Goal: Task Accomplishment & Management: Manage account settings

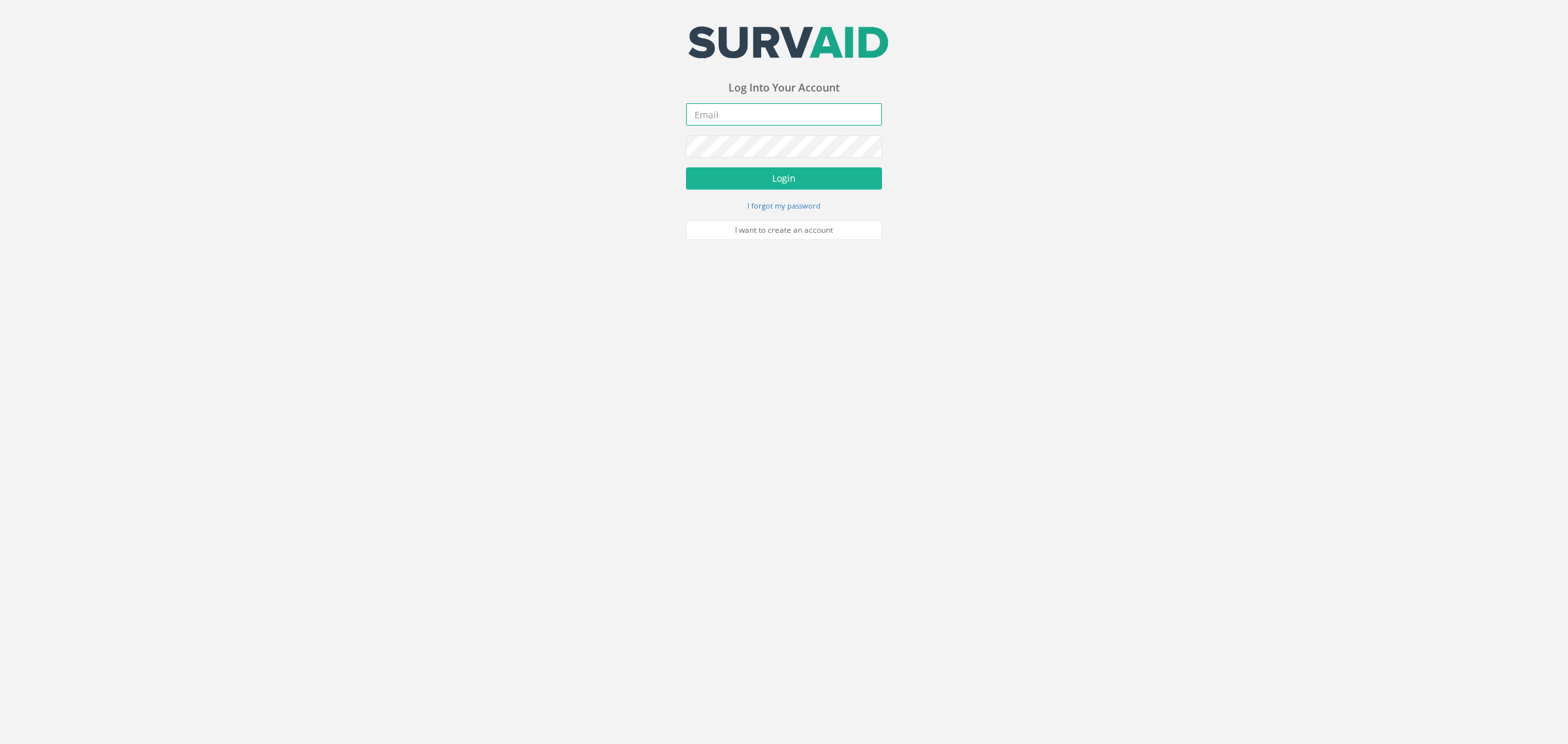
click at [744, 112] on input "email" at bounding box center [784, 114] width 196 height 22
type input "[PERSON_NAME][EMAIL_ADDRESS][PERSON_NAME][DOMAIN_NAME]"
click at [820, 181] on button "Login" at bounding box center [784, 178] width 196 height 22
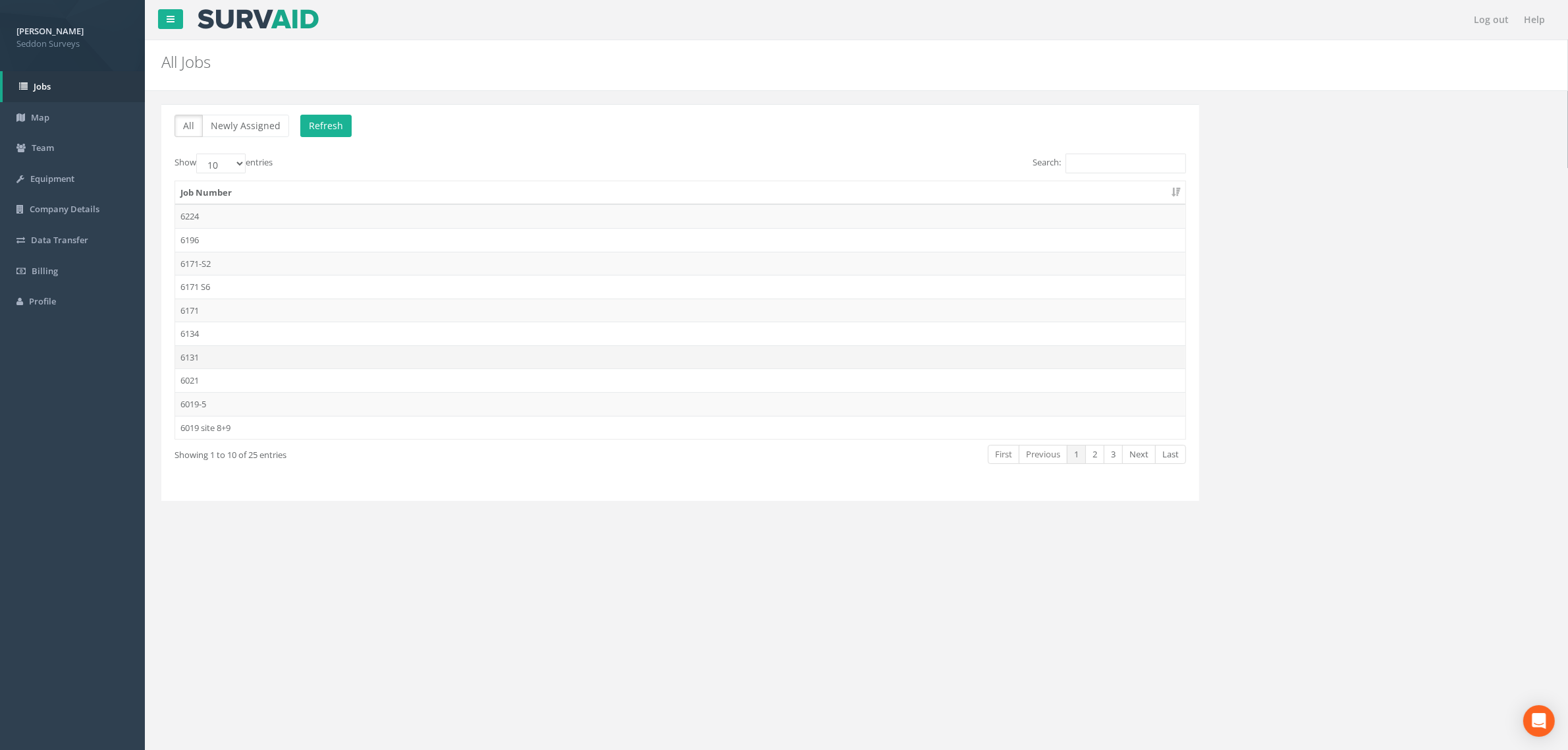
click at [200, 359] on td "6131" at bounding box center [680, 357] width 1010 height 24
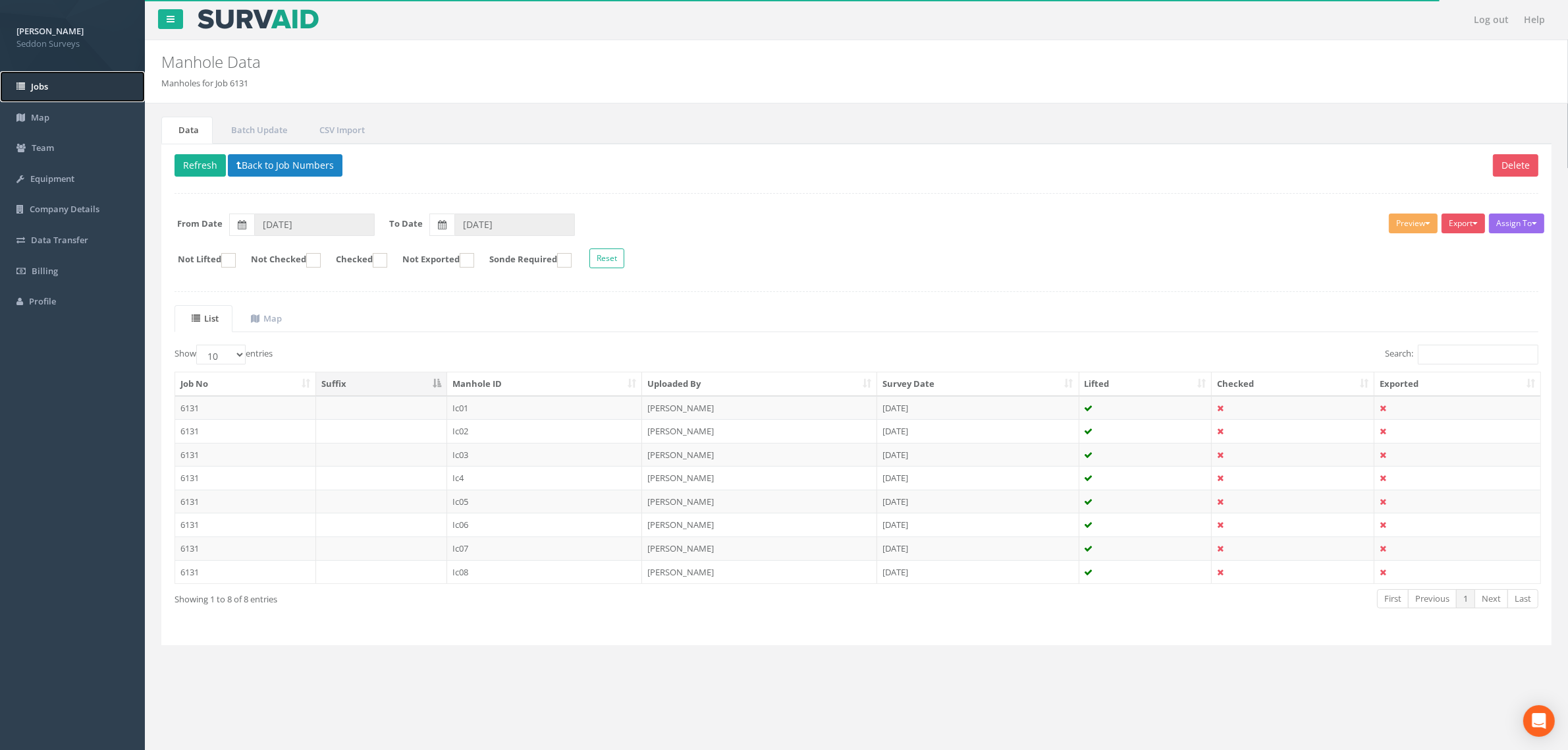
click at [67, 84] on link "Jobs" at bounding box center [72, 86] width 145 height 31
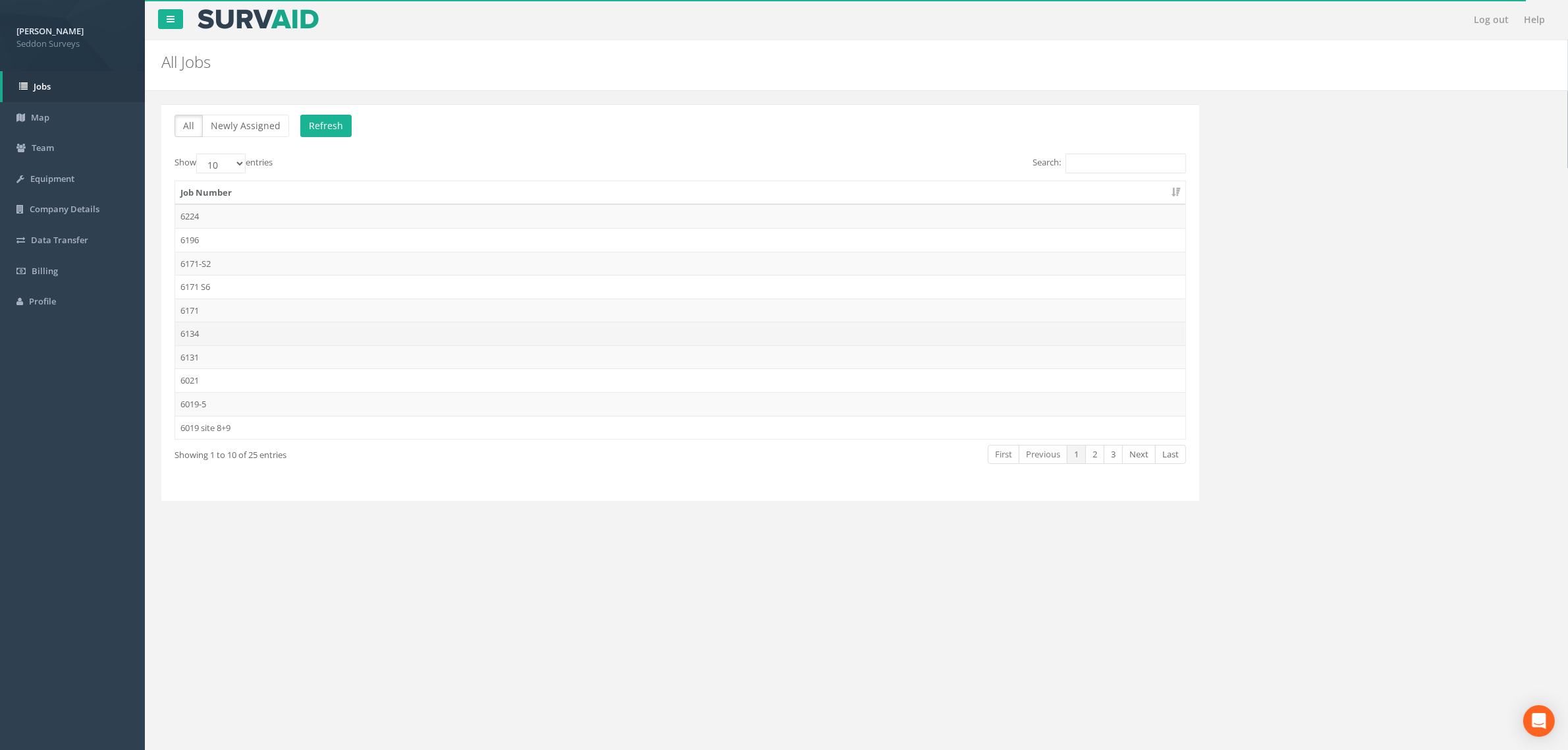
click at [195, 338] on td "6134" at bounding box center [680, 334] width 1010 height 24
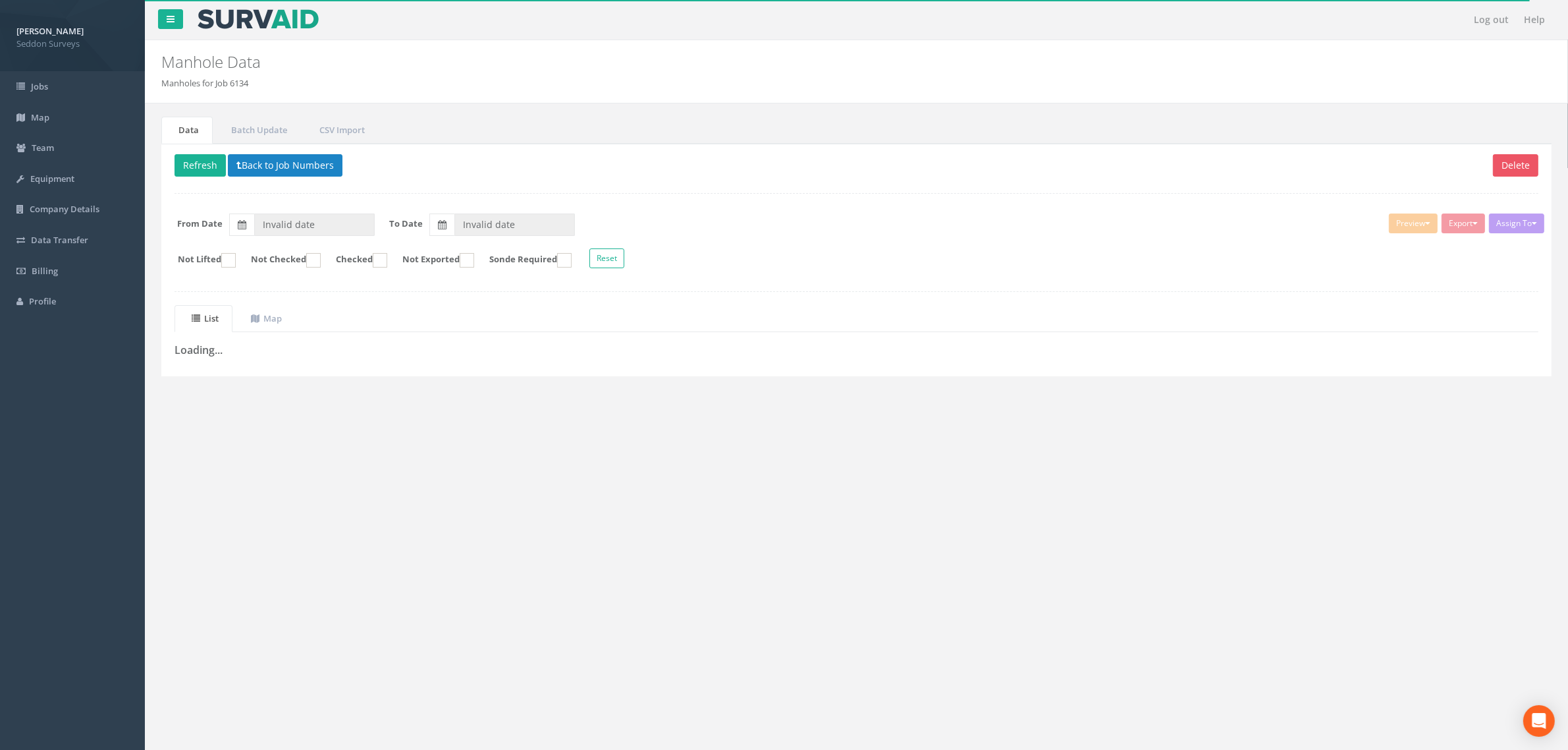
type input "[DATE]"
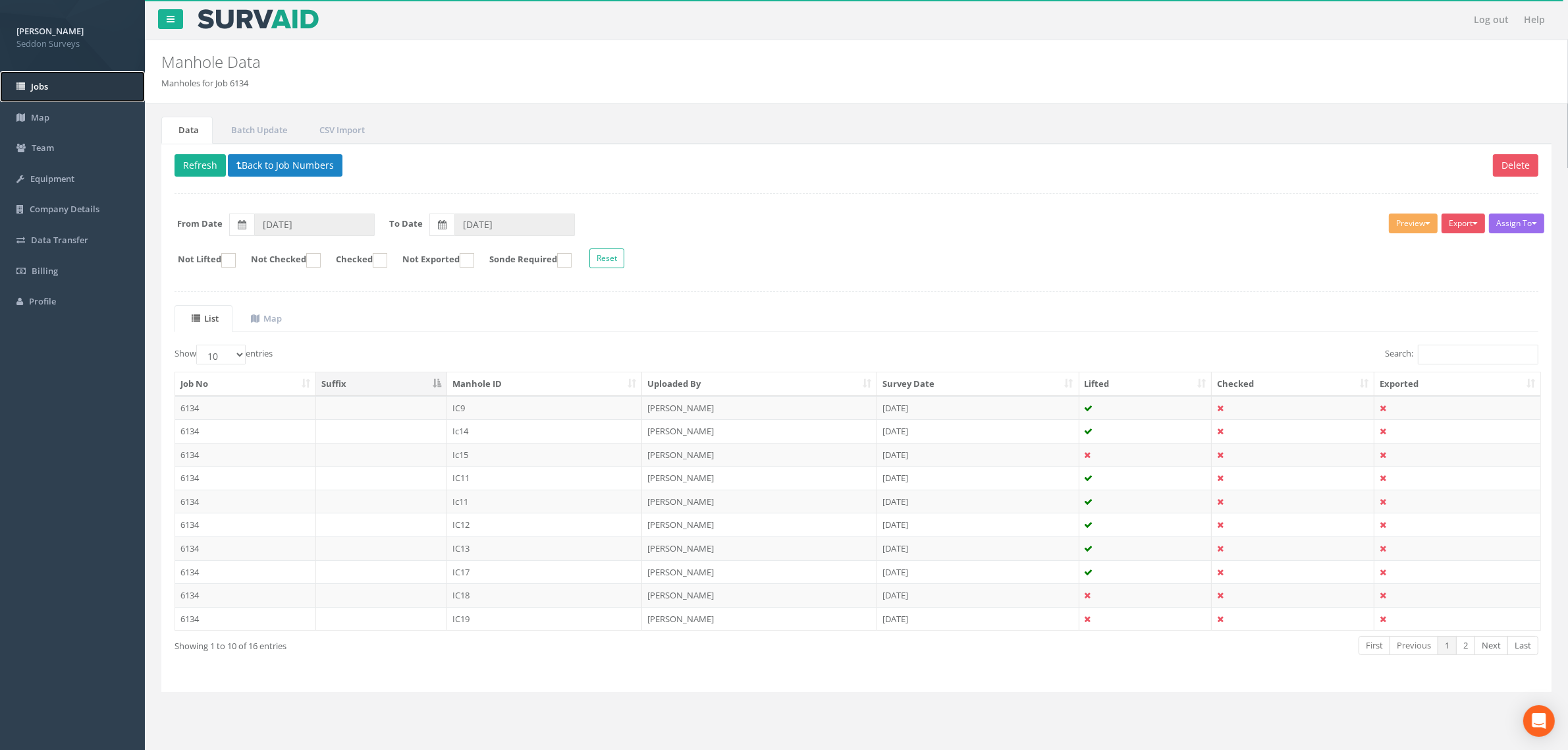
click at [45, 93] on link "Jobs" at bounding box center [72, 86] width 145 height 31
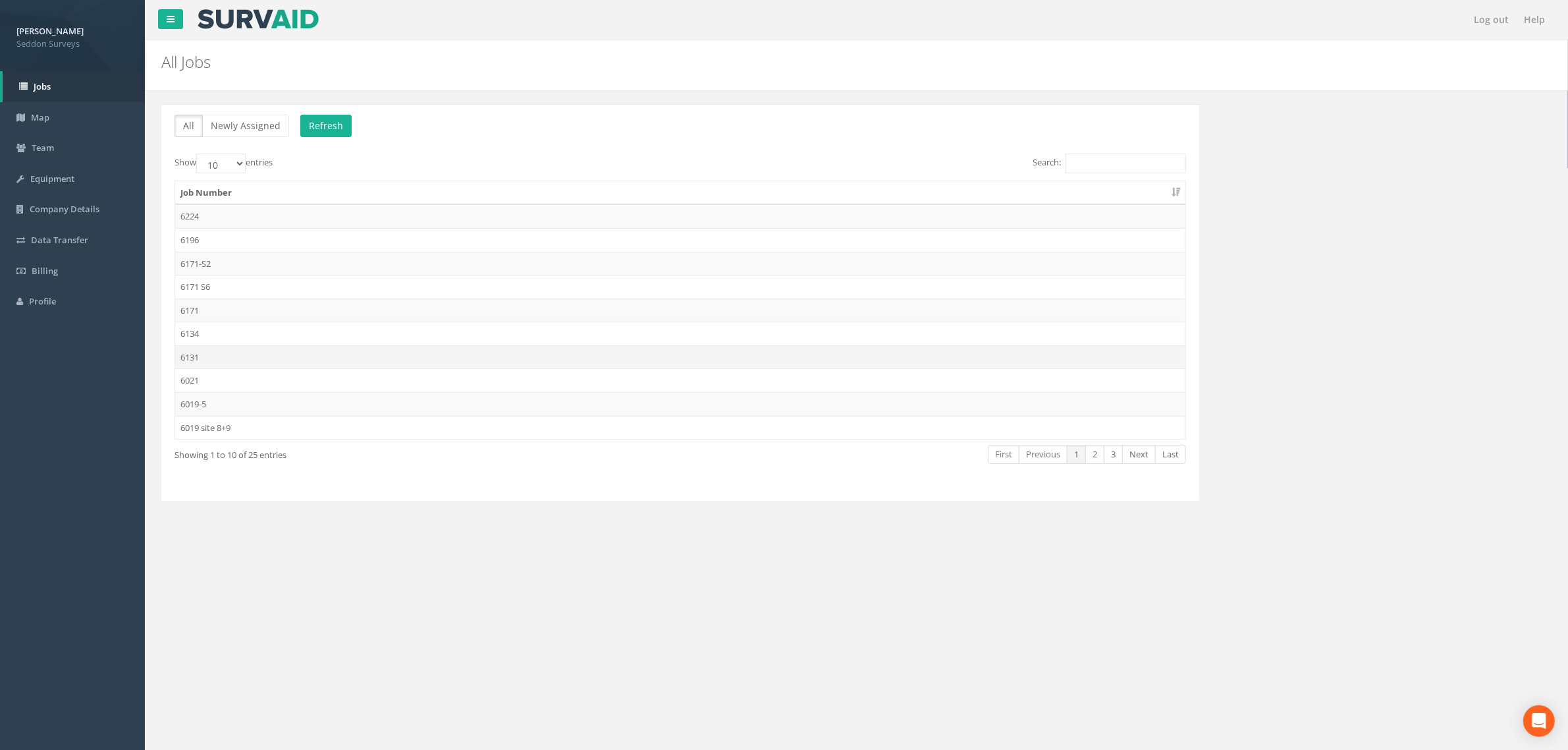
click at [200, 360] on td "6131" at bounding box center [680, 357] width 1010 height 24
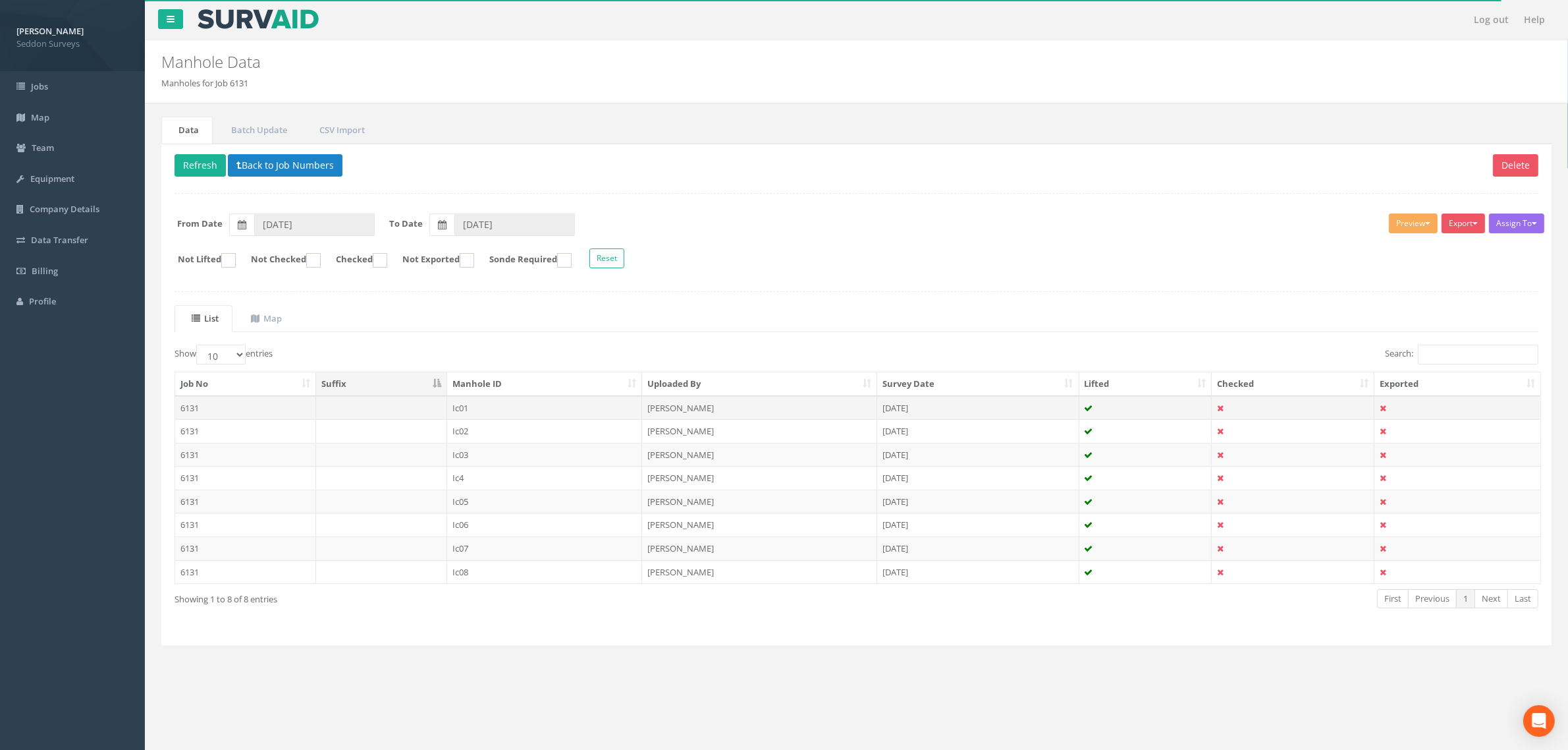
click at [192, 413] on td "6131" at bounding box center [245, 408] width 141 height 24
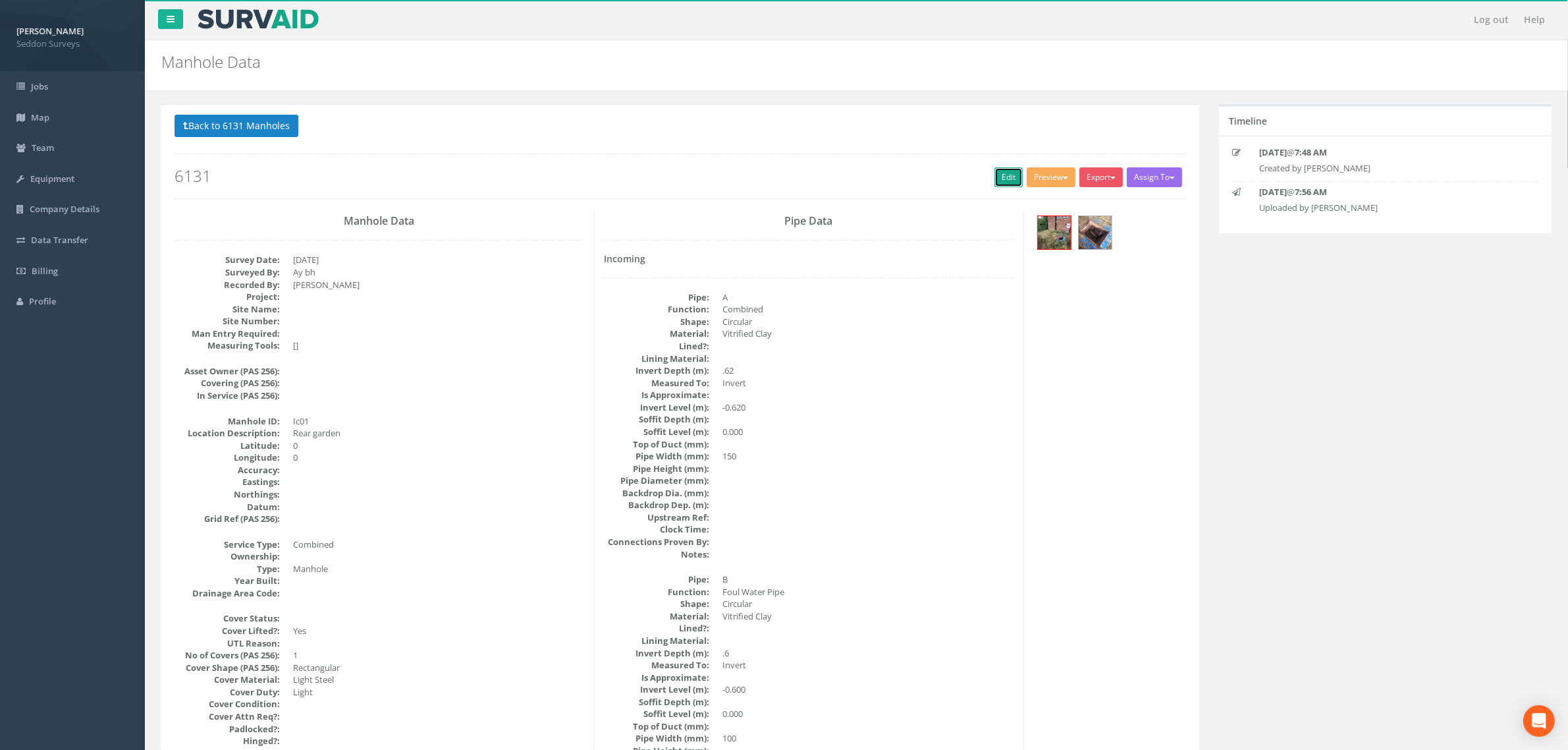
click at [999, 178] on link "Edit" at bounding box center [1008, 177] width 28 height 19
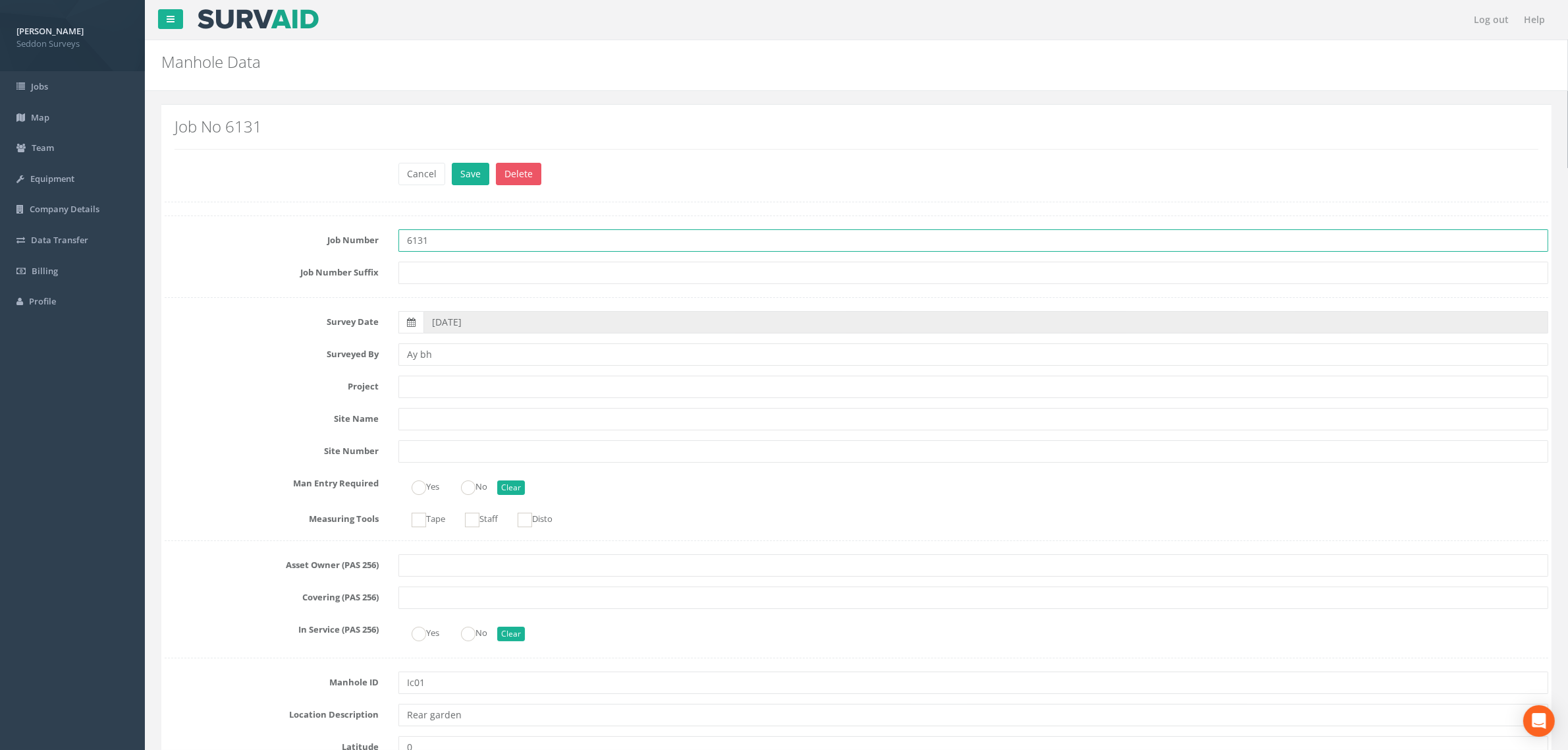
click at [440, 248] on input "6131" at bounding box center [973, 240] width 1150 height 22
type input "6134"
click at [475, 174] on button "Save" at bounding box center [470, 174] width 37 height 22
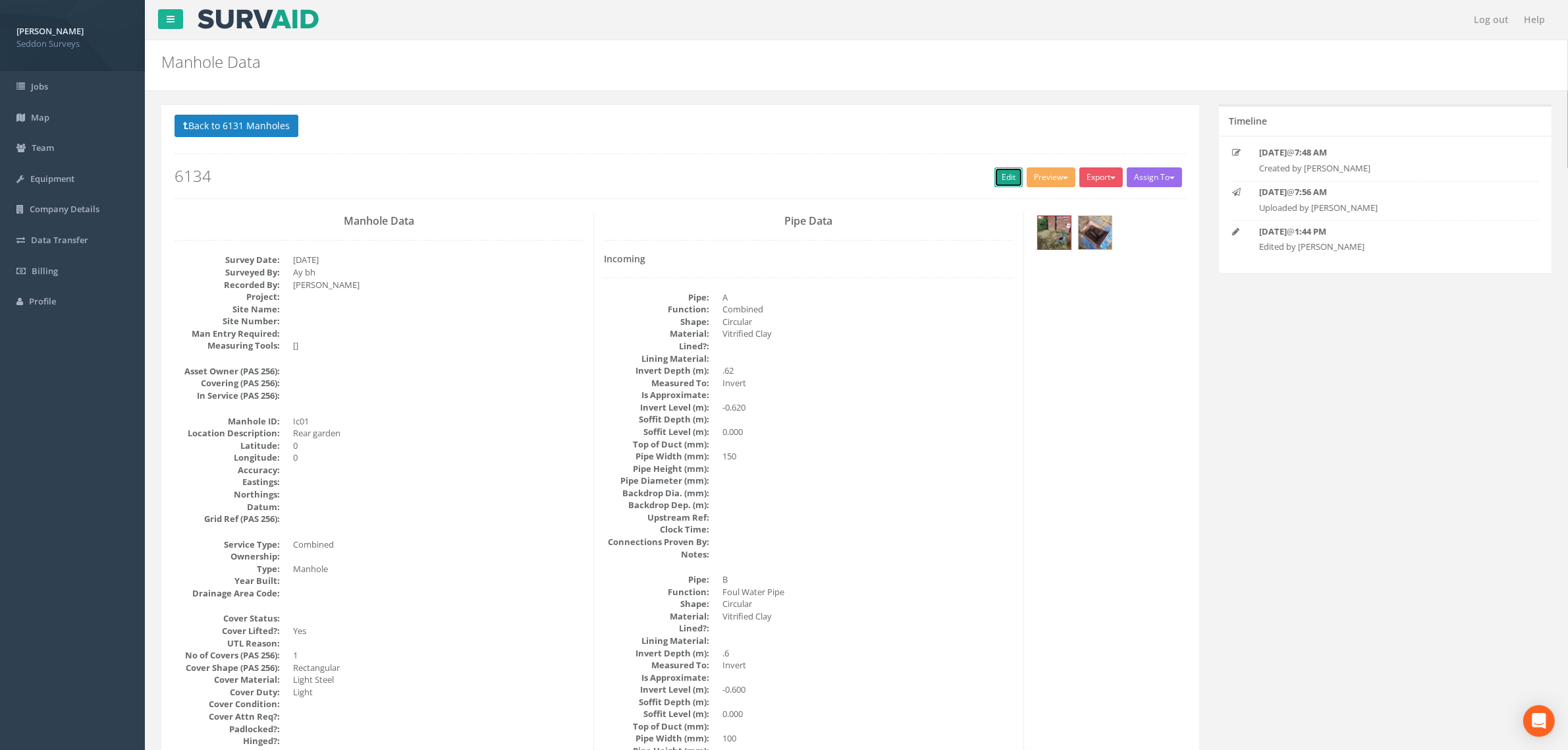
click at [1010, 183] on link "Edit" at bounding box center [1008, 177] width 28 height 19
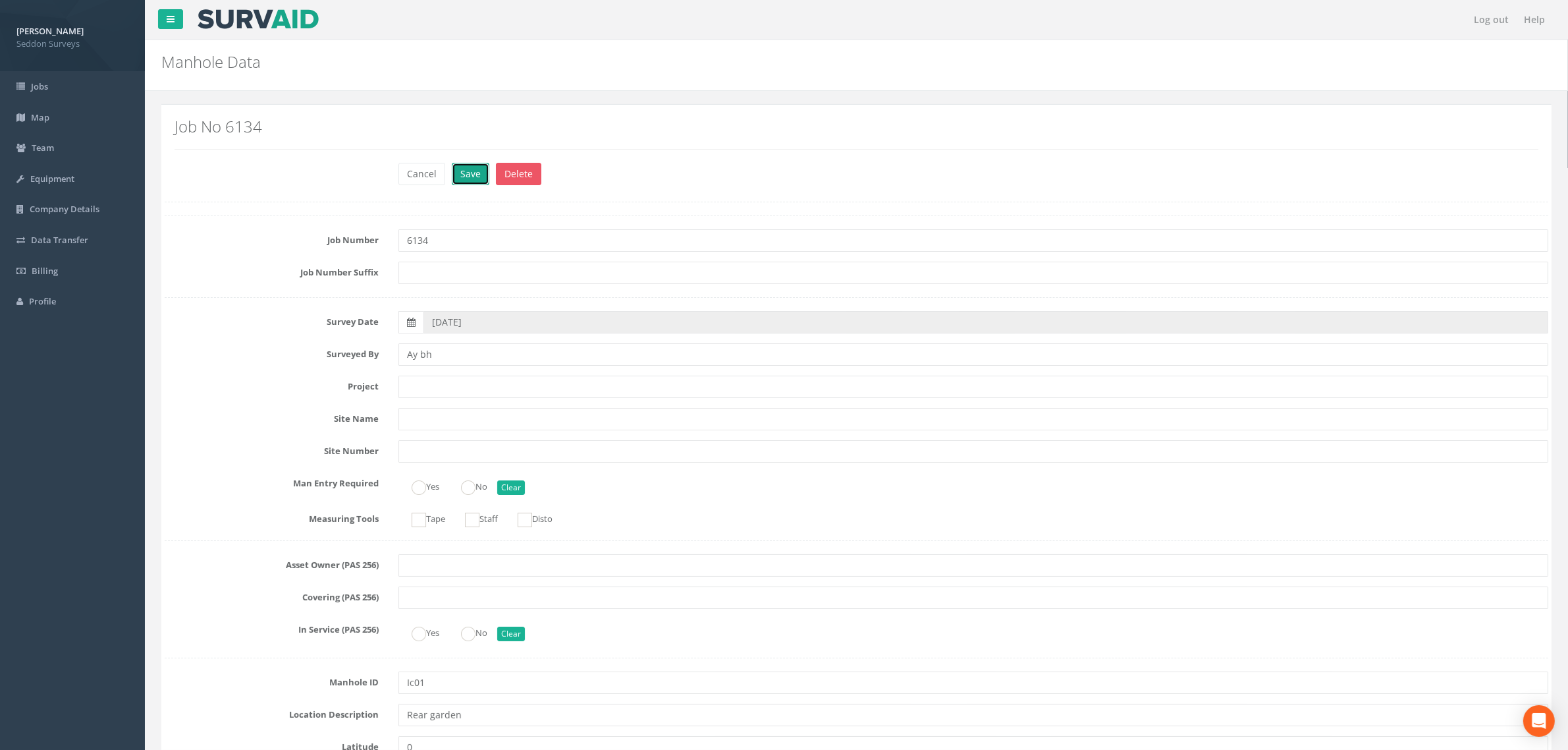
click at [465, 179] on button "Save" at bounding box center [470, 174] width 37 height 22
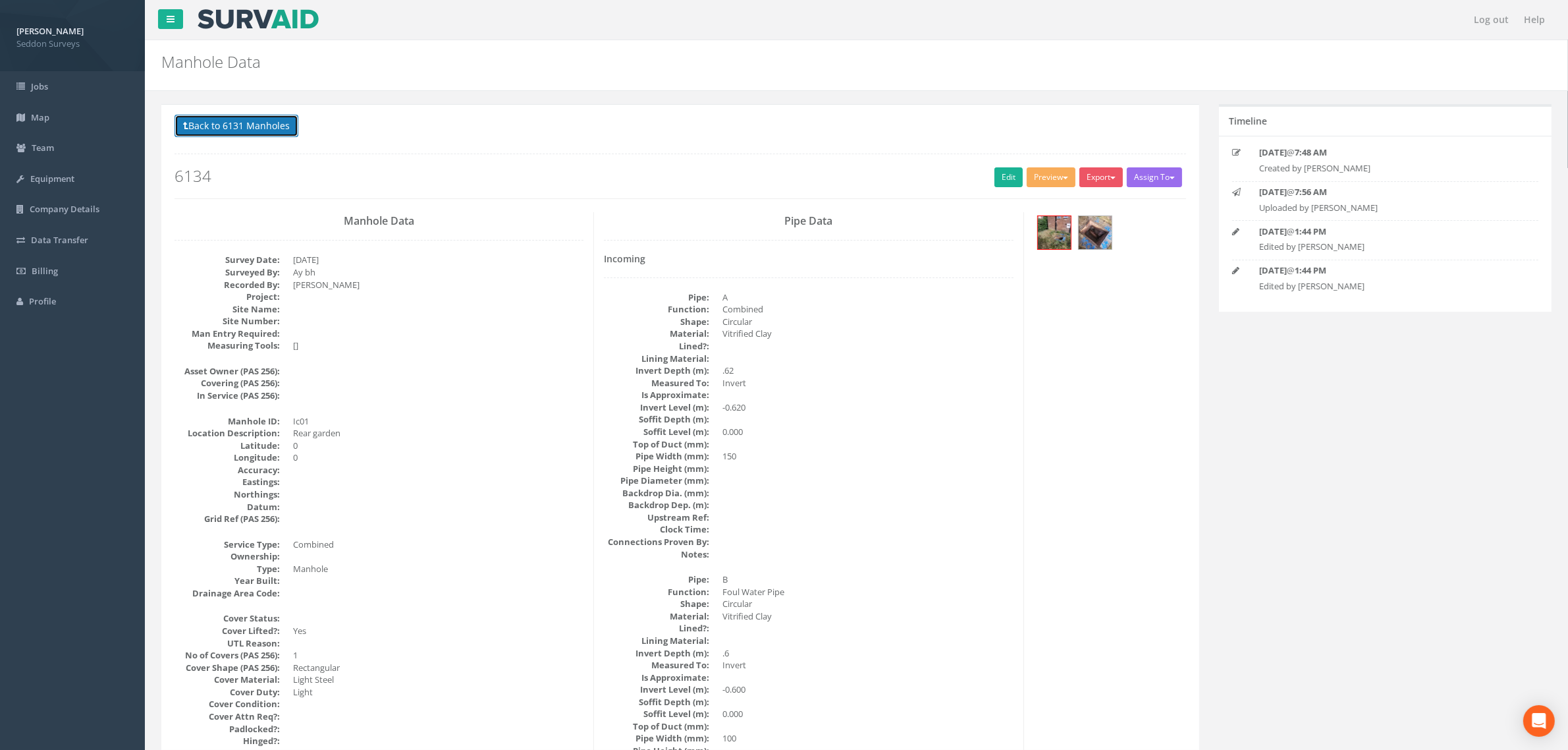
click at [221, 127] on button "Back to 6131 Manholes" at bounding box center [236, 125] width 124 height 22
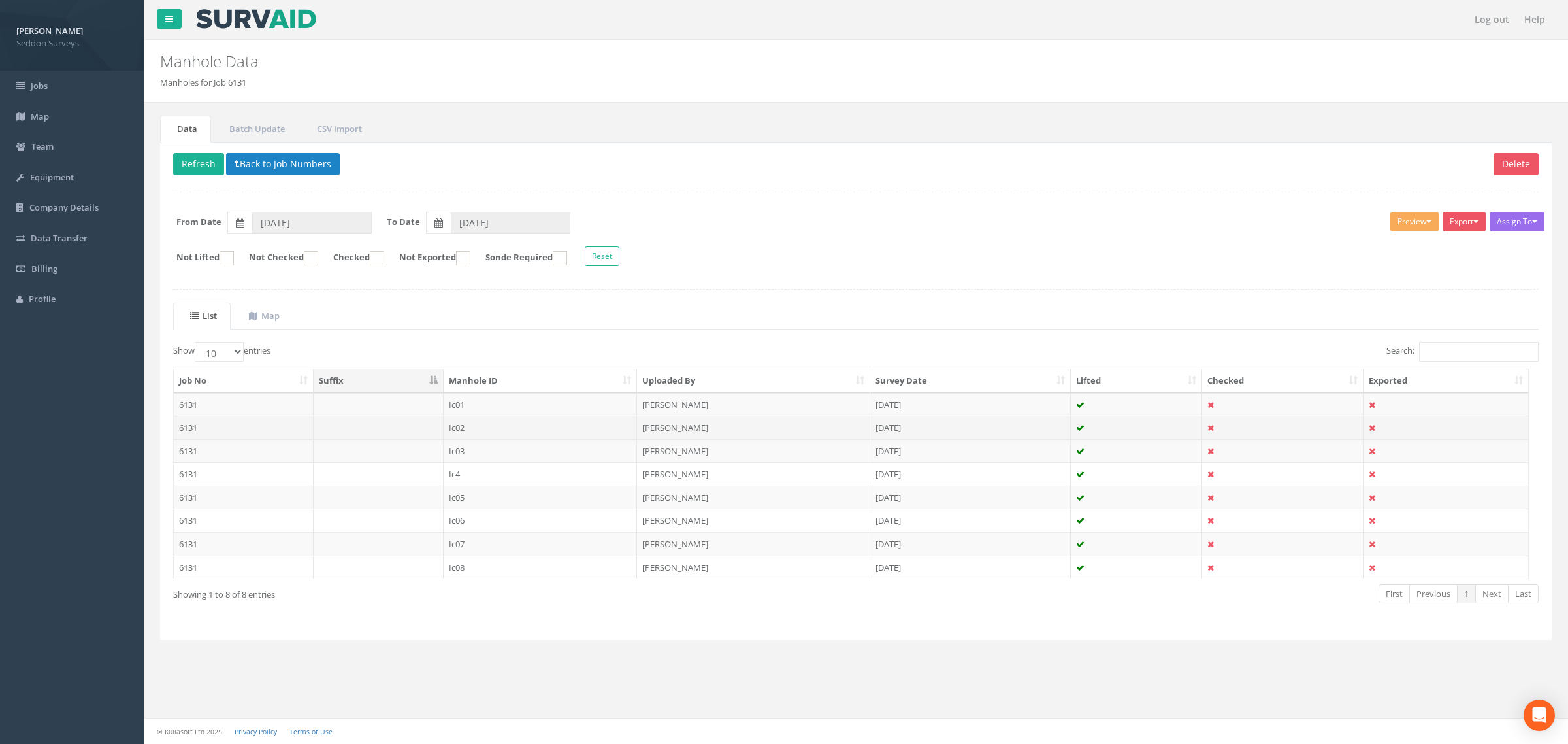
click at [187, 428] on td "6131" at bounding box center [243, 427] width 140 height 24
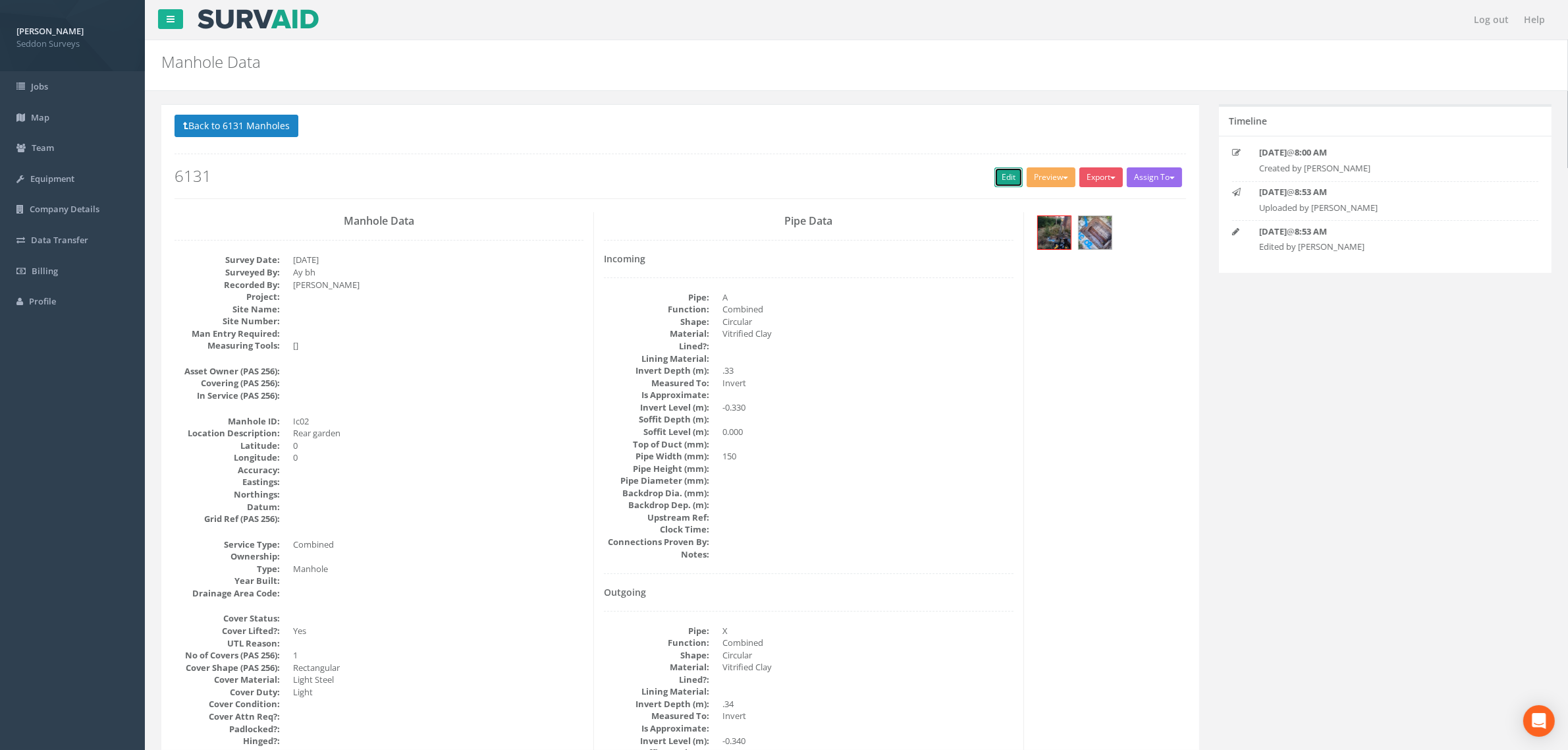
click at [1000, 181] on link "Edit" at bounding box center [1008, 177] width 28 height 19
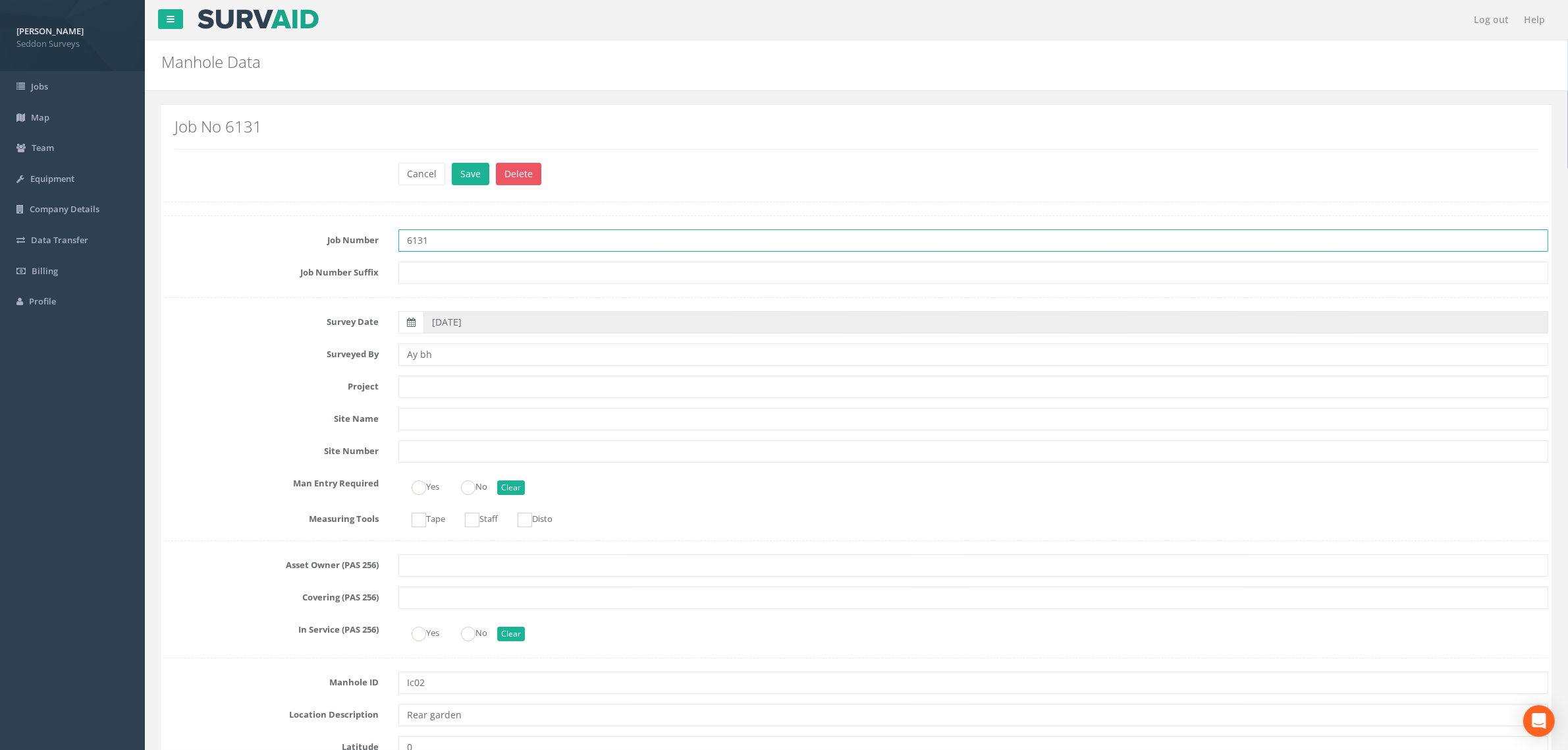
click at [459, 244] on input "6131" at bounding box center [973, 240] width 1150 height 22
type input "6134"
click at [466, 179] on button "Save" at bounding box center [470, 174] width 37 height 22
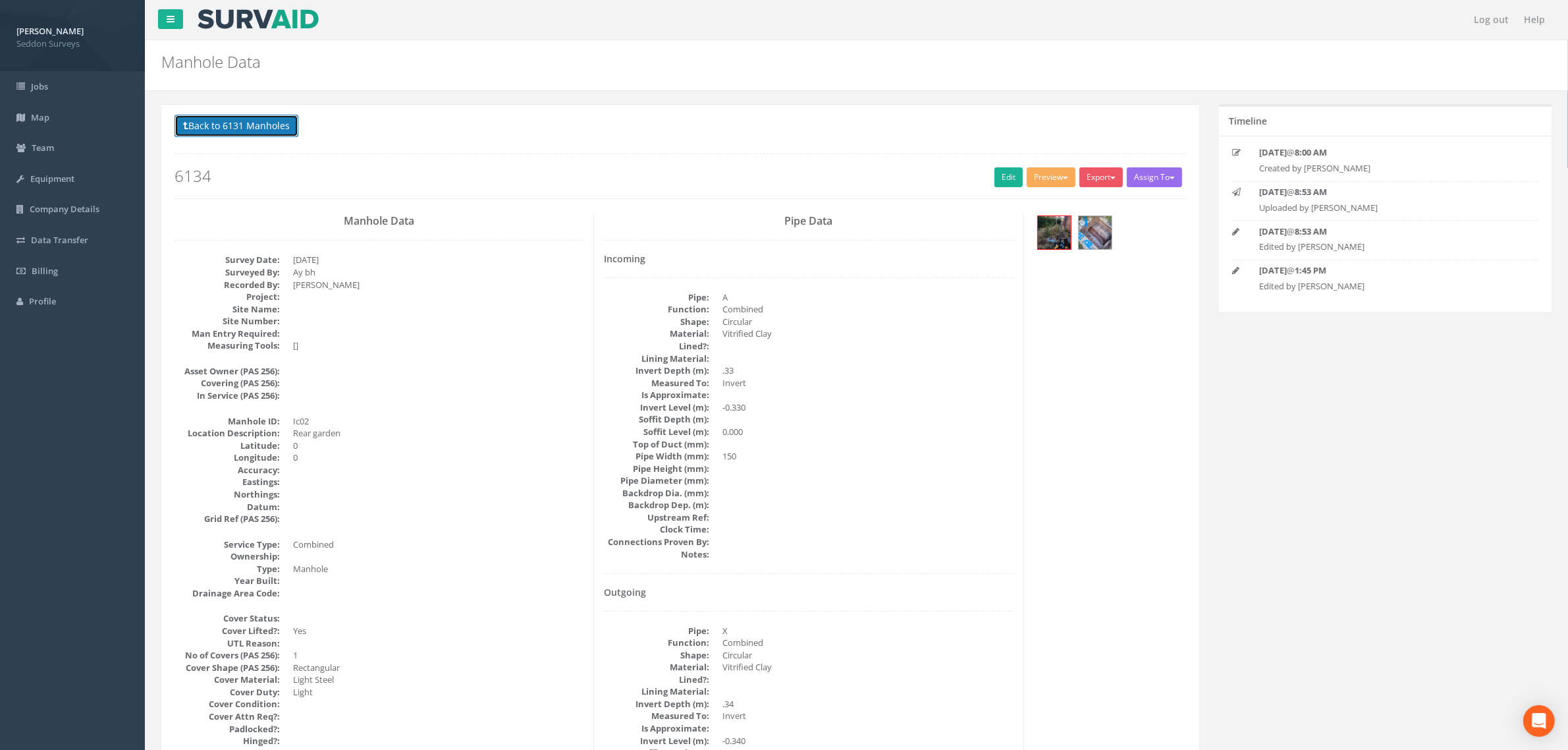
click at [216, 119] on button "Back to 6131 Manholes" at bounding box center [236, 125] width 124 height 22
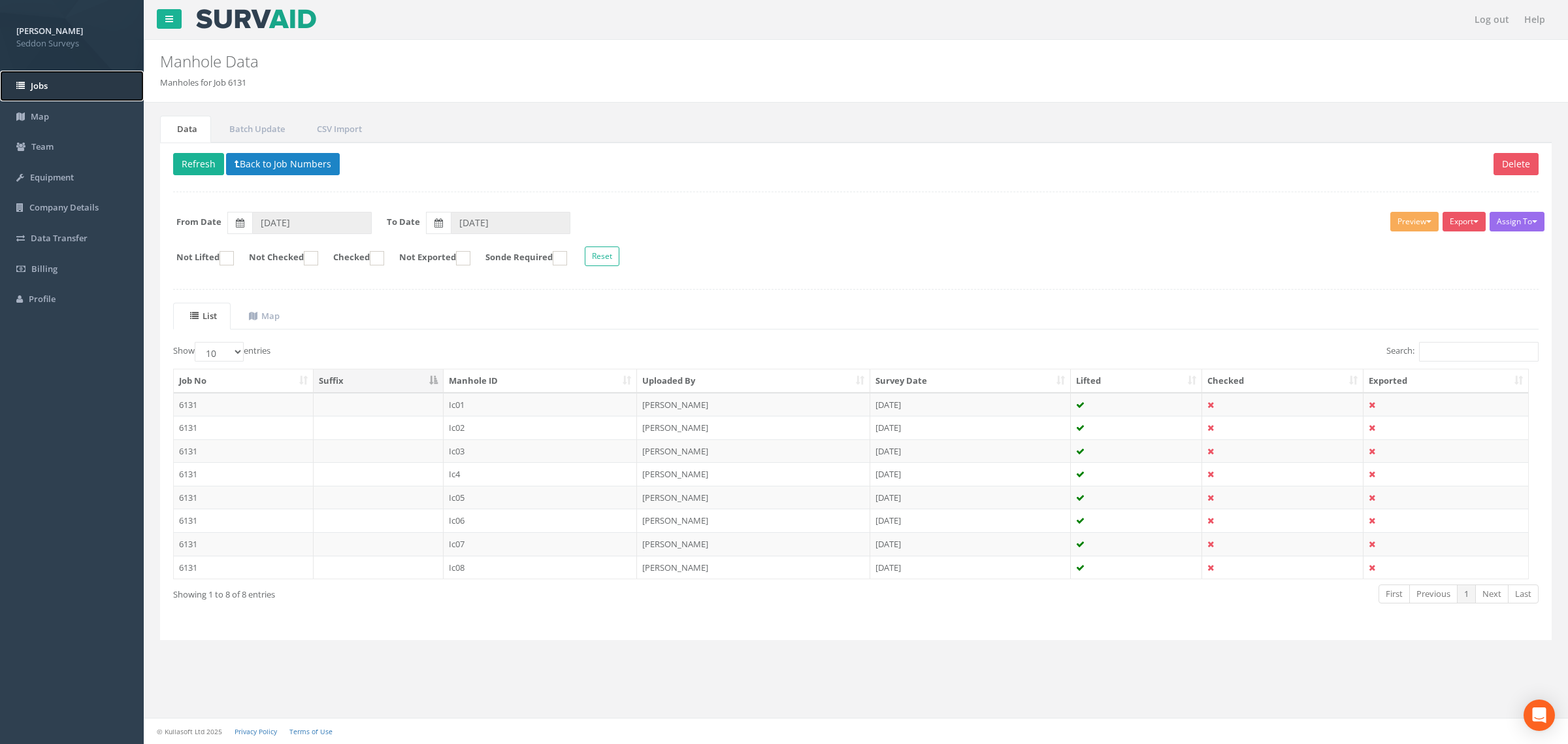
click at [56, 92] on link "Jobs" at bounding box center [71, 86] width 144 height 31
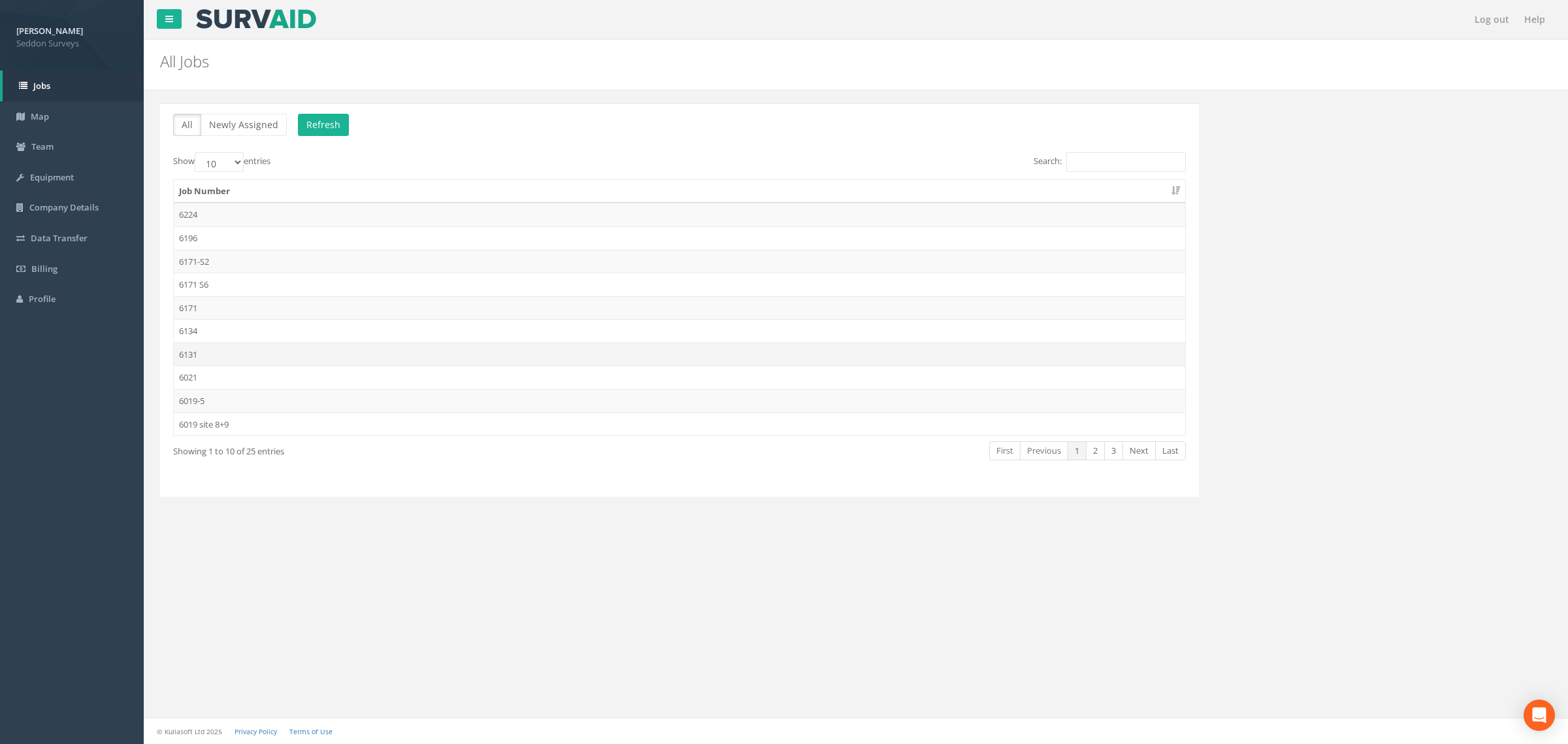
click at [191, 355] on td "6131" at bounding box center [679, 354] width 1011 height 24
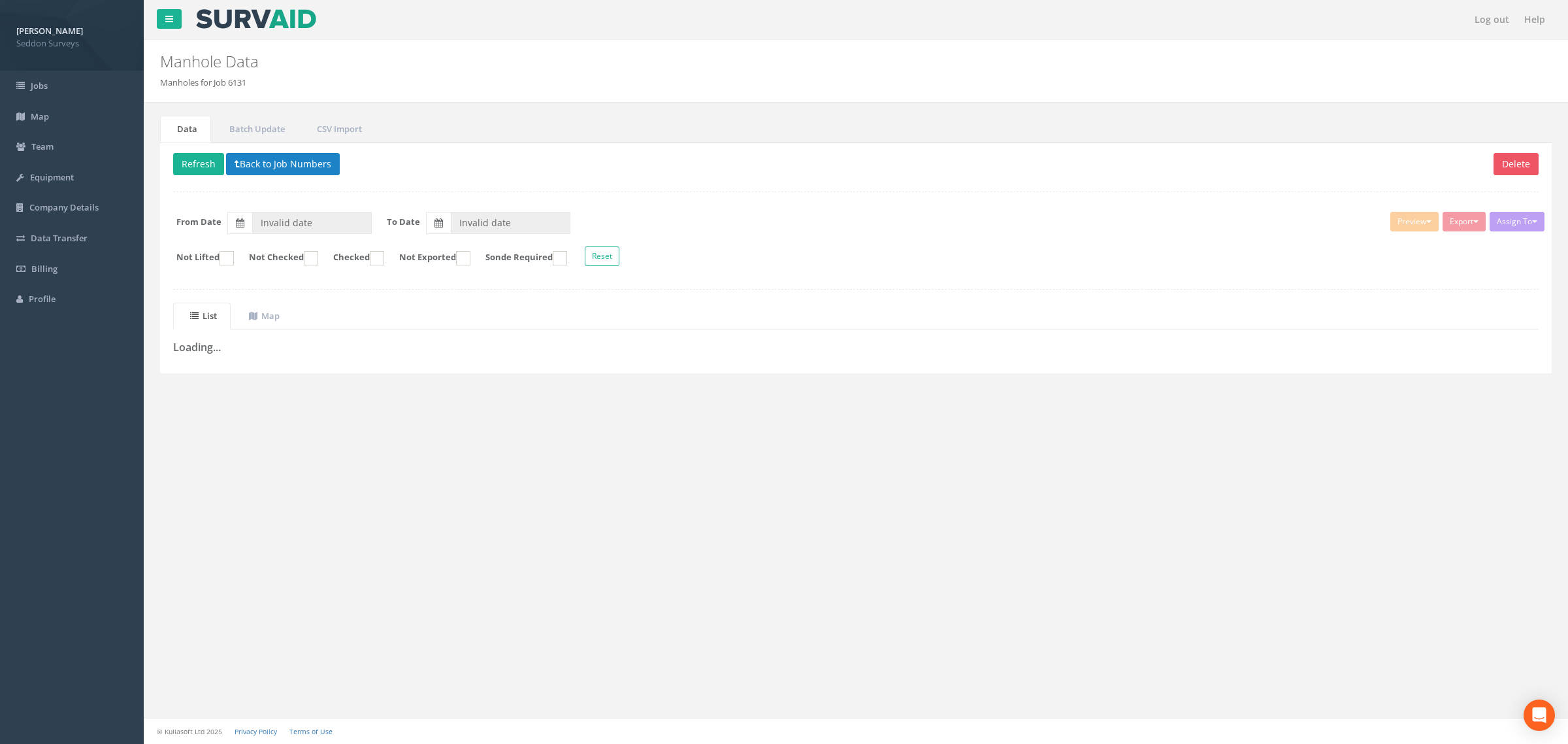
type input "[DATE]"
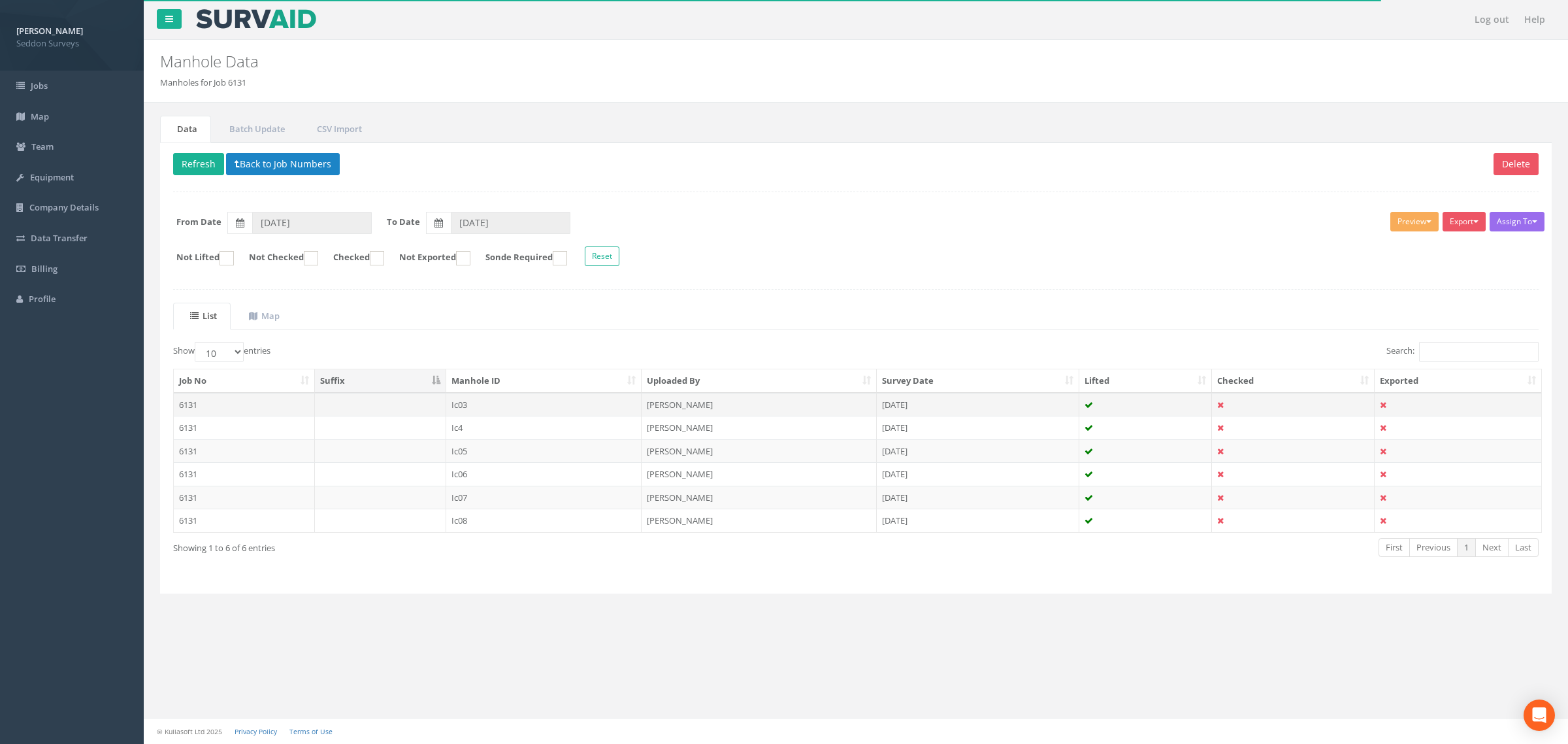
click at [204, 402] on td "6131" at bounding box center [244, 405] width 141 height 24
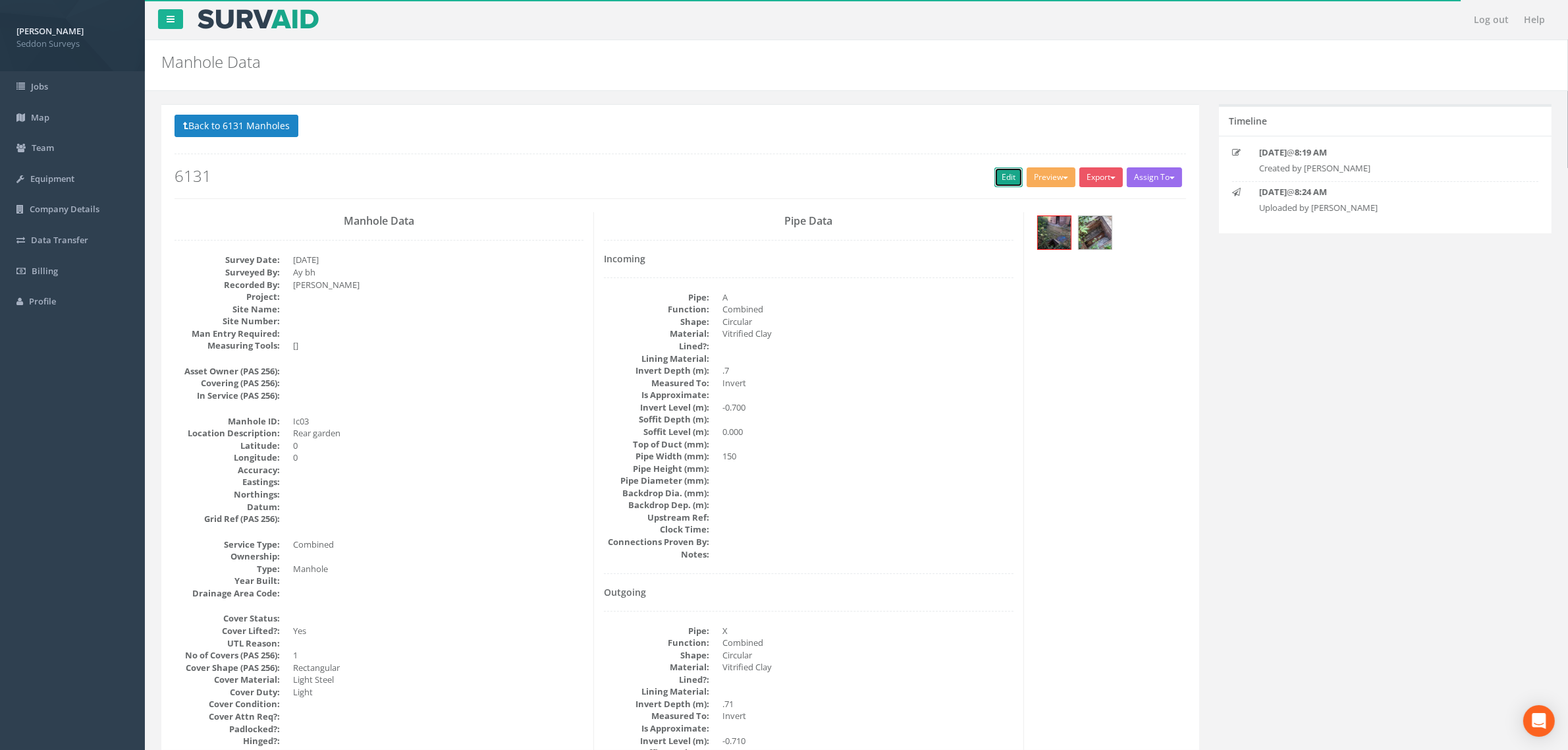
click at [1001, 182] on link "Edit" at bounding box center [1008, 177] width 28 height 19
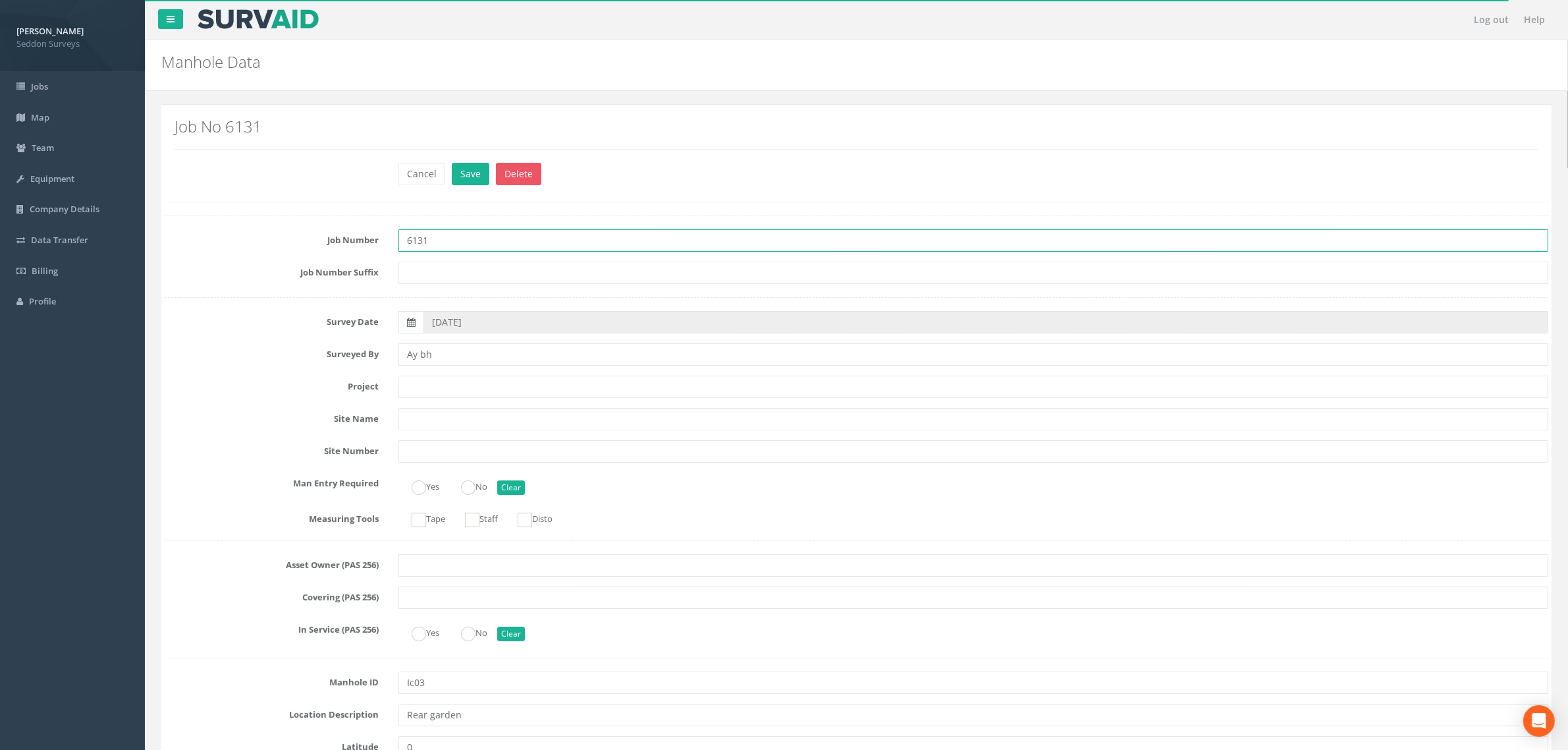
click at [448, 239] on input "6131" at bounding box center [973, 240] width 1150 height 22
type input "6134"
click at [463, 181] on button "Save" at bounding box center [470, 174] width 37 height 22
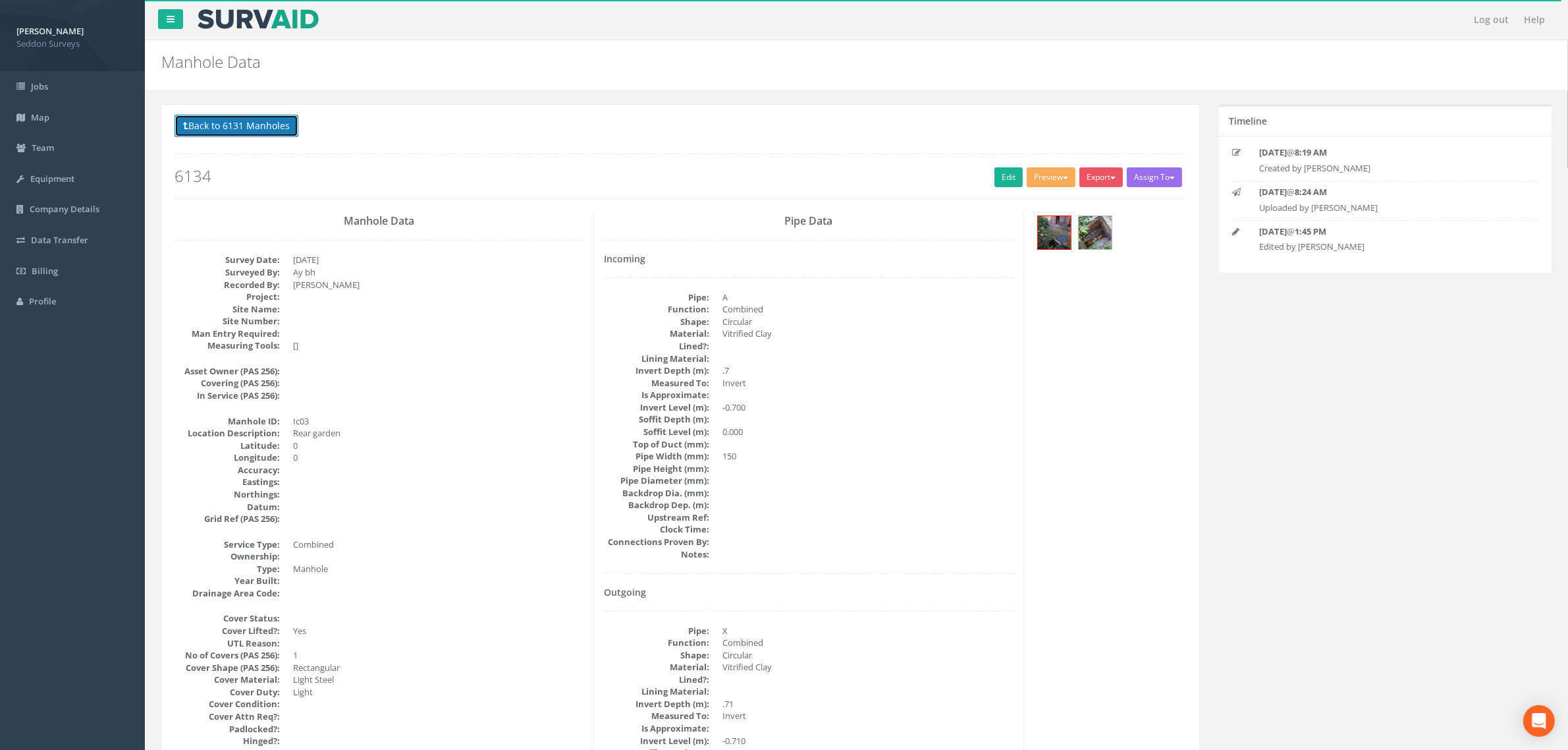
click at [185, 130] on icon at bounding box center [185, 125] width 5 height 9
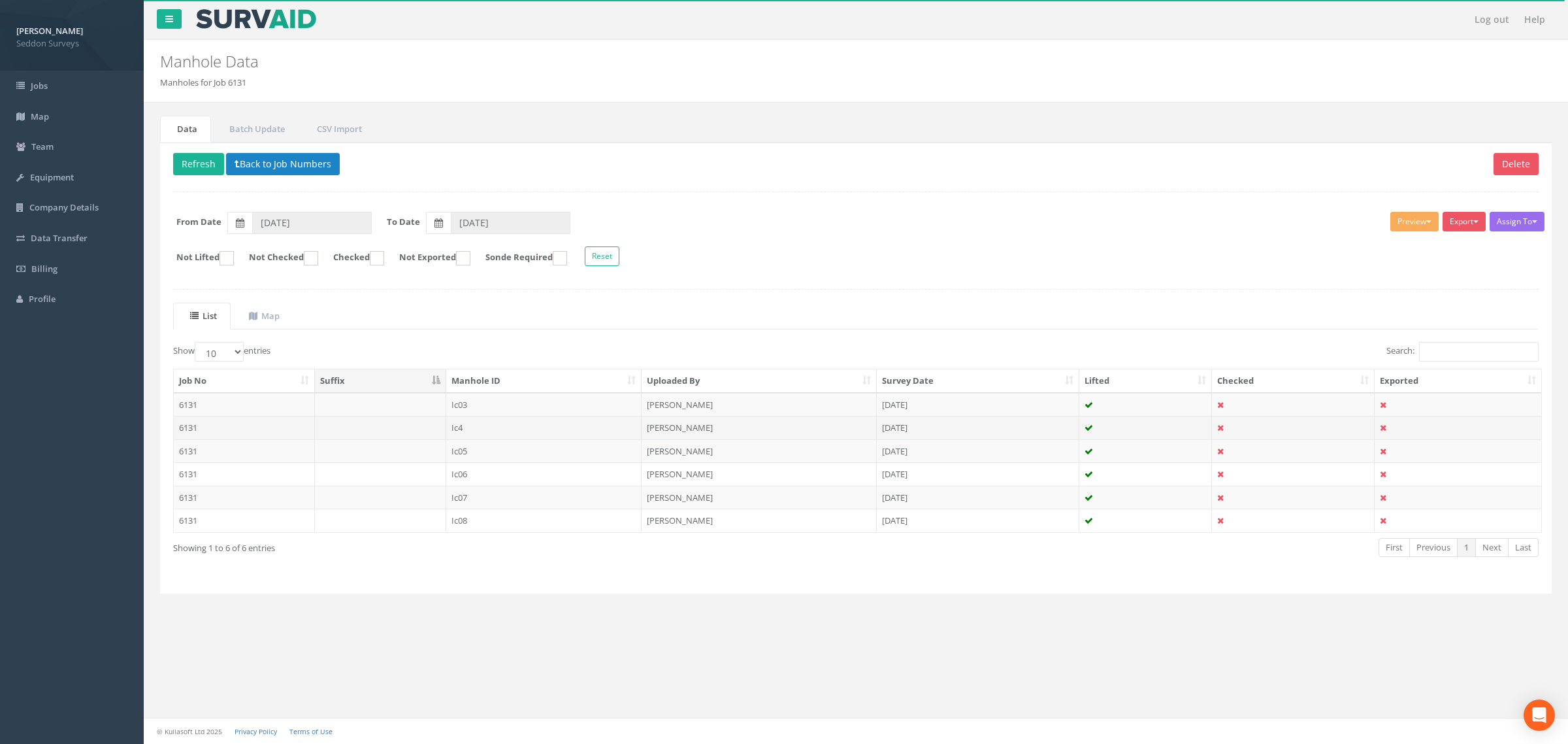
click at [194, 422] on td "6131" at bounding box center [244, 427] width 141 height 24
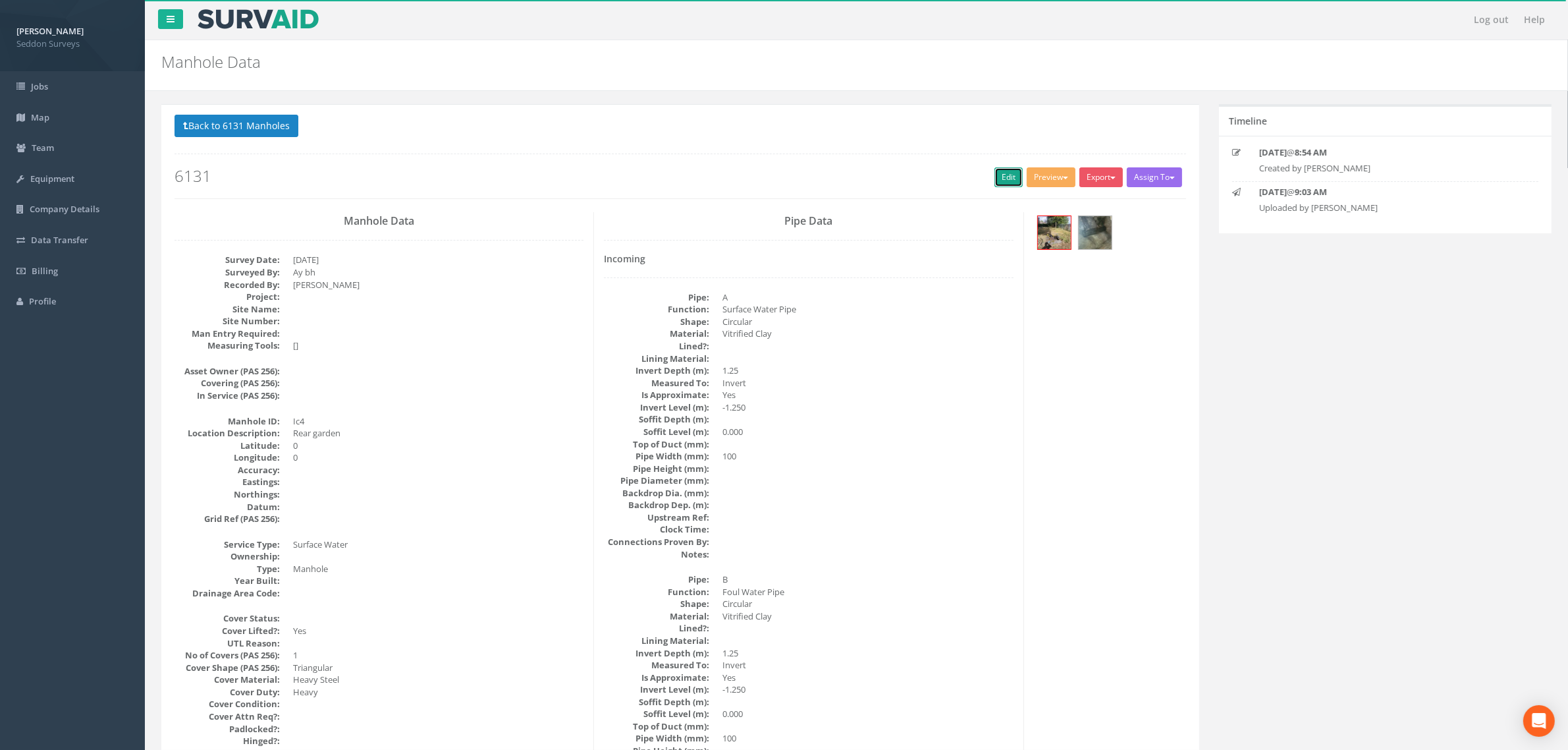
click at [998, 179] on link "Edit" at bounding box center [1008, 177] width 28 height 19
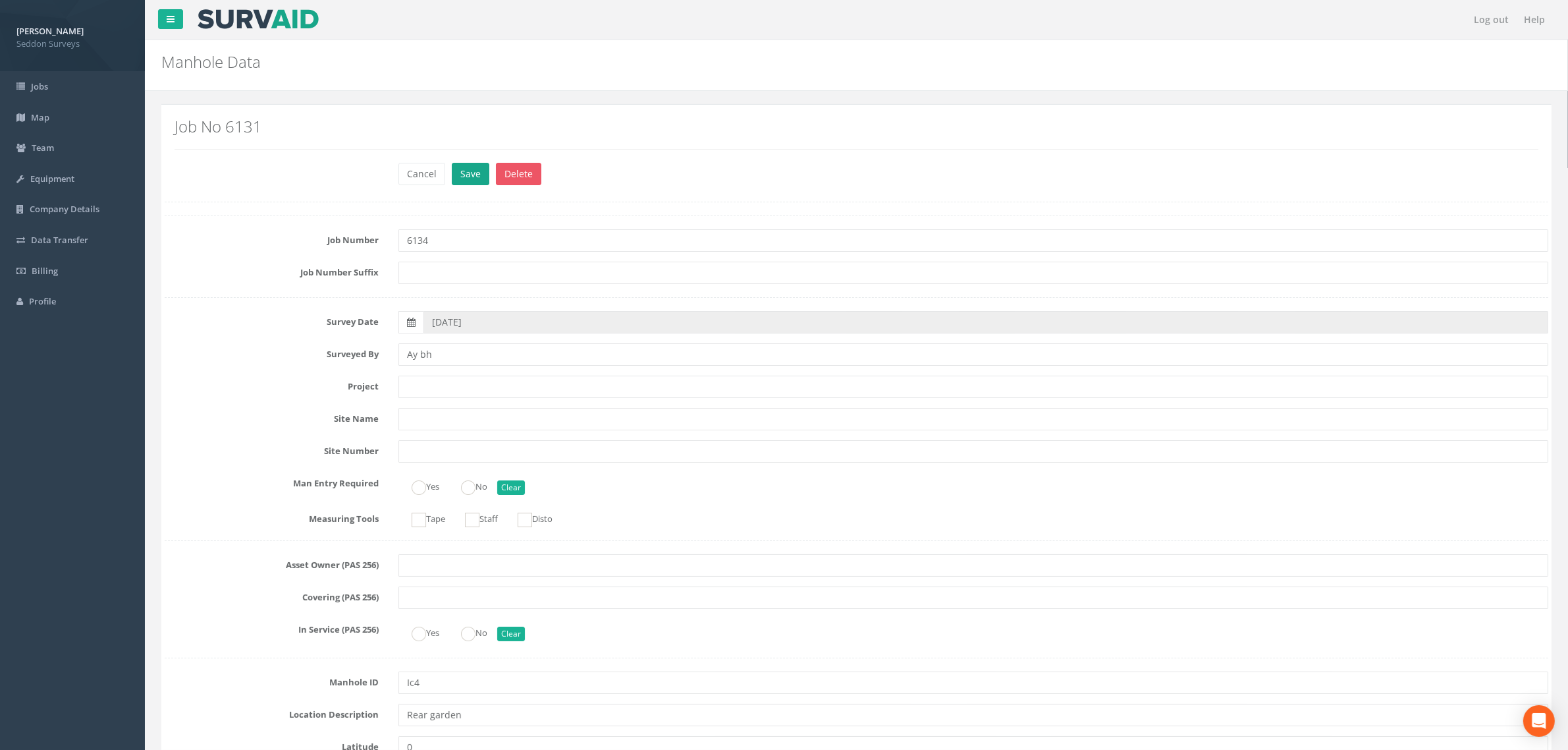
type input "6134"
click at [478, 171] on button "Save" at bounding box center [470, 174] width 37 height 22
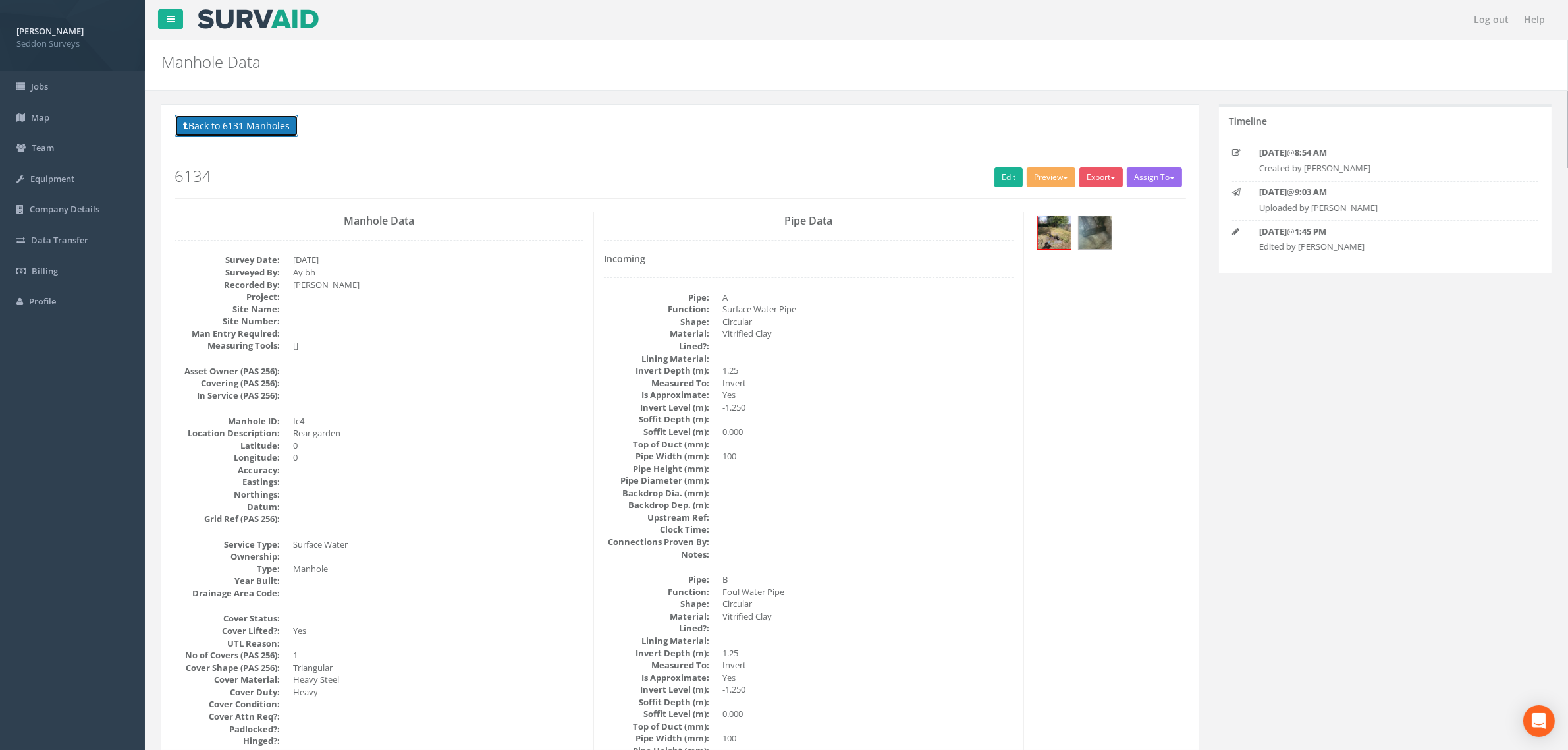
click at [224, 134] on button "Back to 6131 Manholes" at bounding box center [236, 125] width 124 height 22
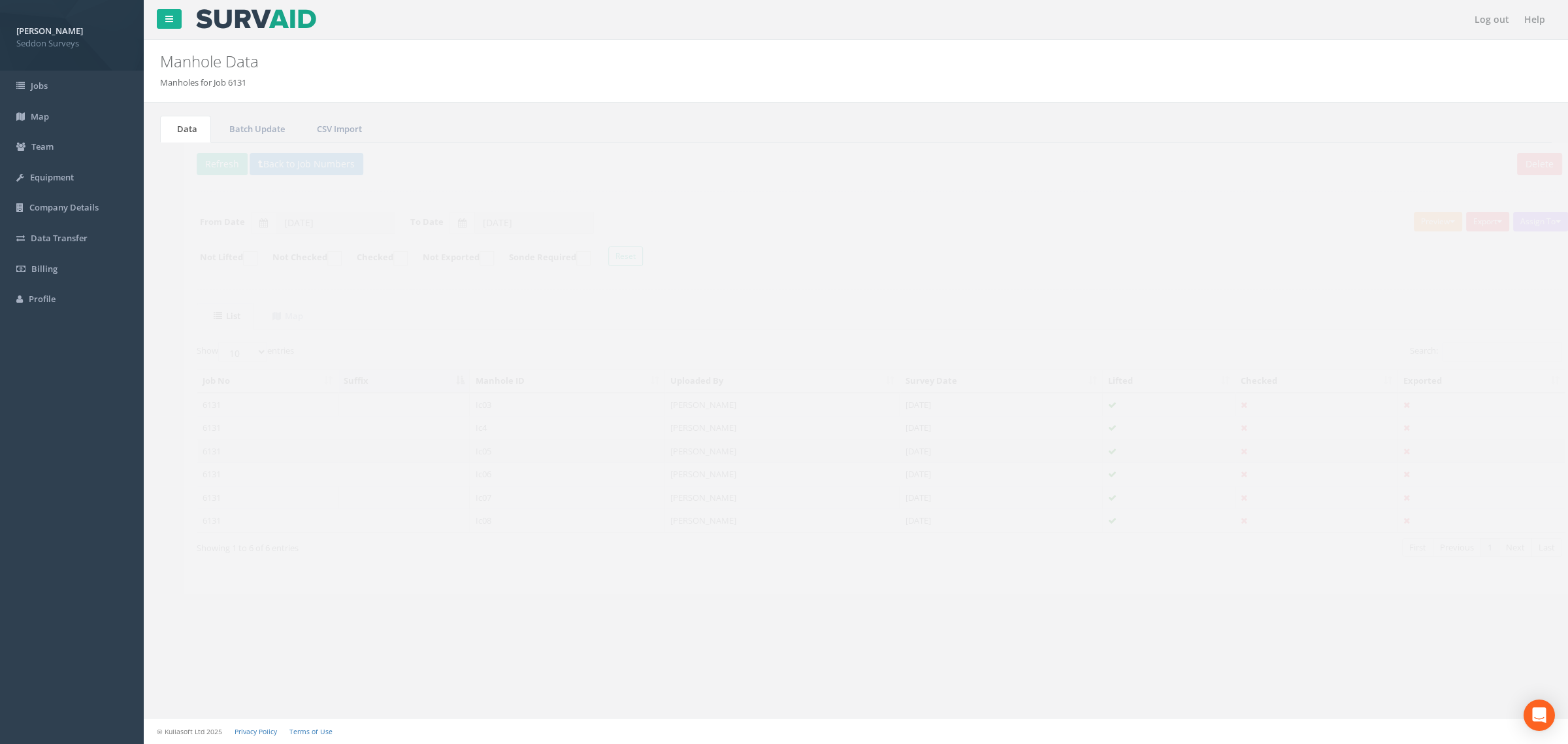
click at [204, 447] on td "6131" at bounding box center [244, 451] width 141 height 24
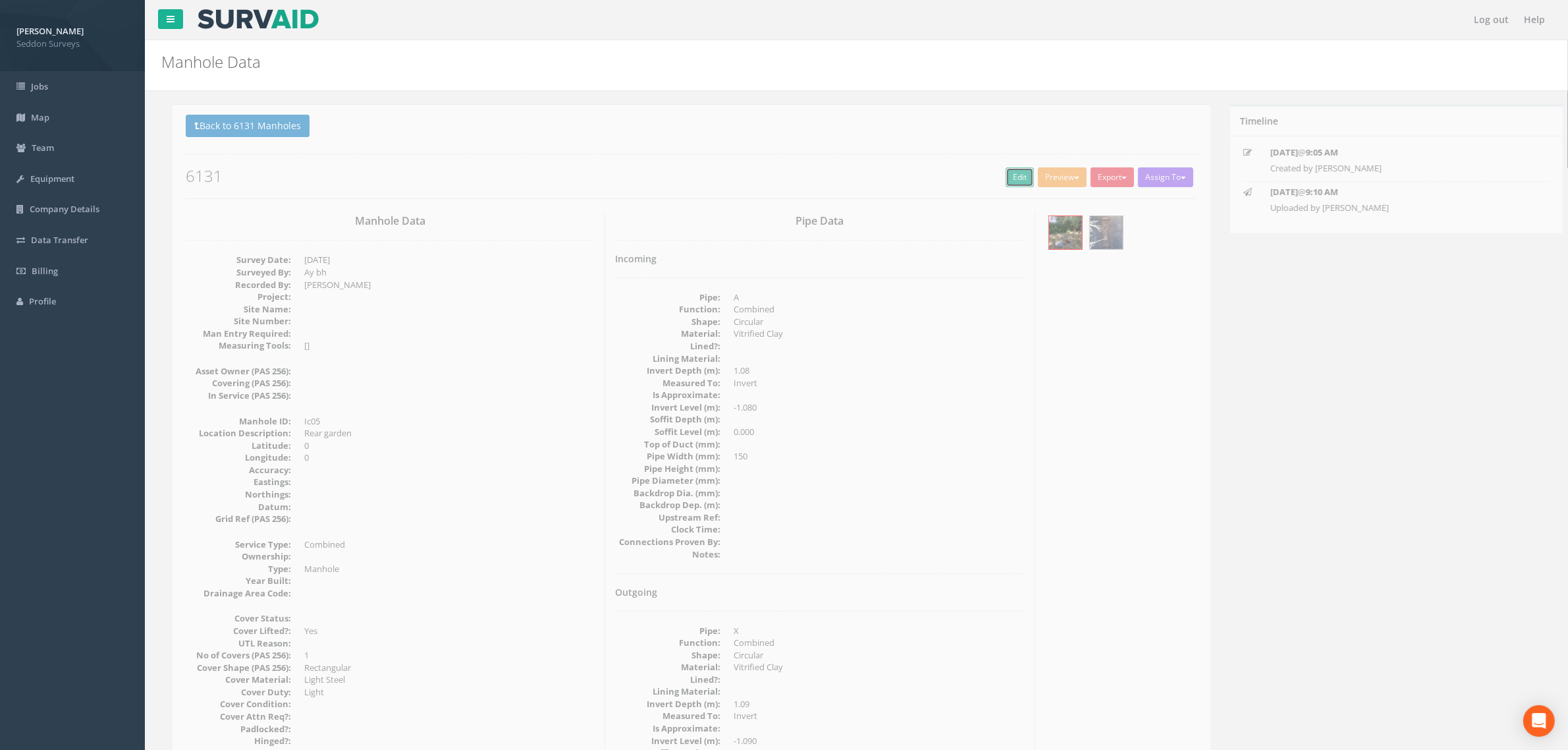
click at [1003, 171] on link "Edit" at bounding box center [1008, 177] width 28 height 19
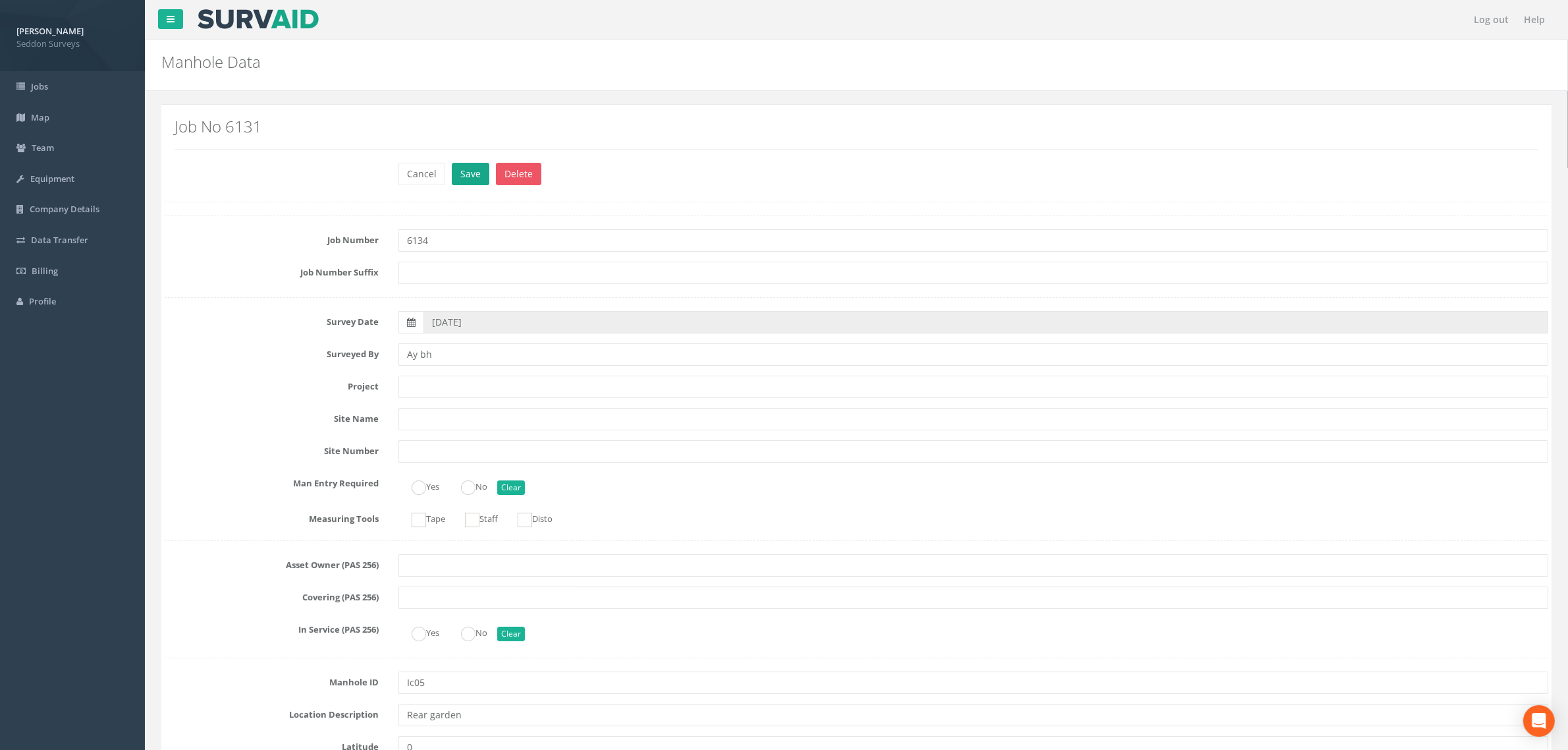
type input "6134"
click at [470, 176] on button "Save" at bounding box center [470, 174] width 37 height 22
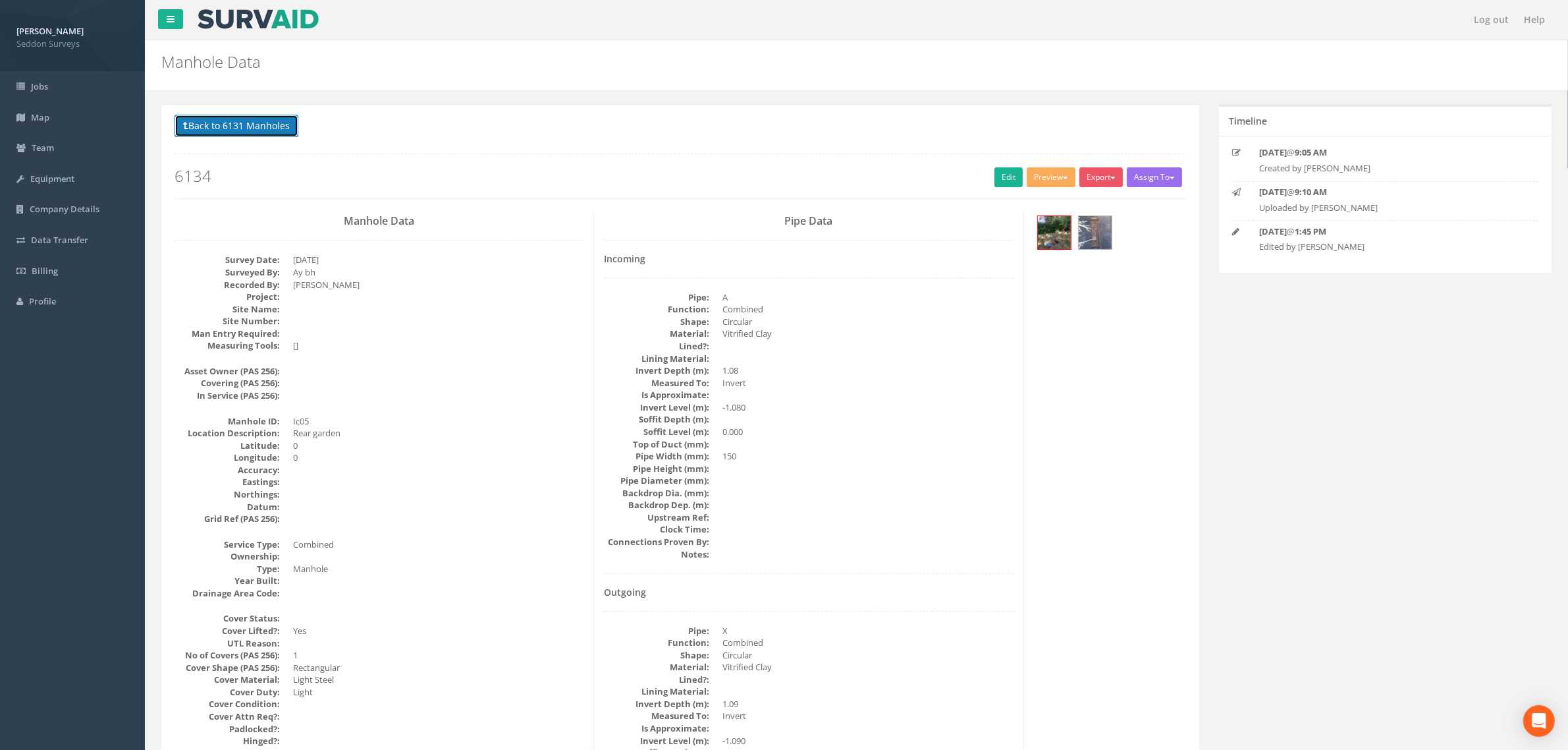
click at [212, 124] on button "Back to 6131 Manholes" at bounding box center [236, 125] width 124 height 22
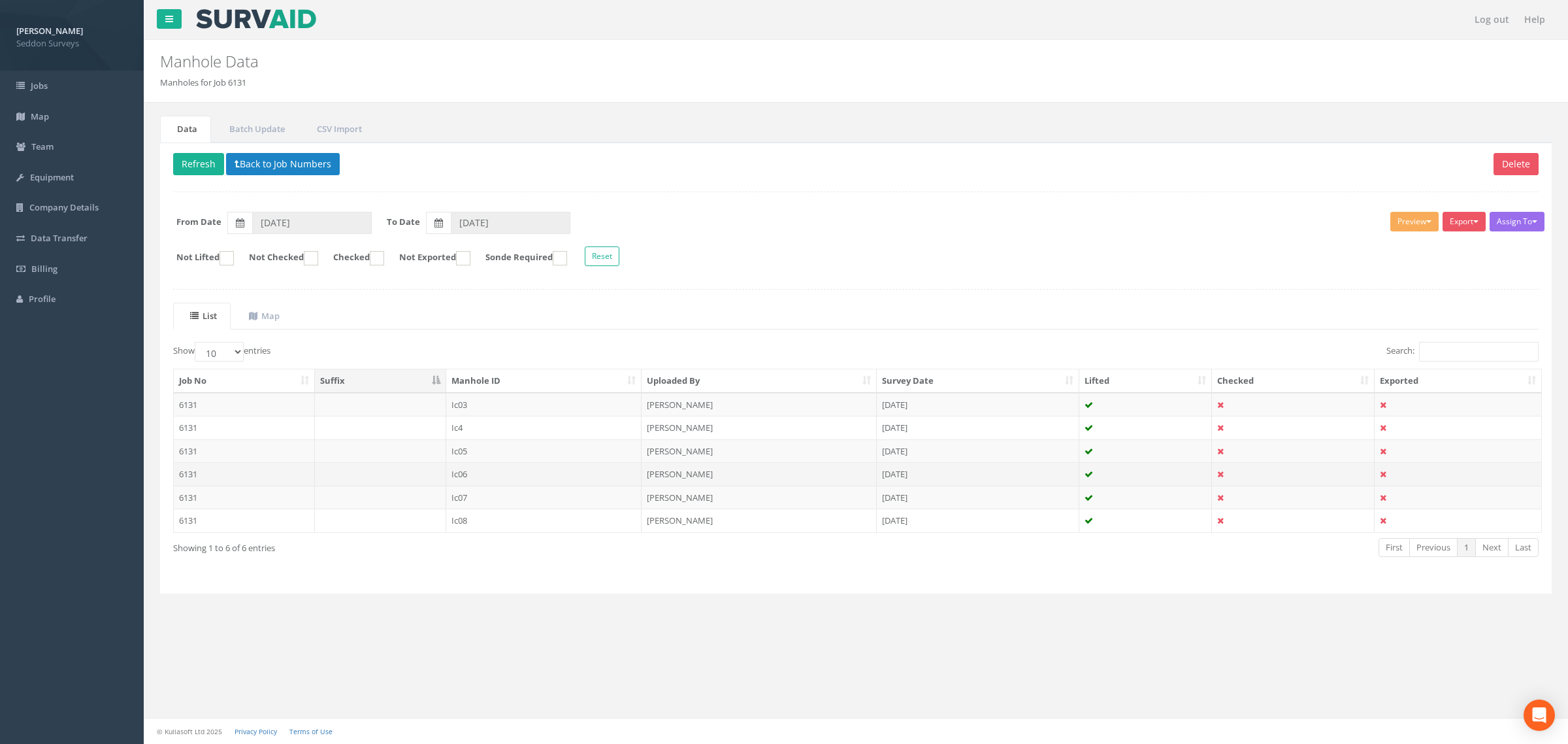
click at [203, 480] on td "6131" at bounding box center [244, 474] width 141 height 24
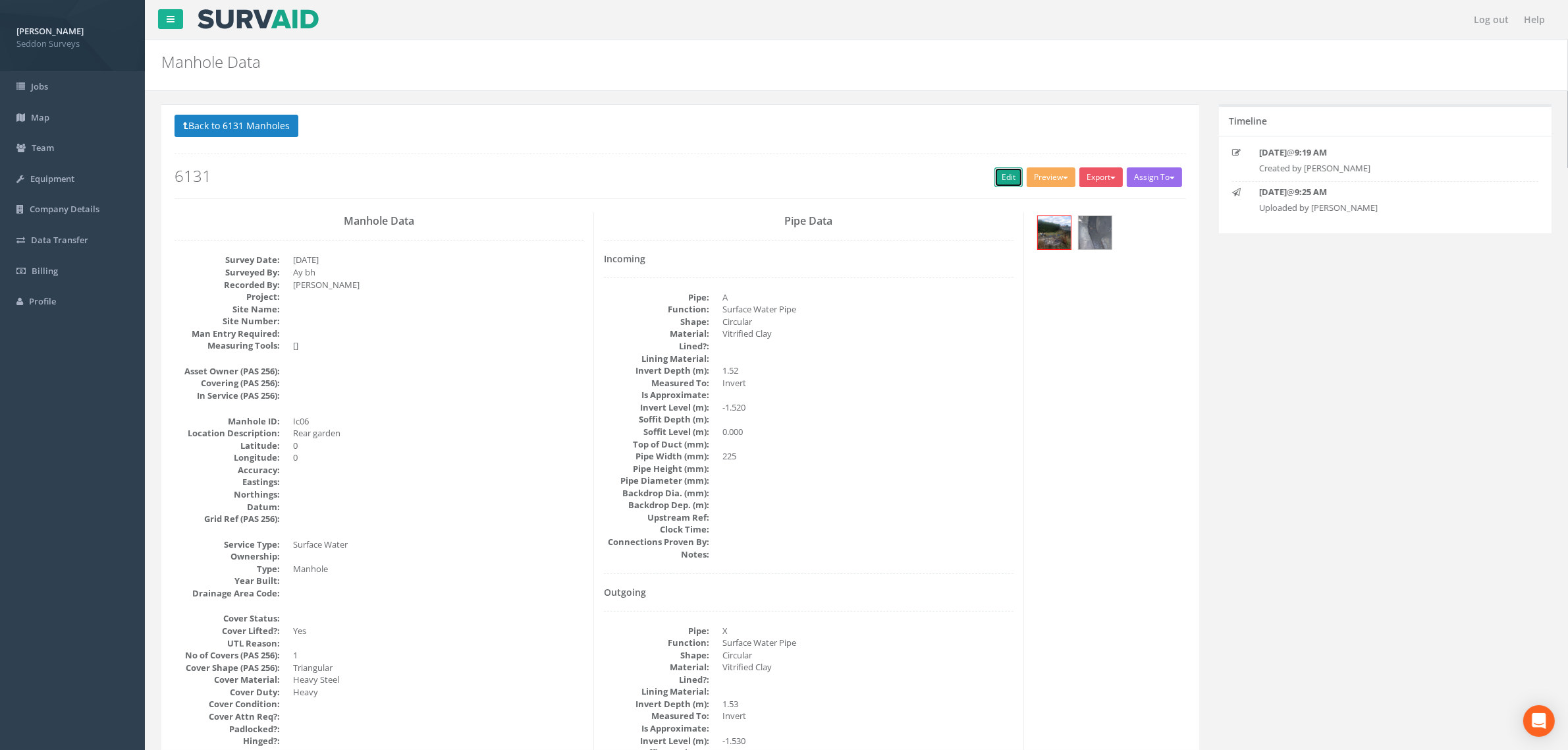
click at [997, 182] on link "Edit" at bounding box center [1008, 177] width 28 height 19
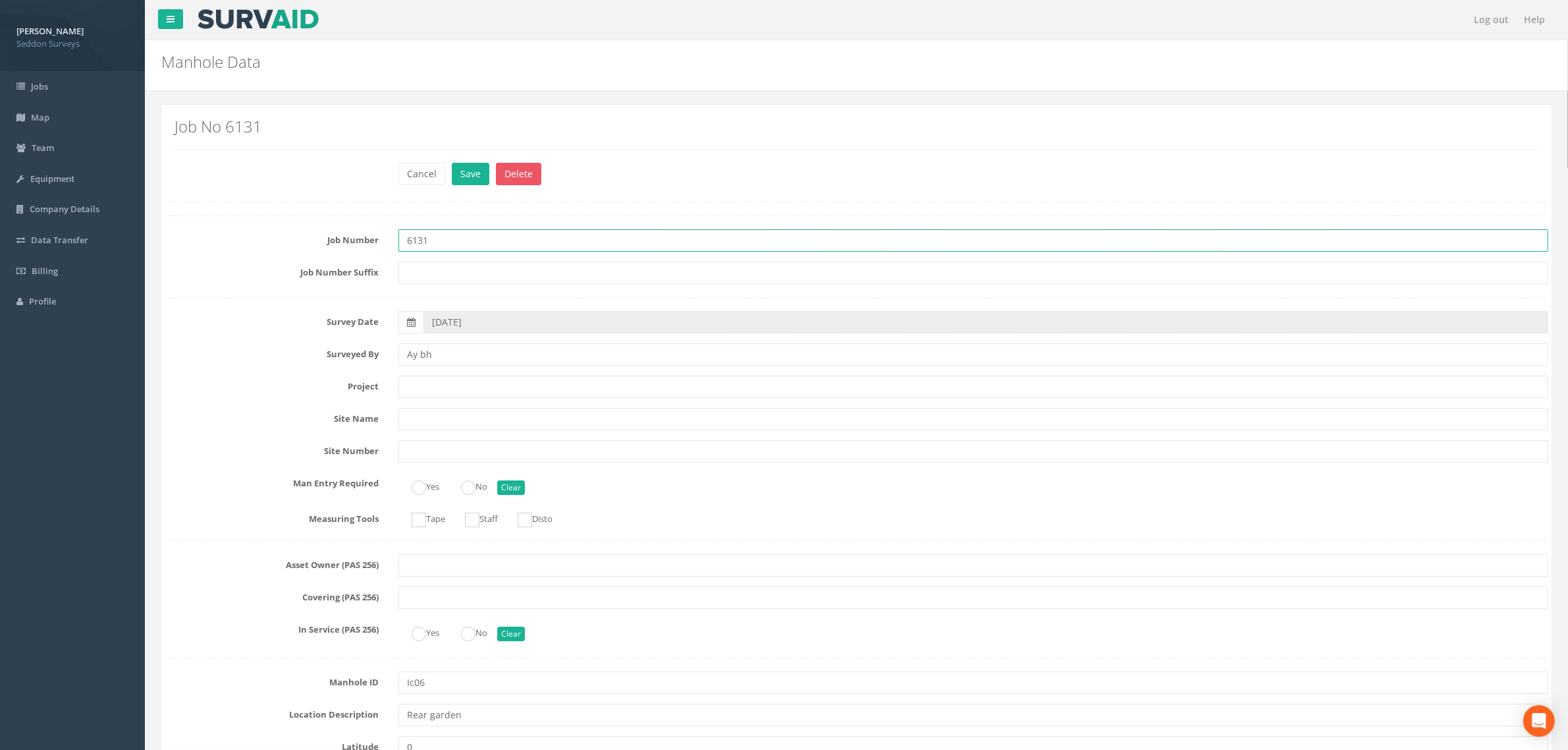
drag, startPoint x: 445, startPoint y: 241, endPoint x: 423, endPoint y: 240, distance: 22.0
click at [423, 240] on input "6131" at bounding box center [973, 240] width 1150 height 22
type input "6134"
click at [476, 179] on button "Save" at bounding box center [470, 174] width 37 height 22
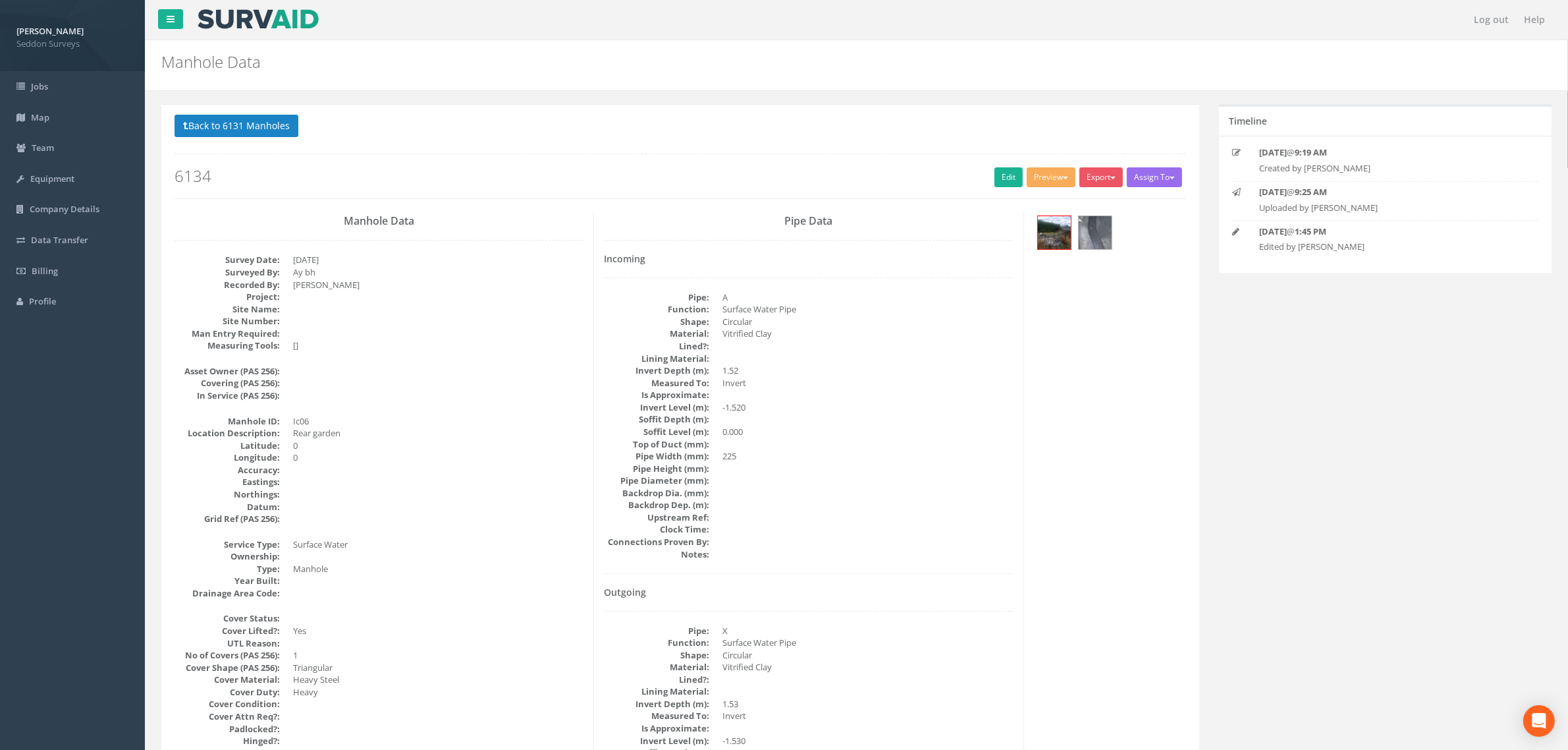
click at [228, 130] on button "Back to 6131 Manholes" at bounding box center [236, 125] width 124 height 22
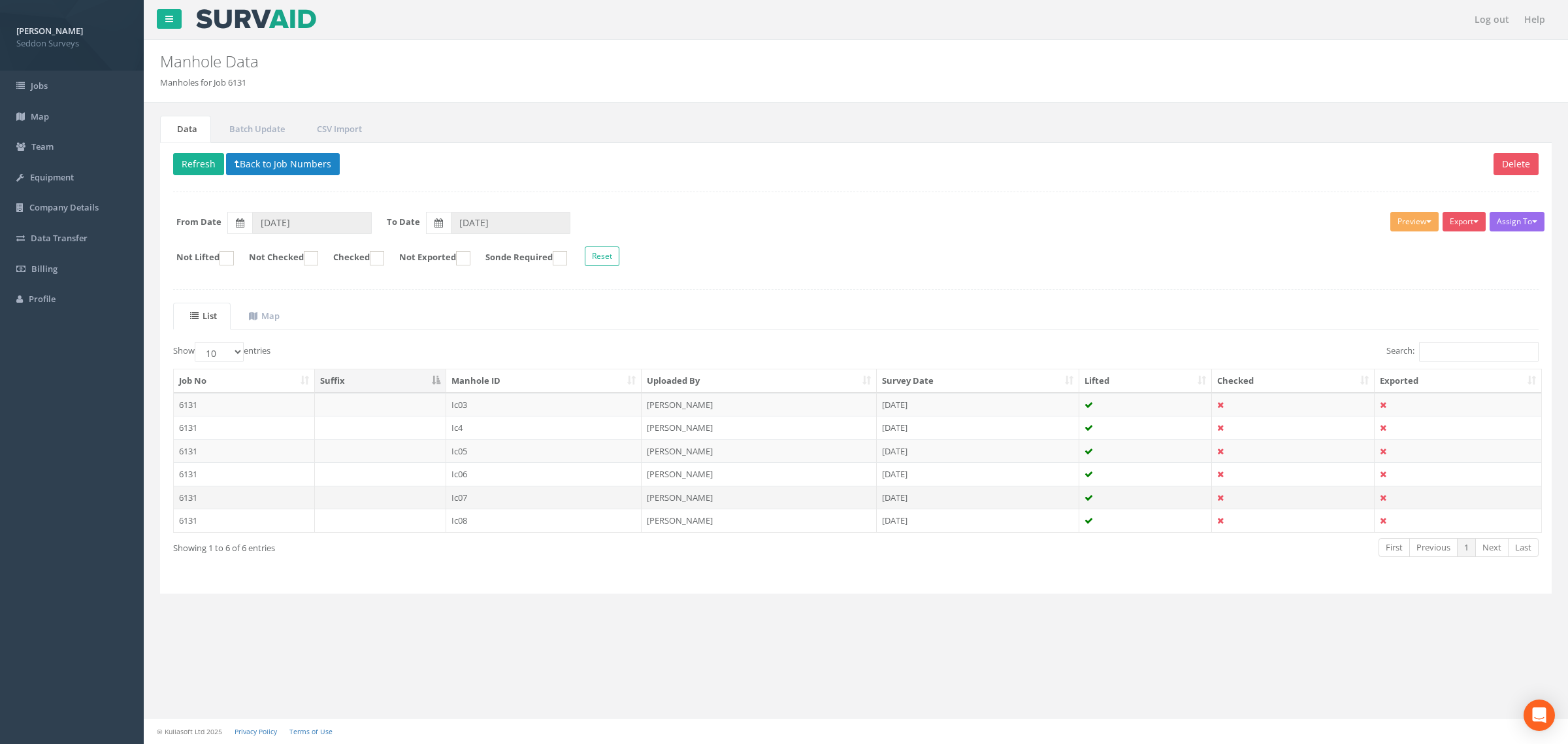
click at [200, 497] on td "6131" at bounding box center [244, 497] width 141 height 24
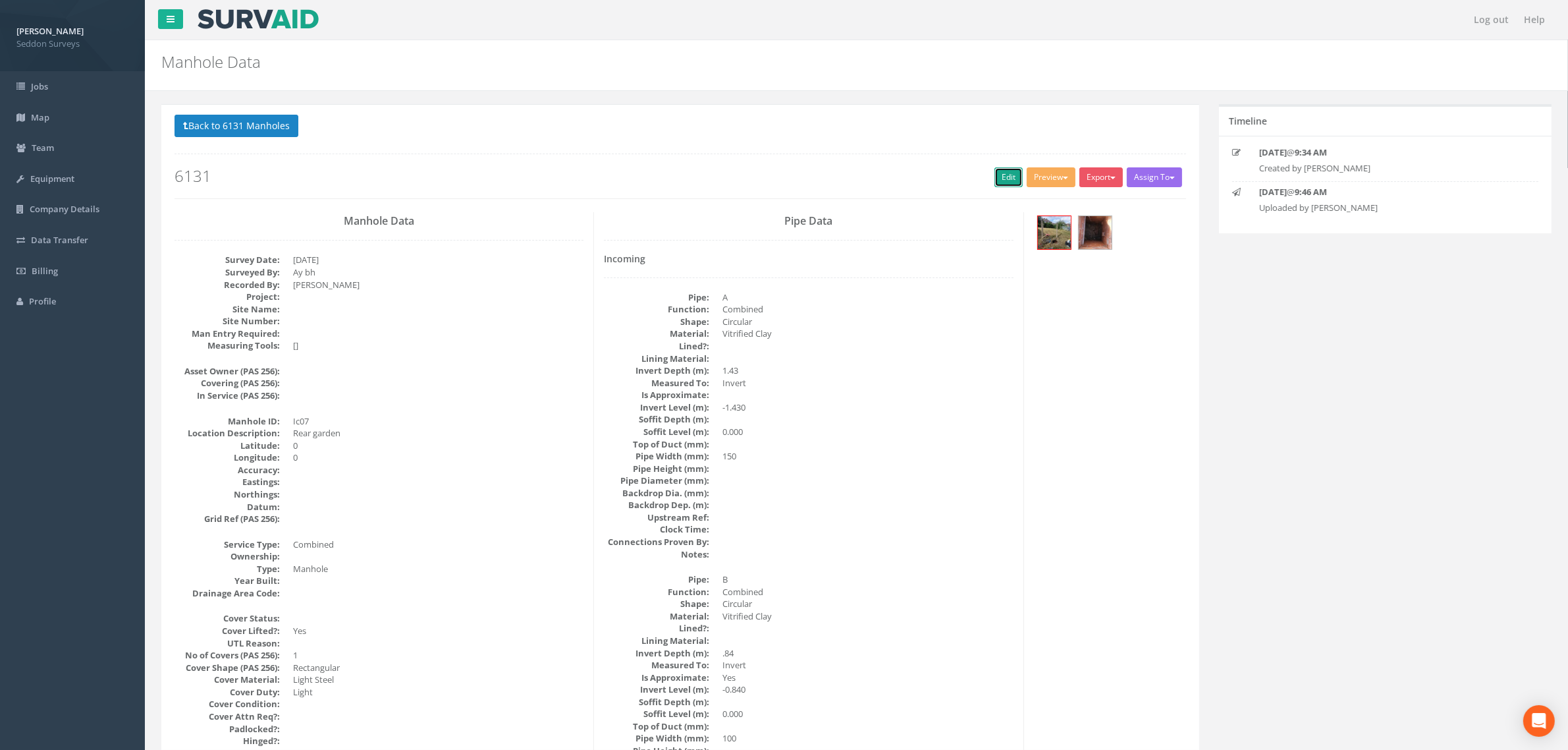
click at [1006, 179] on link "Edit" at bounding box center [1008, 177] width 28 height 19
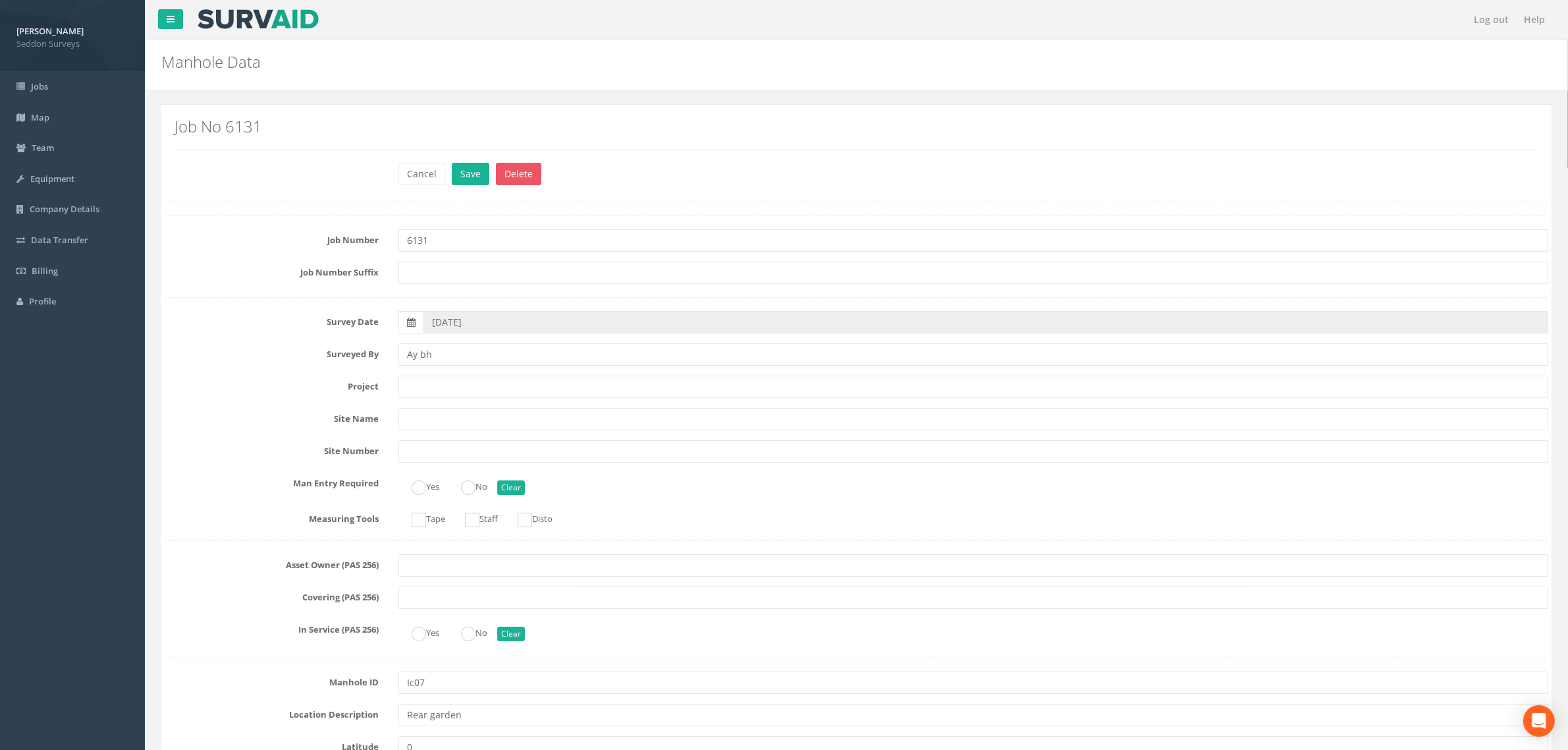
click at [423, 238] on input "6131" at bounding box center [973, 240] width 1150 height 22
type input "6134"
click at [468, 183] on button "Save" at bounding box center [470, 174] width 37 height 22
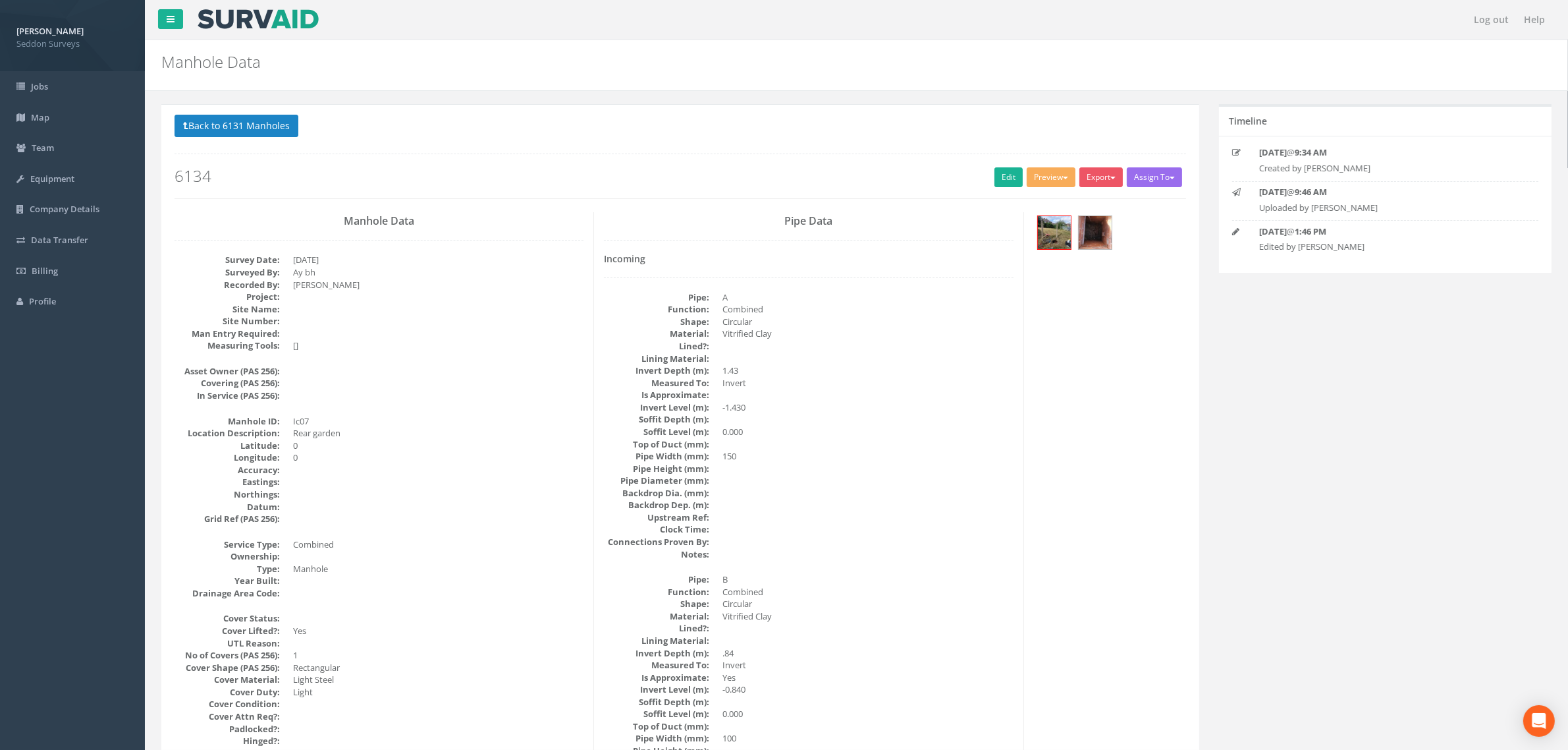
click at [269, 142] on div "Back to 6131 Manholes Back to Map Assign To No Companies Added Export Seddon Su…" at bounding box center [680, 156] width 1012 height 84
click at [268, 140] on p "Back to 6131 Manholes Back to Map" at bounding box center [680, 127] width 1012 height 25
click at [267, 137] on button "Back to 6131 Manholes" at bounding box center [236, 125] width 124 height 22
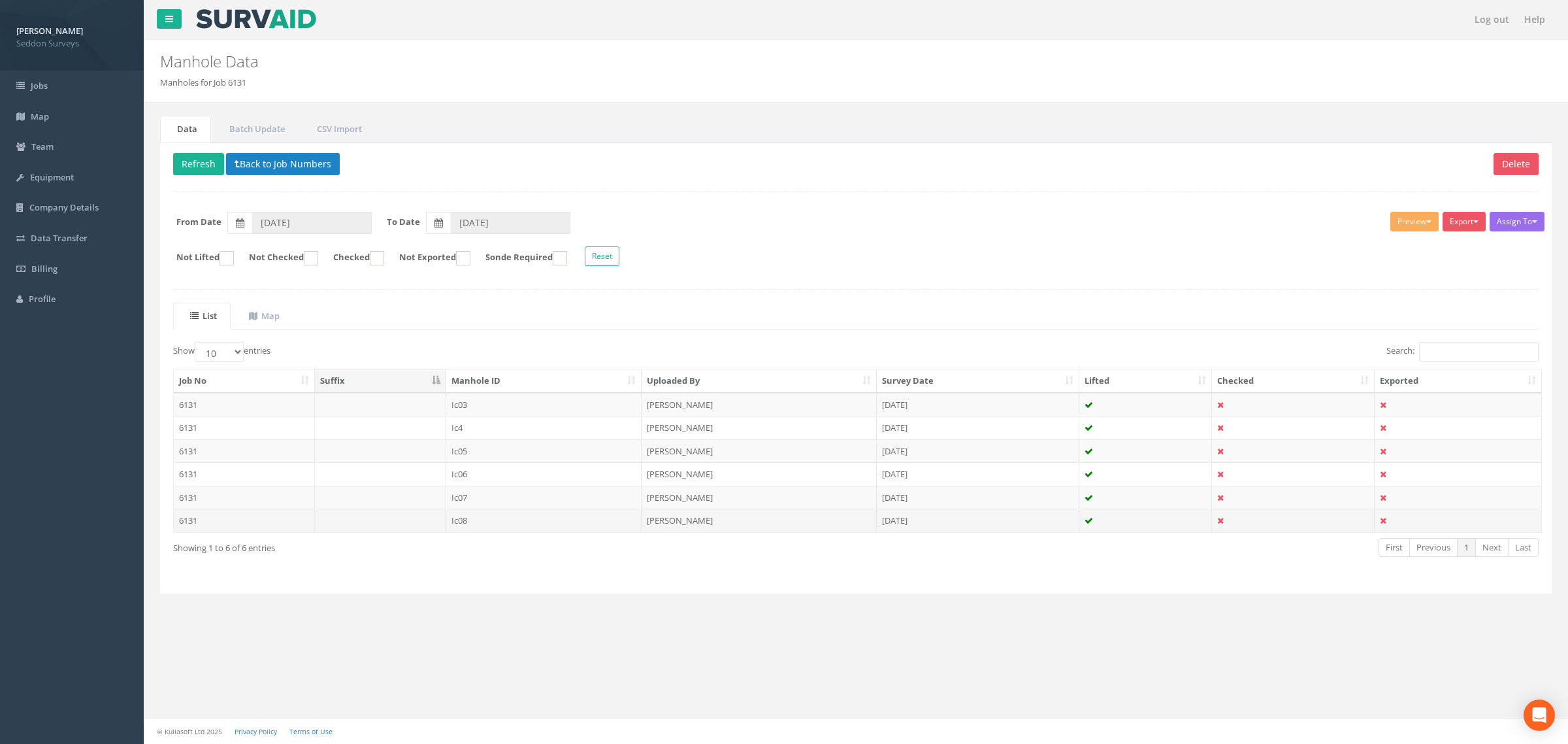
click at [206, 521] on td "6131" at bounding box center [244, 521] width 141 height 24
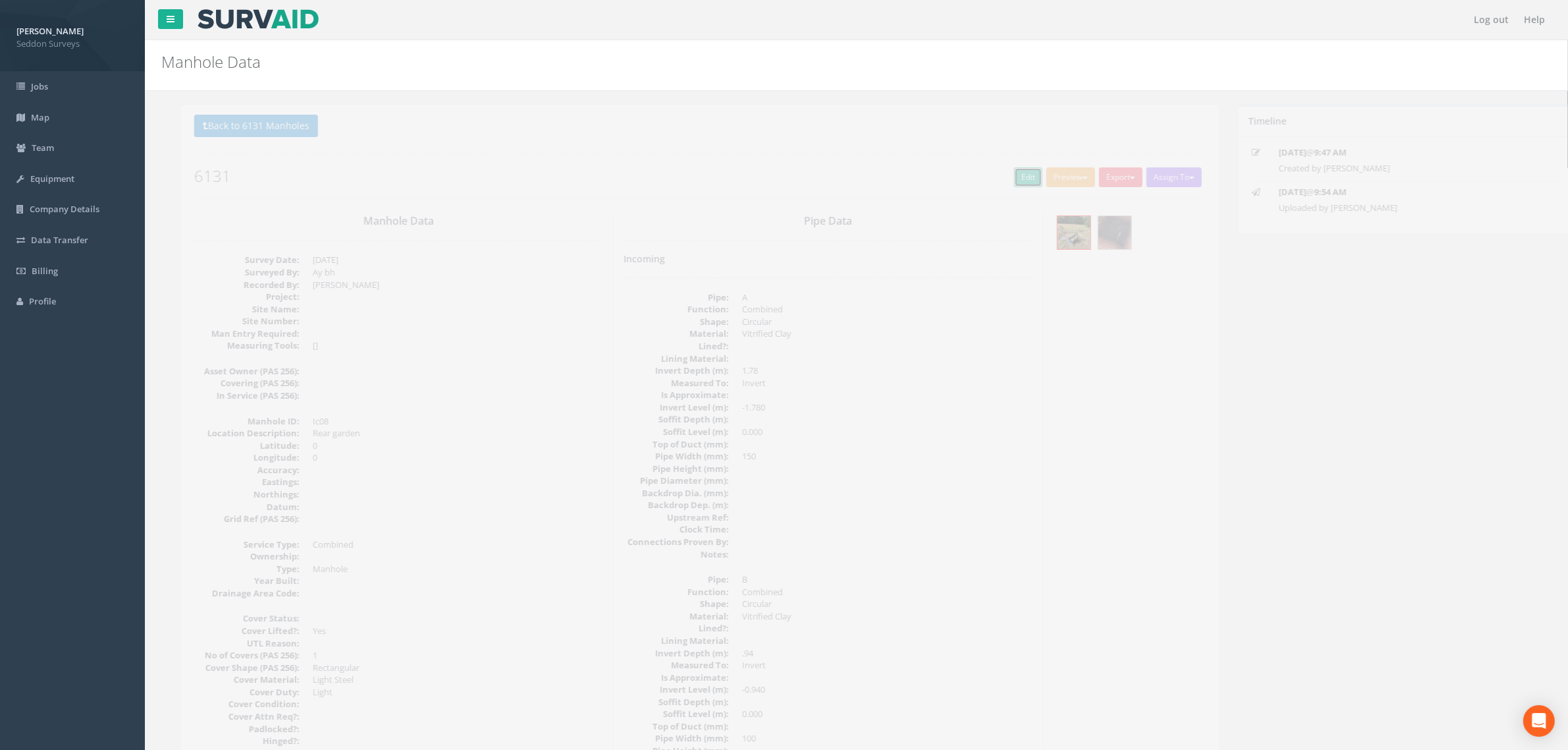
click at [997, 173] on link "Edit" at bounding box center [1008, 177] width 28 height 19
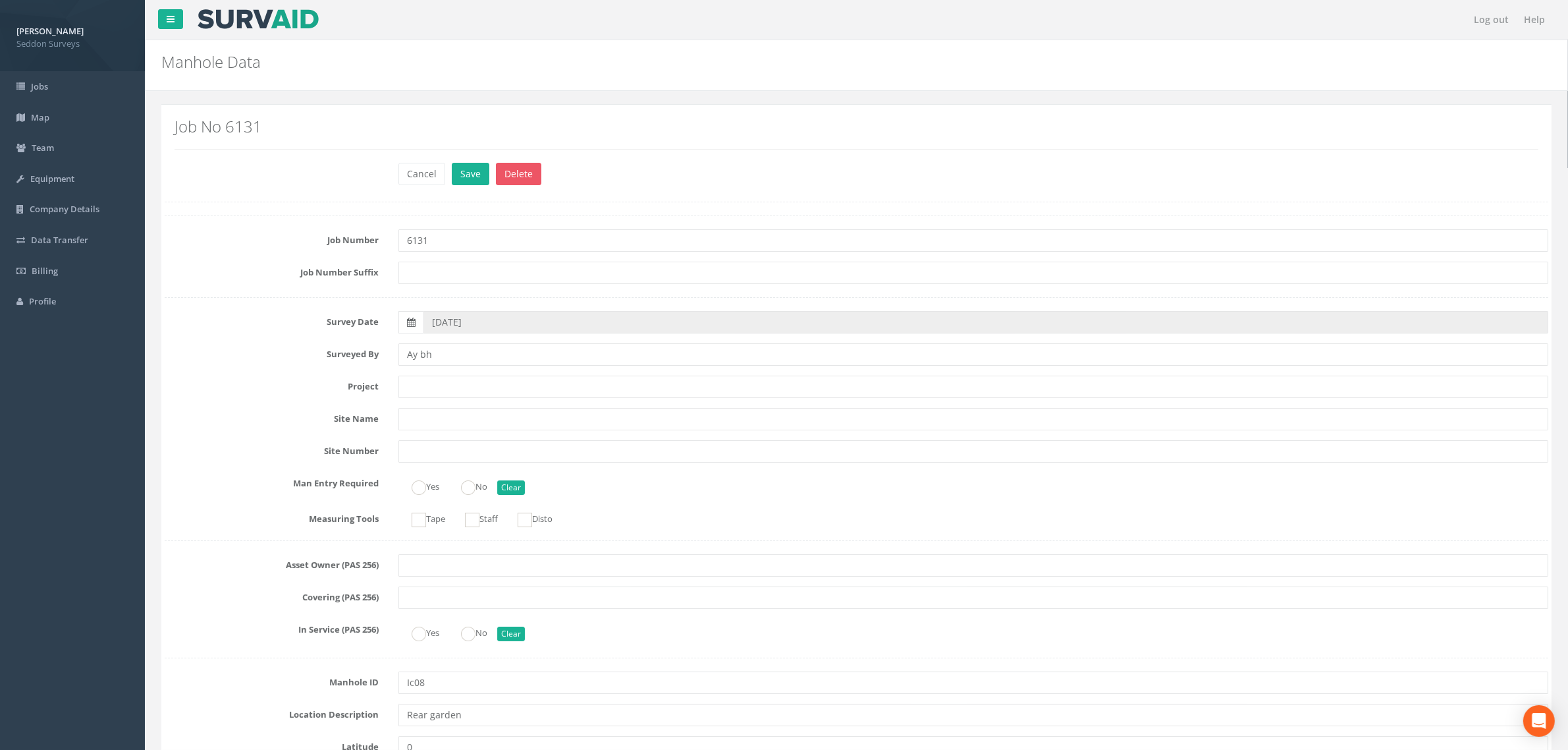
click at [426, 236] on input "6131" at bounding box center [973, 240] width 1150 height 22
type input "6134"
click at [471, 165] on button "Save" at bounding box center [470, 174] width 37 height 22
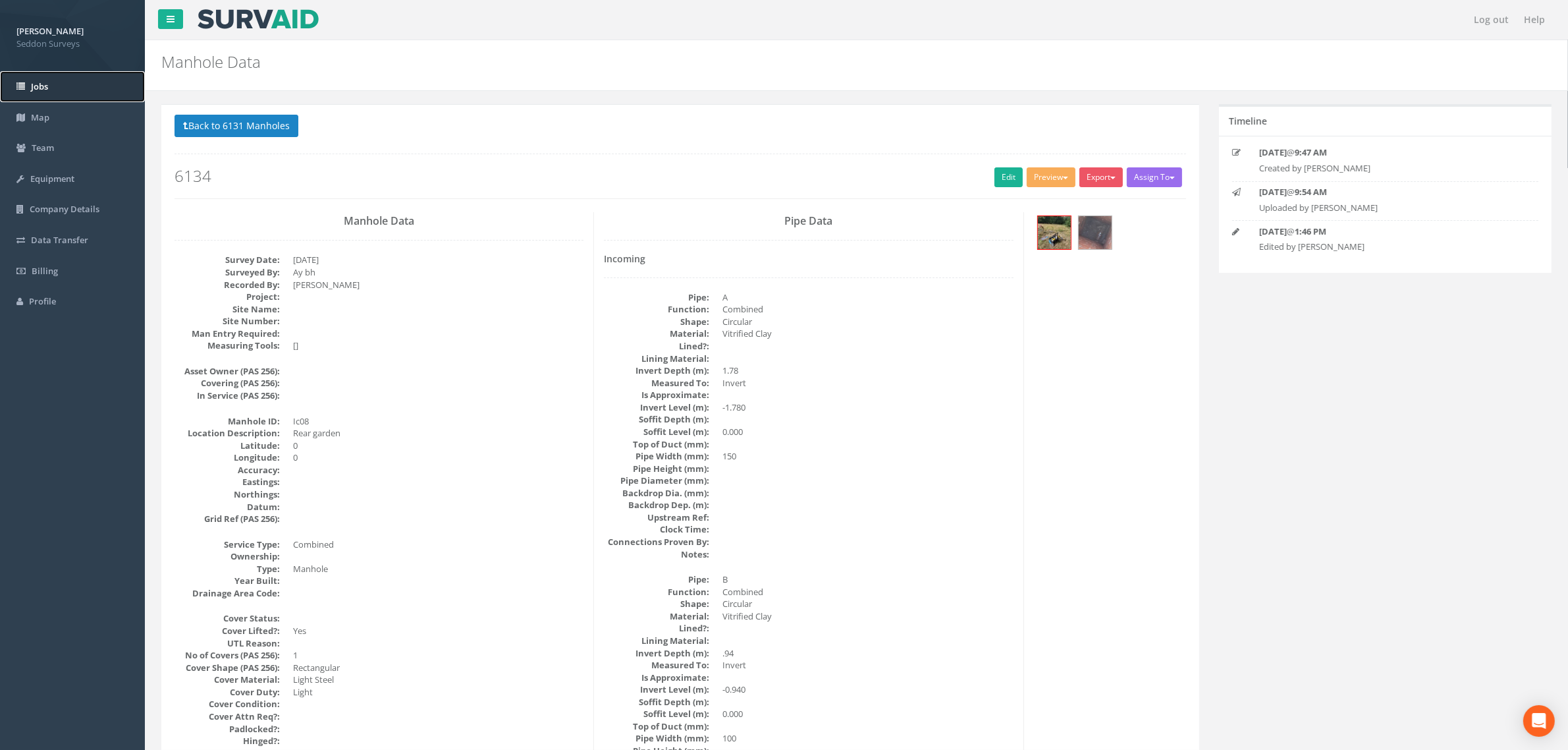
click at [38, 85] on span "Jobs" at bounding box center [40, 86] width 17 height 12
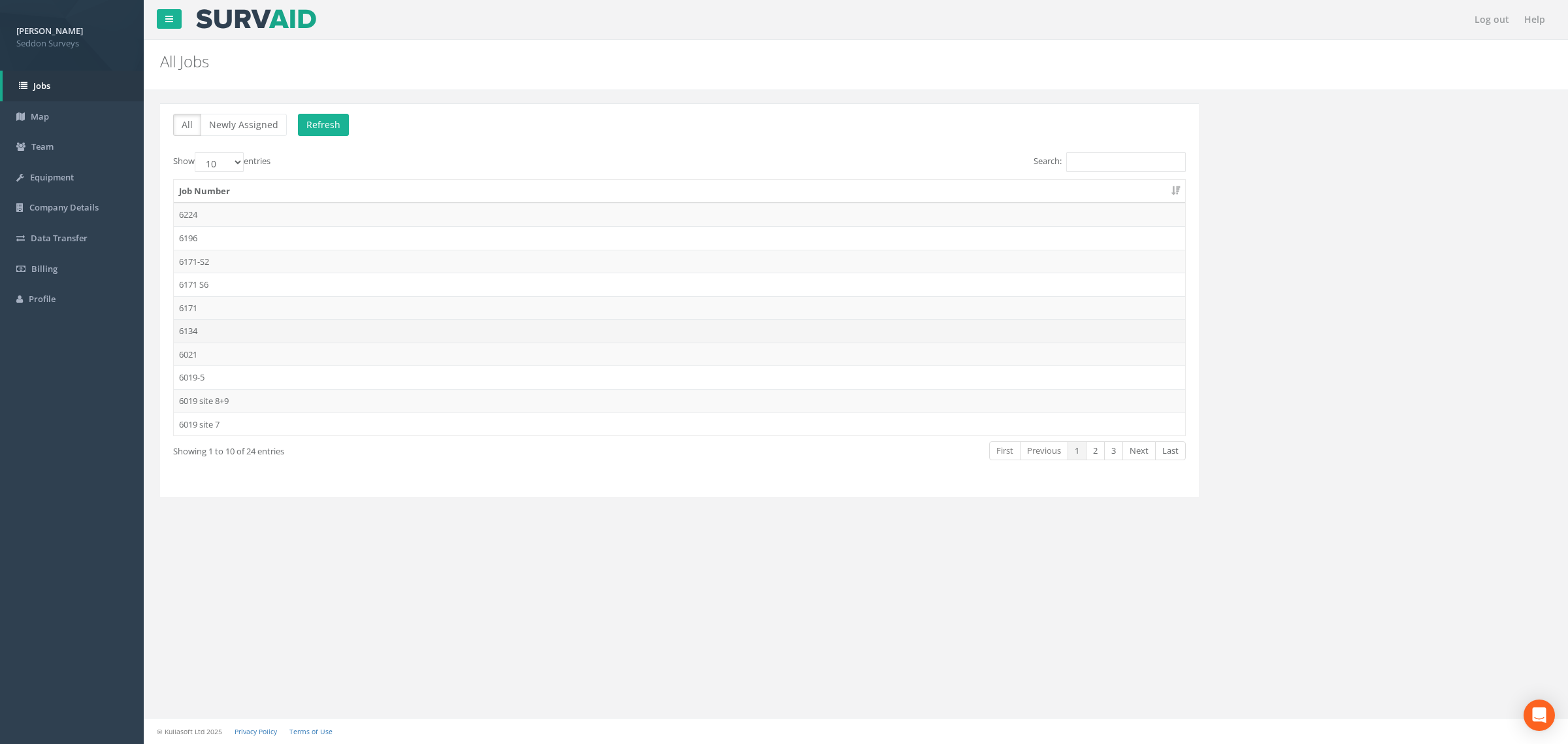
click at [188, 331] on td "6134" at bounding box center [679, 331] width 1011 height 24
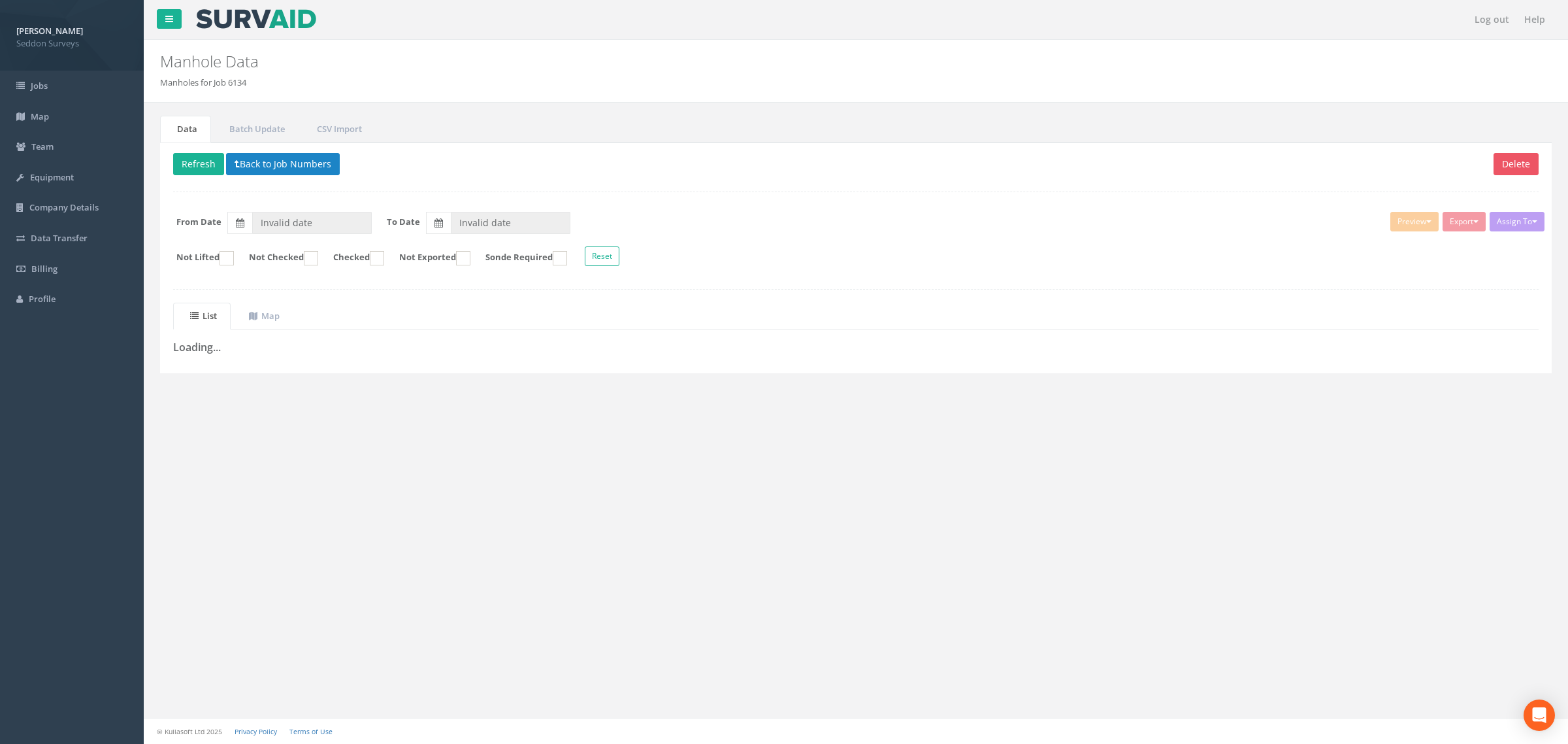
type input "[DATE]"
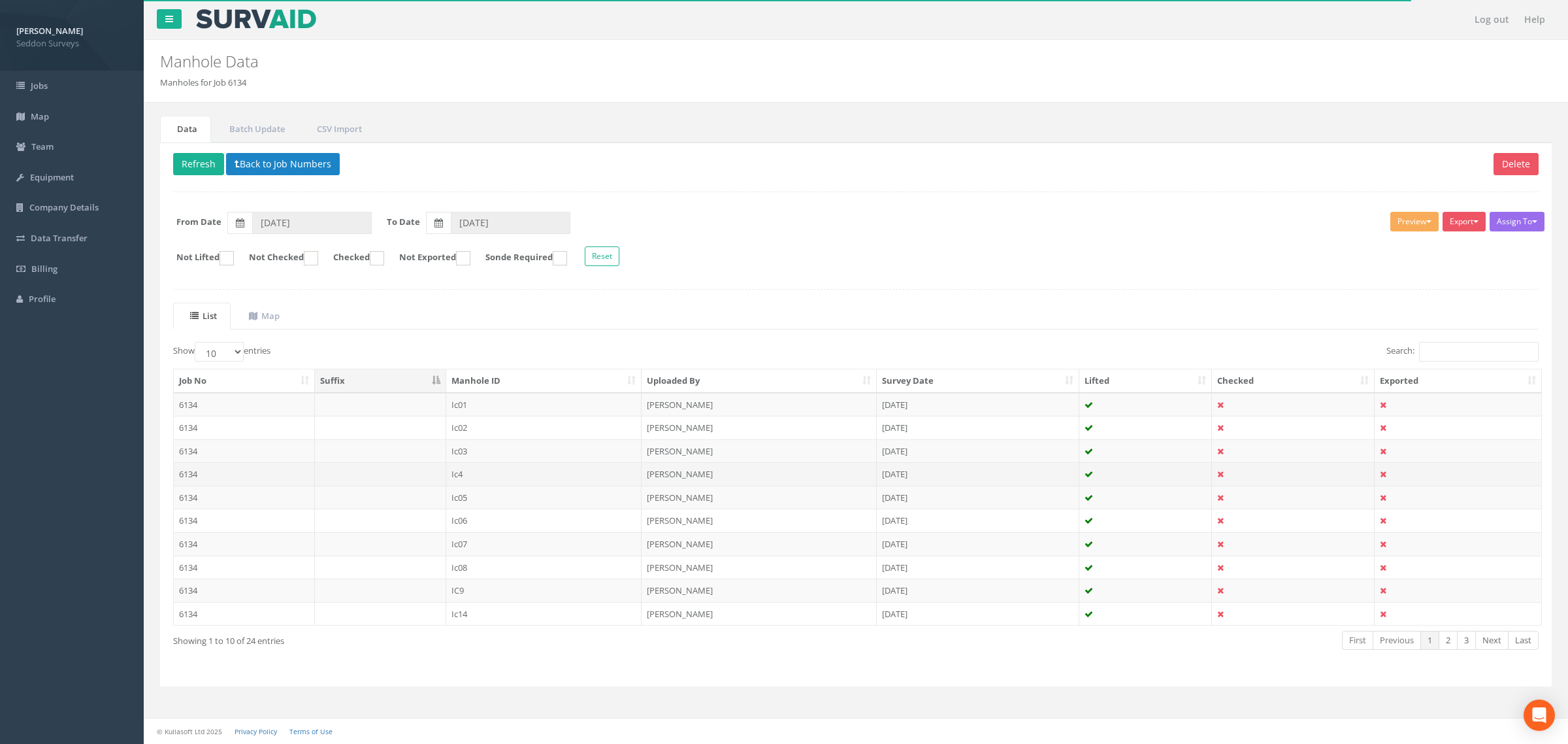
click at [191, 475] on td "6134" at bounding box center [244, 474] width 141 height 24
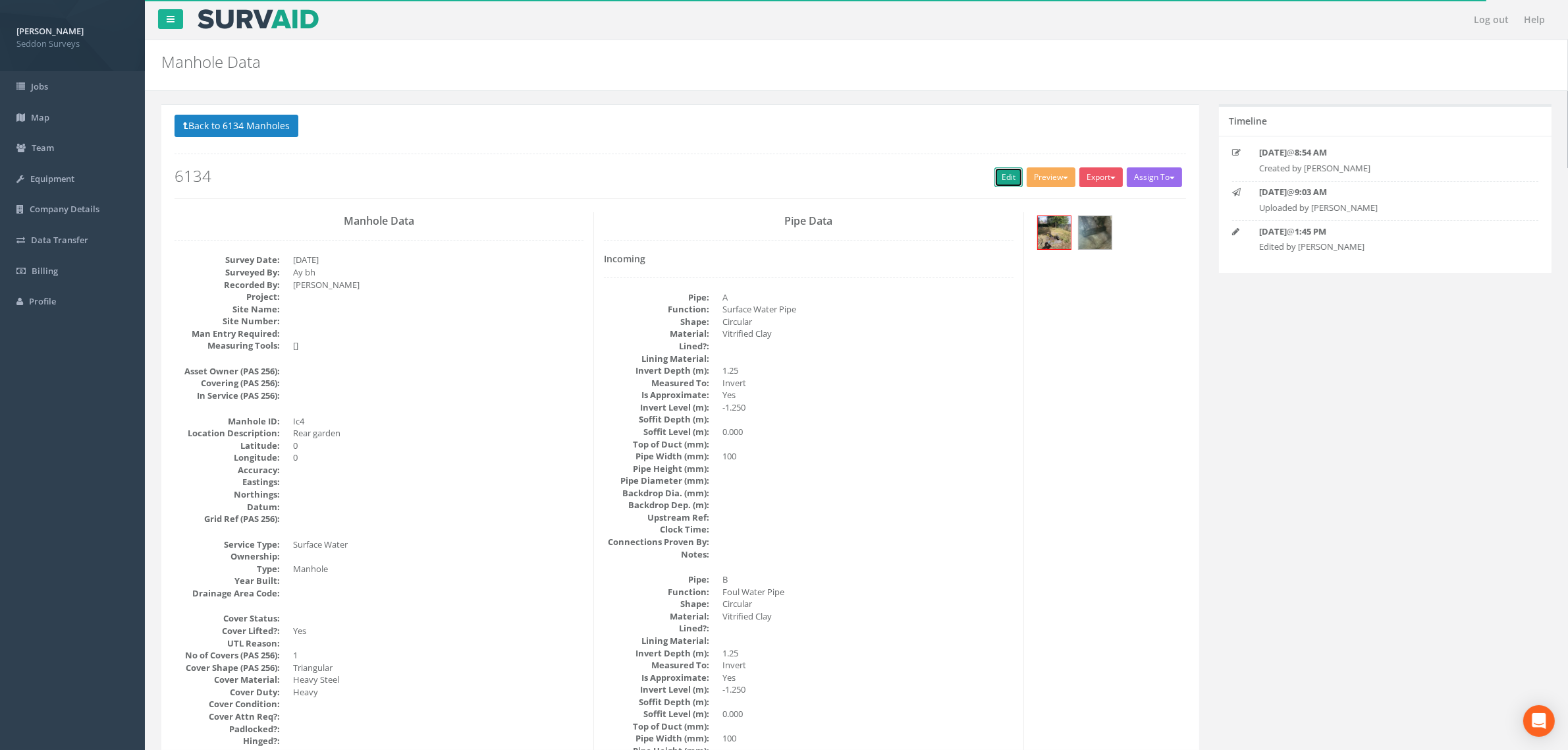
click at [1004, 182] on link "Edit" at bounding box center [1008, 177] width 28 height 19
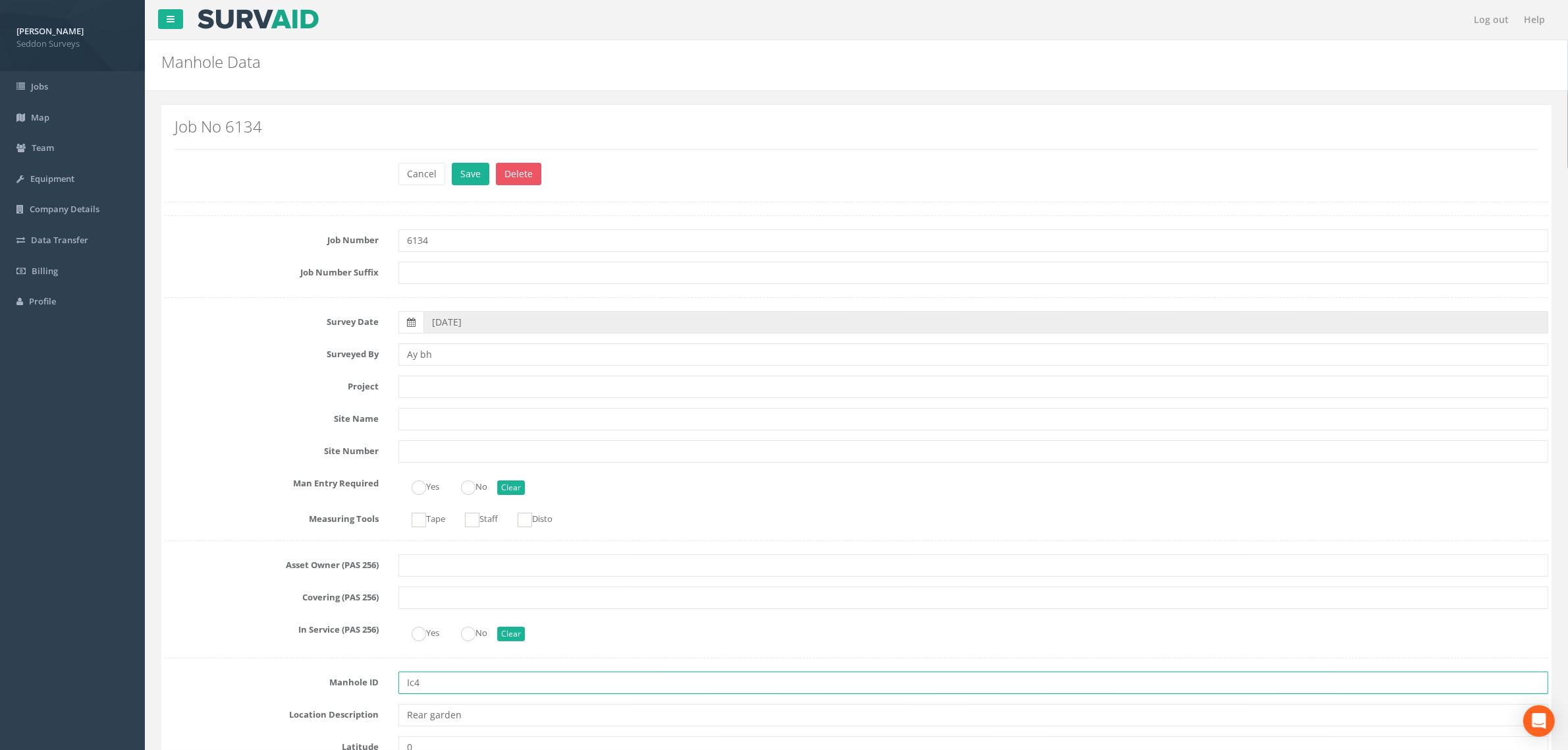
click at [415, 686] on input "Ic4" at bounding box center [973, 682] width 1150 height 22
type input "IC04"
click at [472, 174] on button "Save" at bounding box center [470, 174] width 37 height 22
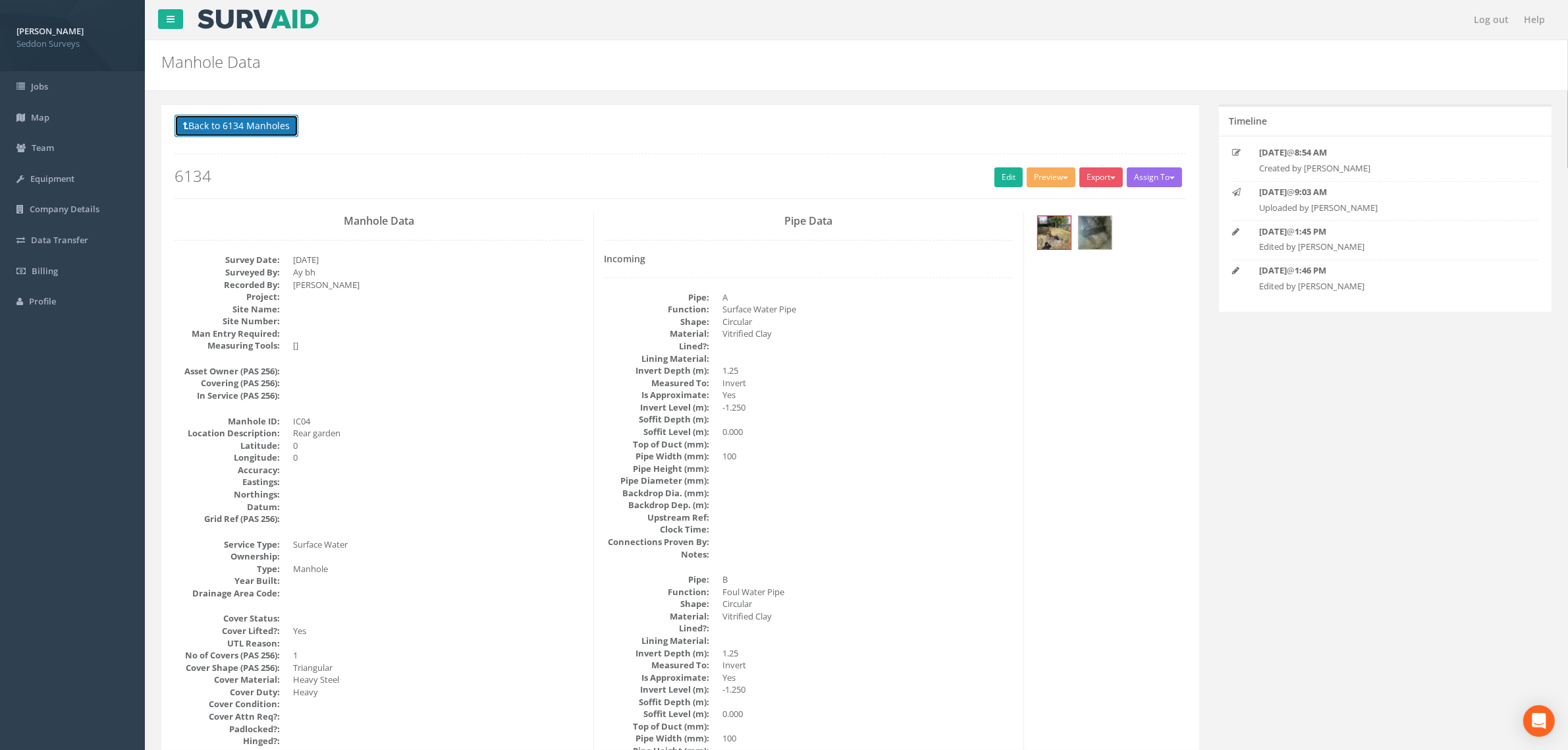
click at [230, 130] on button "Back to 6134 Manholes" at bounding box center [236, 125] width 124 height 22
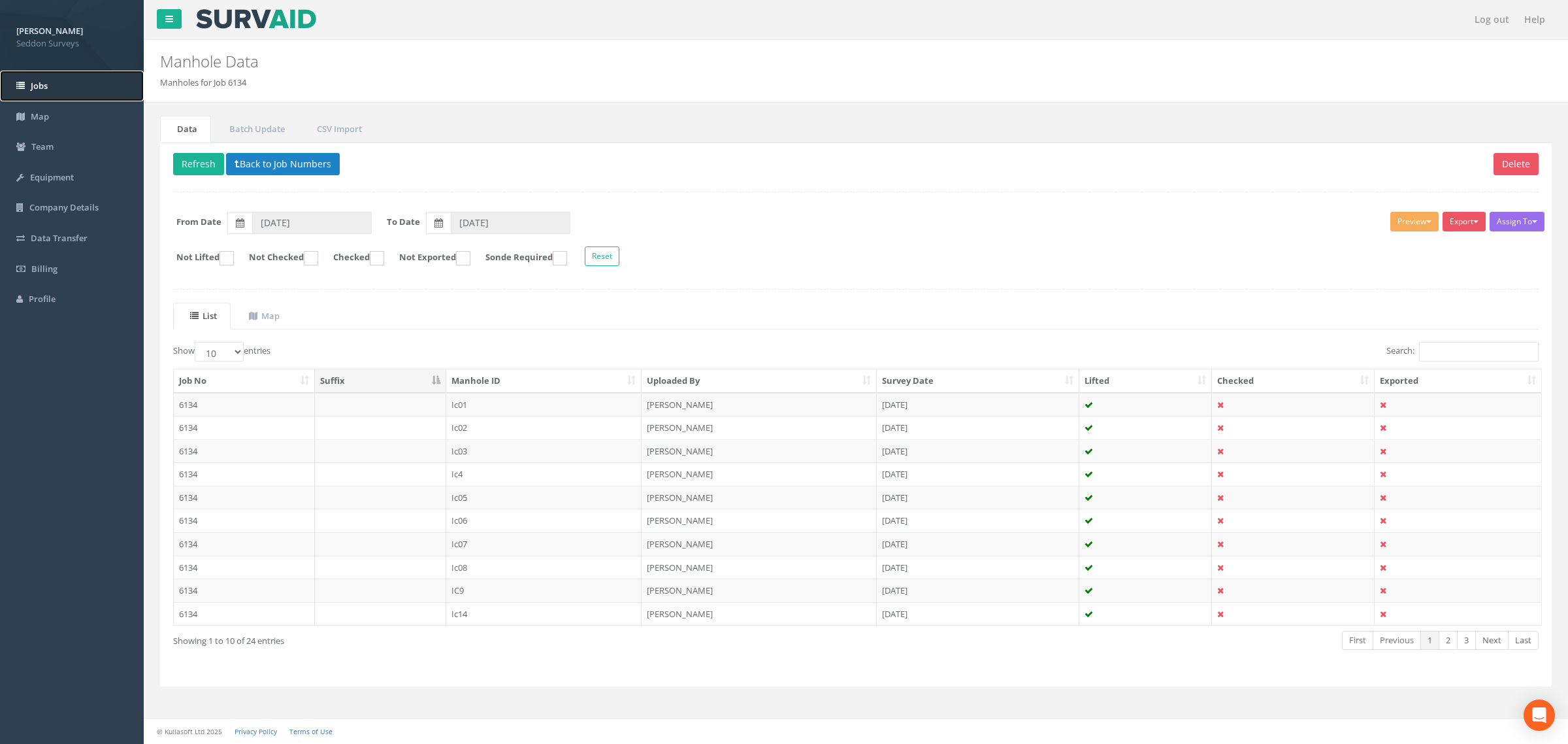
click at [34, 93] on link "Jobs" at bounding box center [71, 86] width 144 height 31
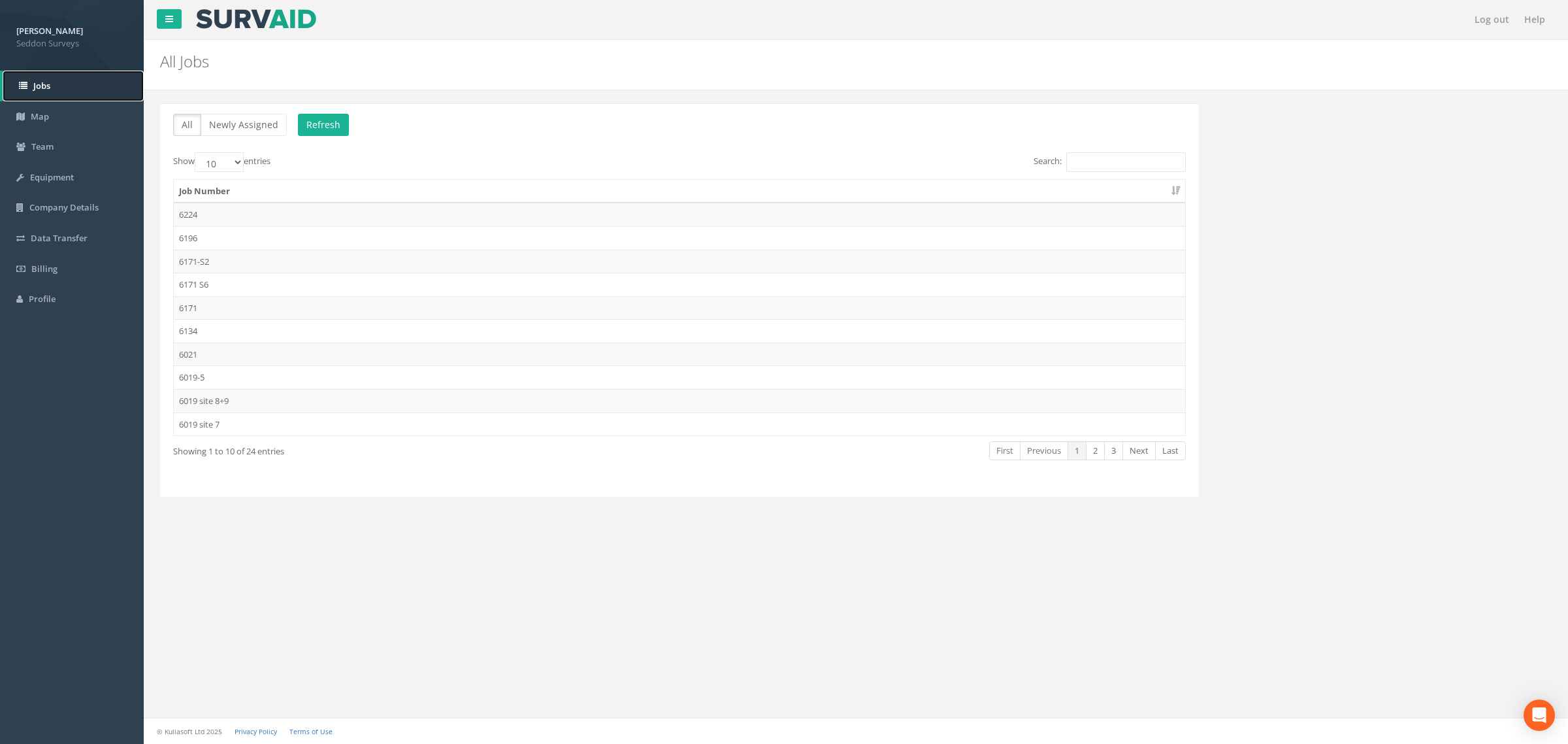
click at [48, 81] on span "Jobs" at bounding box center [42, 86] width 17 height 12
click at [198, 213] on td "6224" at bounding box center [679, 214] width 1011 height 24
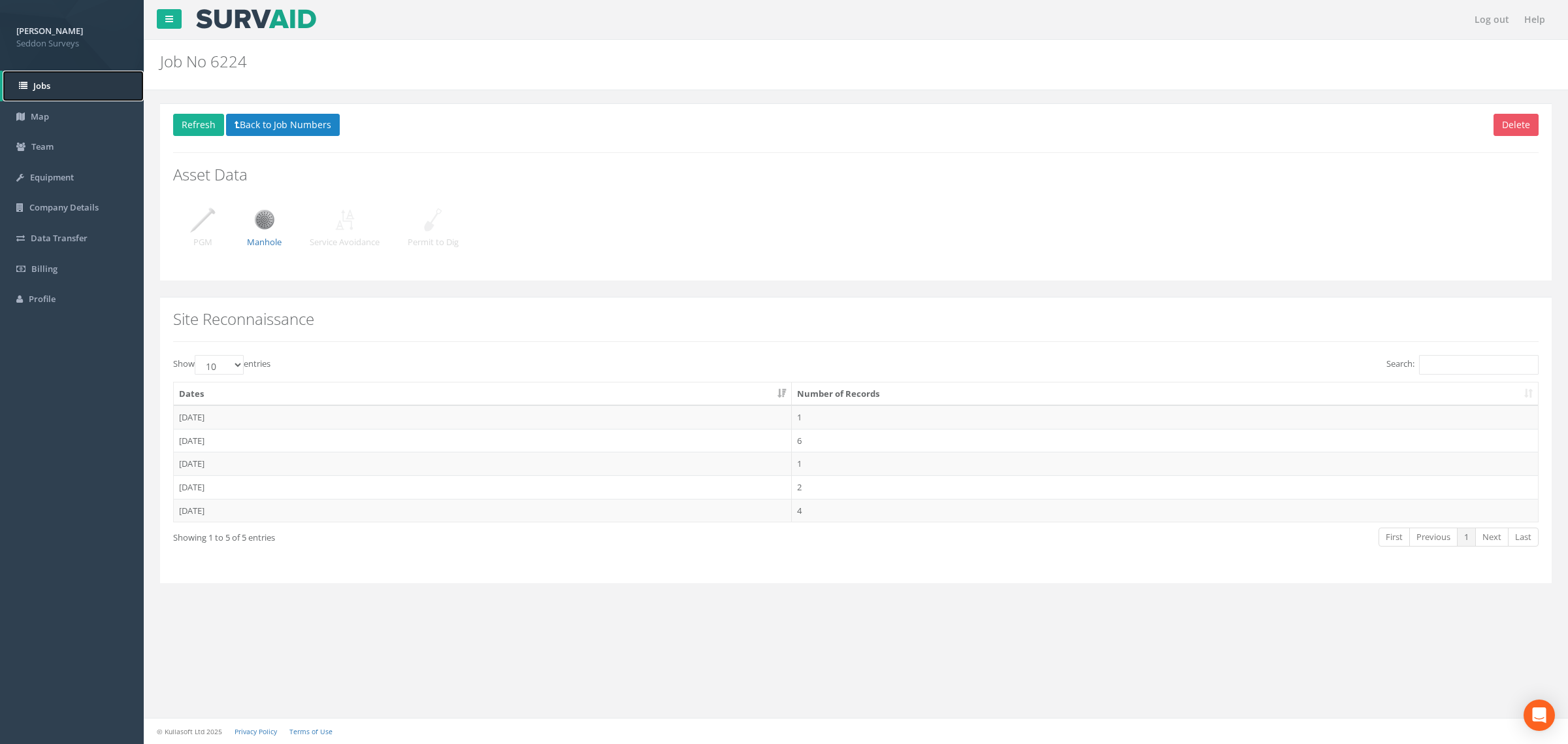
click at [48, 93] on link "Jobs" at bounding box center [73, 86] width 141 height 31
click at [40, 87] on span "Jobs" at bounding box center [42, 86] width 17 height 12
click at [39, 128] on link "Map" at bounding box center [71, 117] width 144 height 31
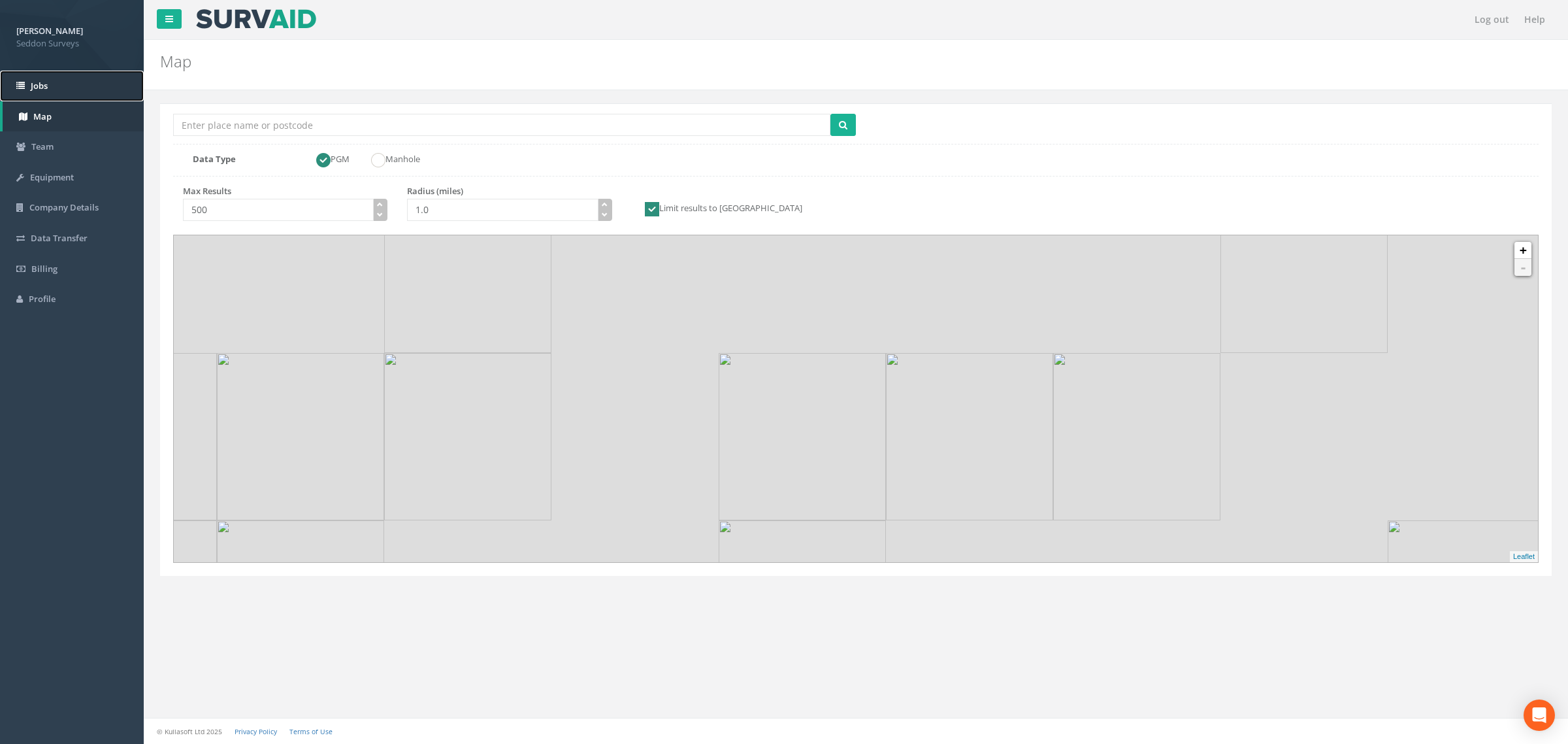
click at [31, 92] on link "Jobs" at bounding box center [71, 86] width 144 height 31
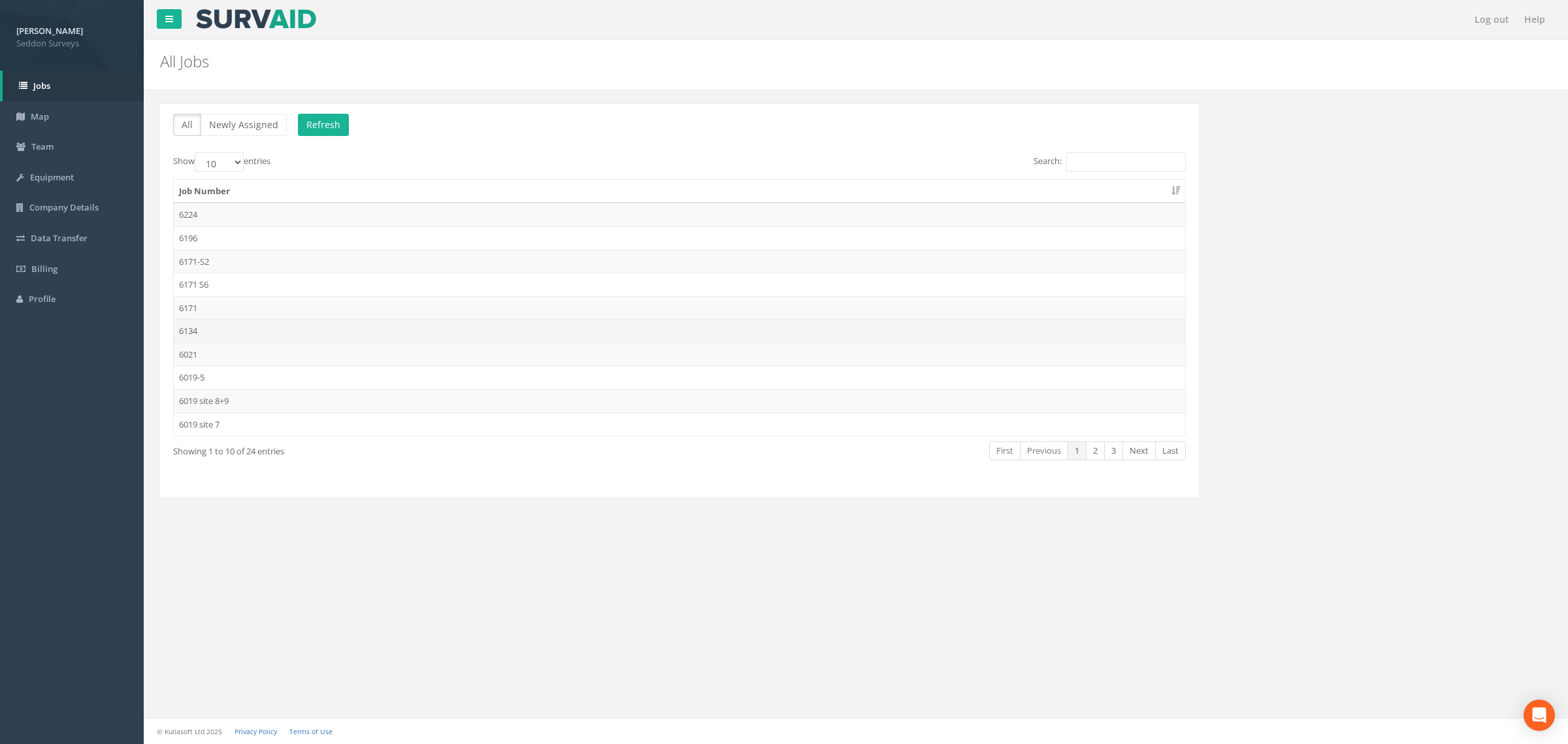
click at [207, 327] on td "6134" at bounding box center [679, 331] width 1011 height 24
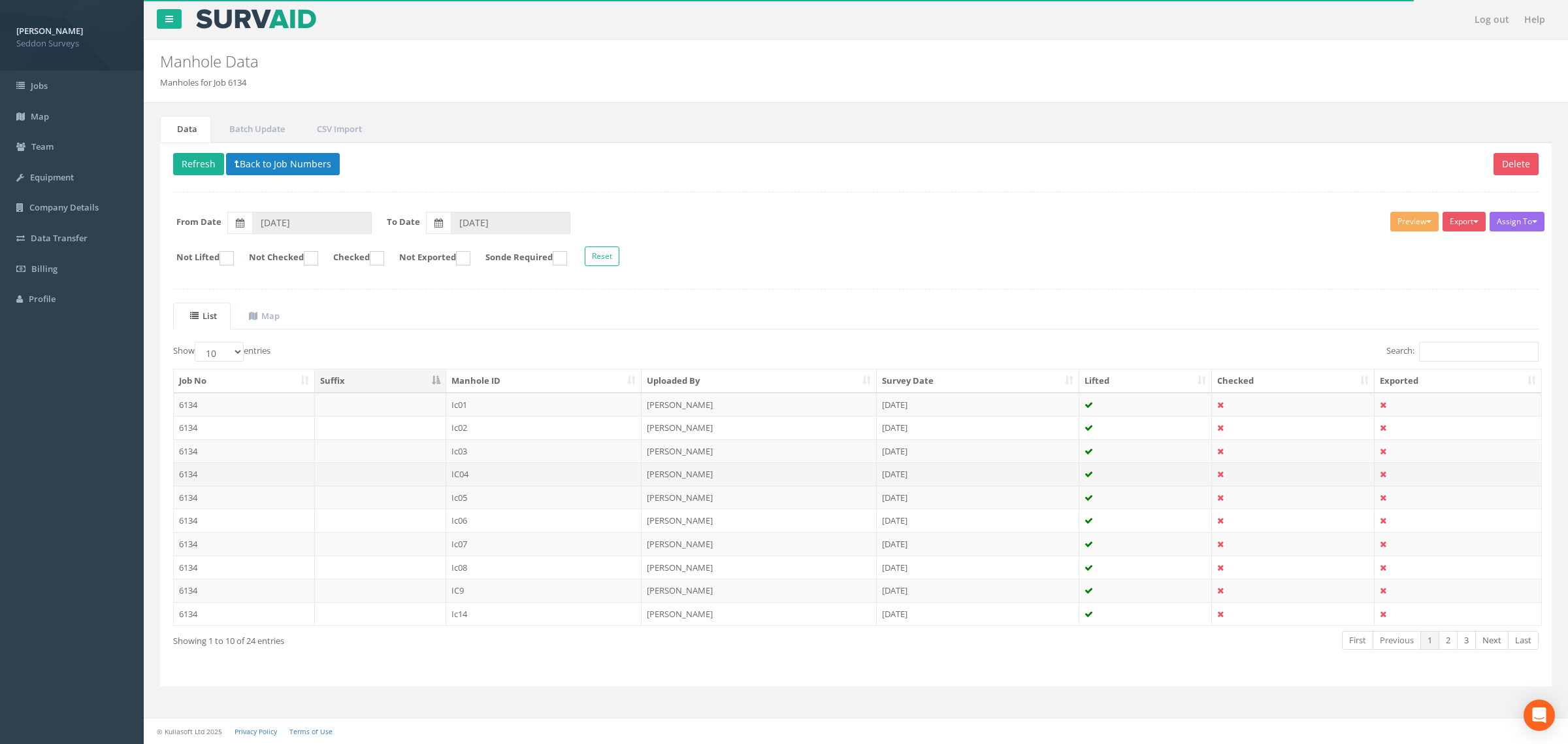
click at [222, 474] on td "6134" at bounding box center [244, 474] width 141 height 24
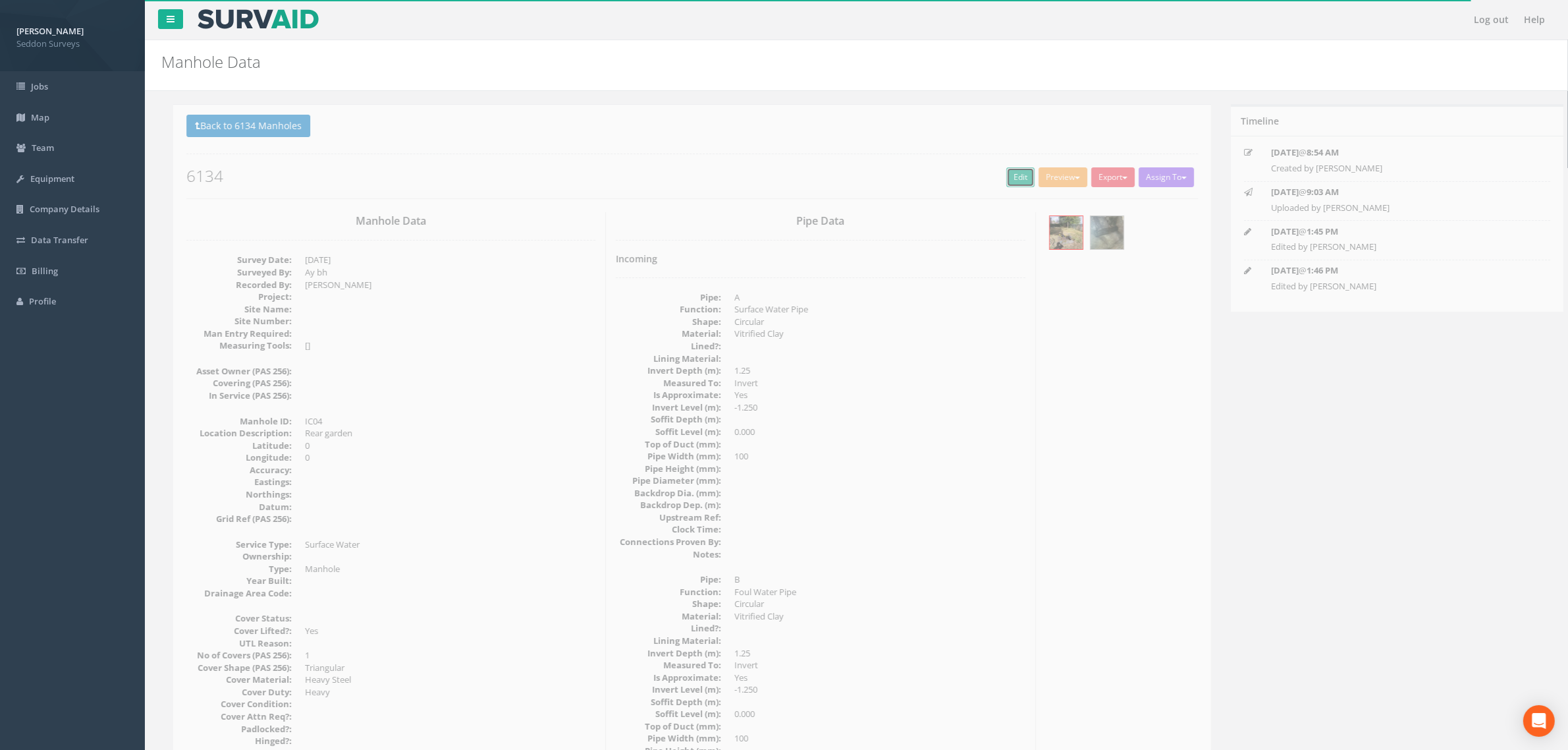
click at [999, 179] on link "Edit" at bounding box center [1008, 177] width 28 height 19
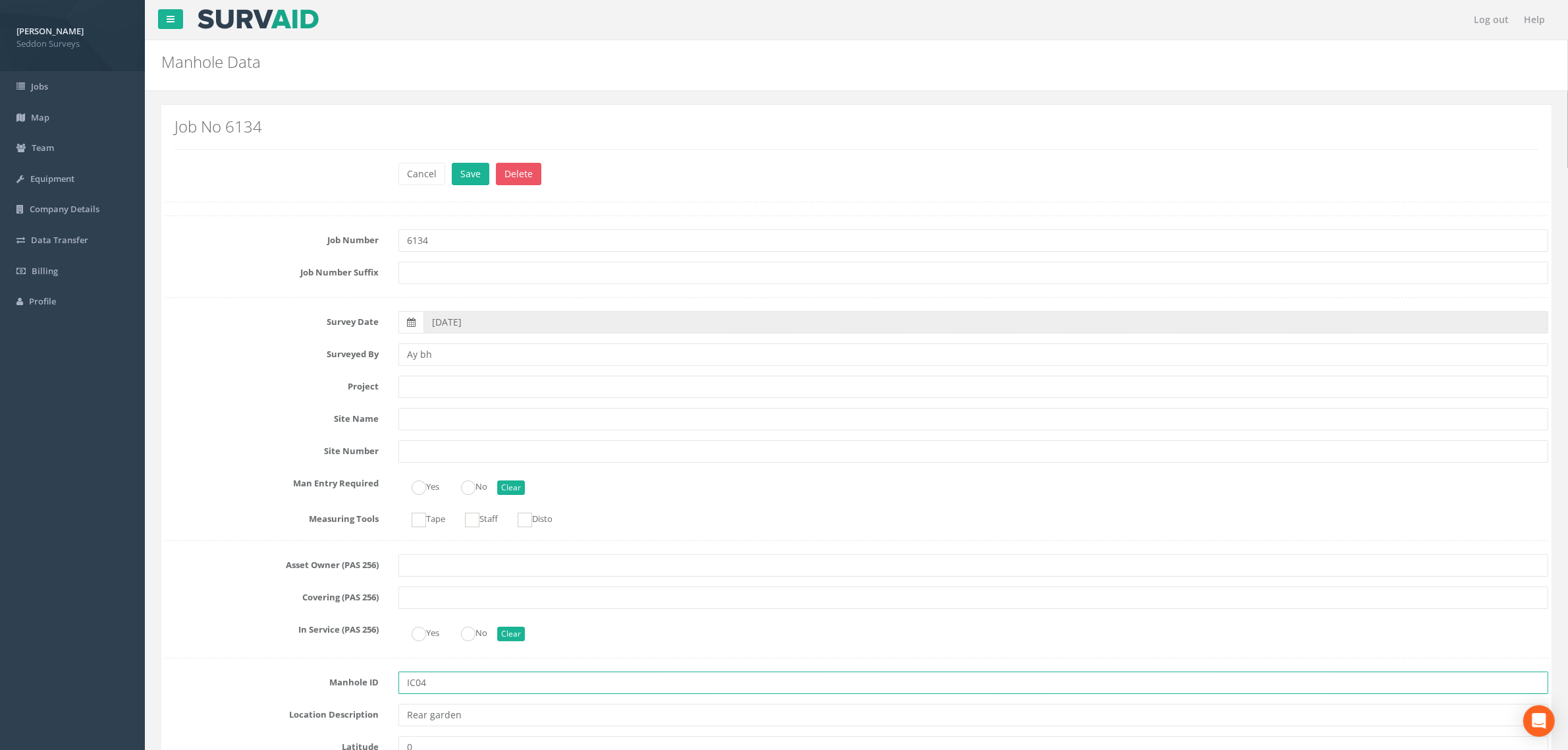
click at [417, 682] on input "IC04" at bounding box center [973, 682] width 1150 height 22
type input "Ic04"
click at [471, 168] on button "Save" at bounding box center [470, 174] width 37 height 22
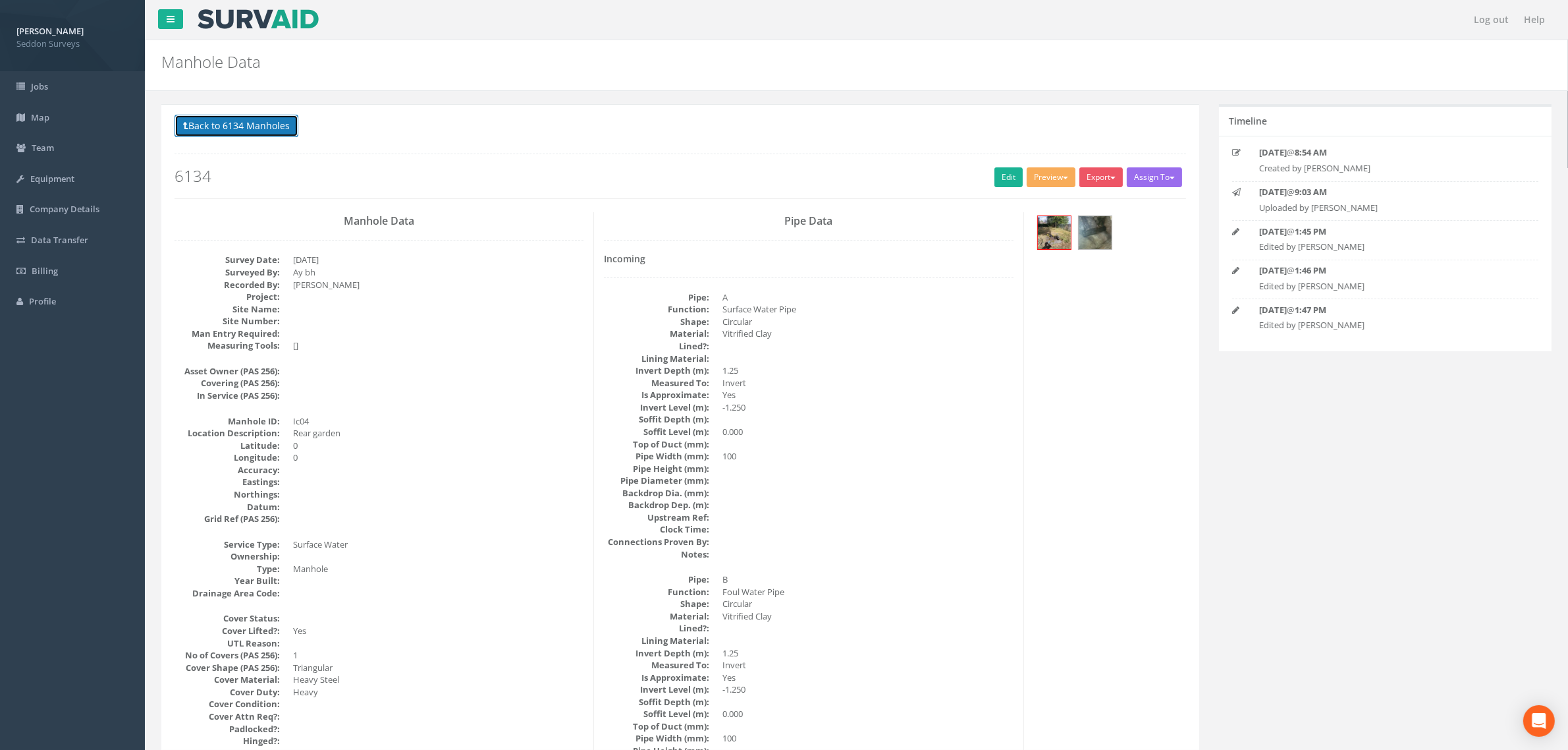
click at [231, 132] on button "Back to 6134 Manholes" at bounding box center [236, 125] width 124 height 22
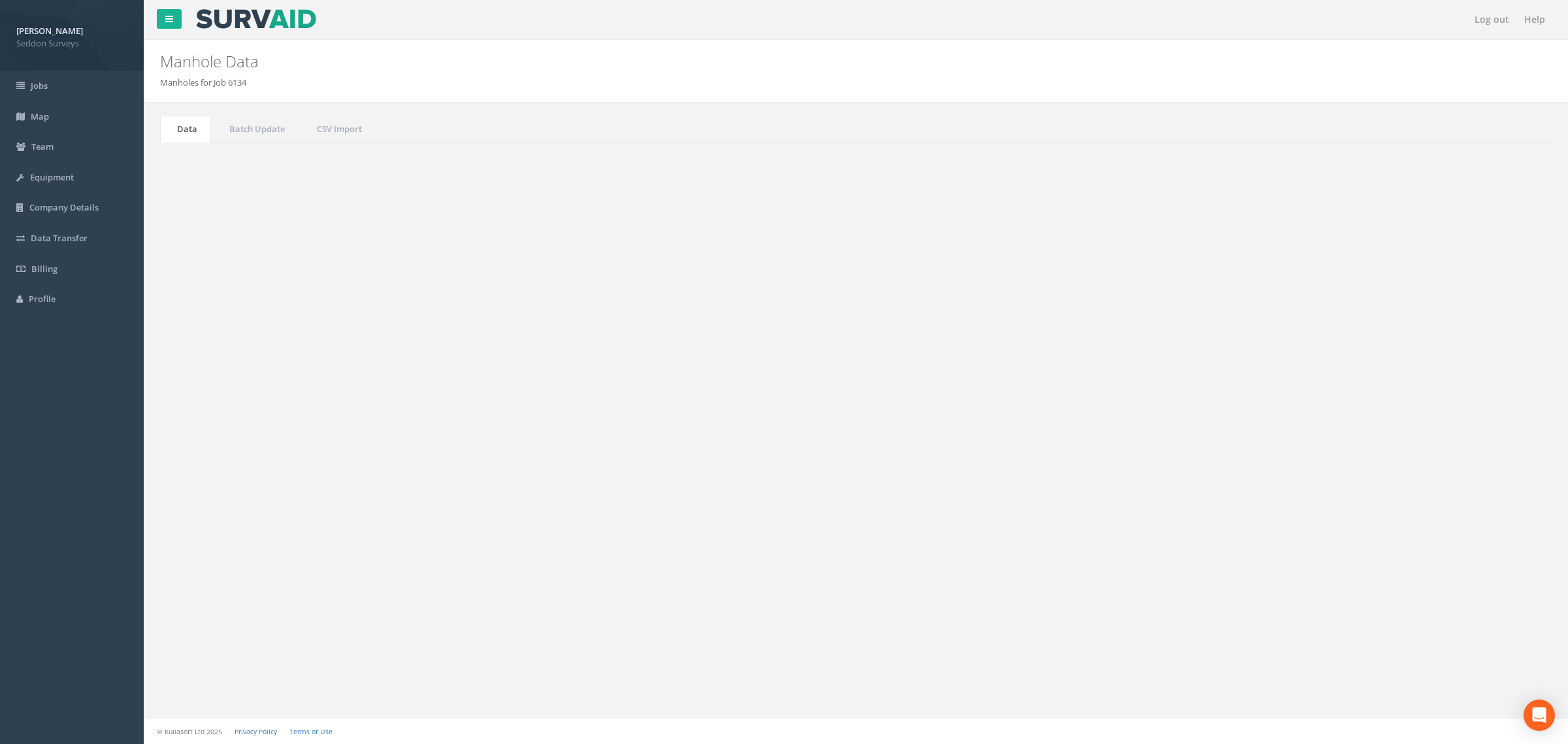
click at [196, 598] on td "6134" at bounding box center [244, 590] width 141 height 24
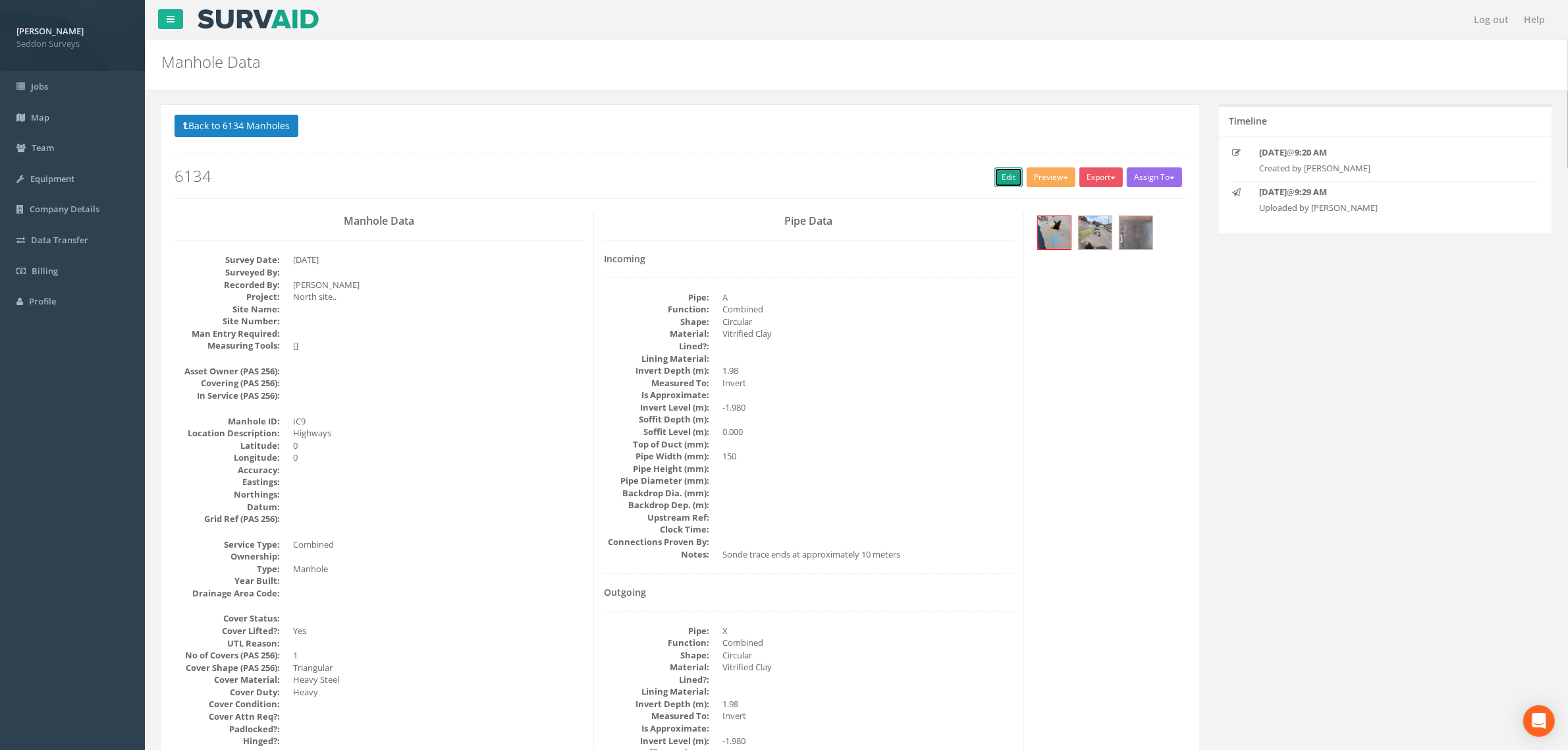
click at [1000, 179] on link "Edit" at bounding box center [1008, 177] width 28 height 19
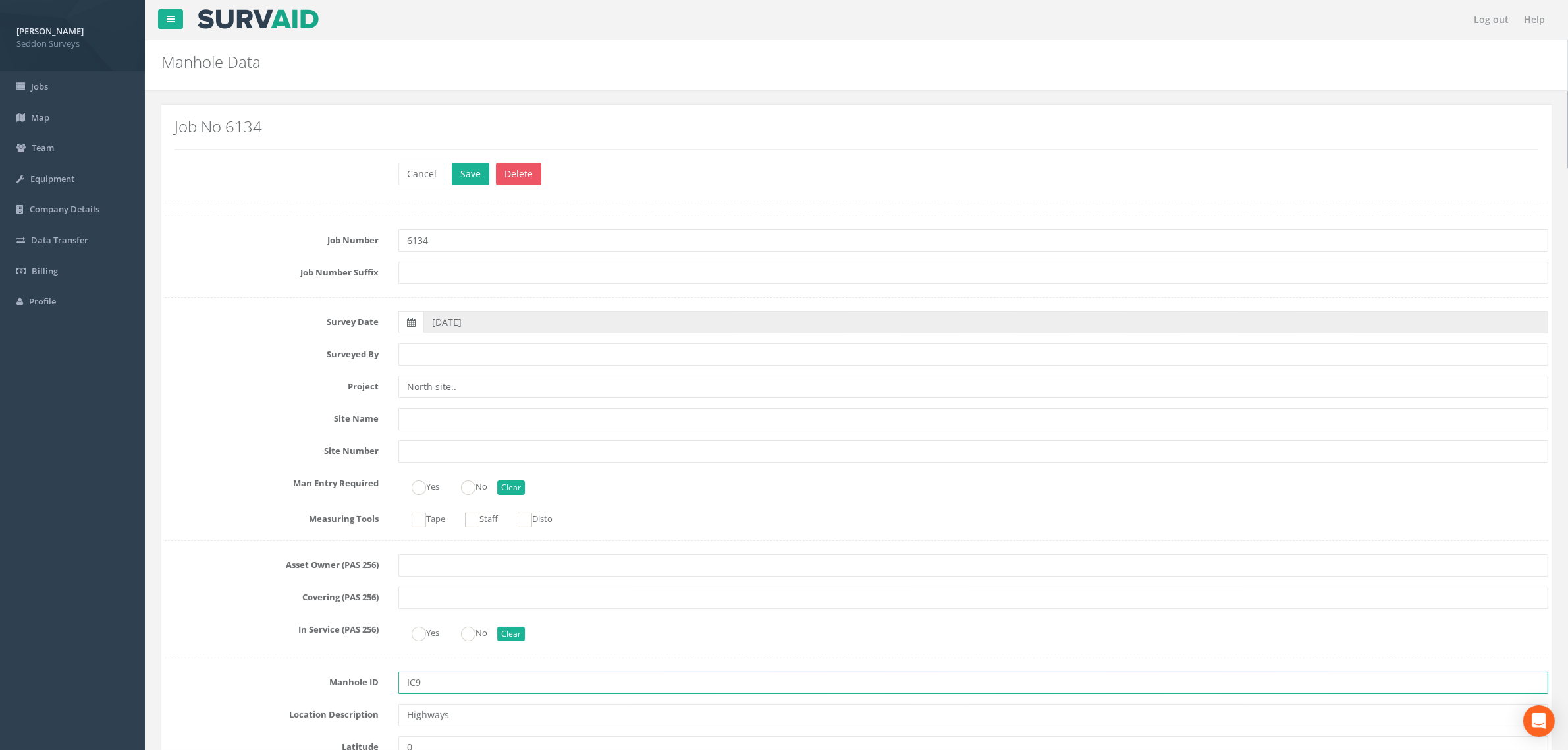
click at [416, 687] on input "IC9" at bounding box center [973, 682] width 1150 height 22
type input "Ic09"
click at [471, 183] on button "Save" at bounding box center [470, 174] width 37 height 22
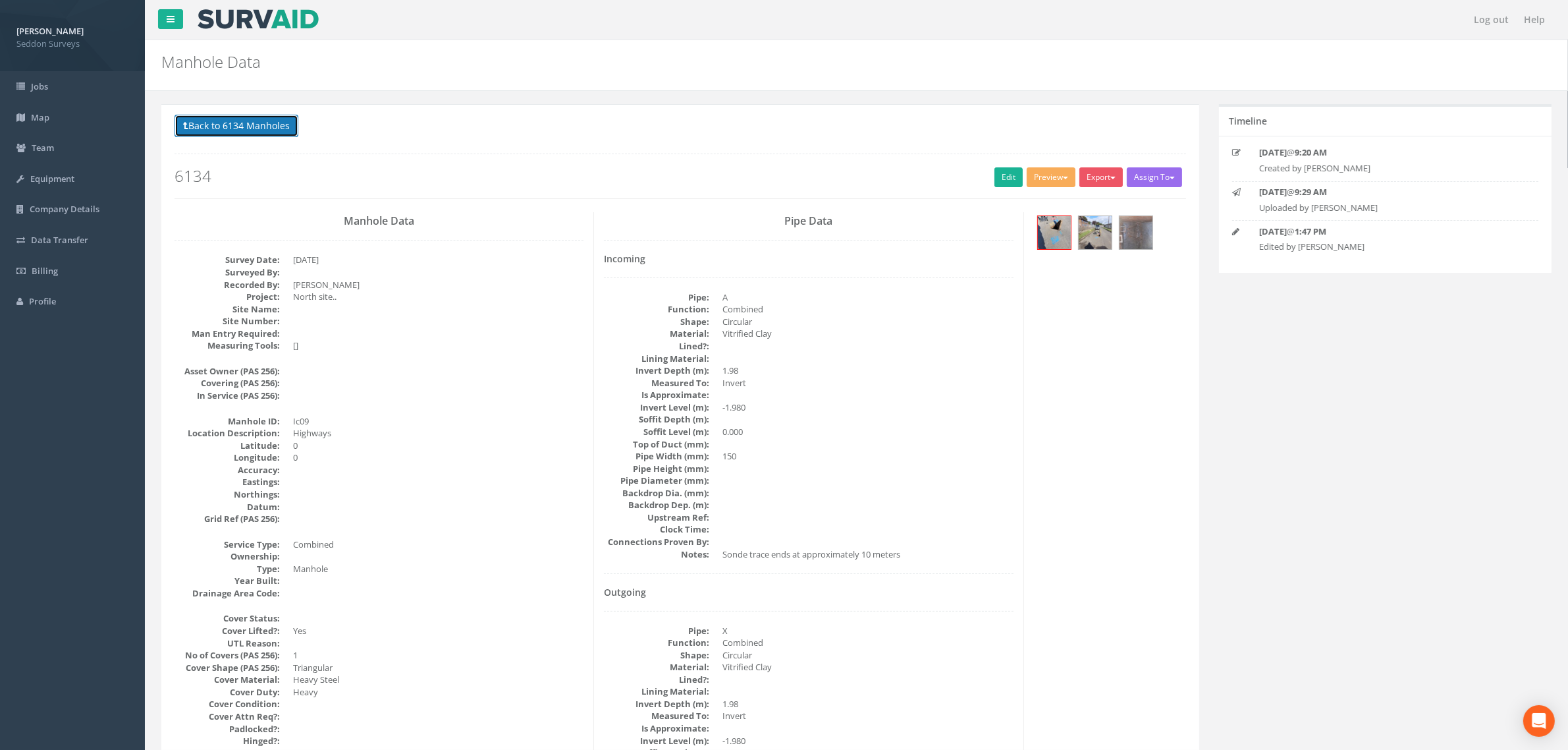
click at [278, 122] on button "Back to 6134 Manholes" at bounding box center [236, 125] width 124 height 22
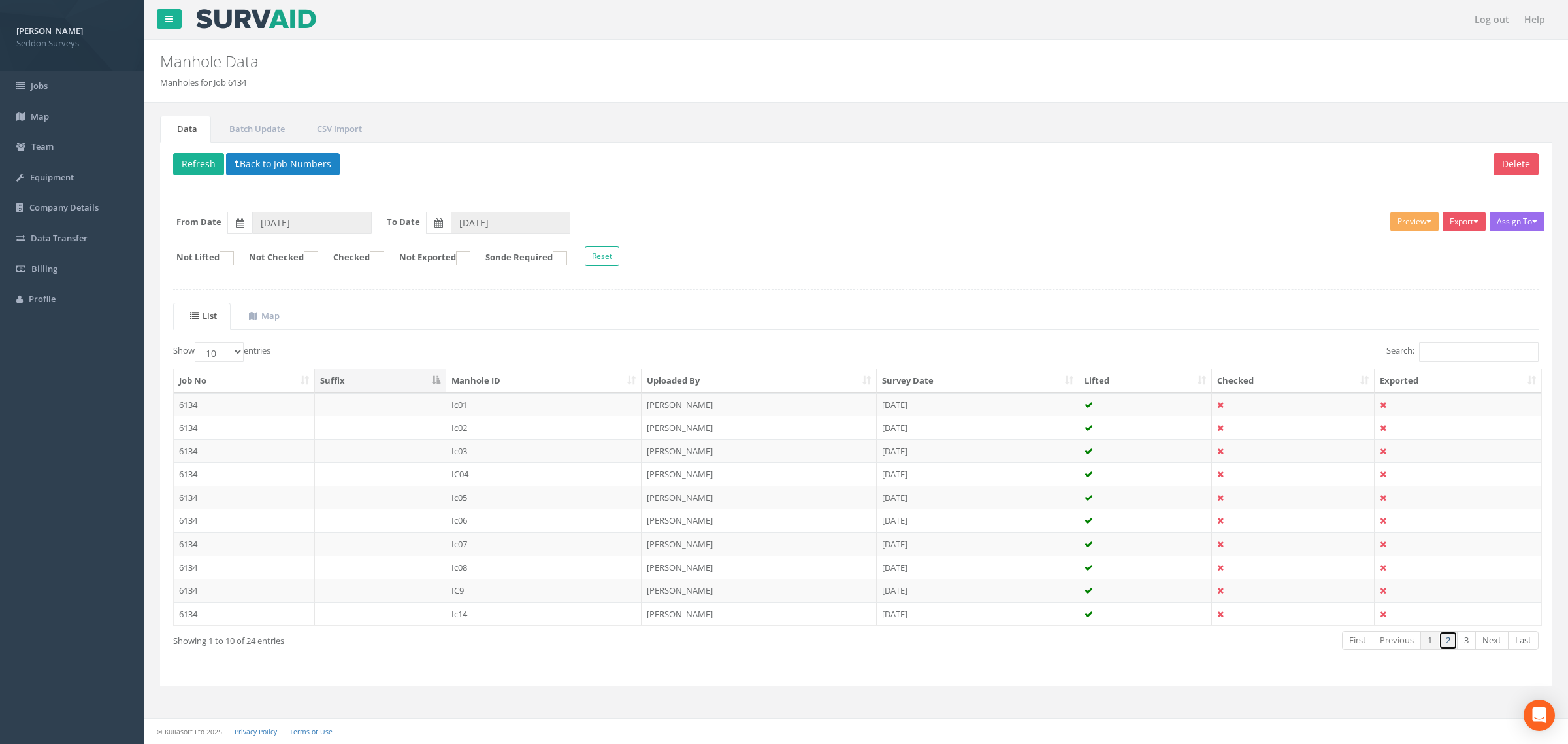
click at [1454, 641] on link "2" at bounding box center [1448, 640] width 19 height 19
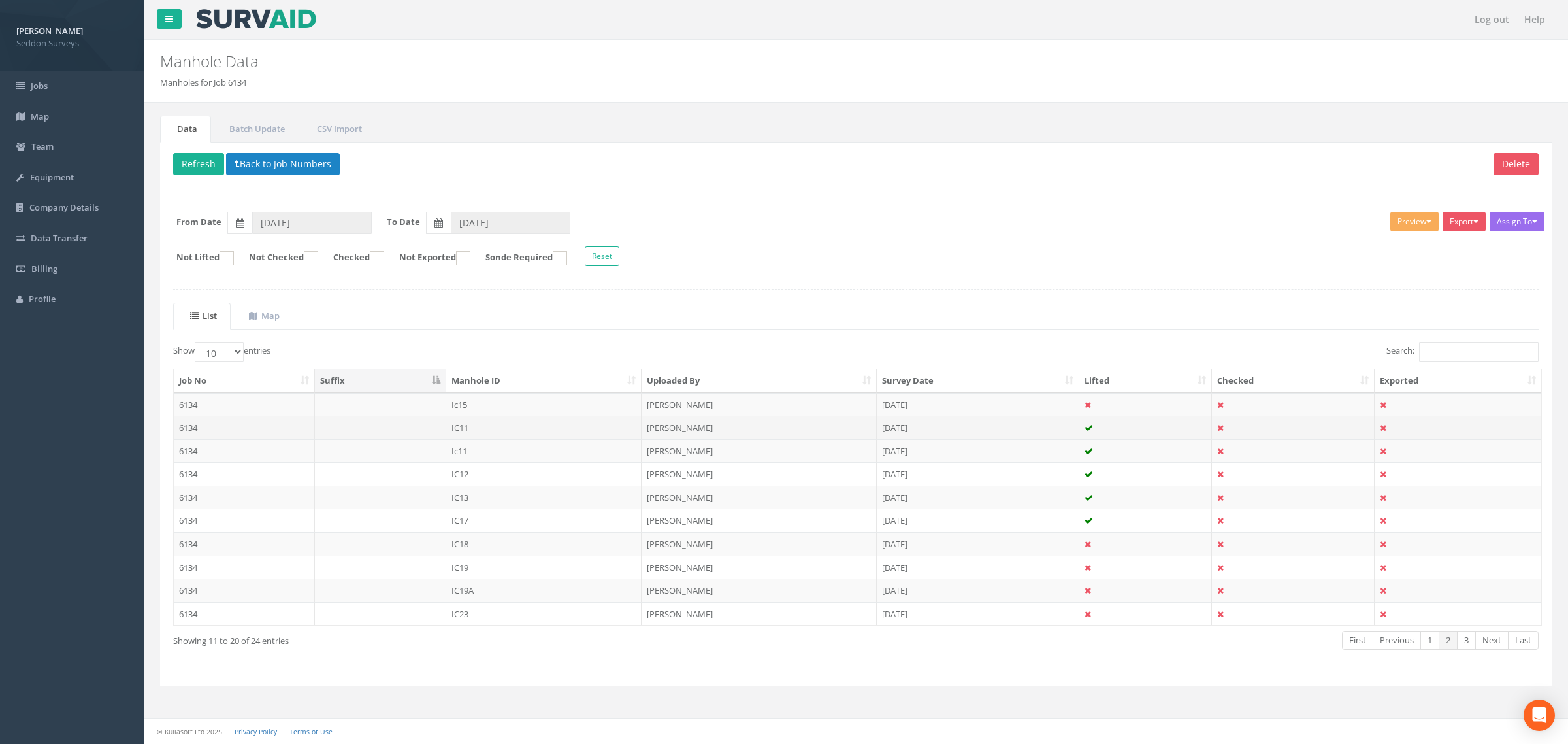
click at [203, 432] on td "6134" at bounding box center [244, 427] width 141 height 24
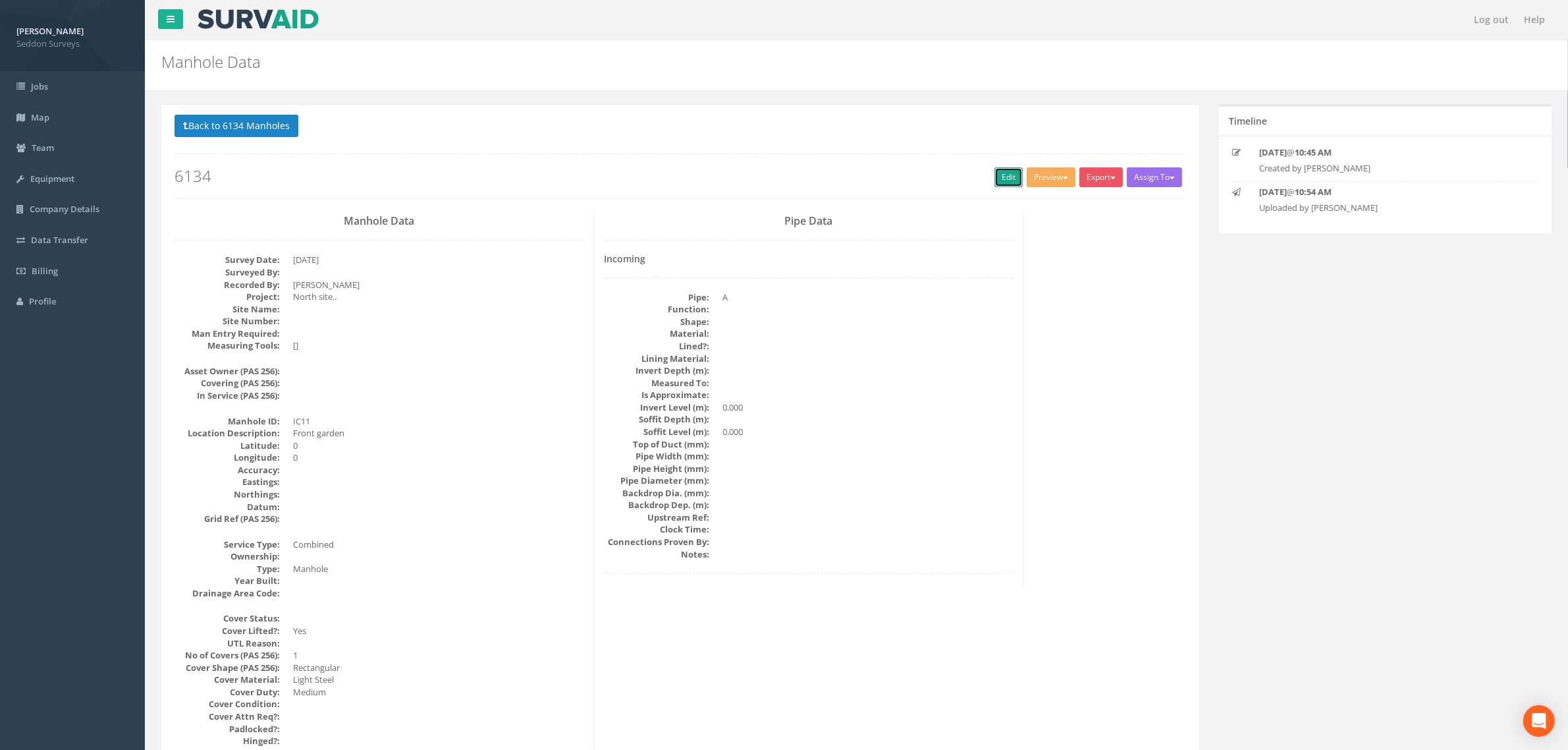
click at [994, 178] on link "Edit" at bounding box center [1008, 177] width 28 height 19
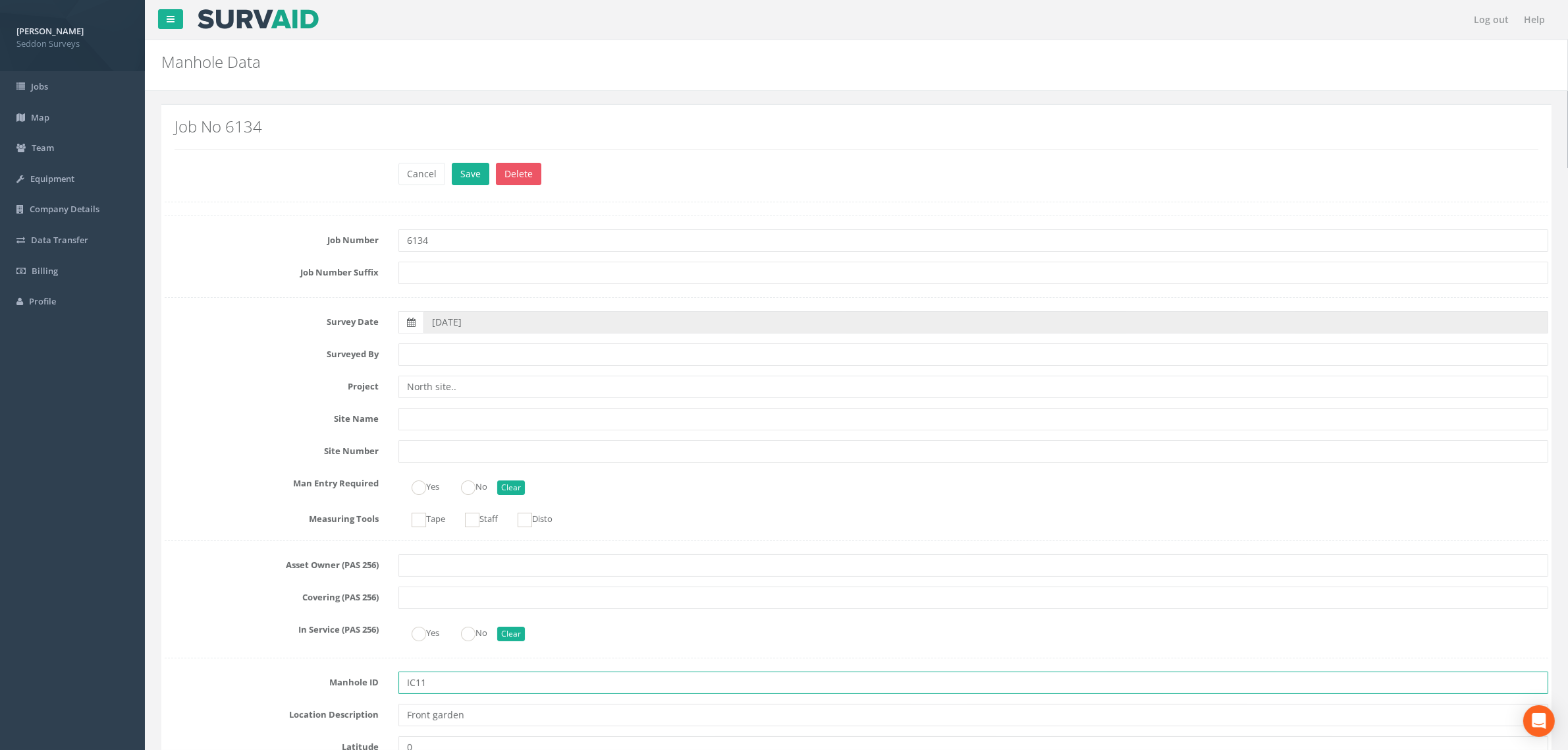
click at [416, 687] on input "IC11" at bounding box center [973, 682] width 1150 height 22
type input "Ic11"
click at [473, 174] on button "Save" at bounding box center [470, 174] width 37 height 22
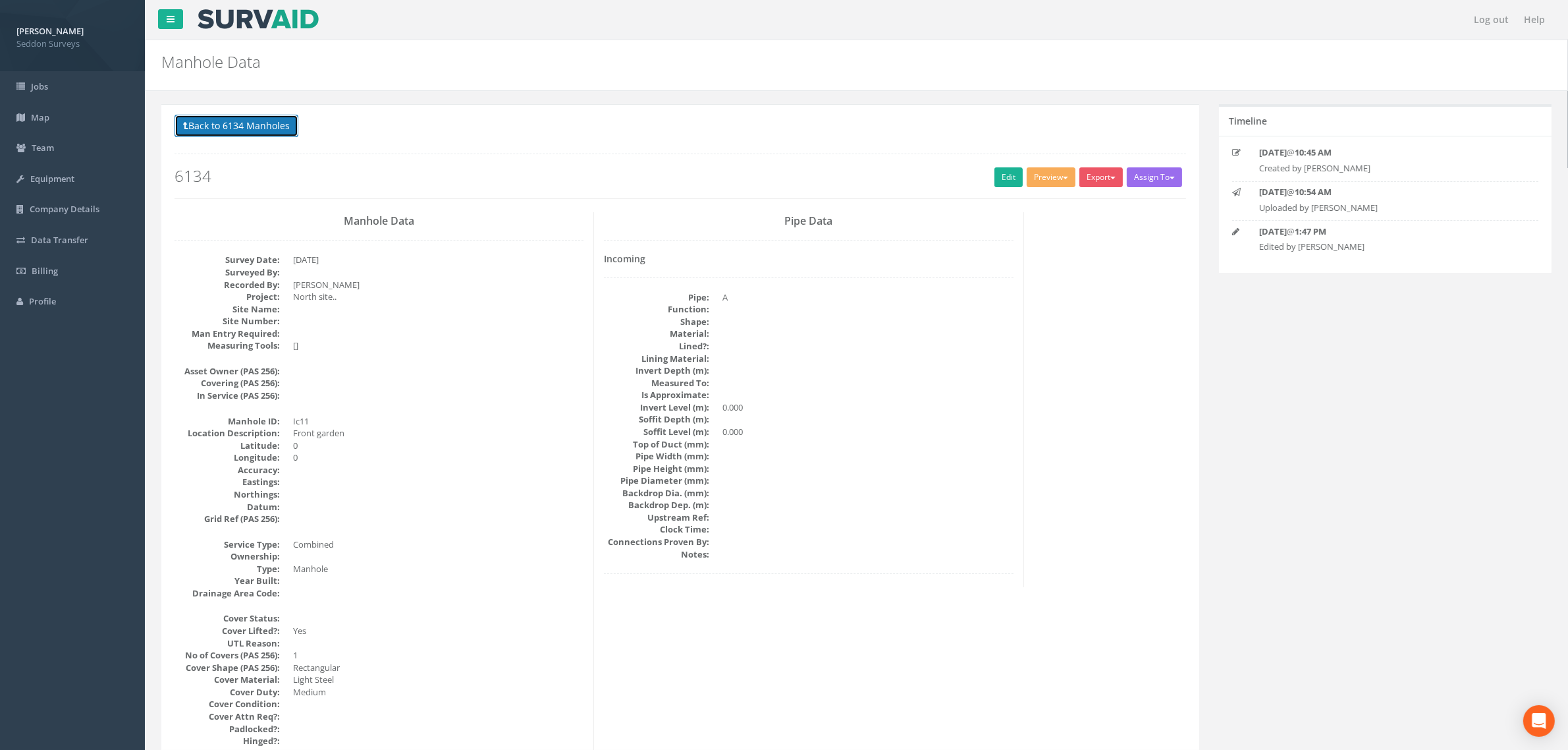
click at [278, 132] on button "Back to 6134 Manholes" at bounding box center [236, 125] width 124 height 22
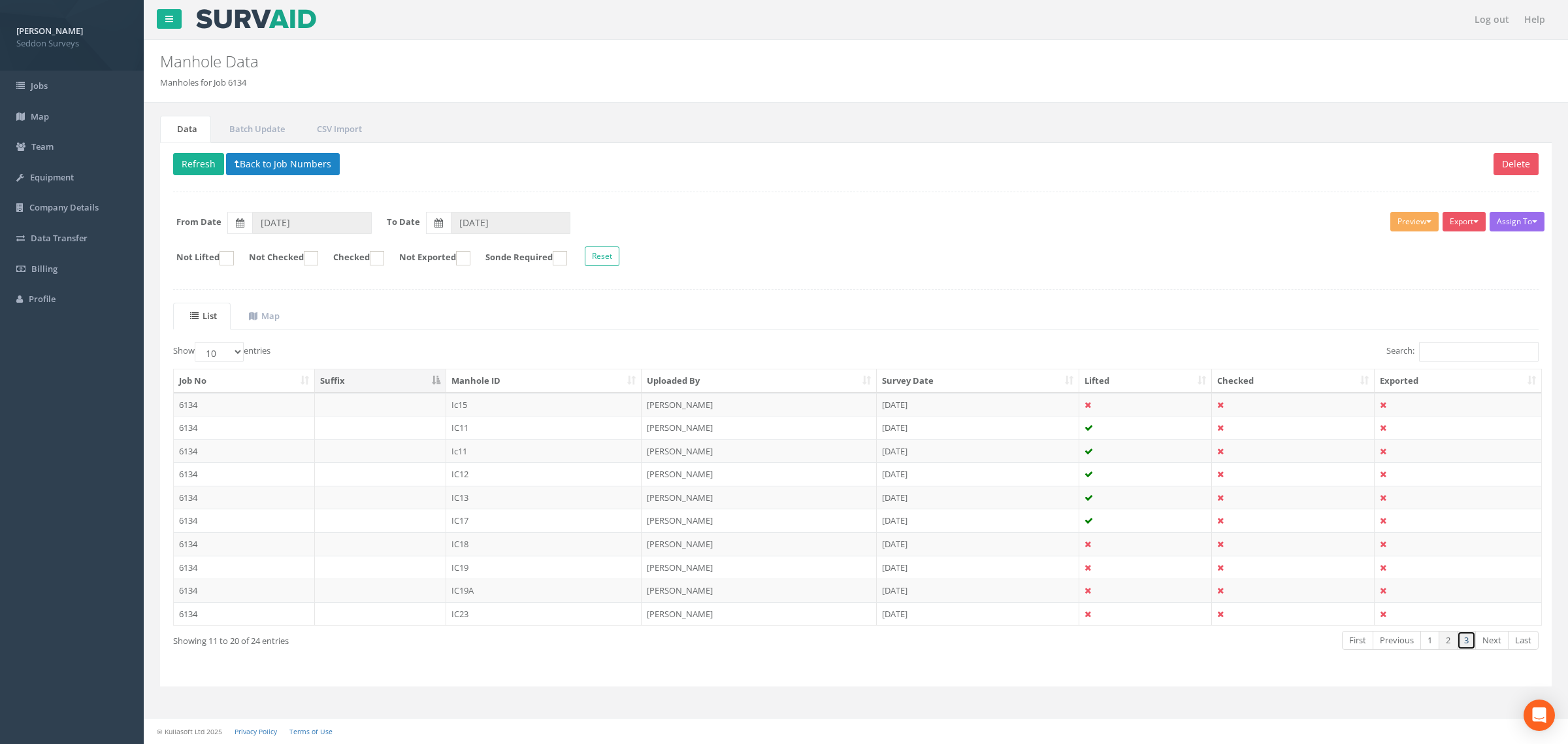
click at [1465, 647] on link "3" at bounding box center [1466, 640] width 19 height 19
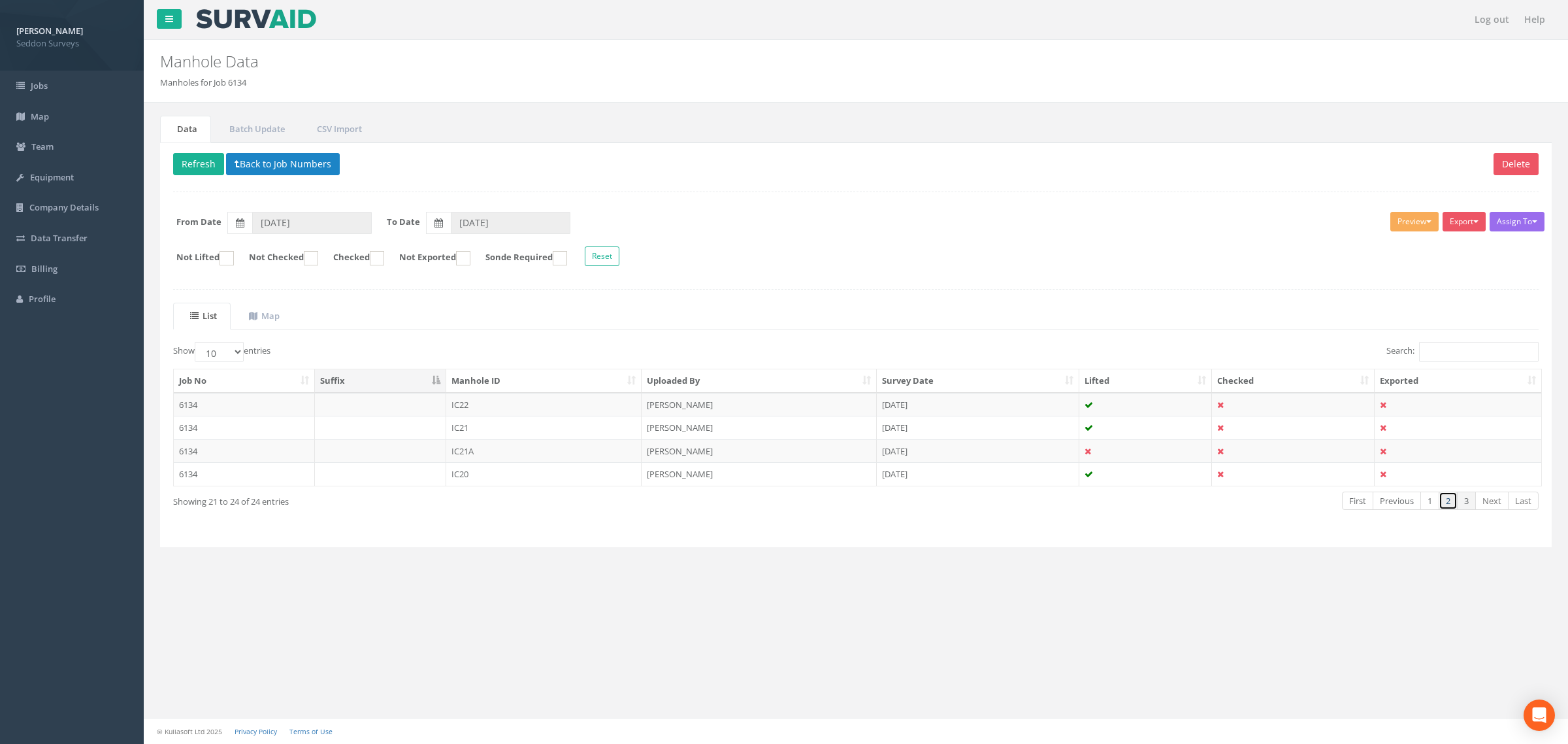
click at [1447, 507] on link "2" at bounding box center [1448, 500] width 19 height 19
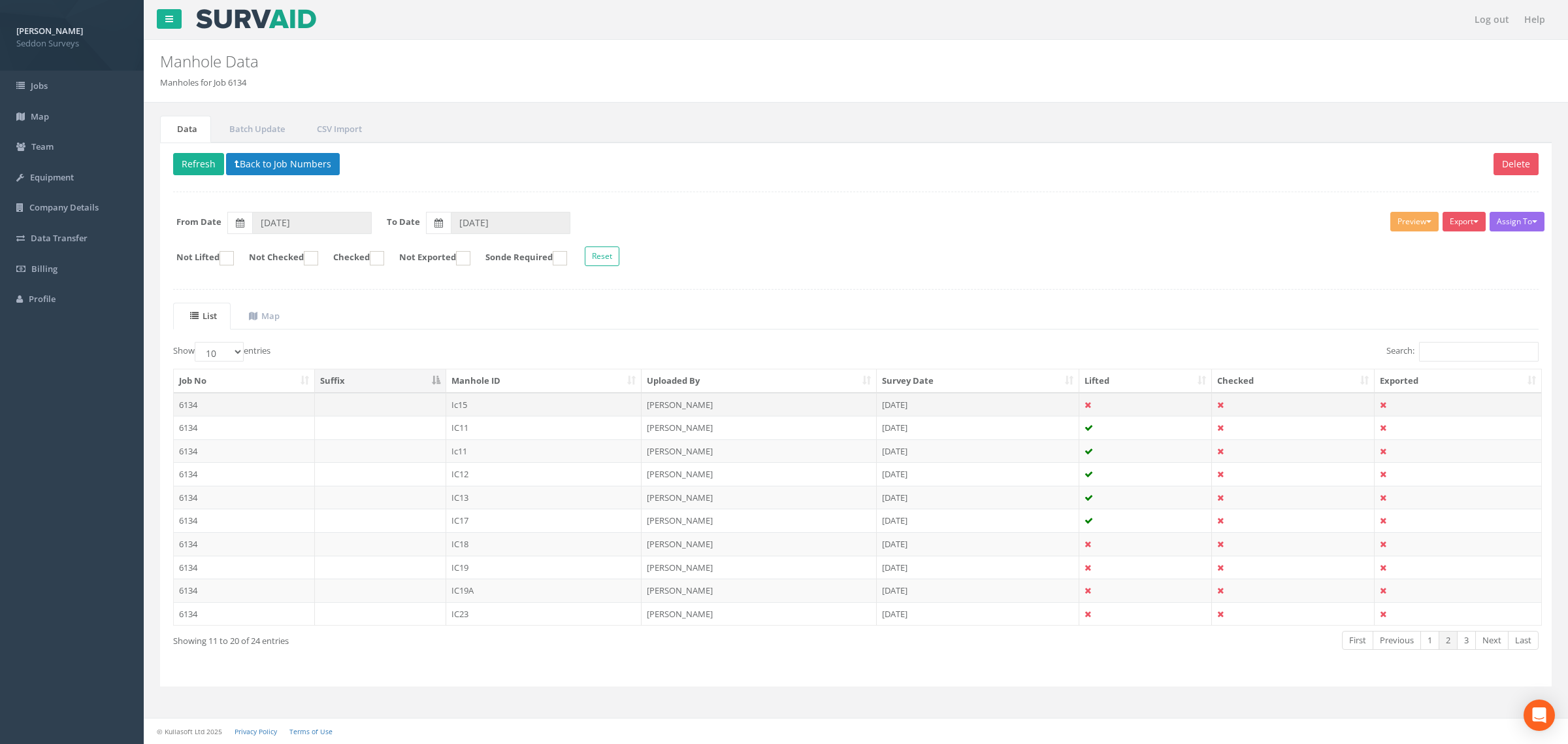
click at [246, 406] on td "6134" at bounding box center [244, 405] width 141 height 24
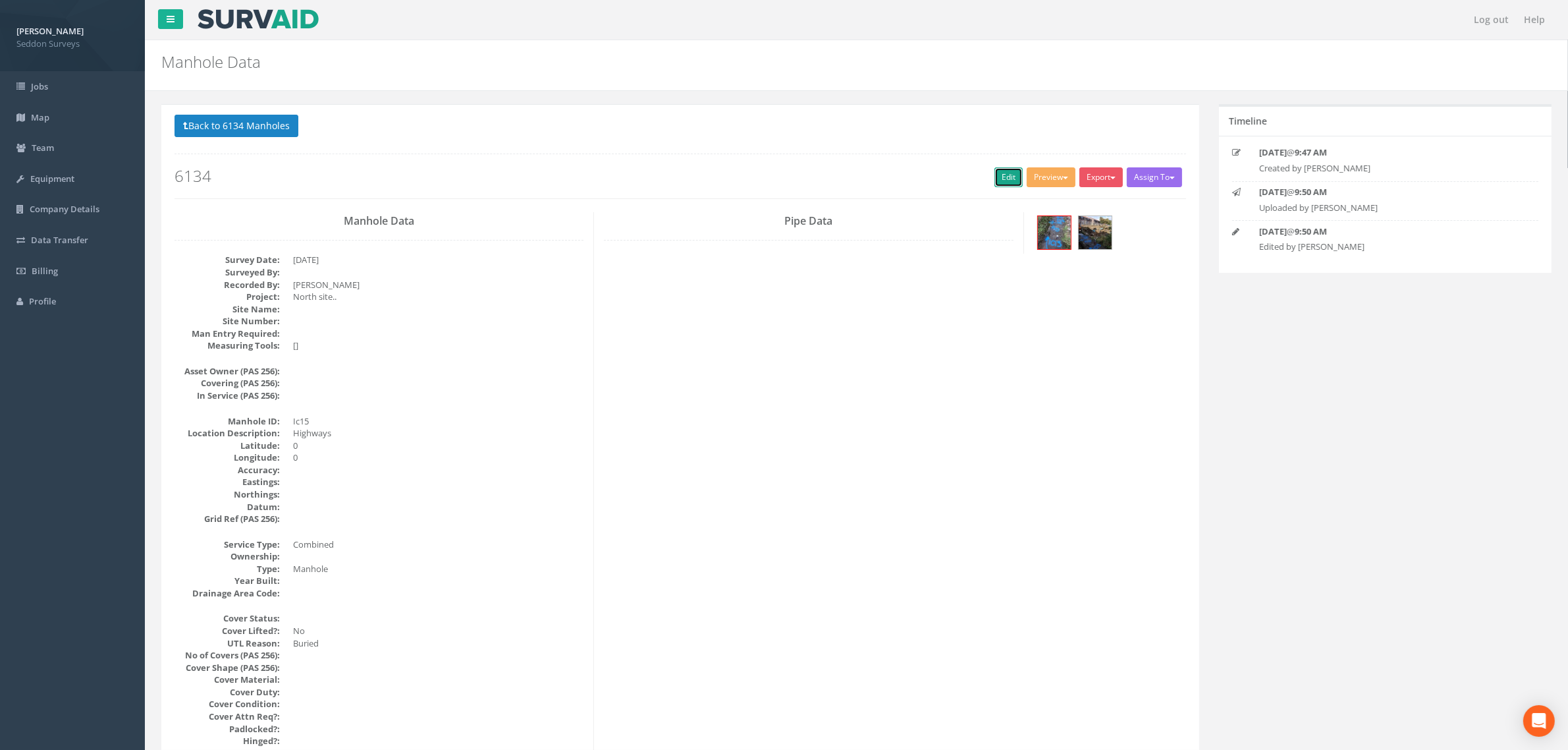
click at [994, 179] on link "Edit" at bounding box center [1008, 177] width 28 height 19
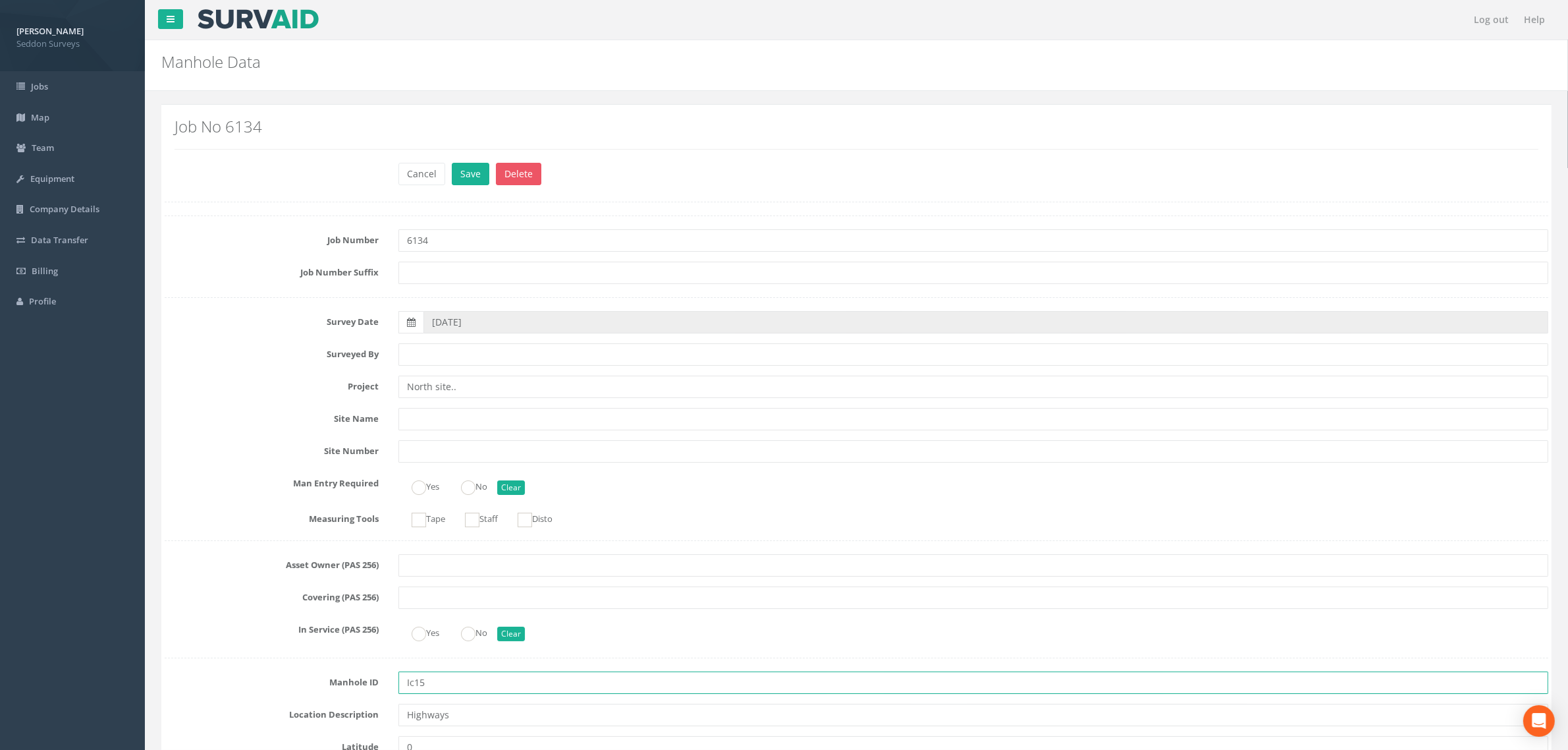
click at [415, 686] on input "Ic15" at bounding box center [973, 682] width 1150 height 22
type input "IC15"
click at [461, 175] on button "Save" at bounding box center [470, 174] width 37 height 22
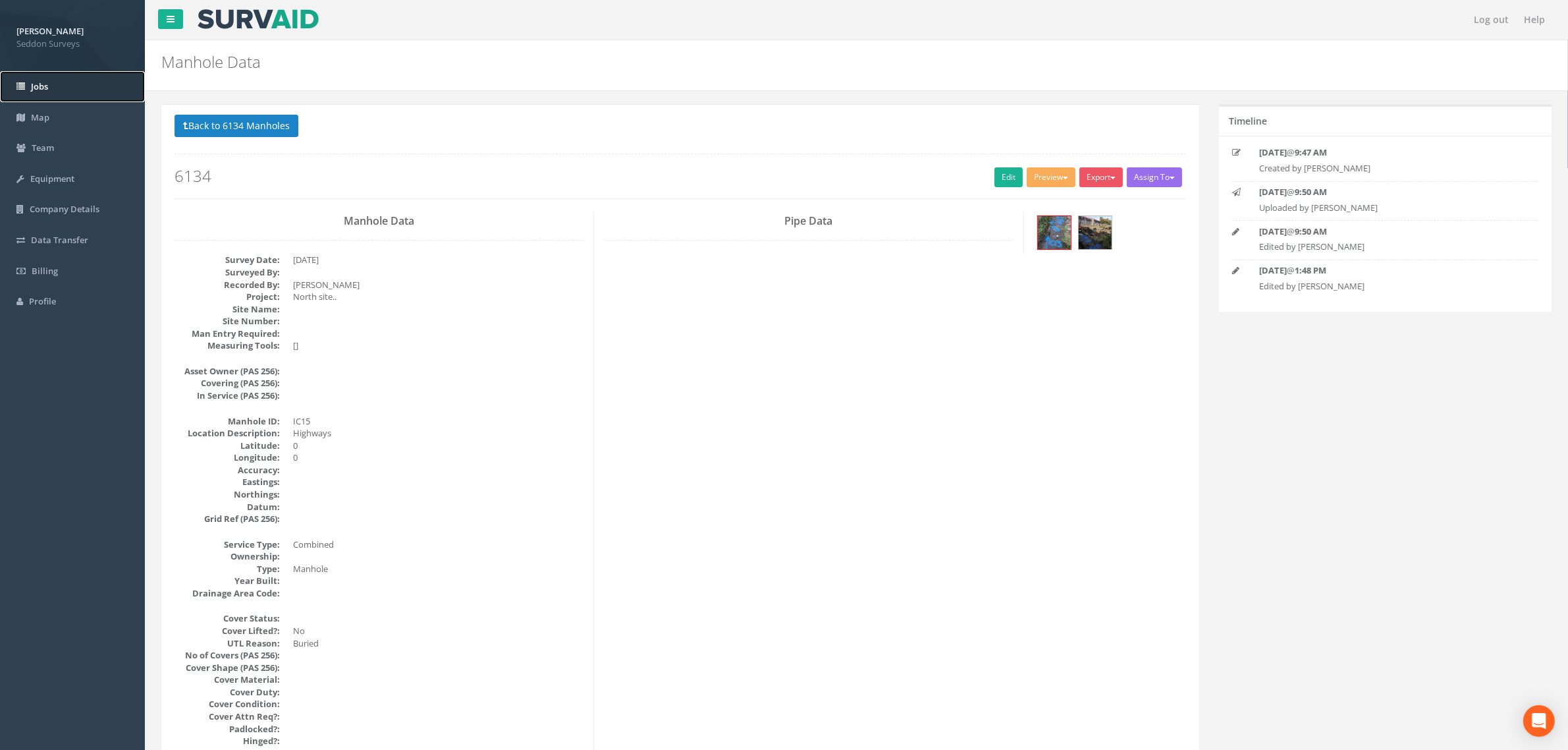
click at [47, 91] on span "Jobs" at bounding box center [40, 86] width 17 height 12
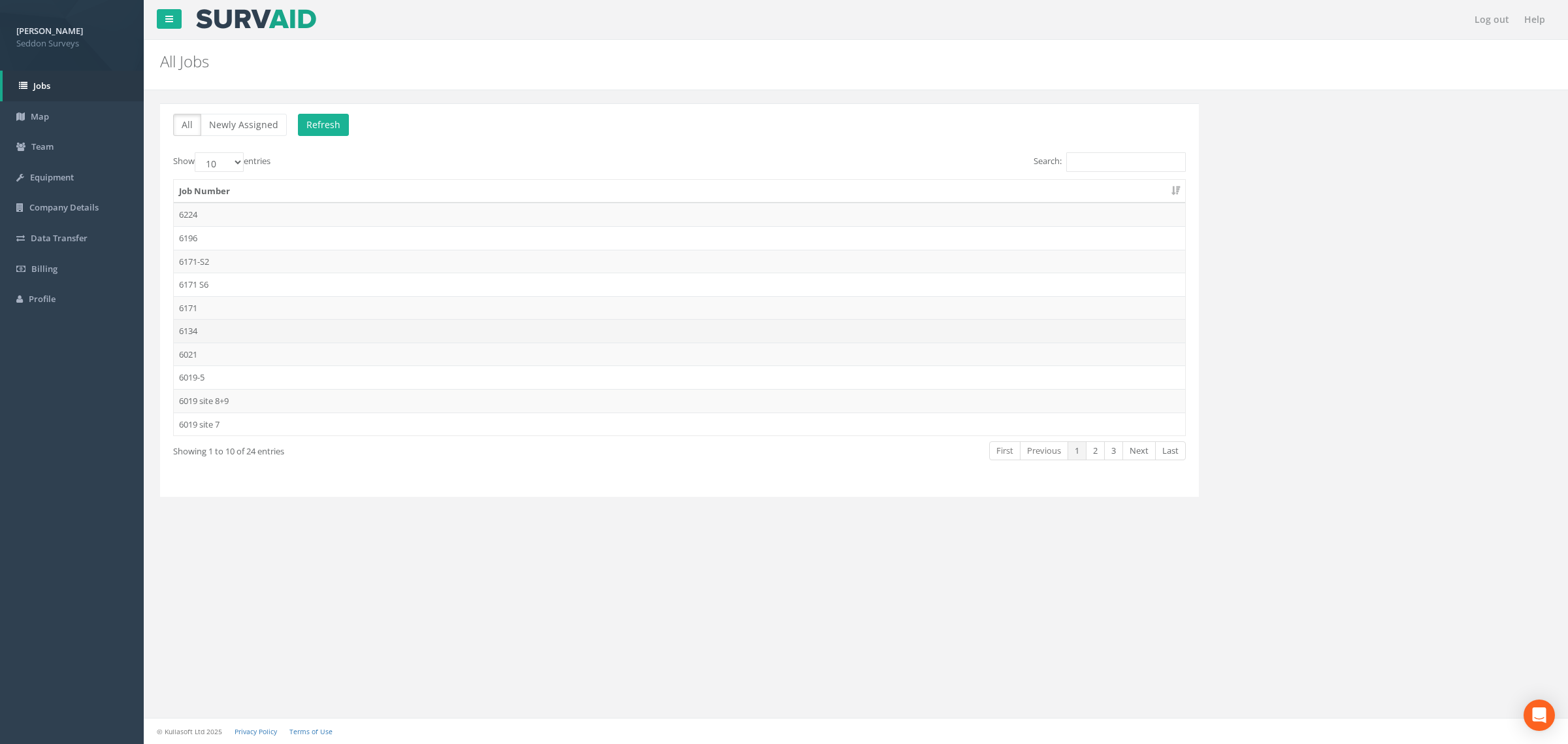
click at [196, 332] on td "6134" at bounding box center [679, 331] width 1011 height 24
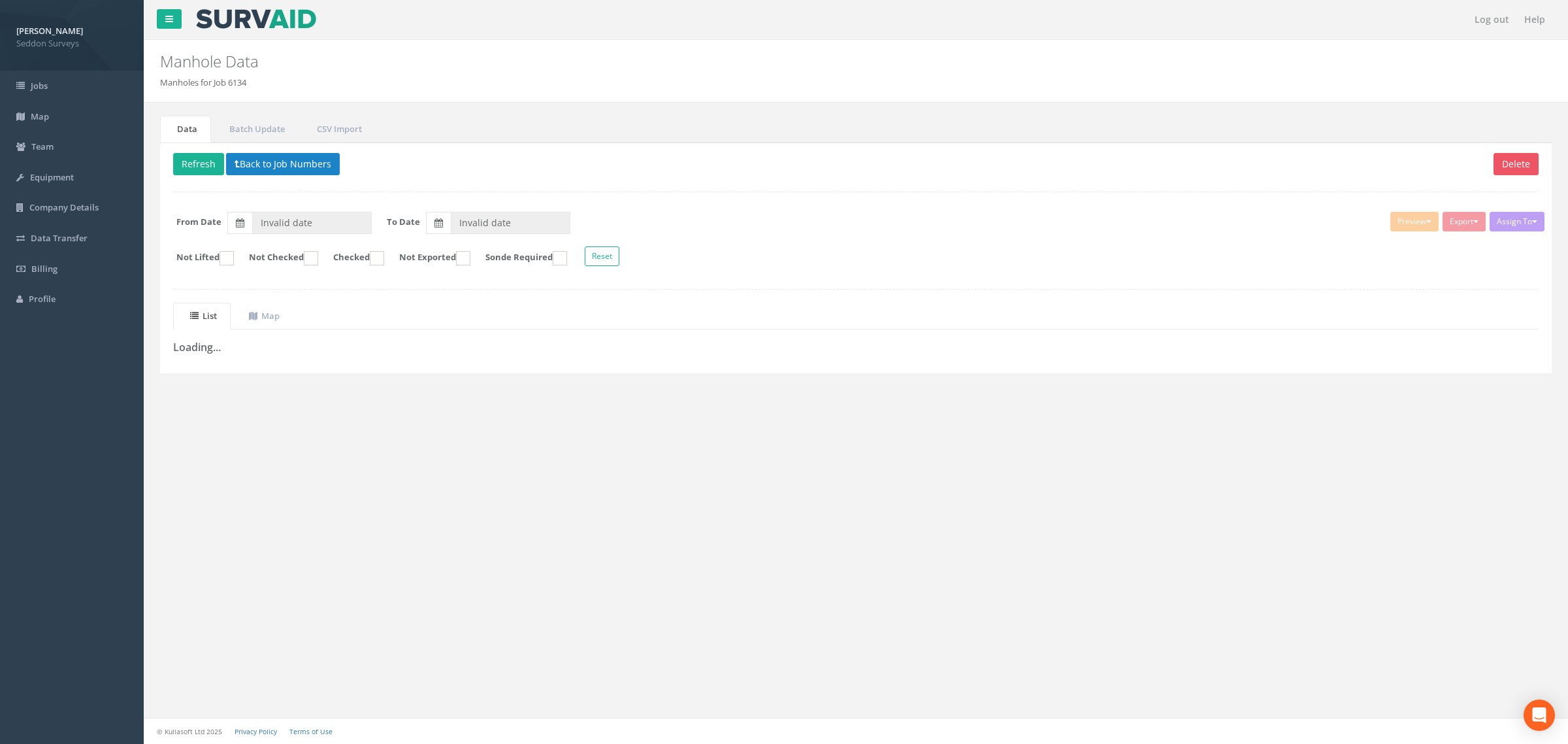
type input "[DATE]"
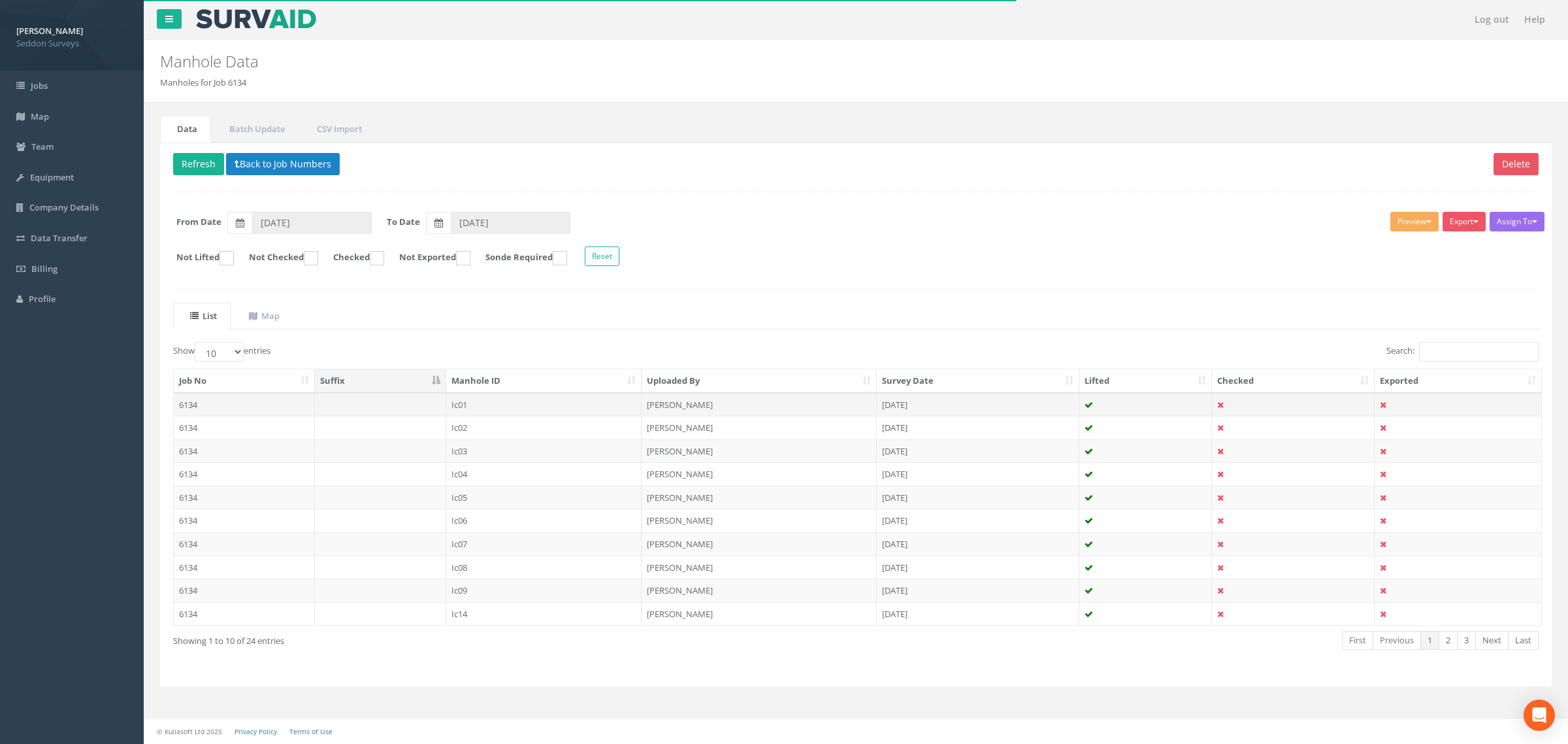
click at [193, 412] on td "6134" at bounding box center [244, 405] width 141 height 24
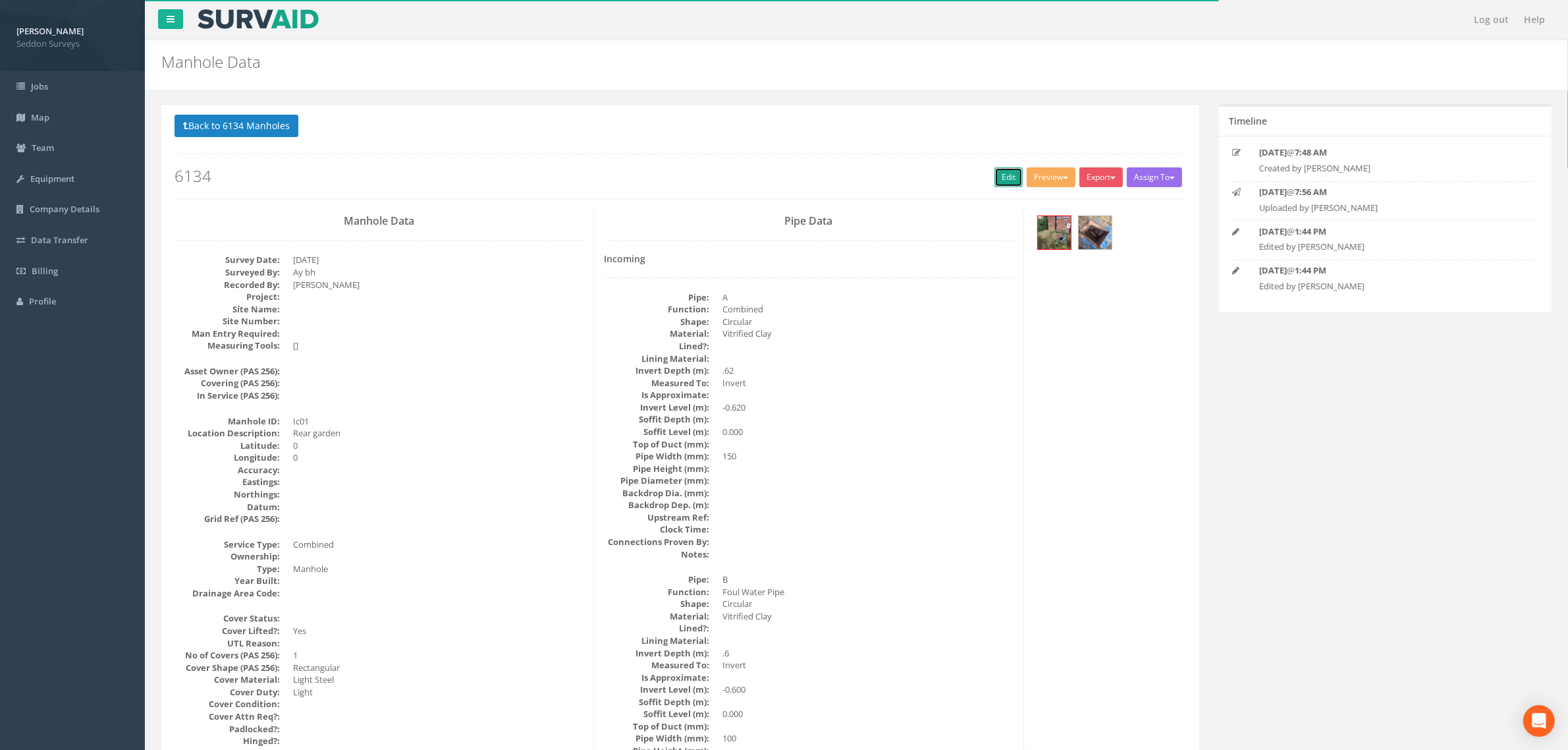
click at [998, 185] on link "Edit" at bounding box center [1008, 177] width 28 height 19
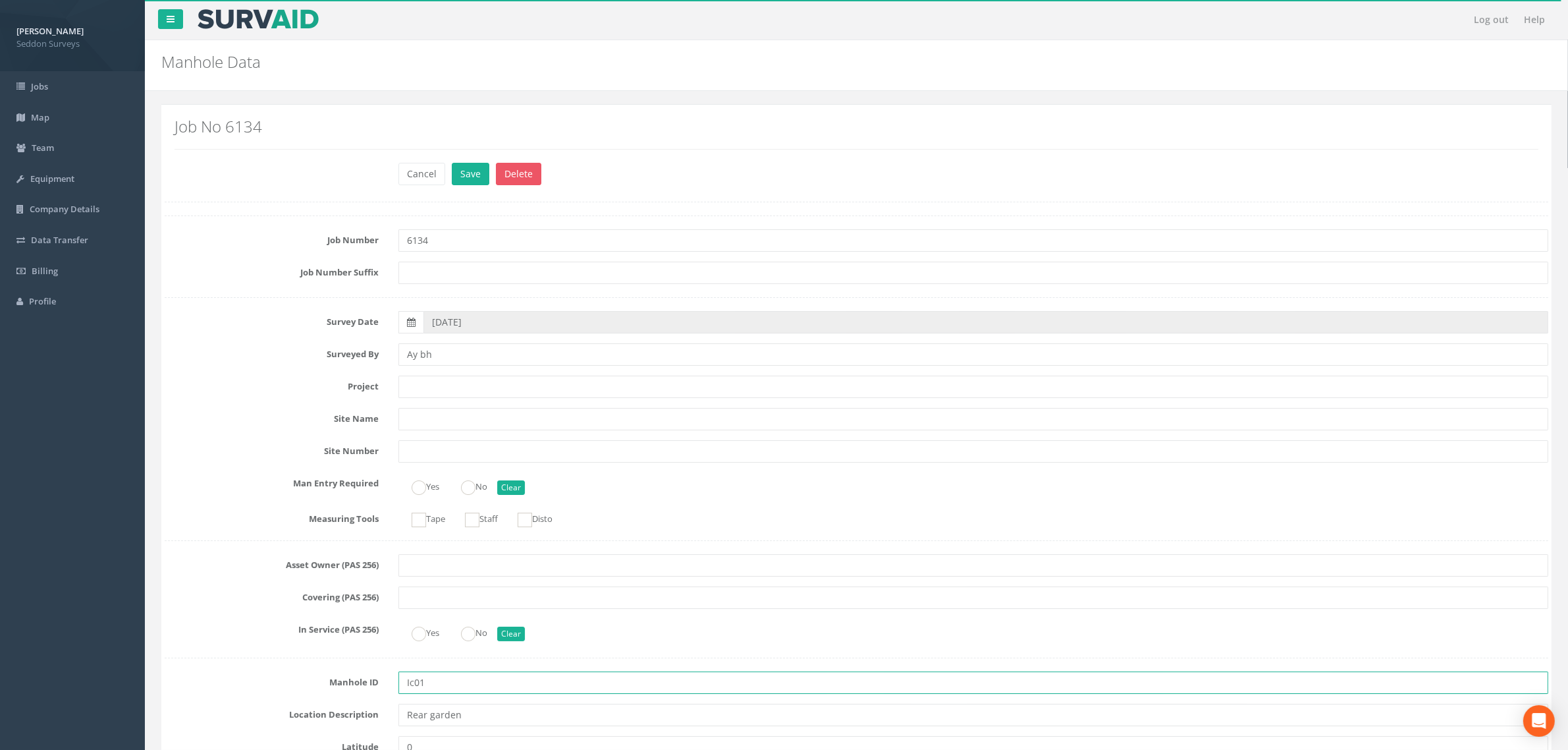
drag, startPoint x: 416, startPoint y: 682, endPoint x: 448, endPoint y: 715, distance: 46.0
click at [416, 686] on input "Ic01" at bounding box center [973, 682] width 1150 height 22
type input "IC01"
click at [475, 168] on button "Save" at bounding box center [470, 174] width 37 height 22
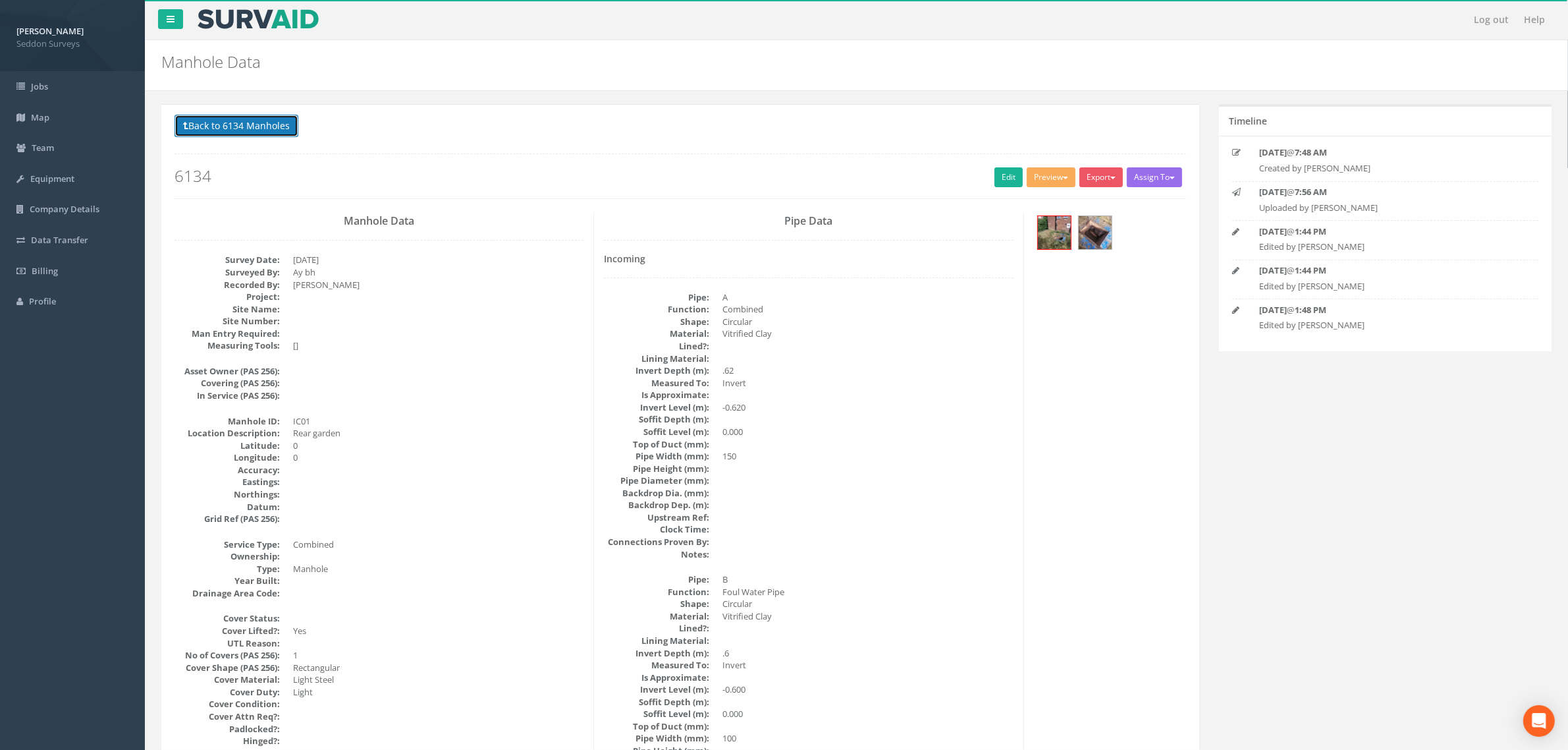
click at [248, 124] on button "Back to 6134 Manholes" at bounding box center [236, 125] width 124 height 22
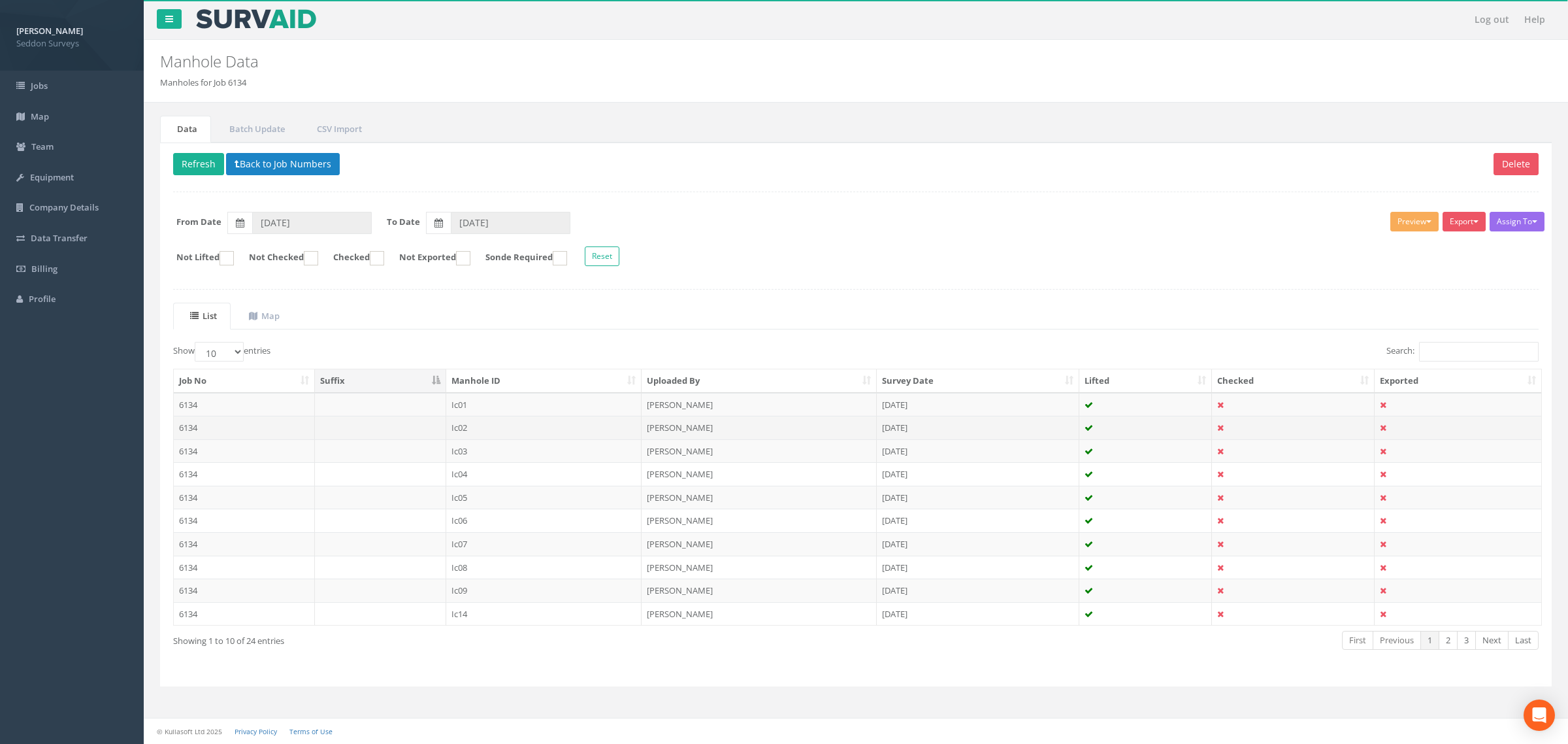
click at [452, 435] on td "Ic02" at bounding box center [544, 427] width 196 height 24
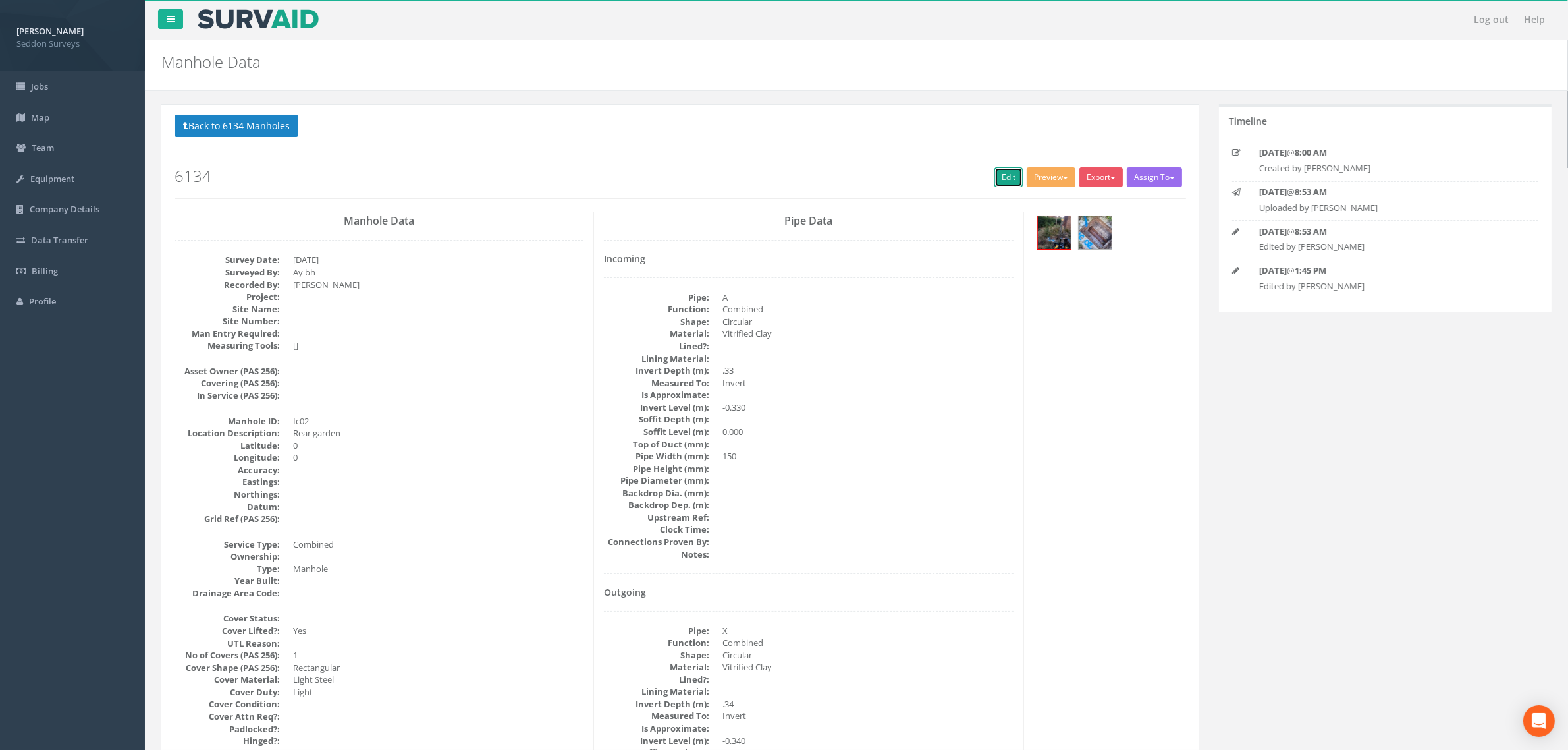
click at [994, 179] on link "Edit" at bounding box center [1008, 177] width 28 height 19
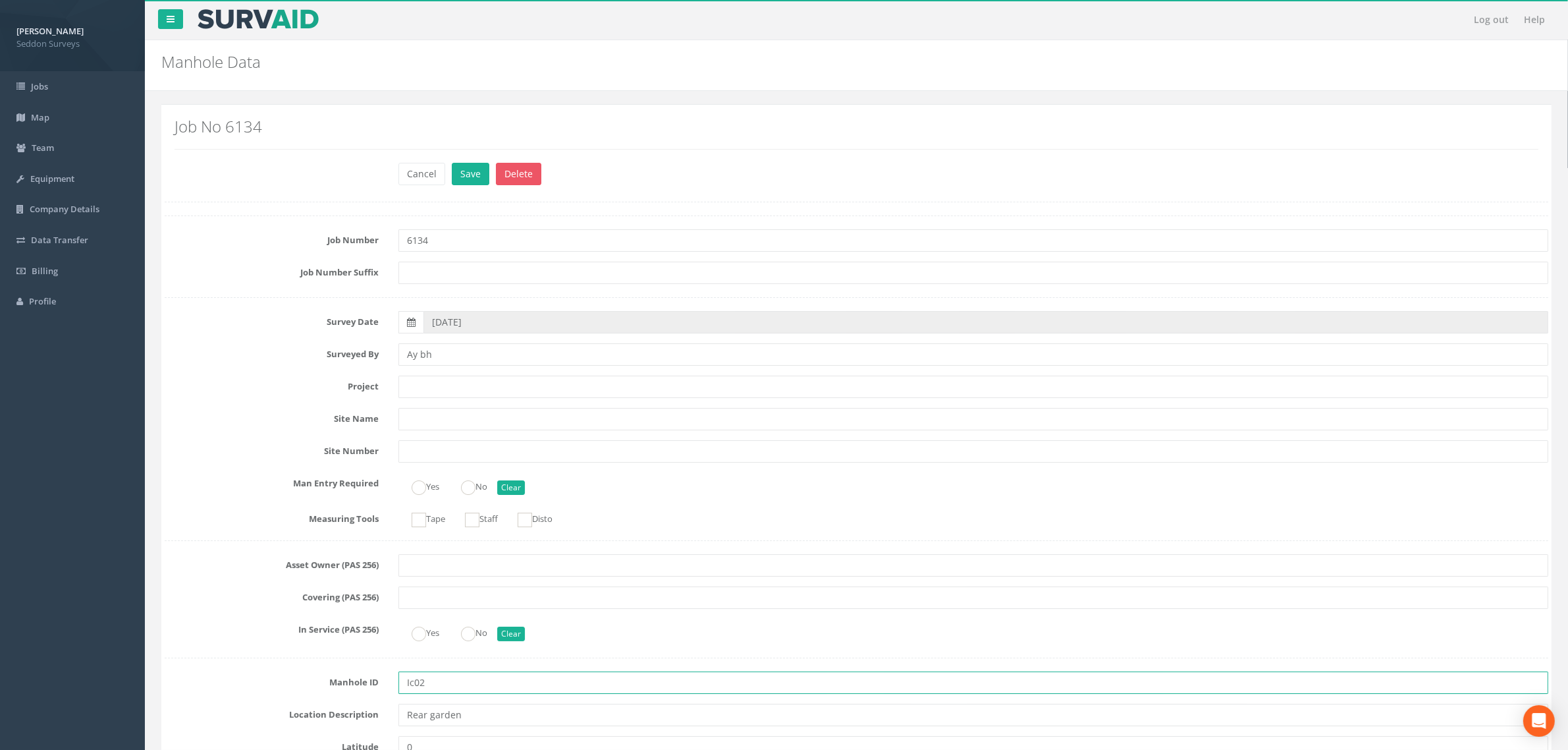
click at [416, 689] on input "Ic02" at bounding box center [973, 682] width 1150 height 22
type input "IC02"
click at [471, 170] on button "Save" at bounding box center [470, 174] width 37 height 22
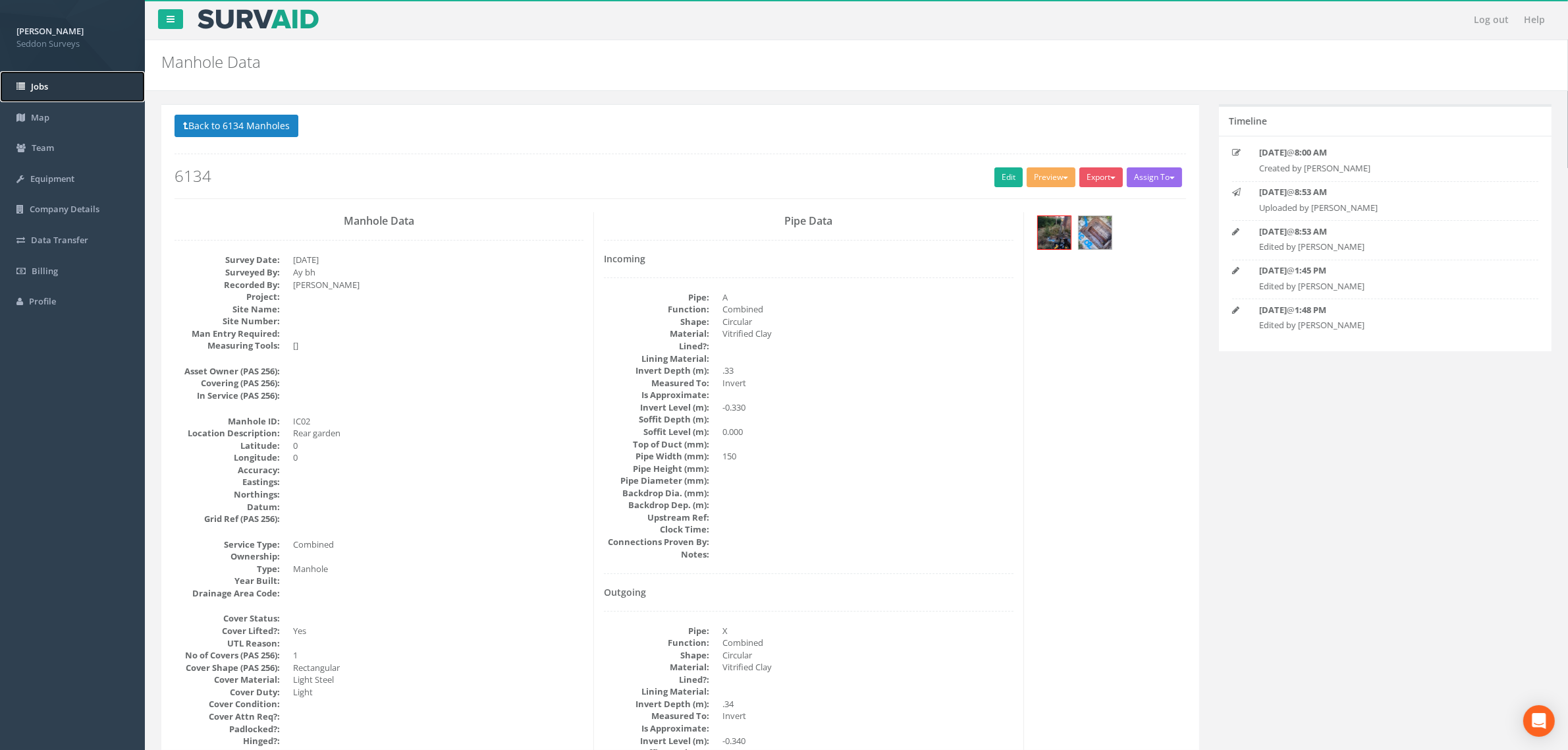
click at [47, 97] on link "Jobs" at bounding box center [72, 86] width 145 height 31
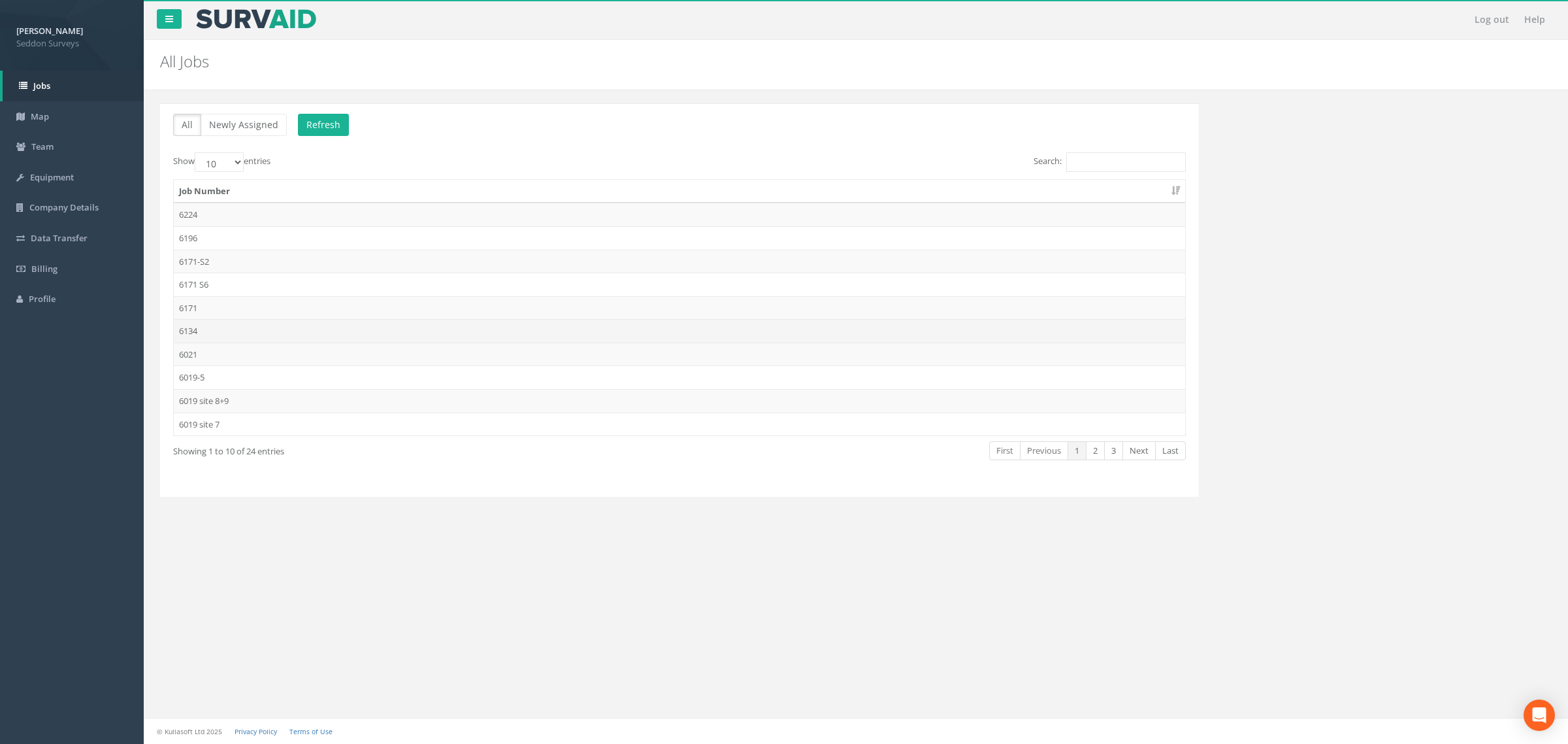
click at [206, 340] on td "6134" at bounding box center [679, 331] width 1011 height 24
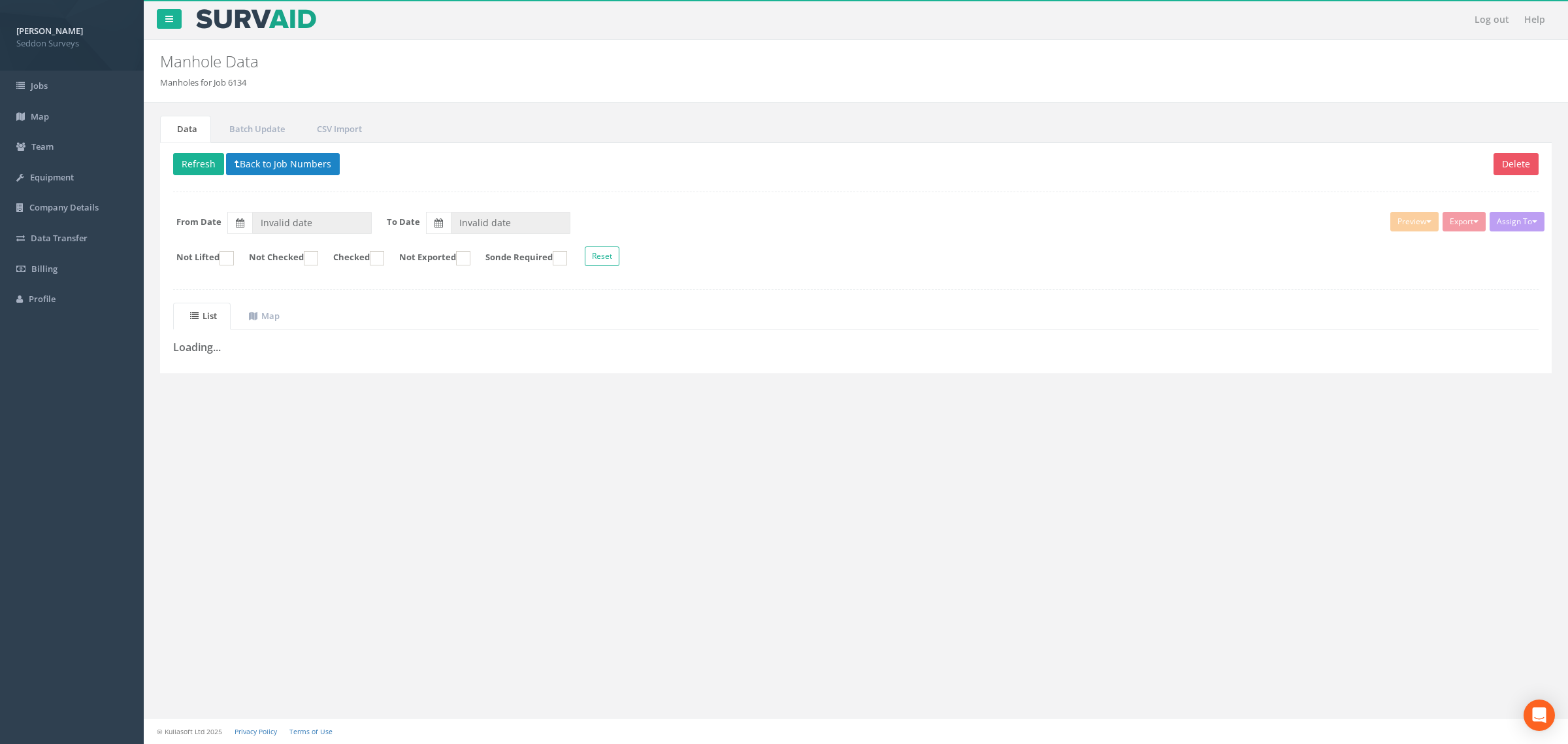
type input "[DATE]"
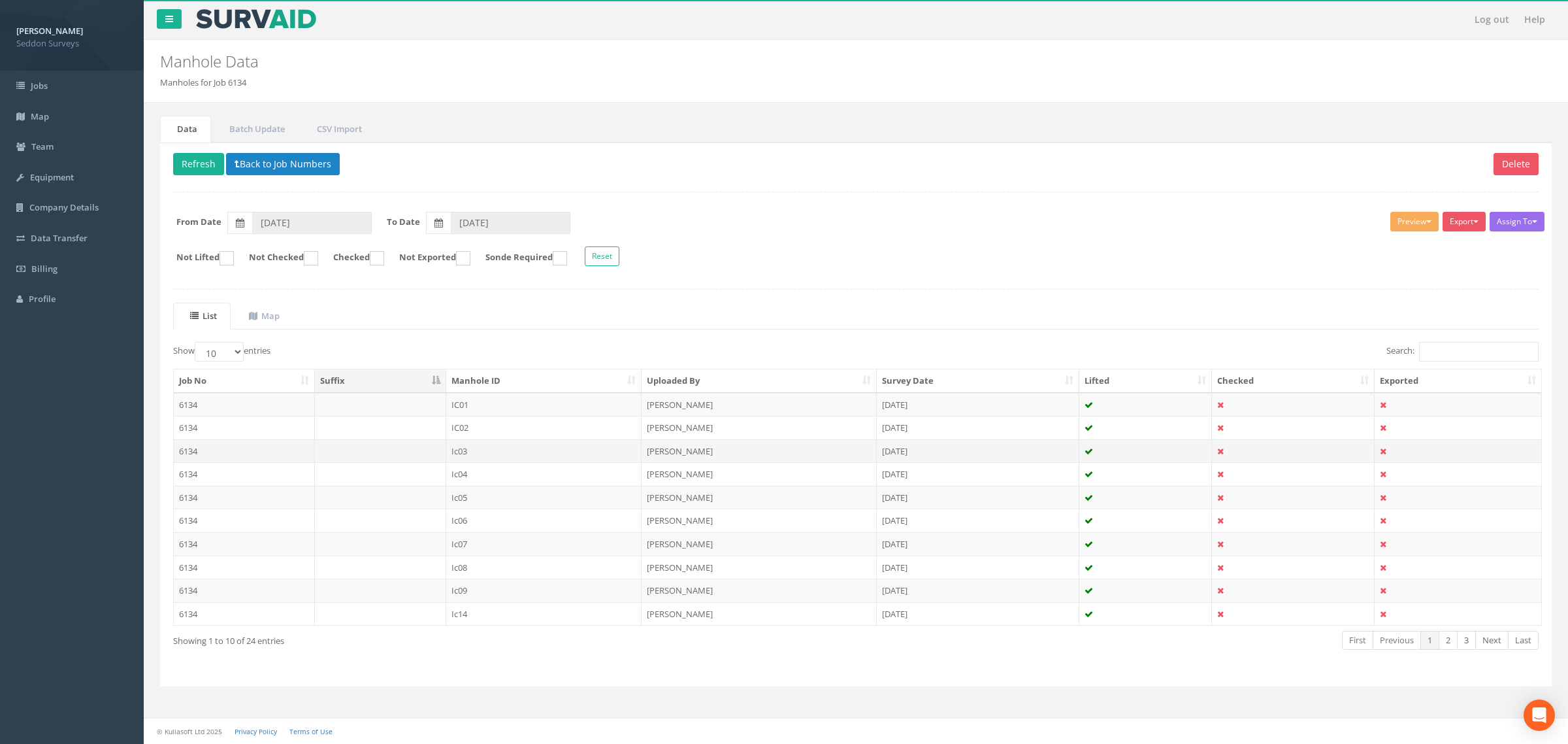
click at [187, 453] on td "6134" at bounding box center [244, 451] width 141 height 24
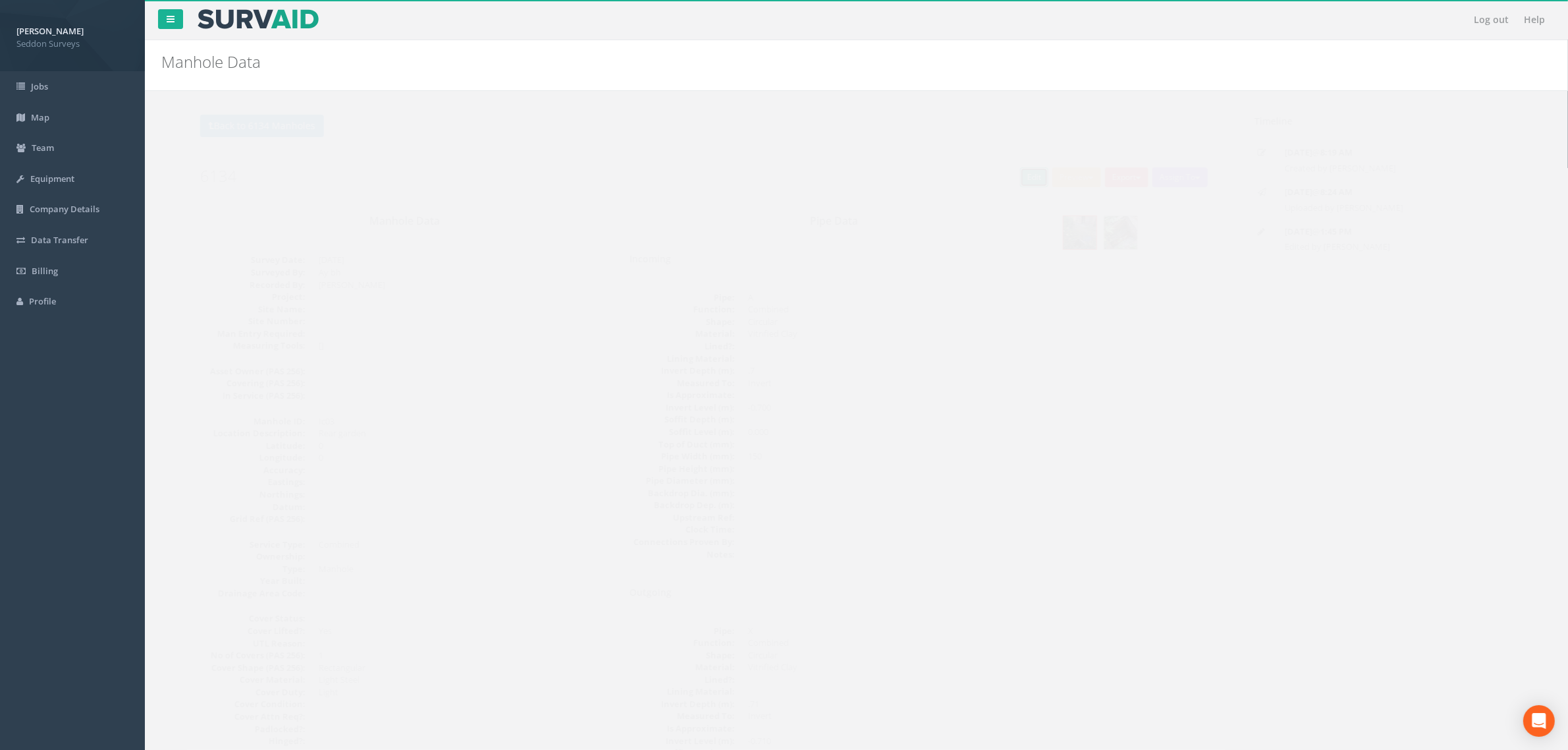
click at [996, 185] on link "Edit" at bounding box center [1008, 177] width 28 height 19
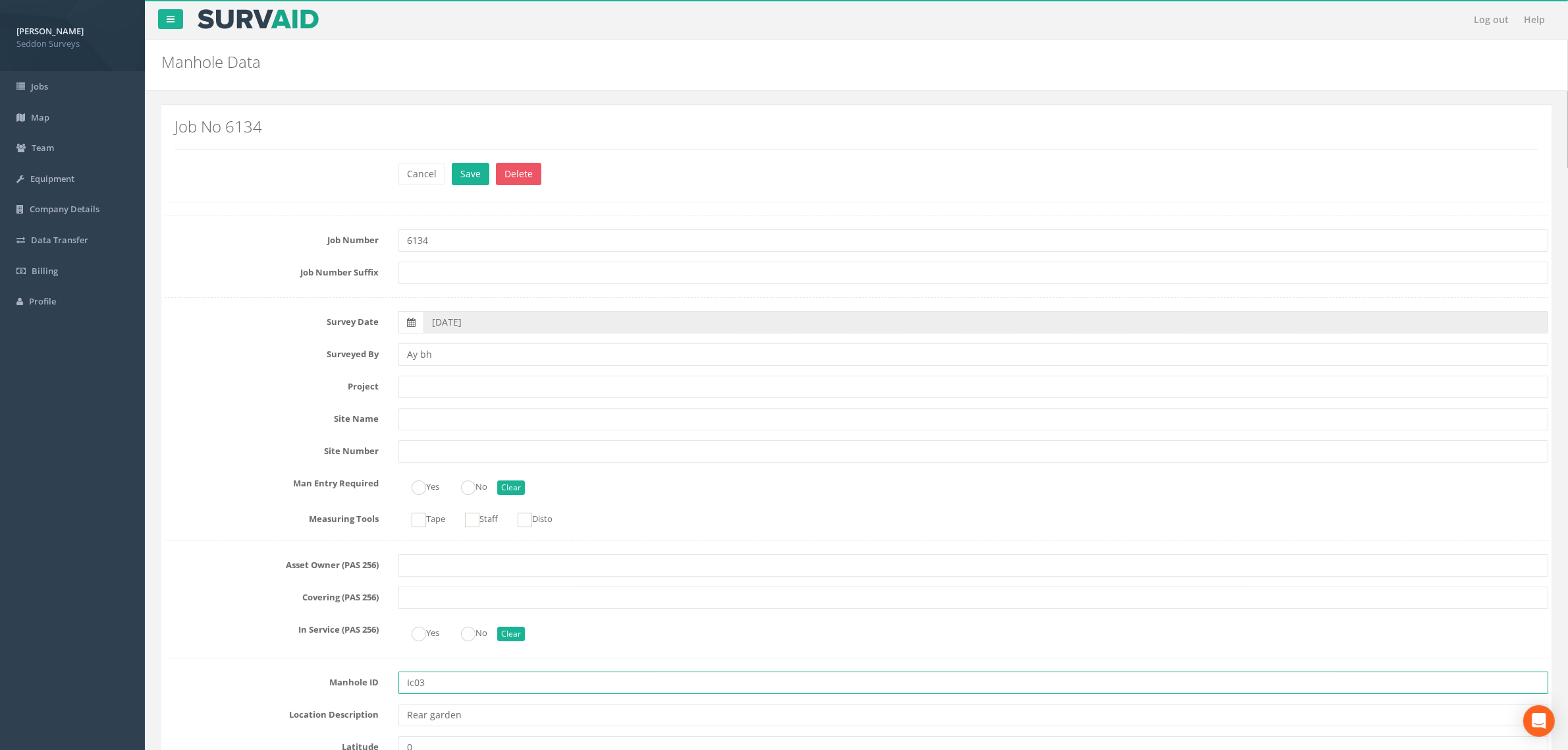
click at [414, 684] on input "Ic03" at bounding box center [973, 682] width 1150 height 22
type input "IC03"
click at [34, 92] on link "Jobs" at bounding box center [72, 86] width 145 height 31
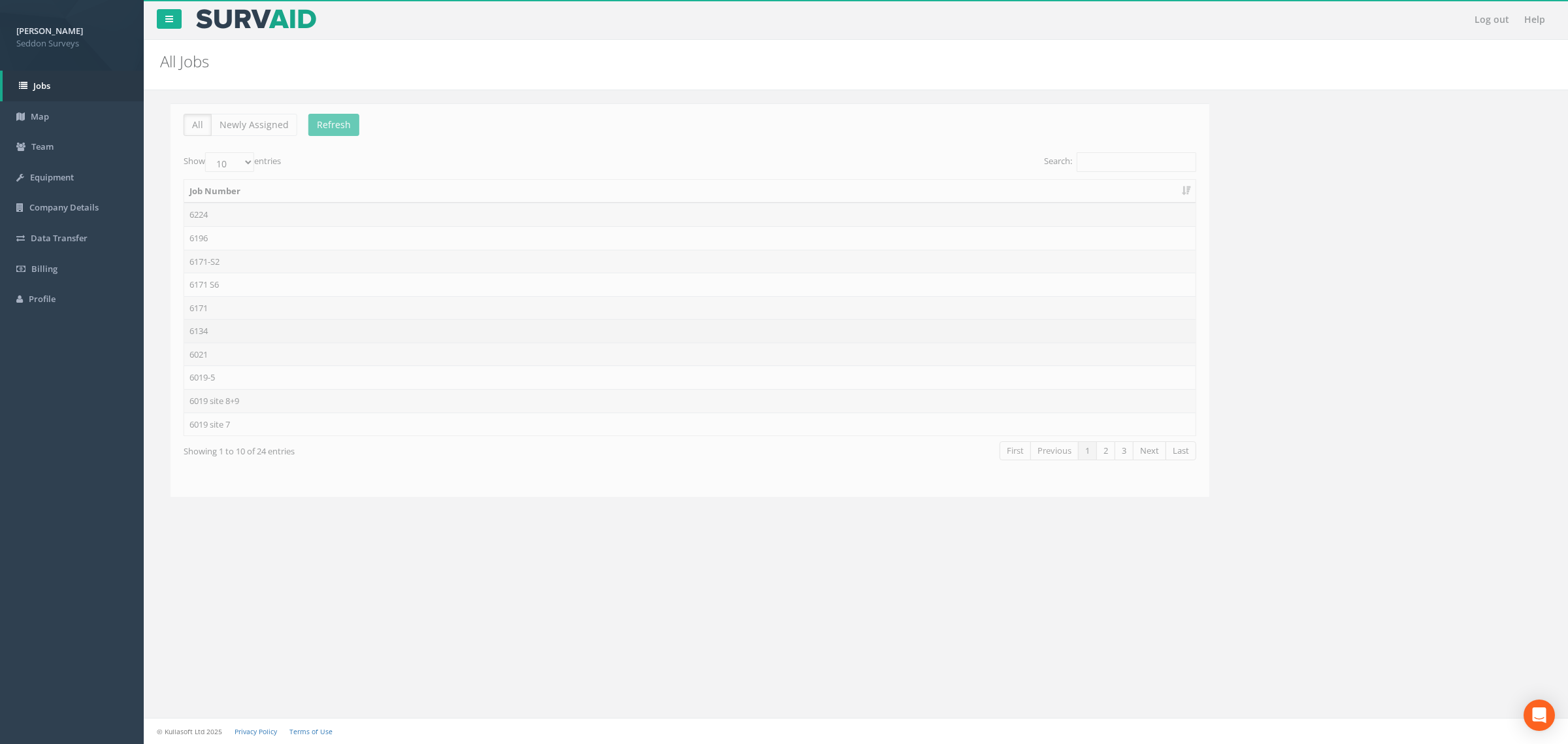
click at [211, 324] on td "6134" at bounding box center [679, 331] width 1011 height 24
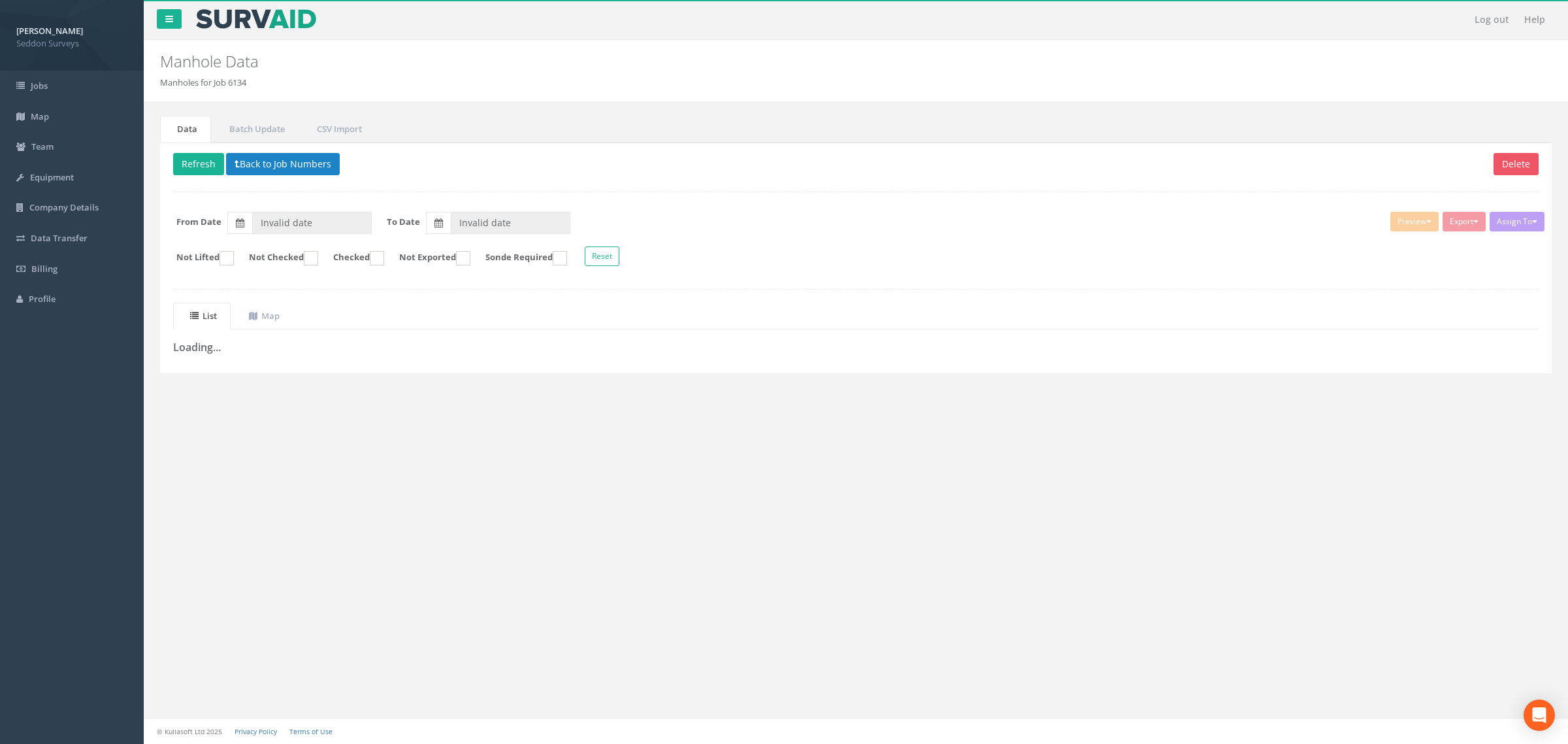
type input "[DATE]"
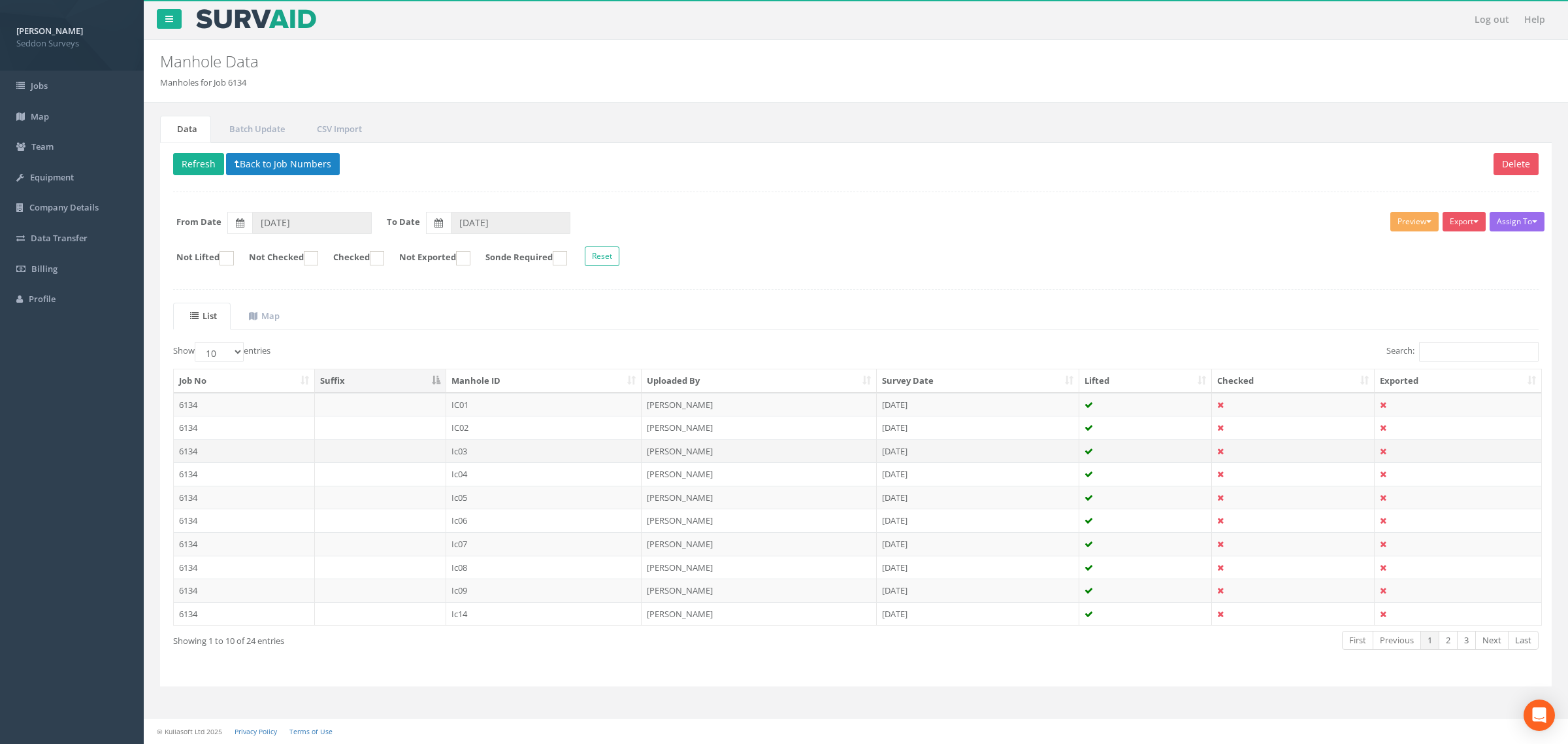
click at [247, 452] on td "6134" at bounding box center [244, 451] width 141 height 24
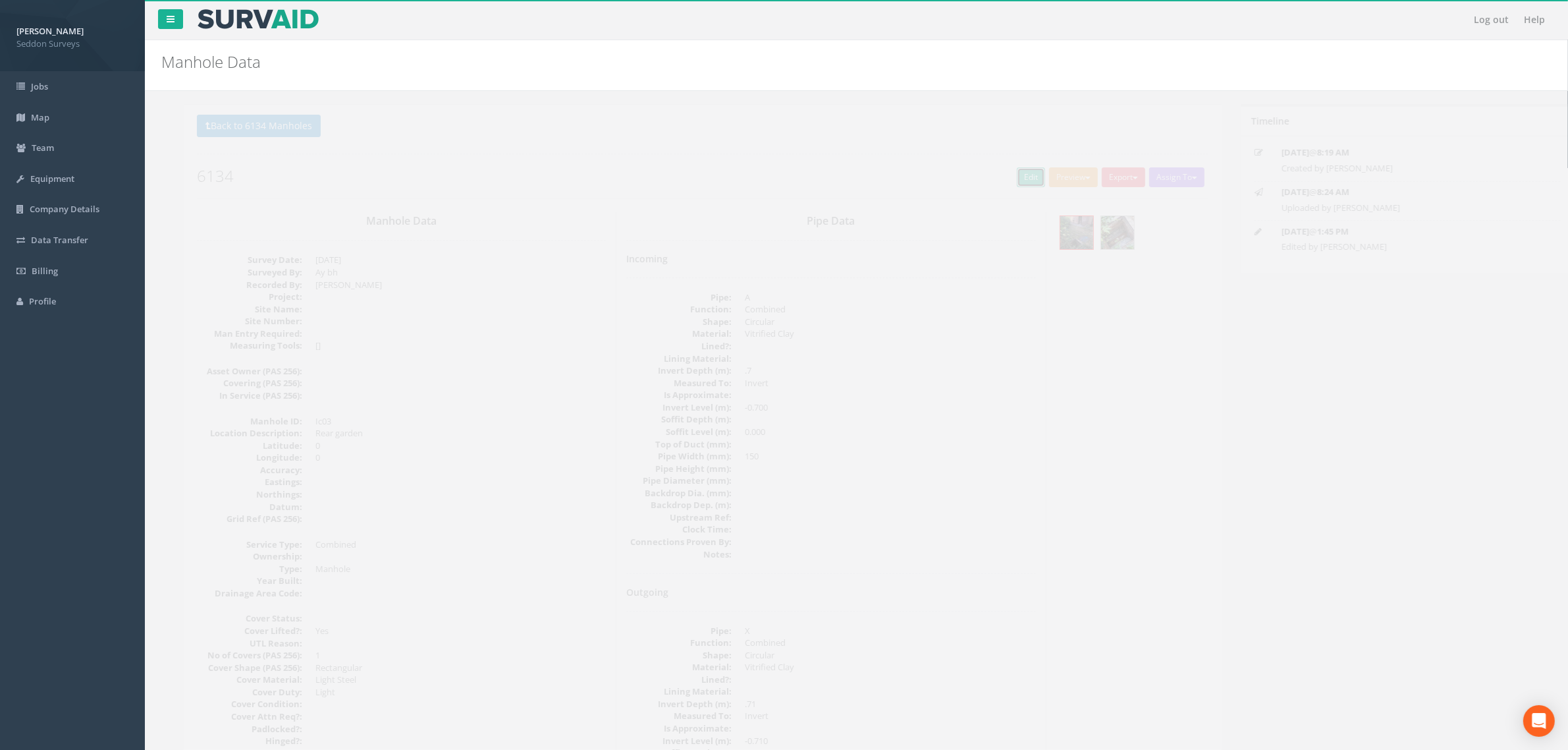
click at [1005, 179] on link "Edit" at bounding box center [1008, 177] width 28 height 19
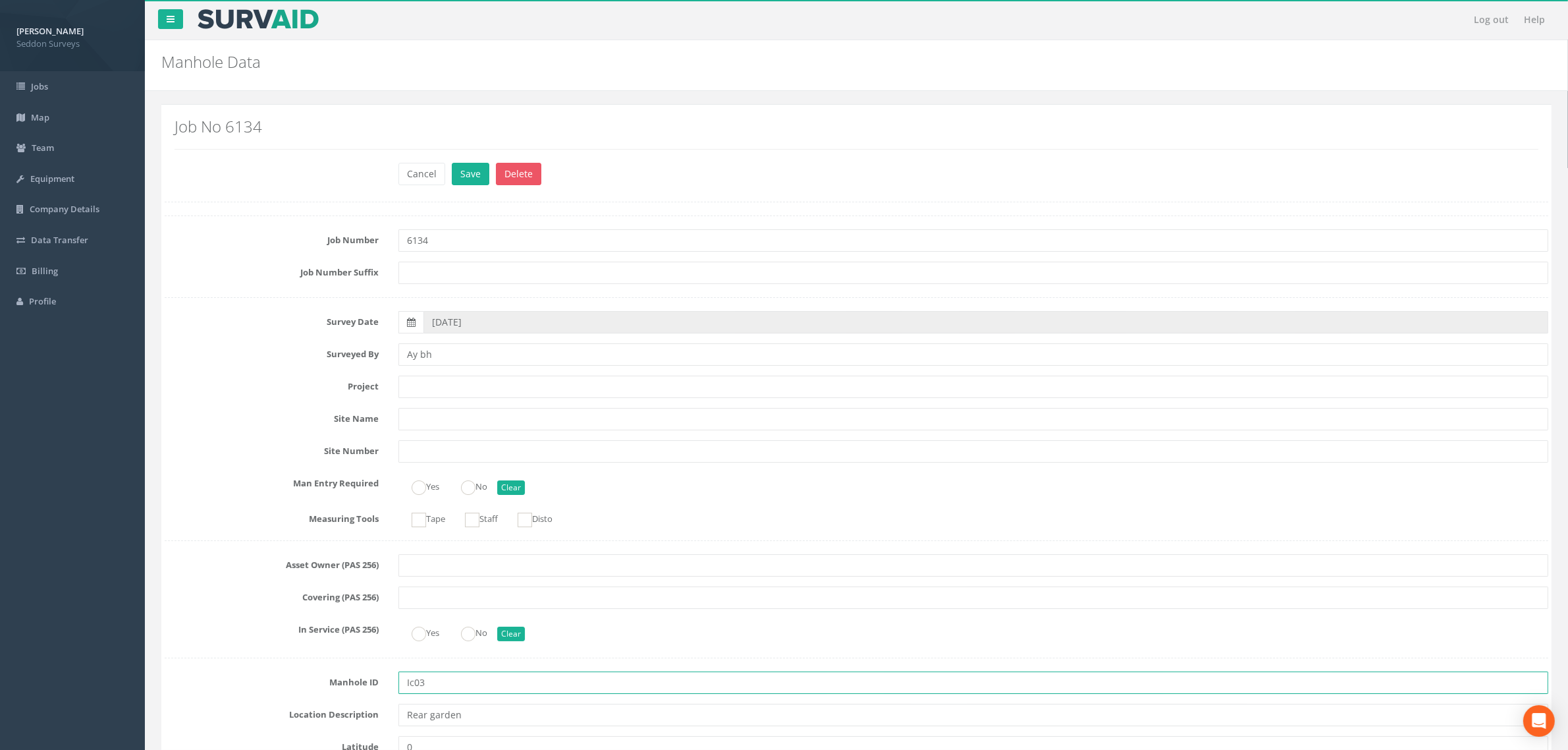
click at [415, 682] on input "Ic03" at bounding box center [973, 682] width 1150 height 22
type input "IC03"
click at [468, 170] on button "Save" at bounding box center [470, 174] width 37 height 22
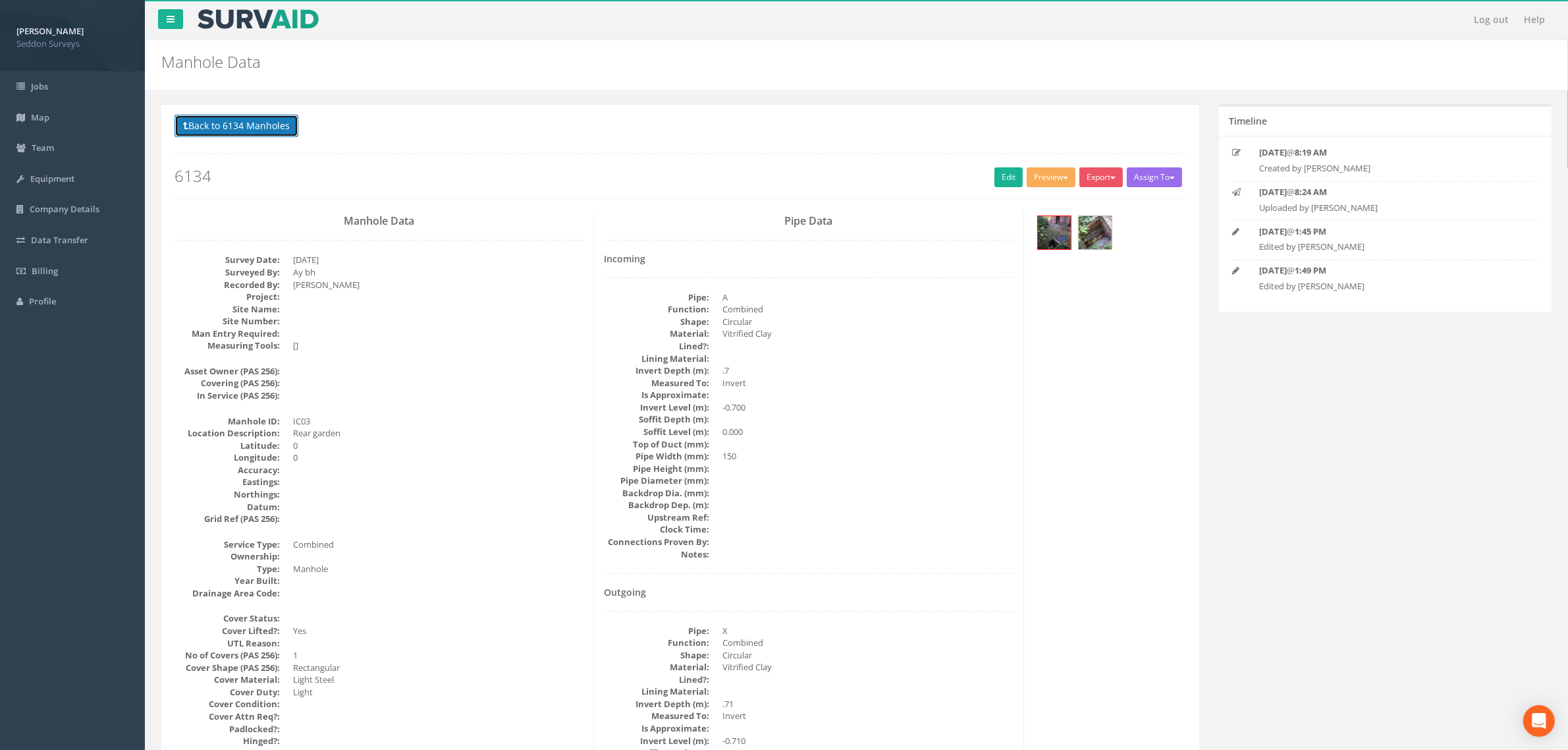
click at [192, 125] on button "Back to 6134 Manholes" at bounding box center [236, 125] width 124 height 22
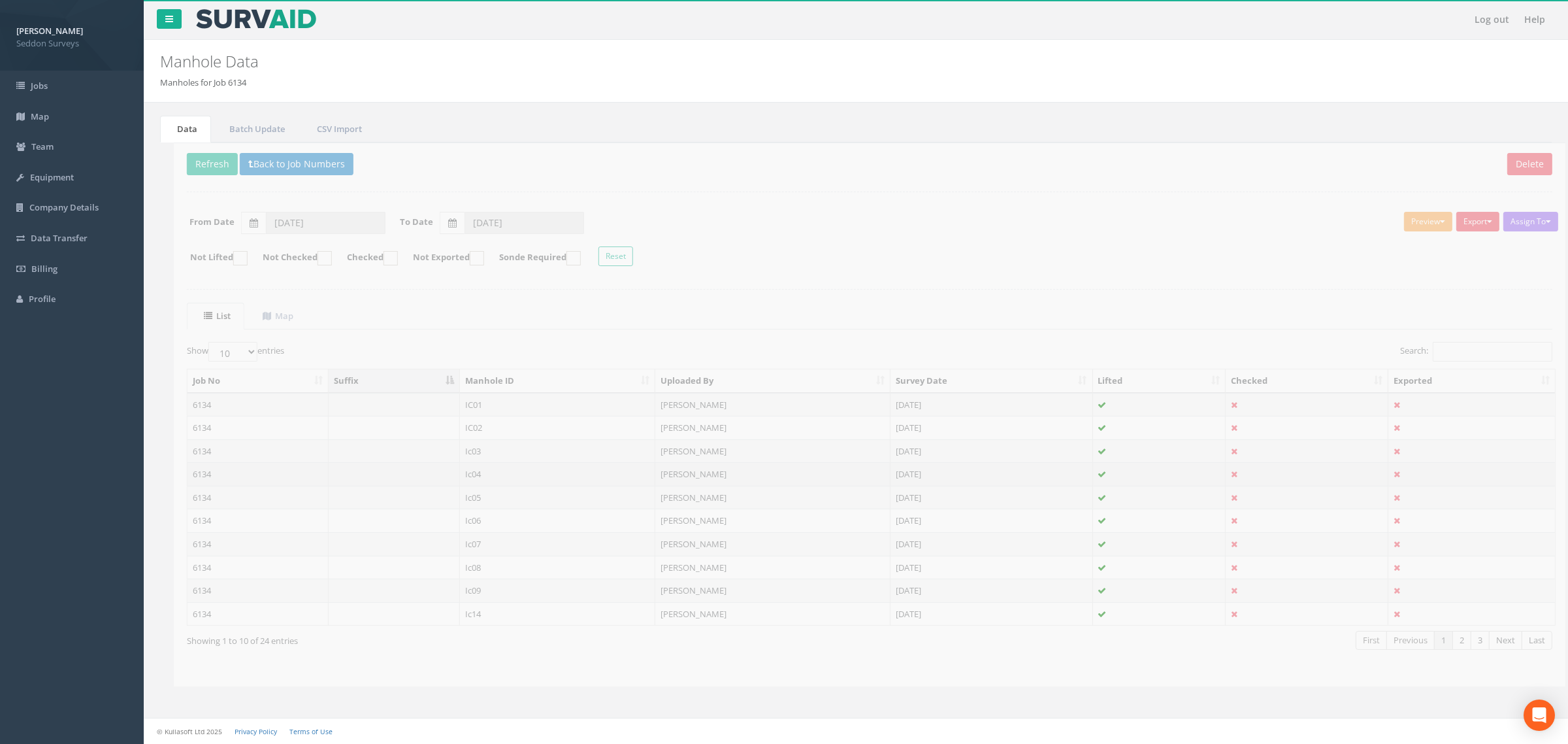
click at [457, 474] on td "Ic04" at bounding box center [544, 474] width 196 height 24
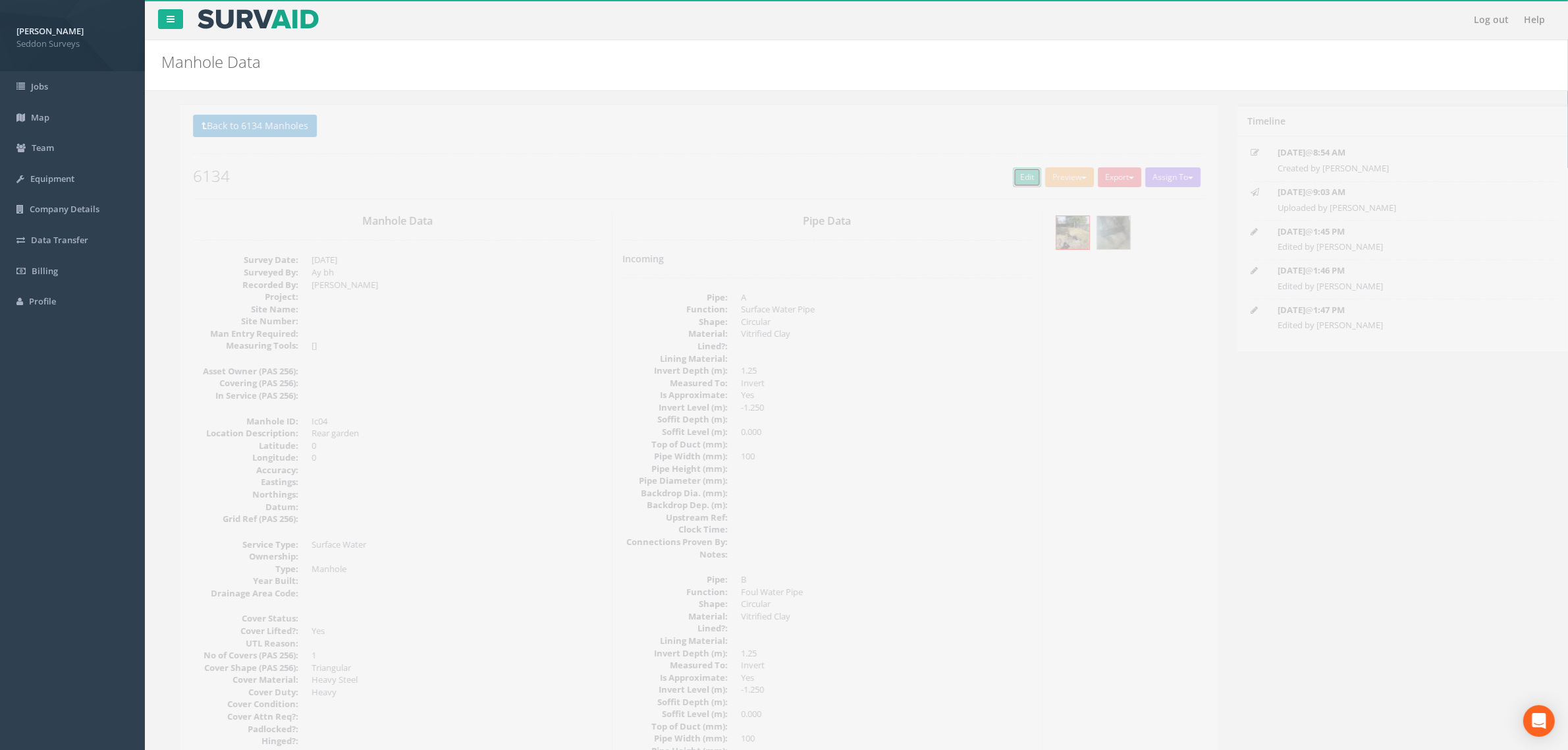
click at [1004, 179] on link "Edit" at bounding box center [1008, 177] width 28 height 19
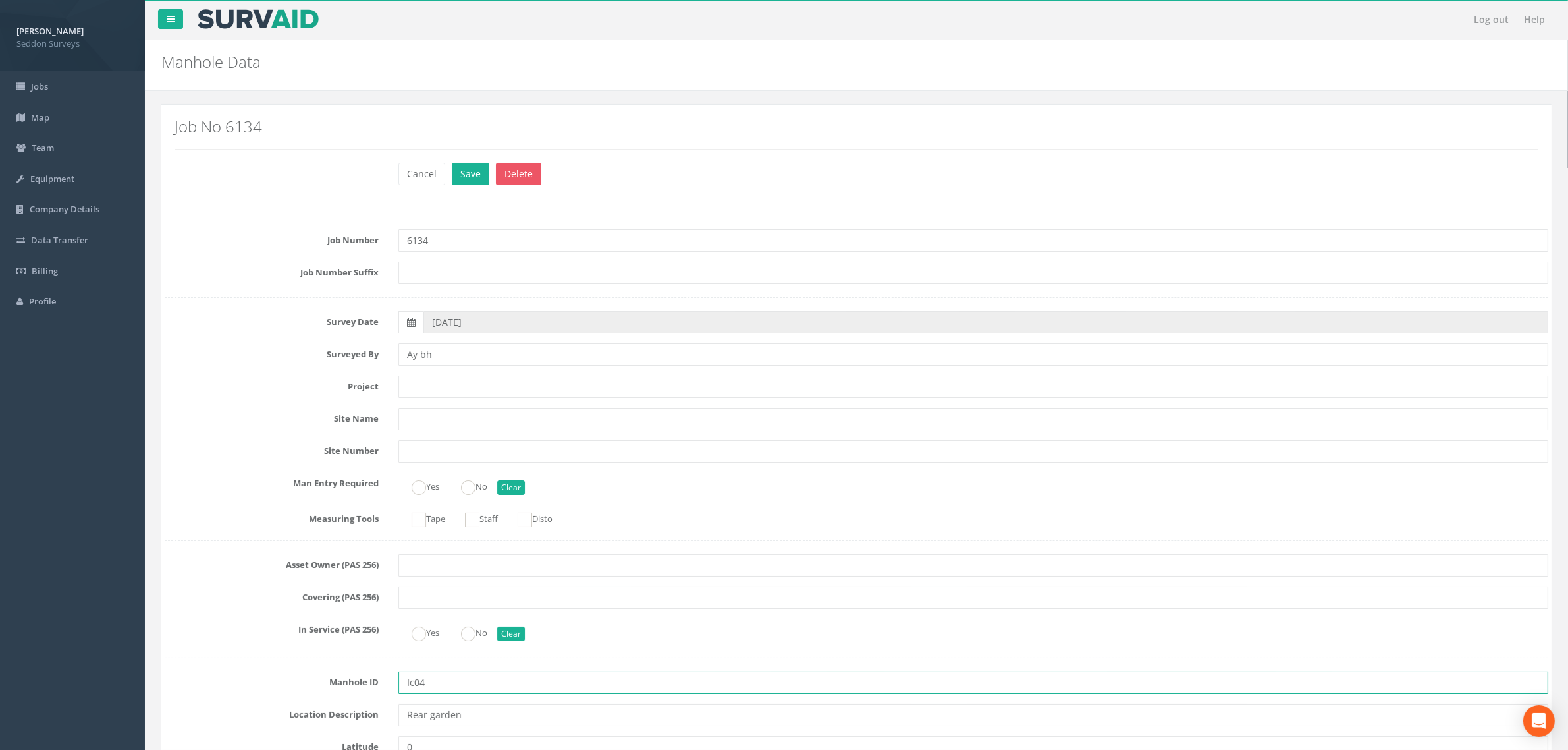
click at [416, 682] on input "Ic04" at bounding box center [973, 682] width 1150 height 22
type input "IC04"
click at [465, 174] on button "Save" at bounding box center [470, 174] width 37 height 22
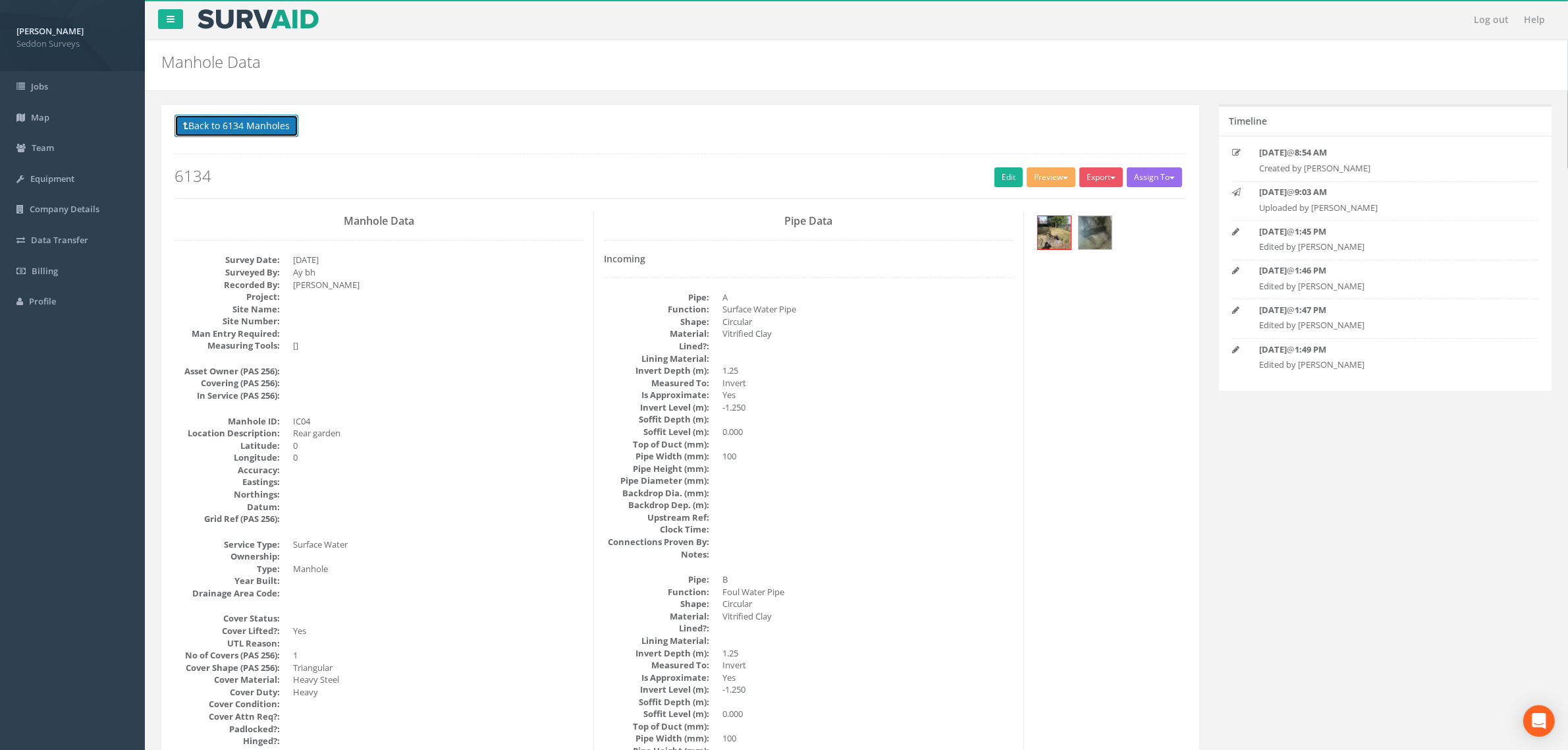
click at [191, 124] on button "Back to 6134 Manholes" at bounding box center [236, 125] width 124 height 22
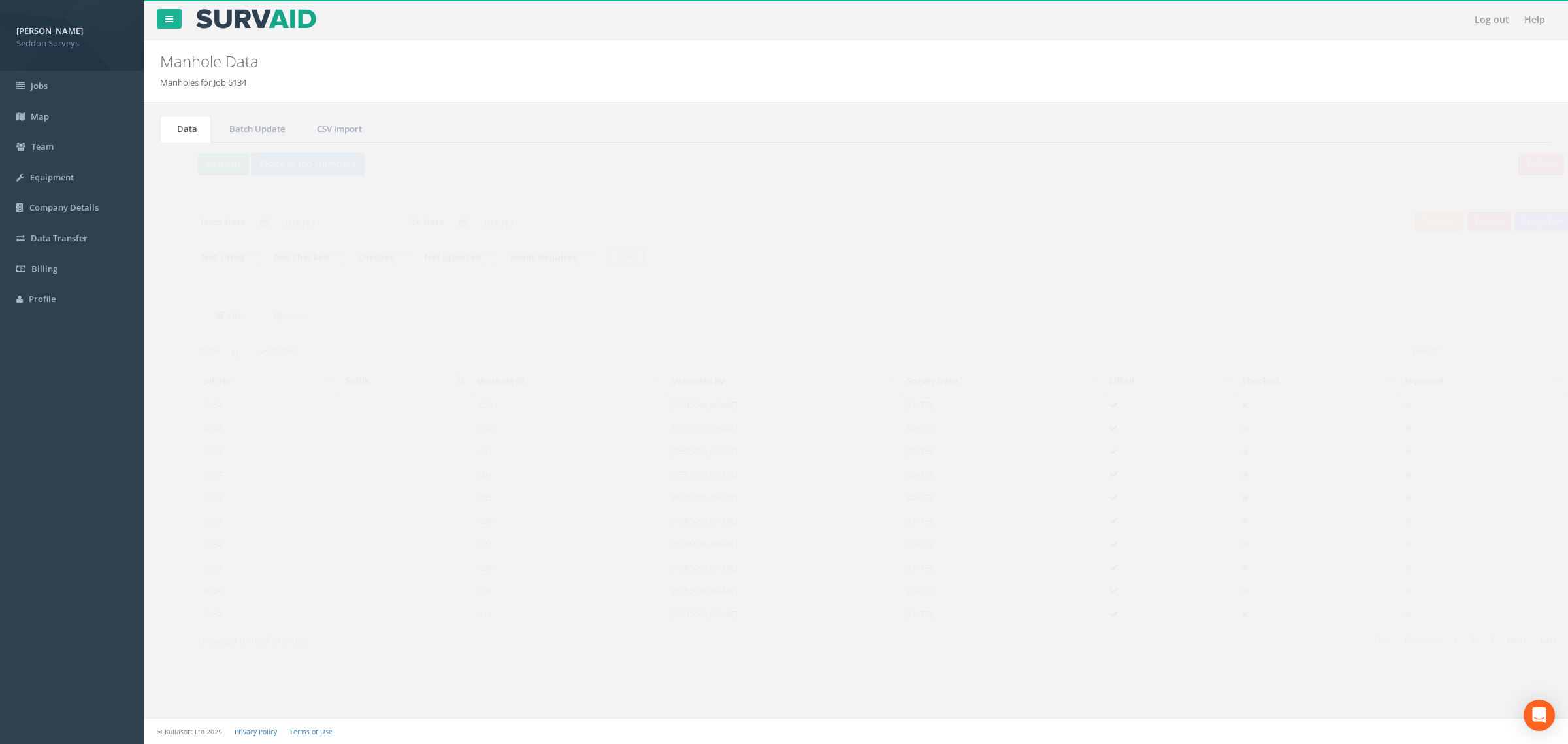
click at [441, 505] on td at bounding box center [380, 497] width 132 height 24
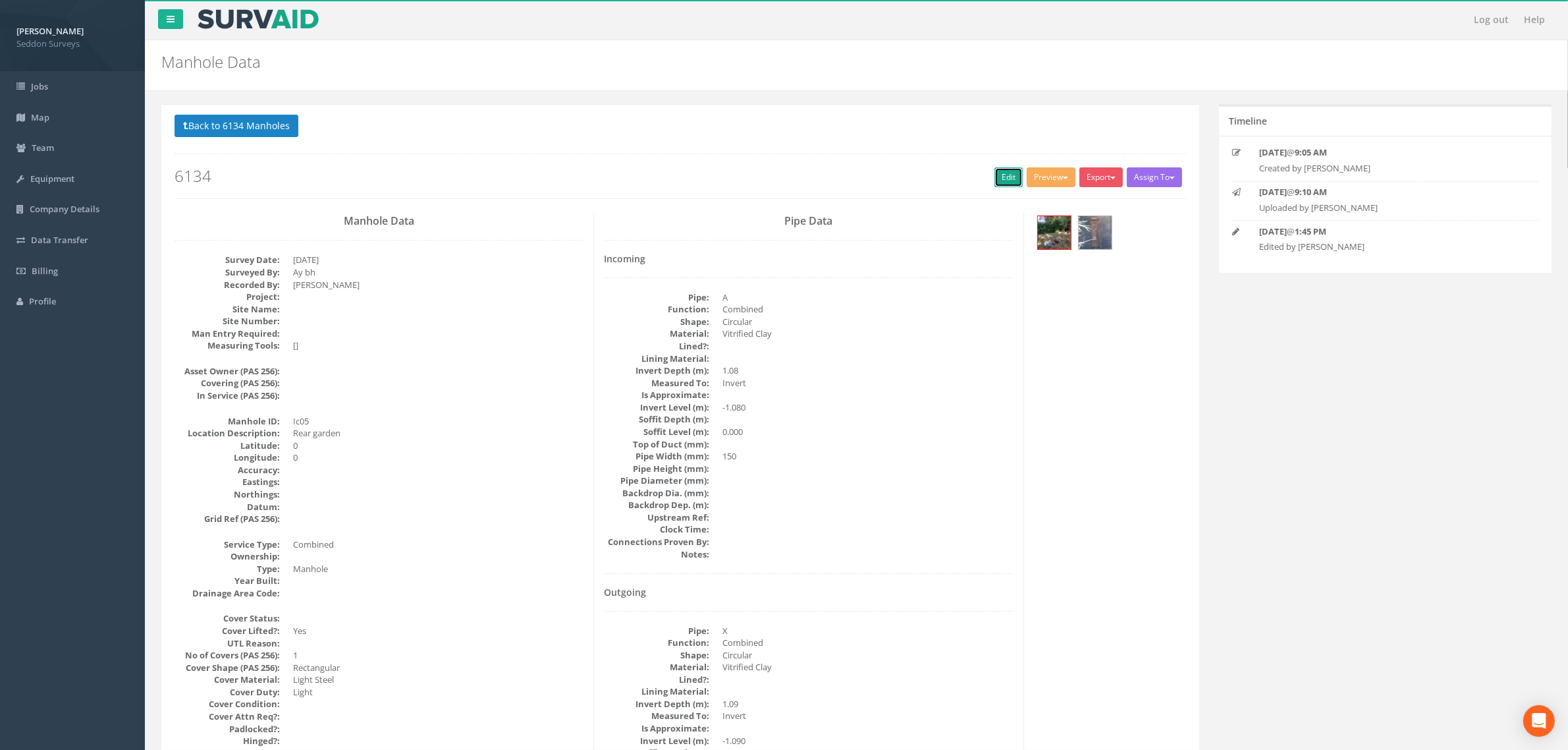
click at [1010, 181] on link "Edit" at bounding box center [1008, 177] width 28 height 19
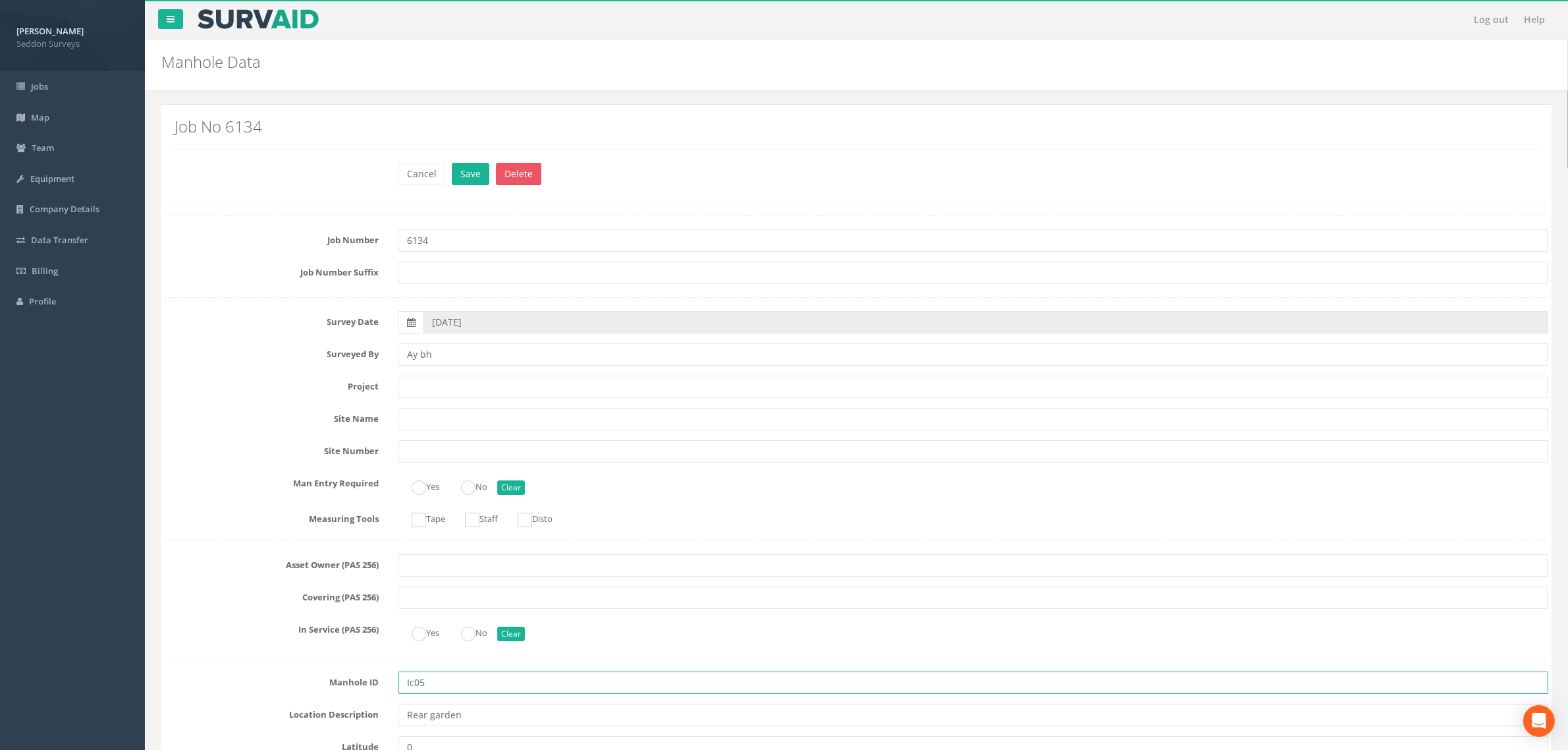
click at [415, 687] on input "Ic05" at bounding box center [973, 682] width 1150 height 22
type input "IC05"
click at [470, 175] on button "Save" at bounding box center [470, 174] width 37 height 22
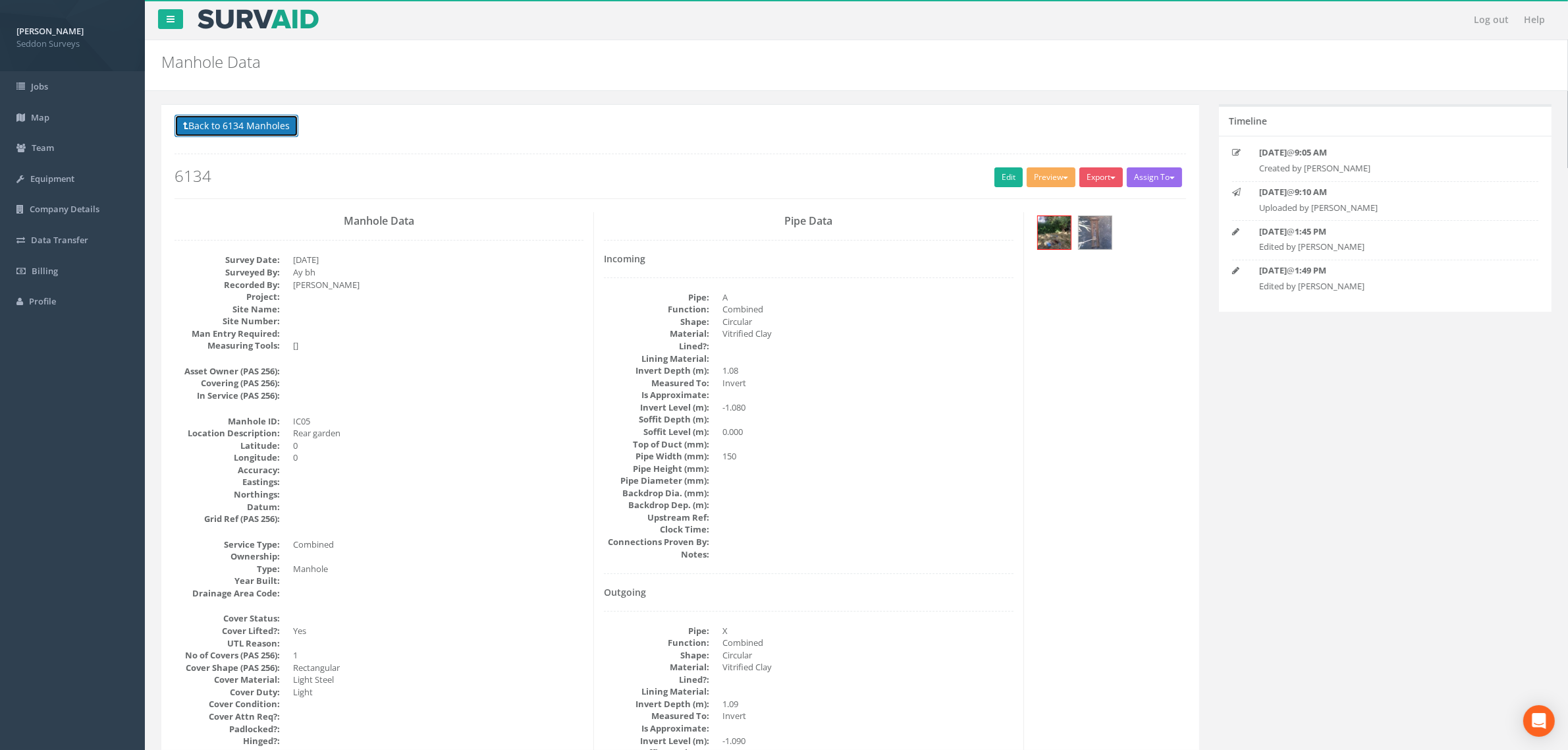
click at [267, 130] on button "Back to 6134 Manholes" at bounding box center [236, 125] width 124 height 22
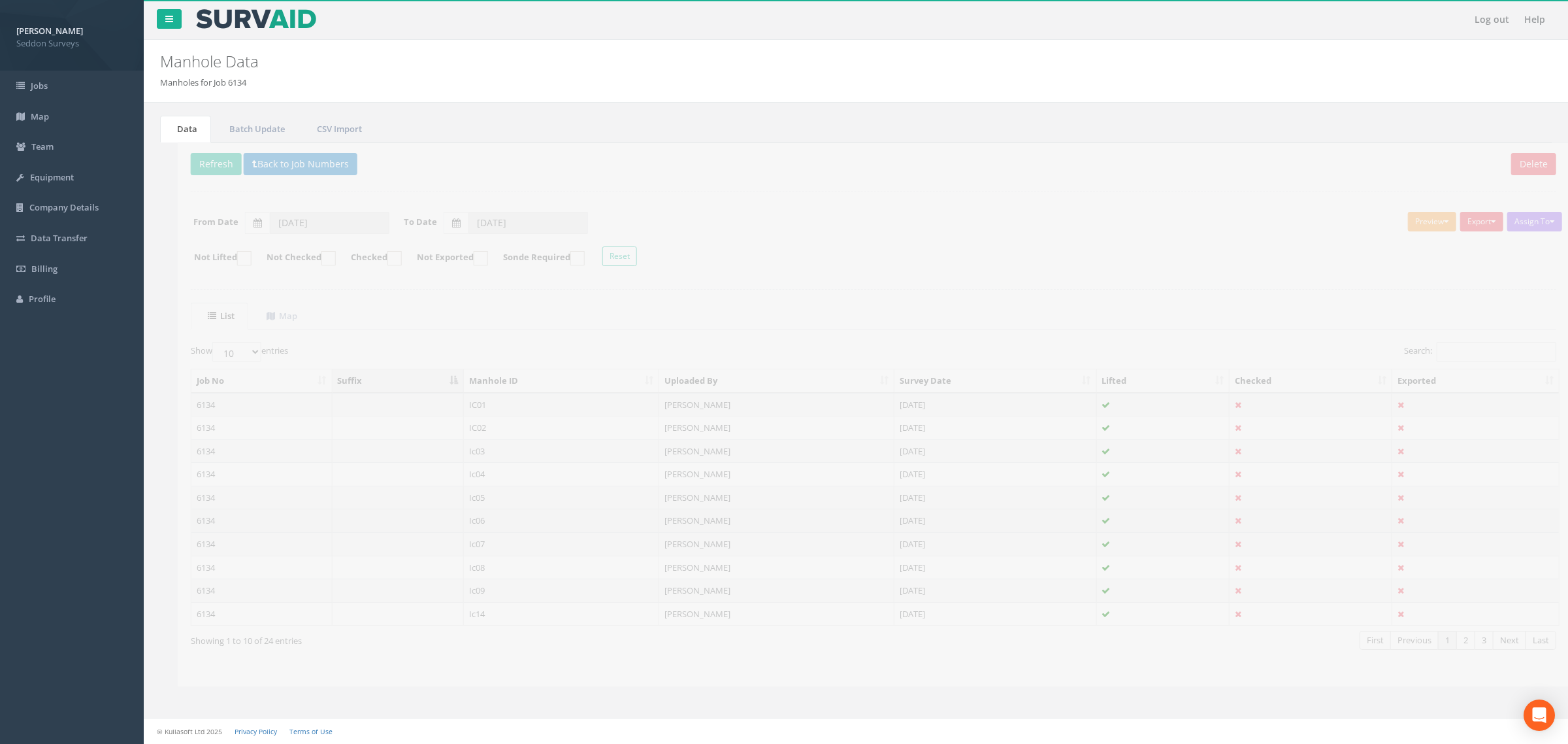
click at [476, 521] on td "Ic06" at bounding box center [544, 521] width 196 height 24
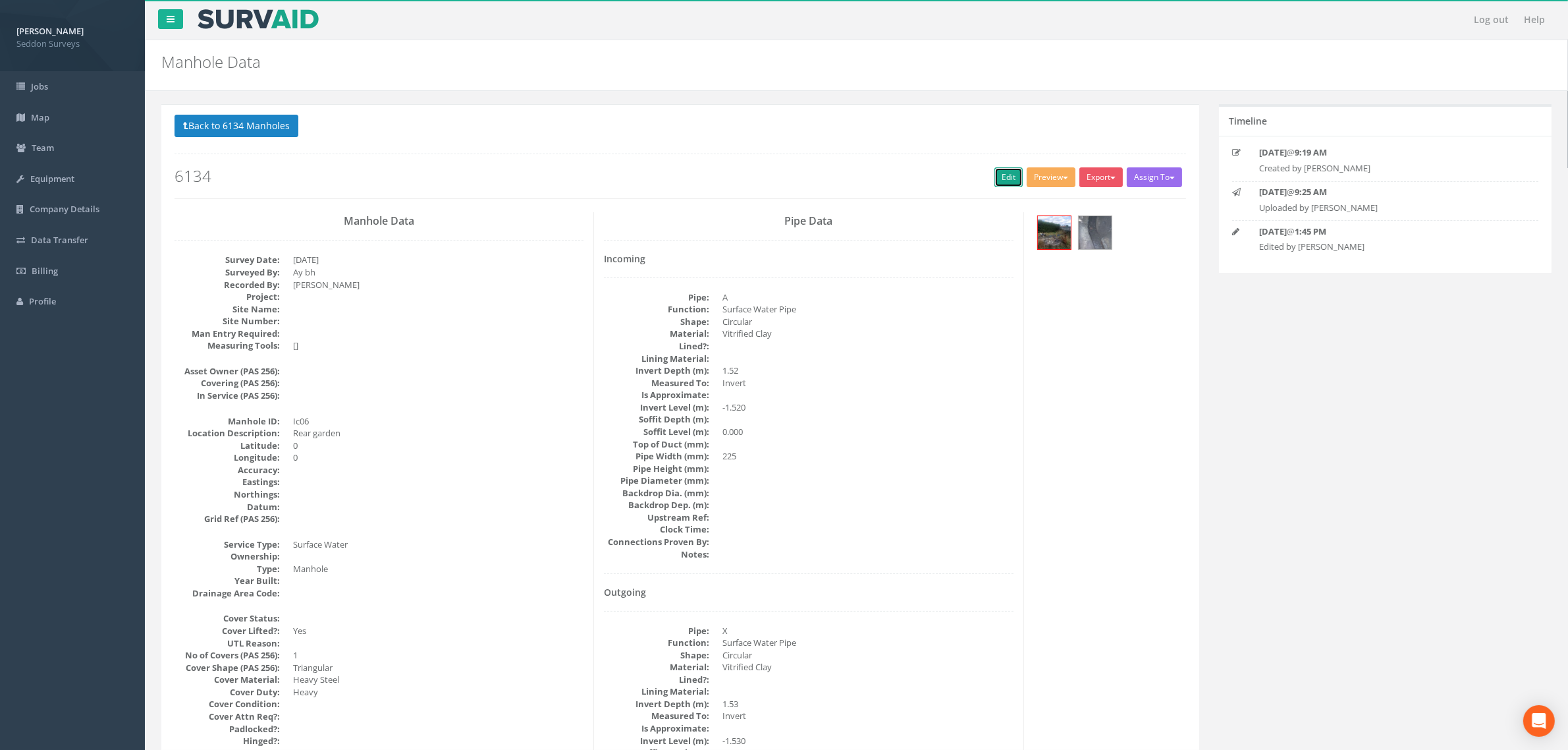
click at [1012, 181] on link "Edit" at bounding box center [1008, 177] width 28 height 19
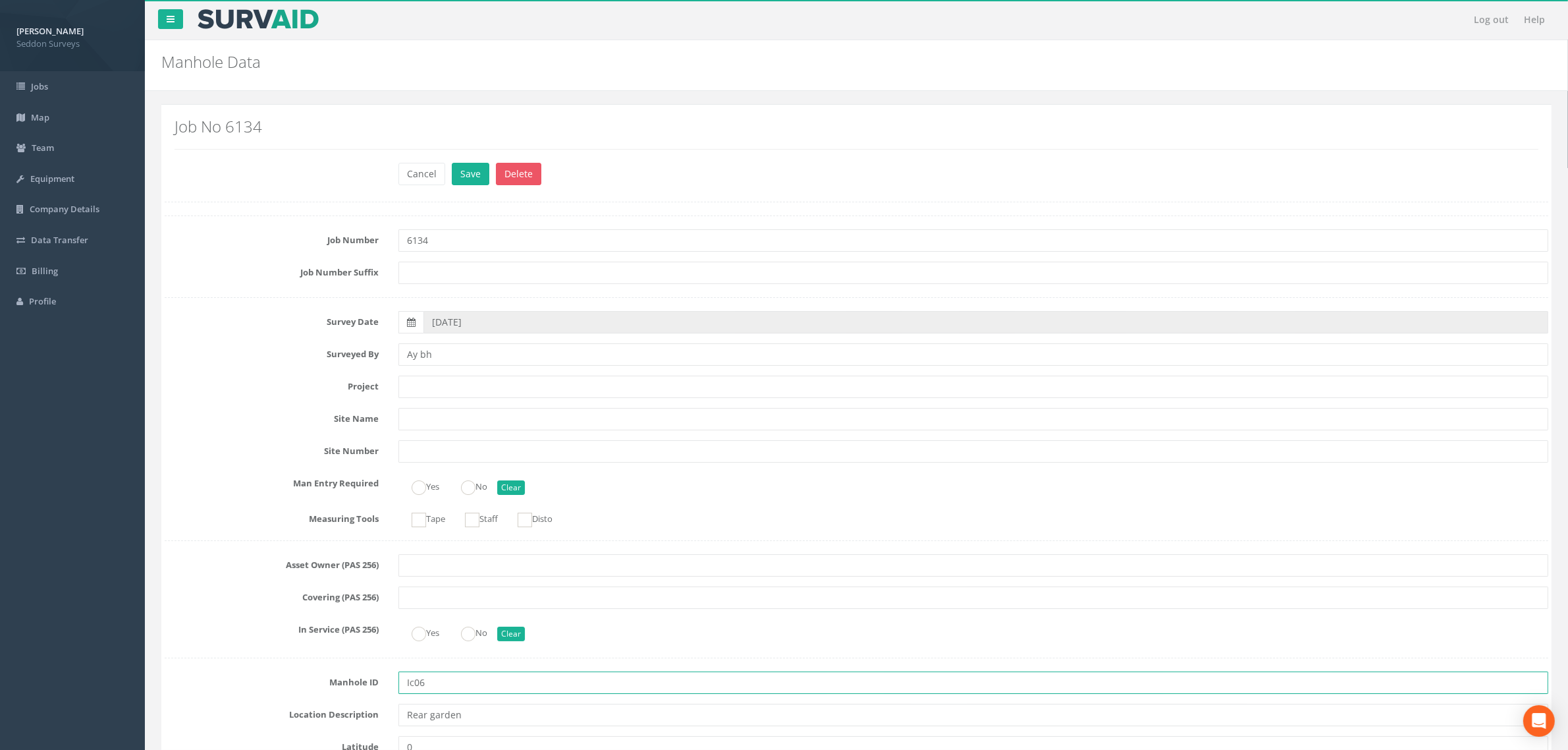
drag, startPoint x: 412, startPoint y: 687, endPoint x: 430, endPoint y: 723, distance: 40.2
click at [413, 687] on input "Ic06" at bounding box center [973, 682] width 1150 height 22
type input "IC06"
drag, startPoint x: 466, startPoint y: 177, endPoint x: 459, endPoint y: 181, distance: 8.1
click at [459, 181] on button "Save" at bounding box center [470, 174] width 37 height 22
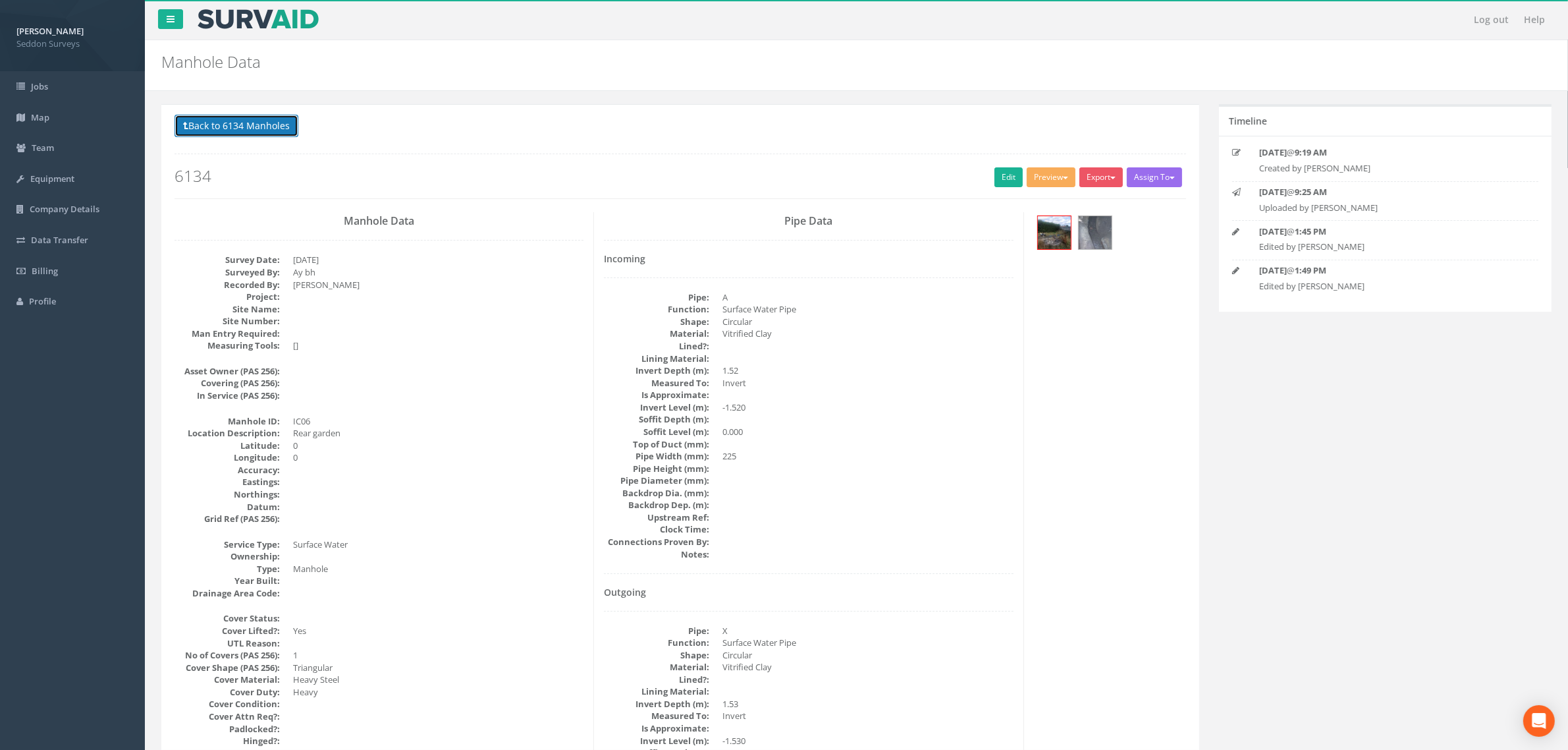
click at [232, 120] on button "Back to 6134 Manholes" at bounding box center [236, 125] width 124 height 22
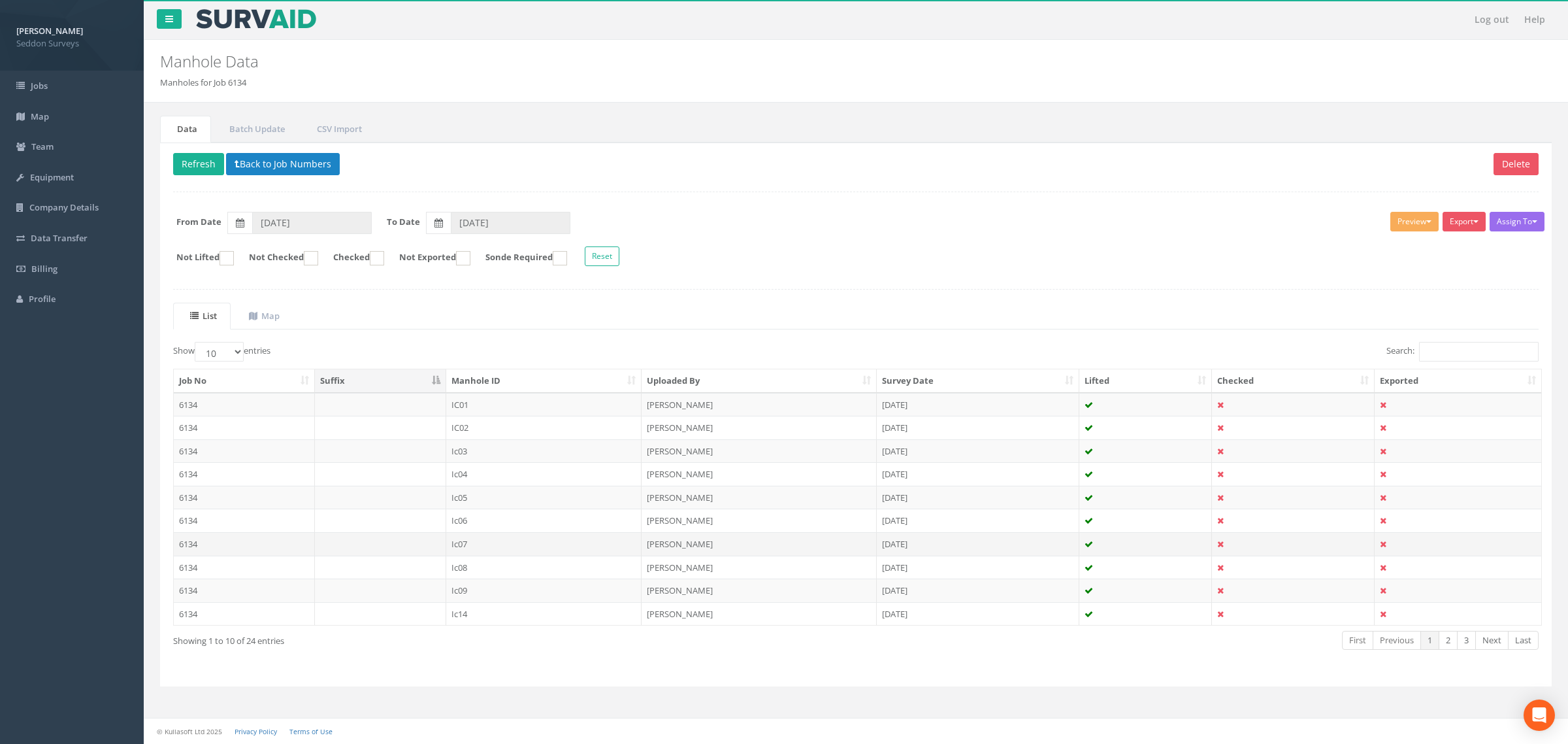
click at [459, 553] on td "Ic07" at bounding box center [544, 544] width 196 height 24
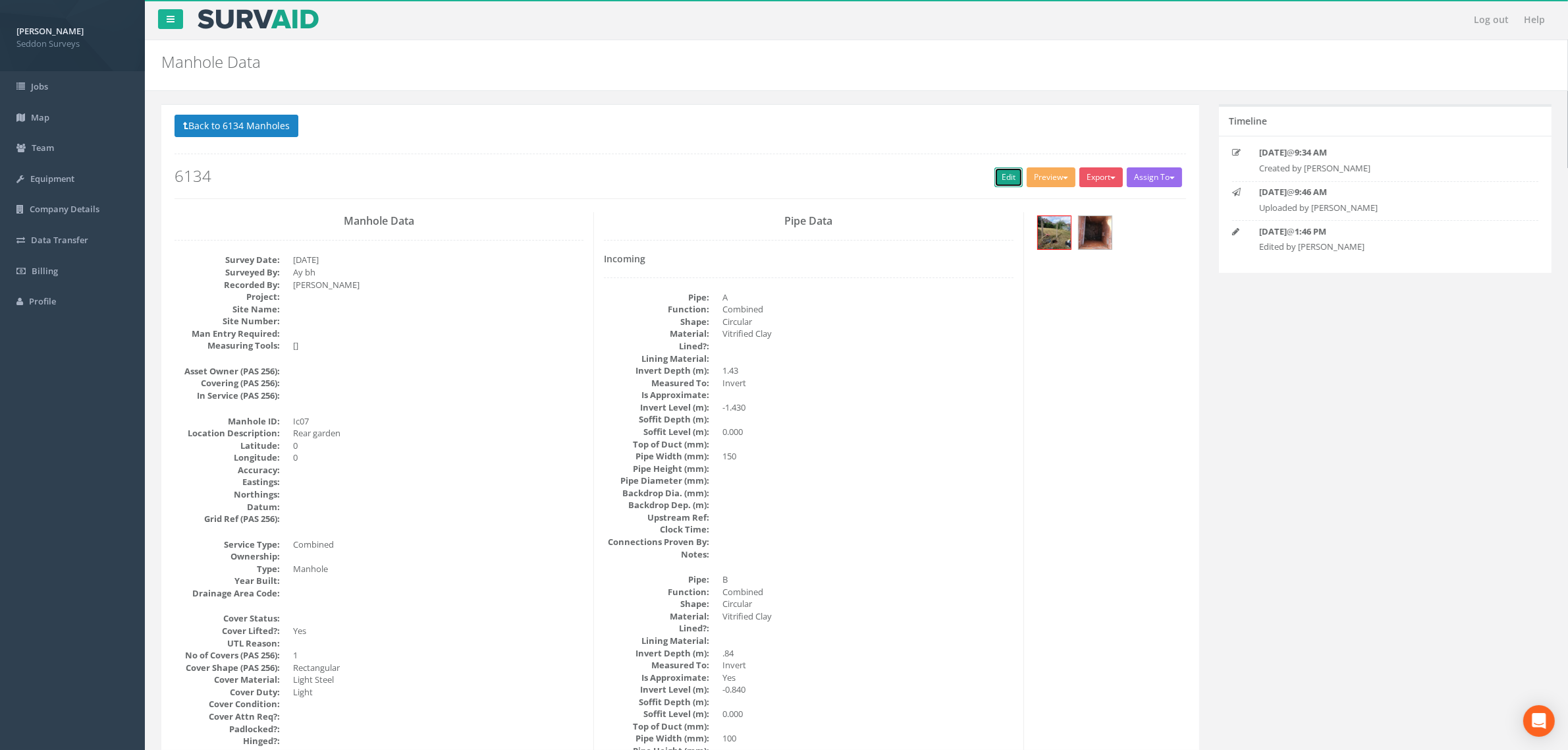
click at [999, 174] on link "Edit" at bounding box center [1008, 177] width 28 height 19
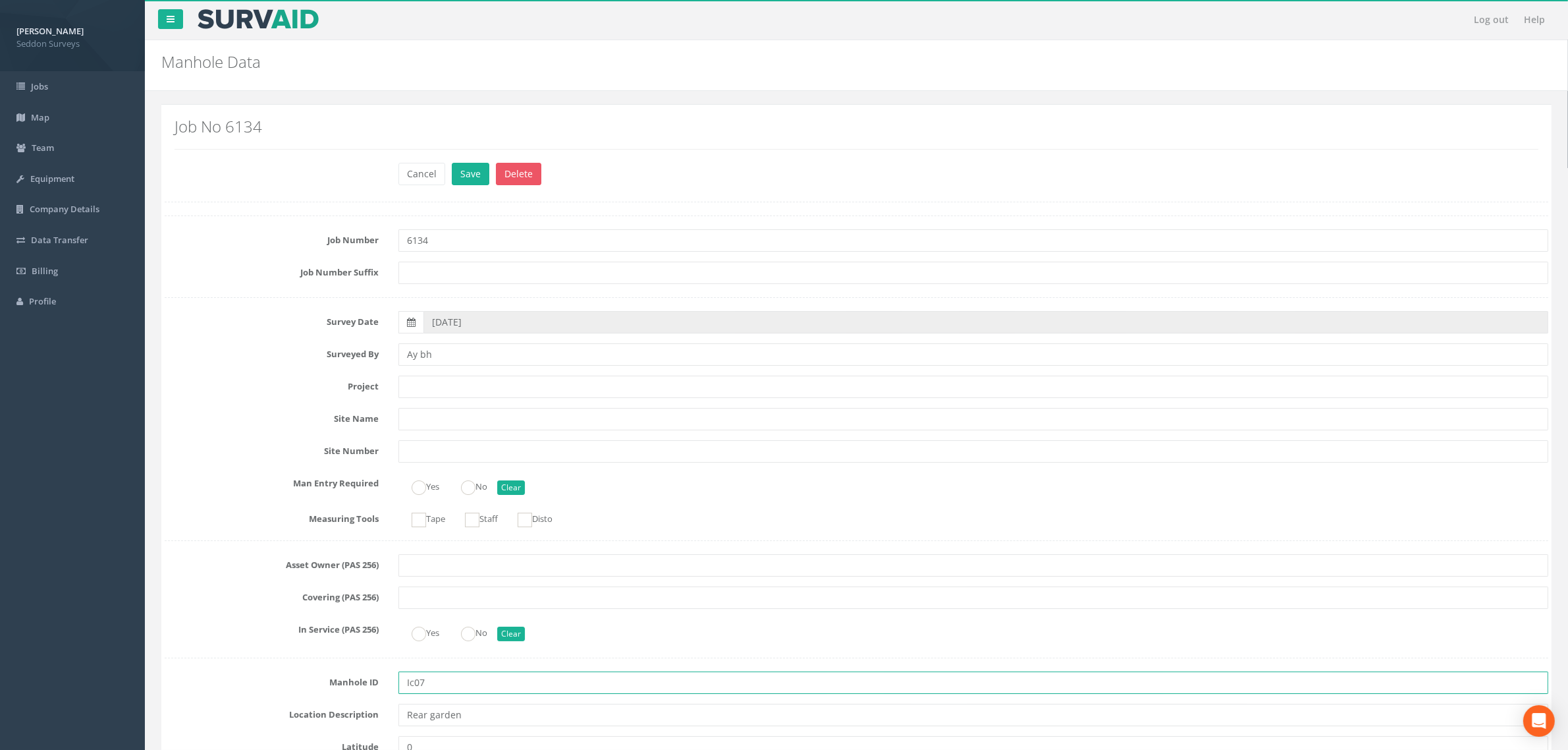
click at [415, 687] on input "Ic07" at bounding box center [973, 682] width 1150 height 22
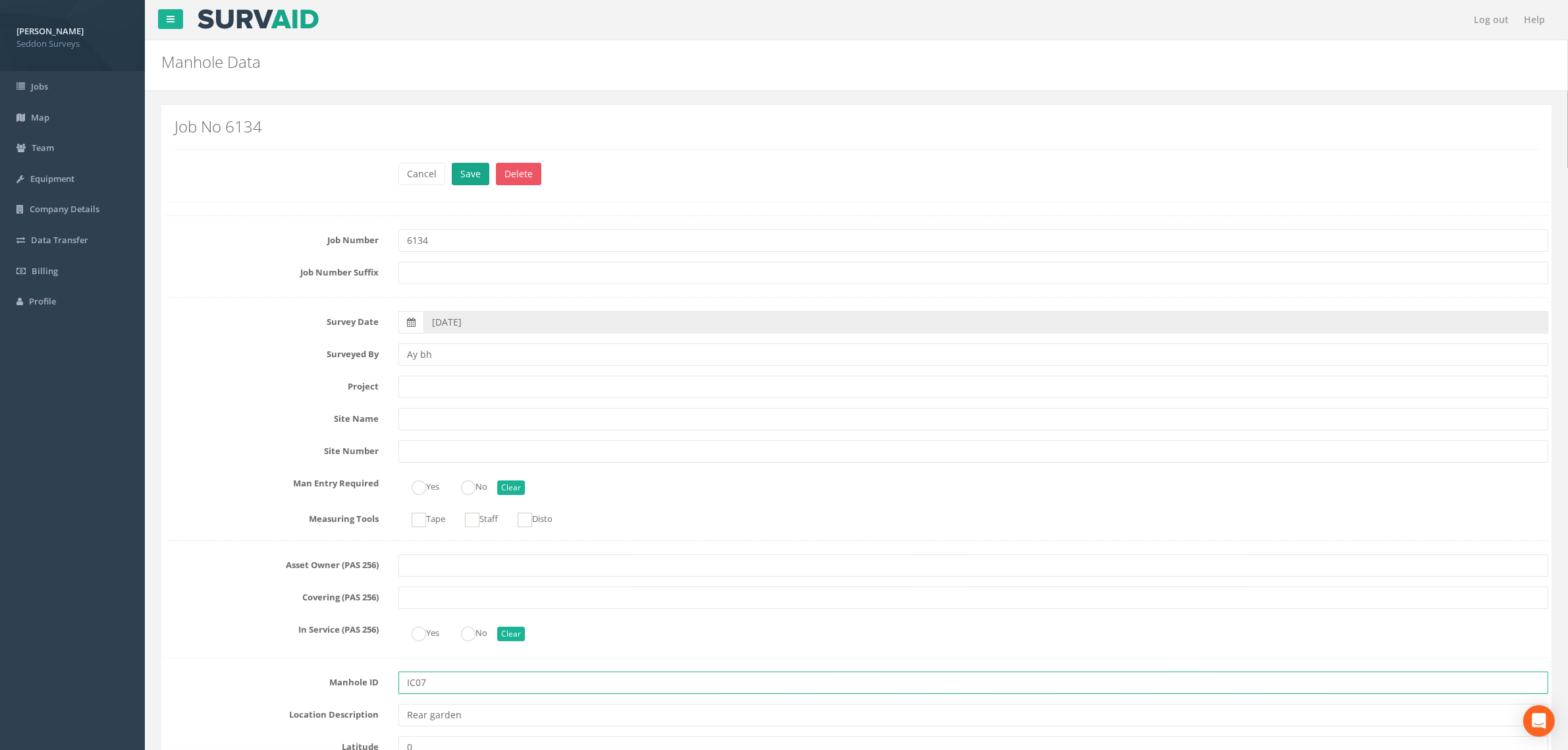
type input "IC07"
click at [476, 185] on button "Save" at bounding box center [470, 174] width 37 height 22
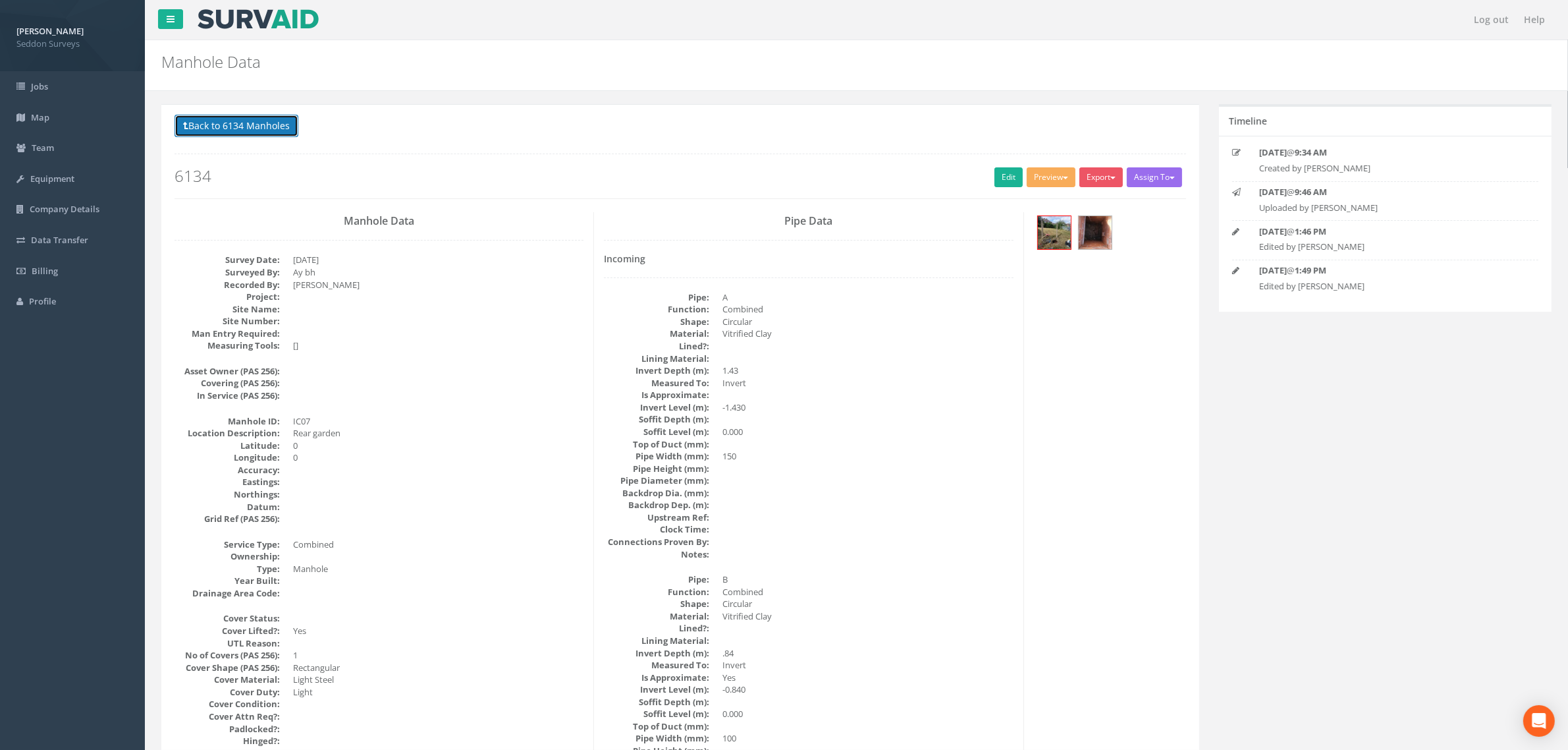
click at [252, 124] on button "Back to 6134 Manholes" at bounding box center [236, 125] width 124 height 22
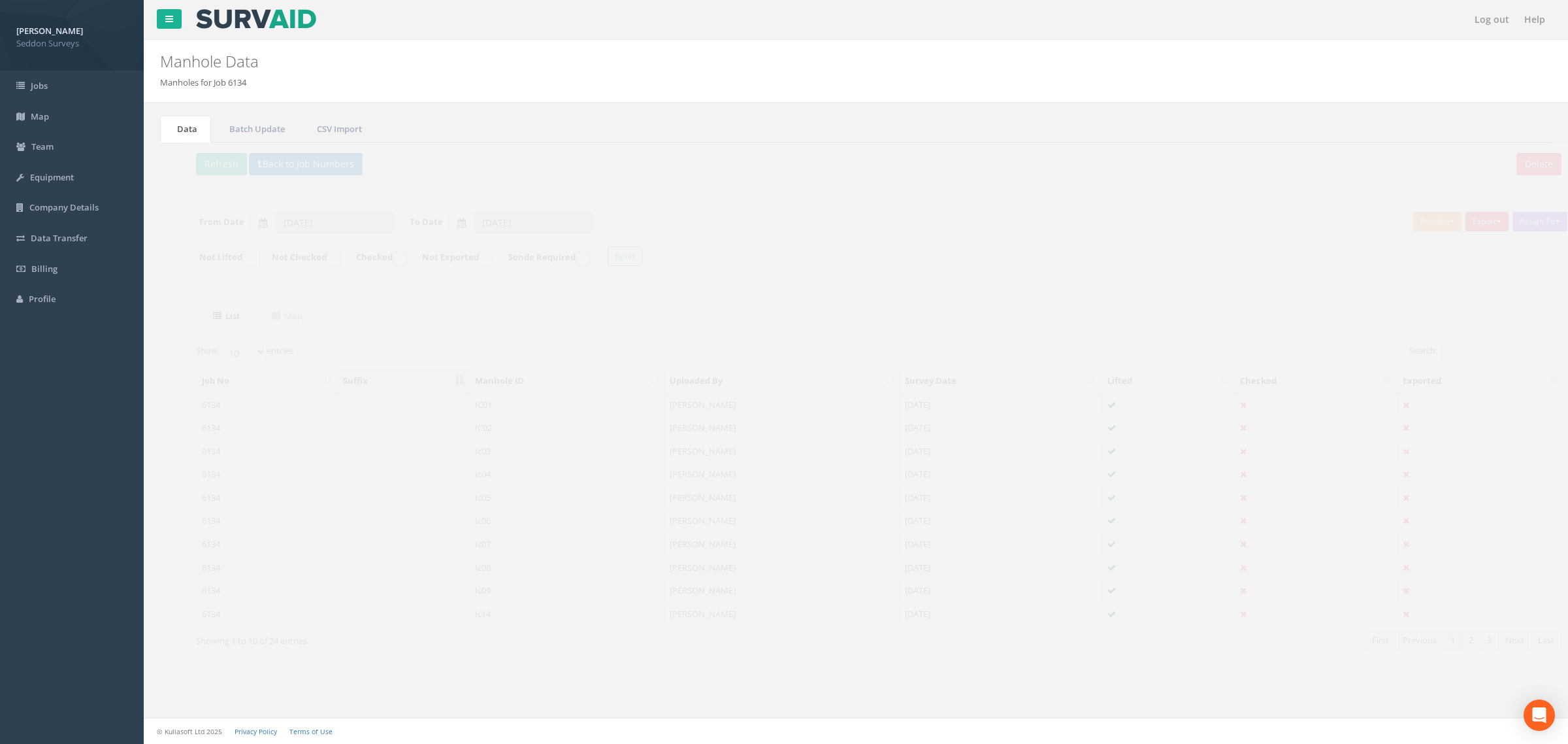
click at [461, 573] on td "Ic08" at bounding box center [544, 568] width 196 height 24
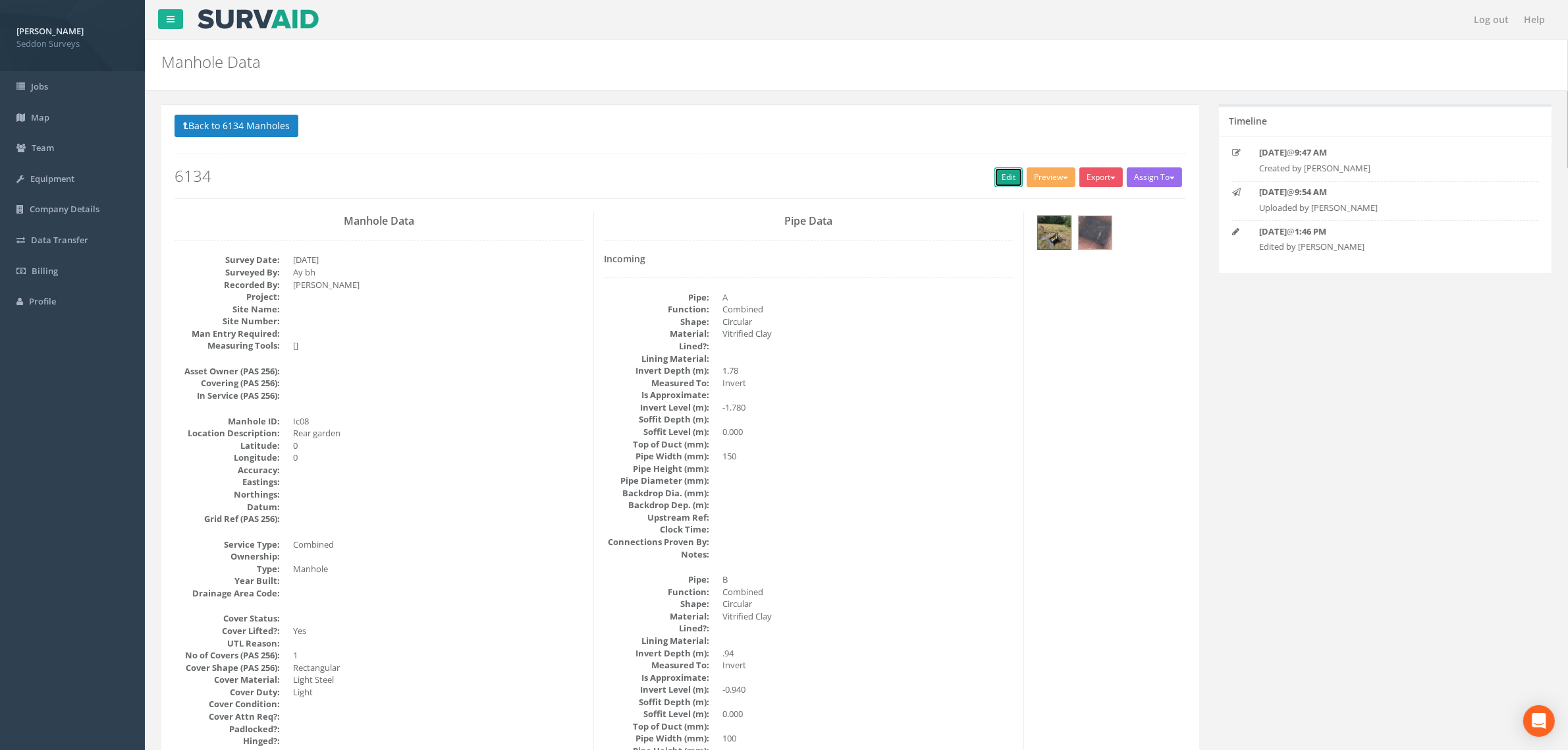
click at [995, 174] on link "Edit" at bounding box center [1008, 177] width 28 height 19
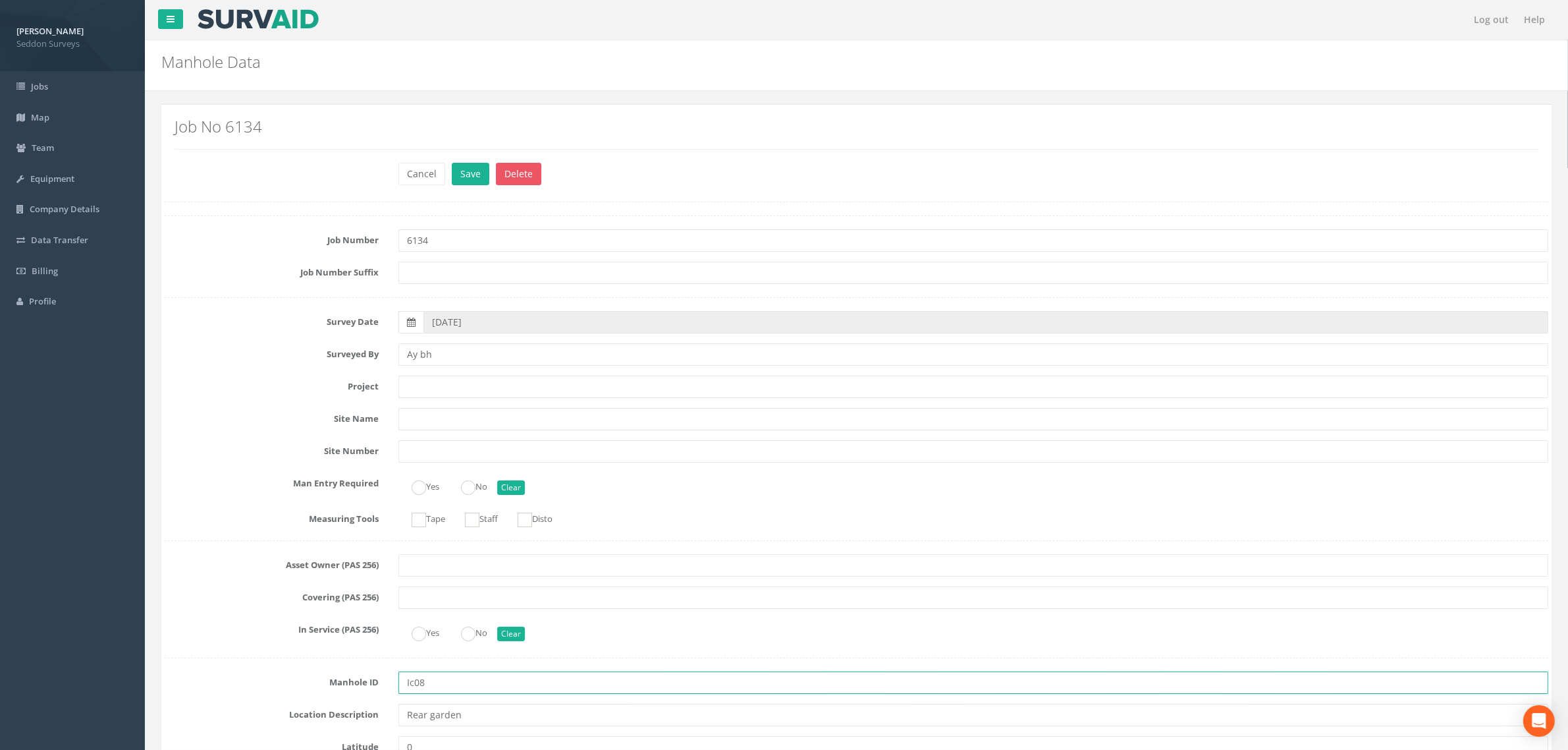
click at [418, 683] on input "Ic08" at bounding box center [973, 682] width 1150 height 22
type input "IC08"
click at [472, 174] on button "Save" at bounding box center [470, 174] width 37 height 22
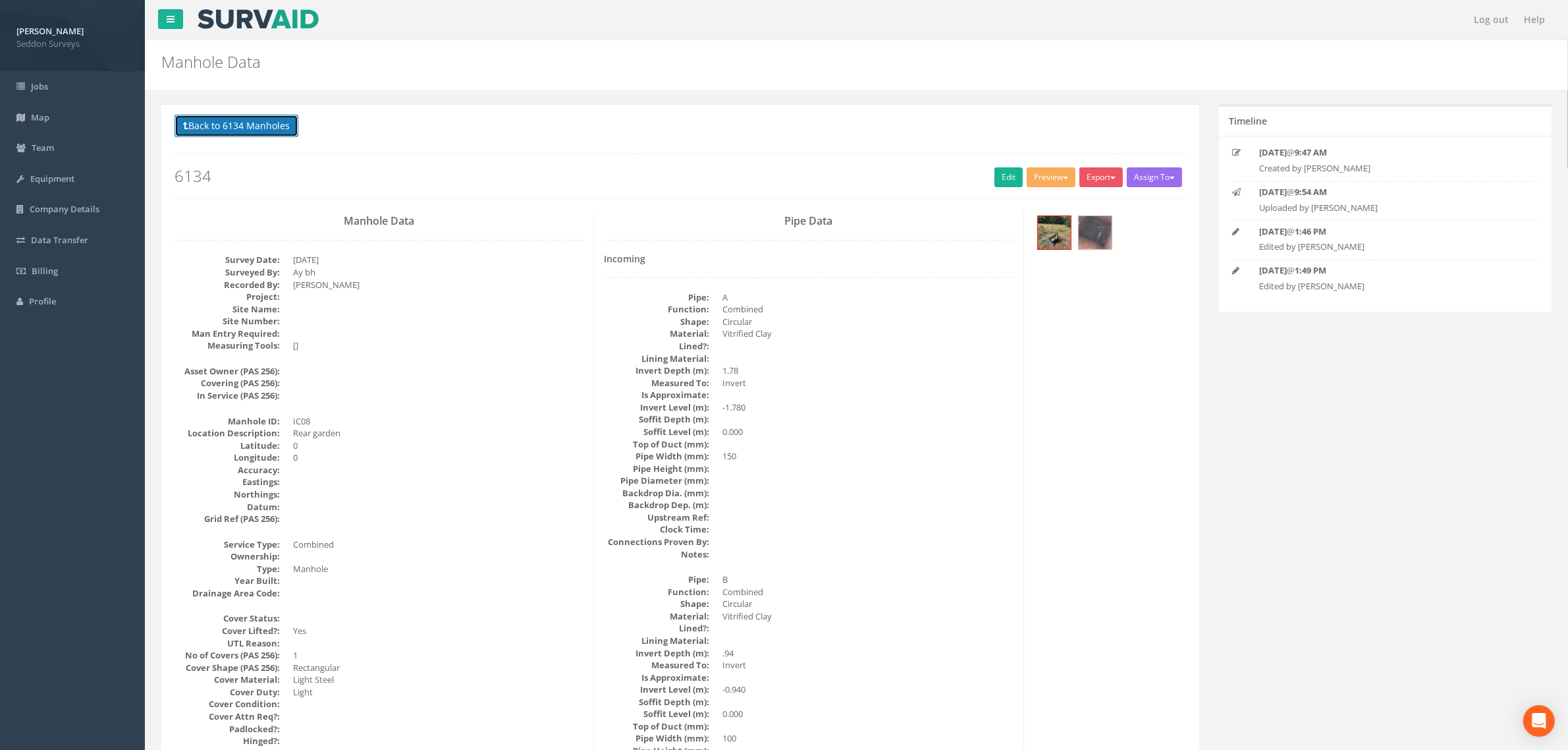
click at [252, 126] on button "Back to 6134 Manholes" at bounding box center [236, 125] width 124 height 22
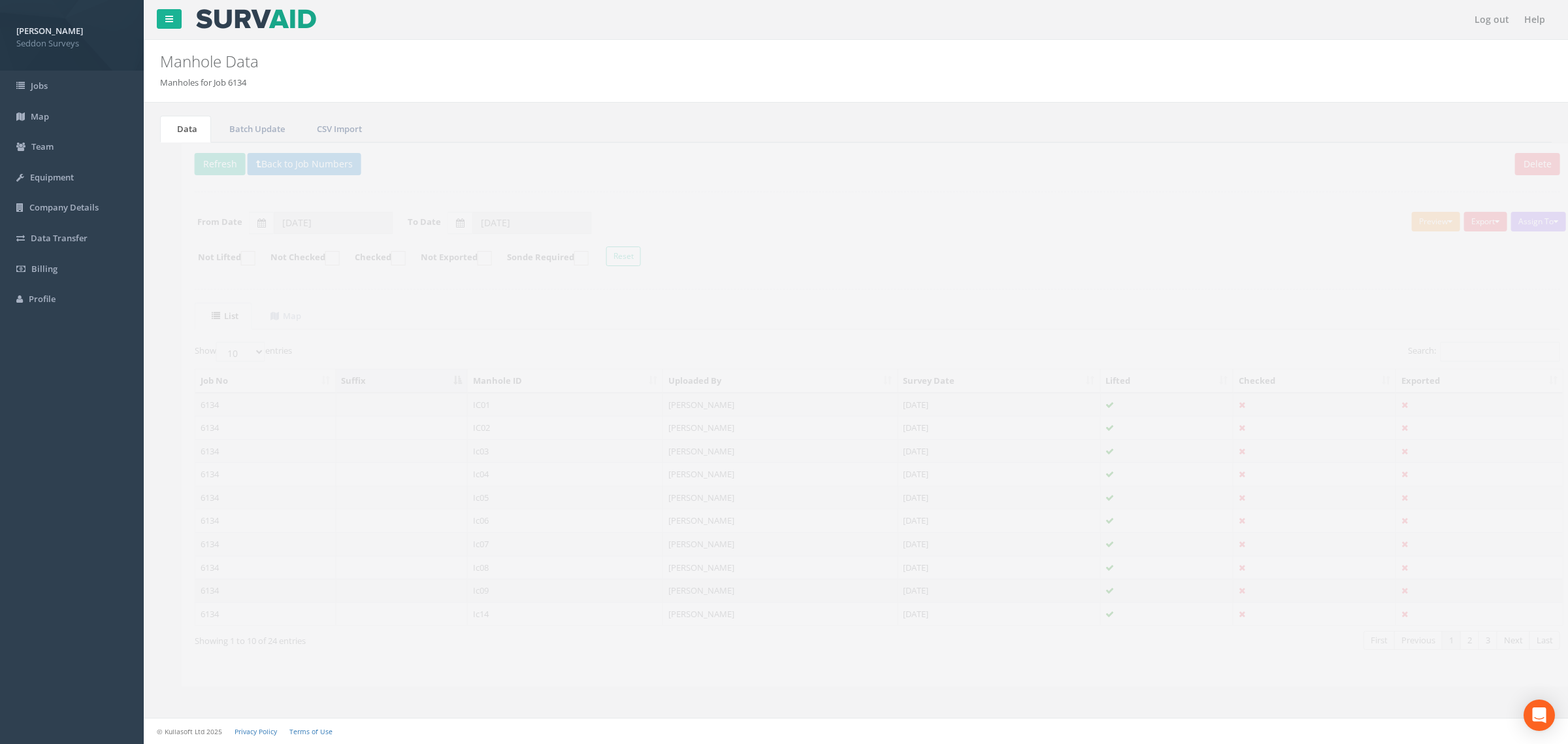
click at [491, 586] on td "Ic09" at bounding box center [544, 590] width 196 height 24
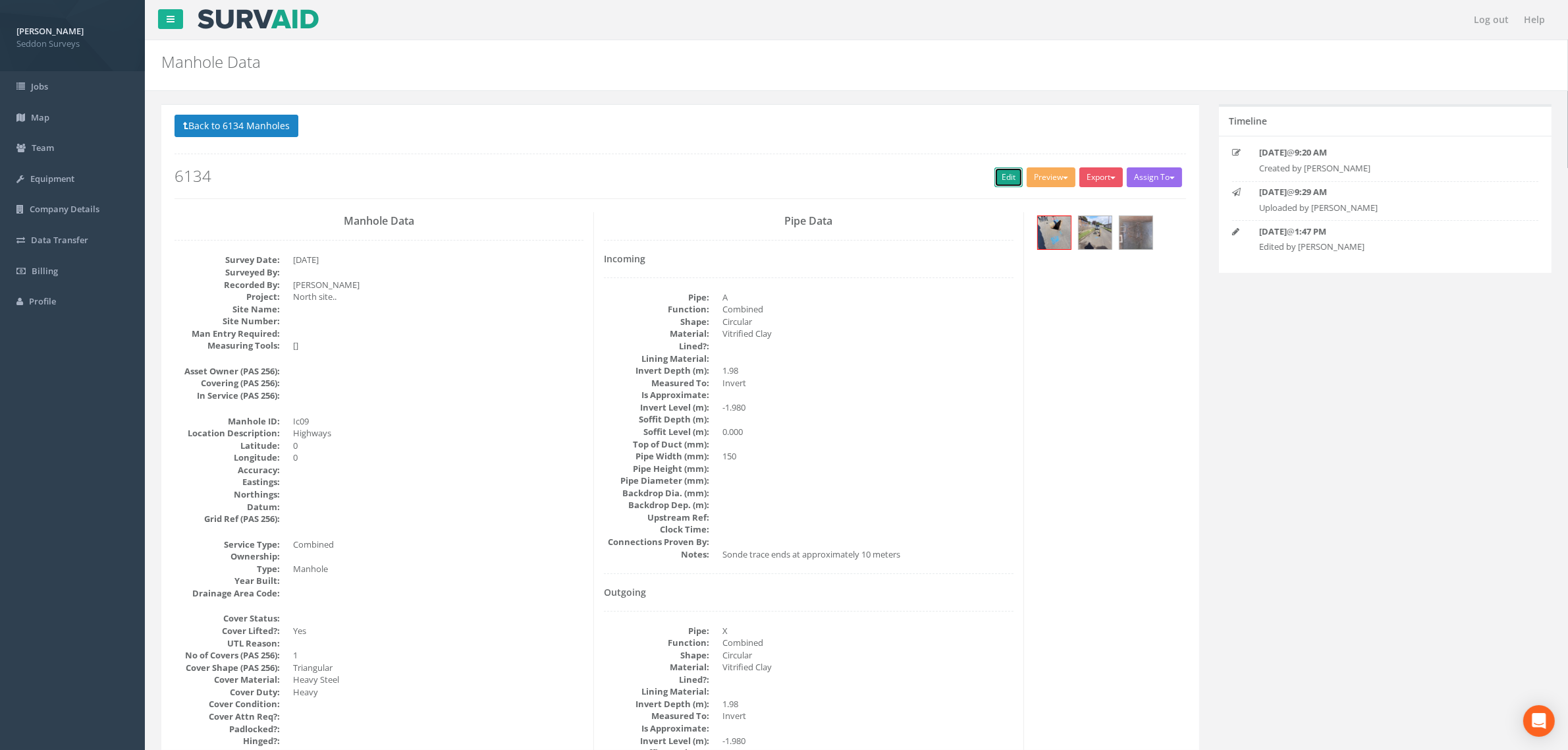
click at [999, 186] on link "Edit" at bounding box center [1008, 177] width 28 height 19
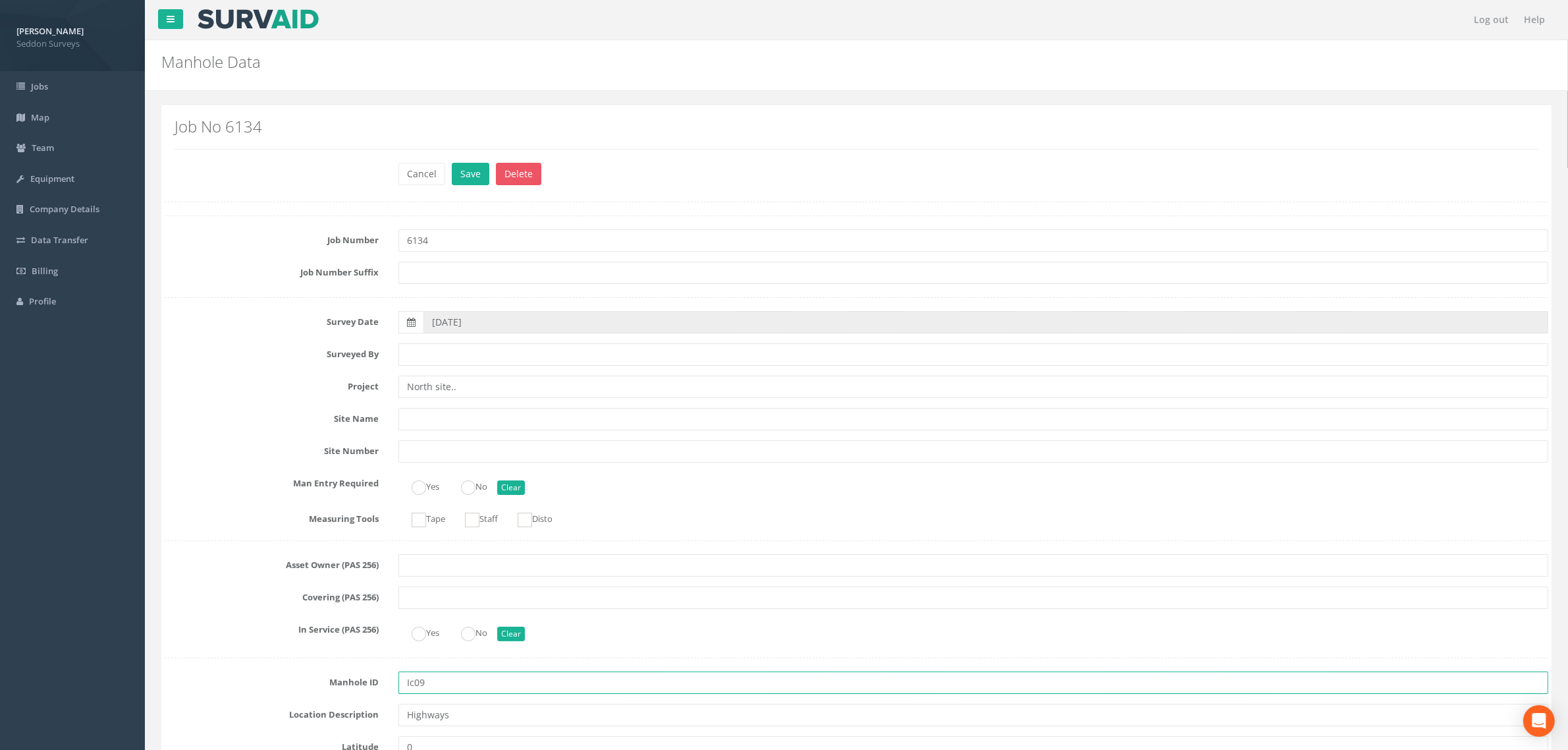
click at [415, 686] on input "Ic09" at bounding box center [973, 682] width 1150 height 22
type input "IC09"
click at [470, 167] on button "Save" at bounding box center [470, 174] width 37 height 22
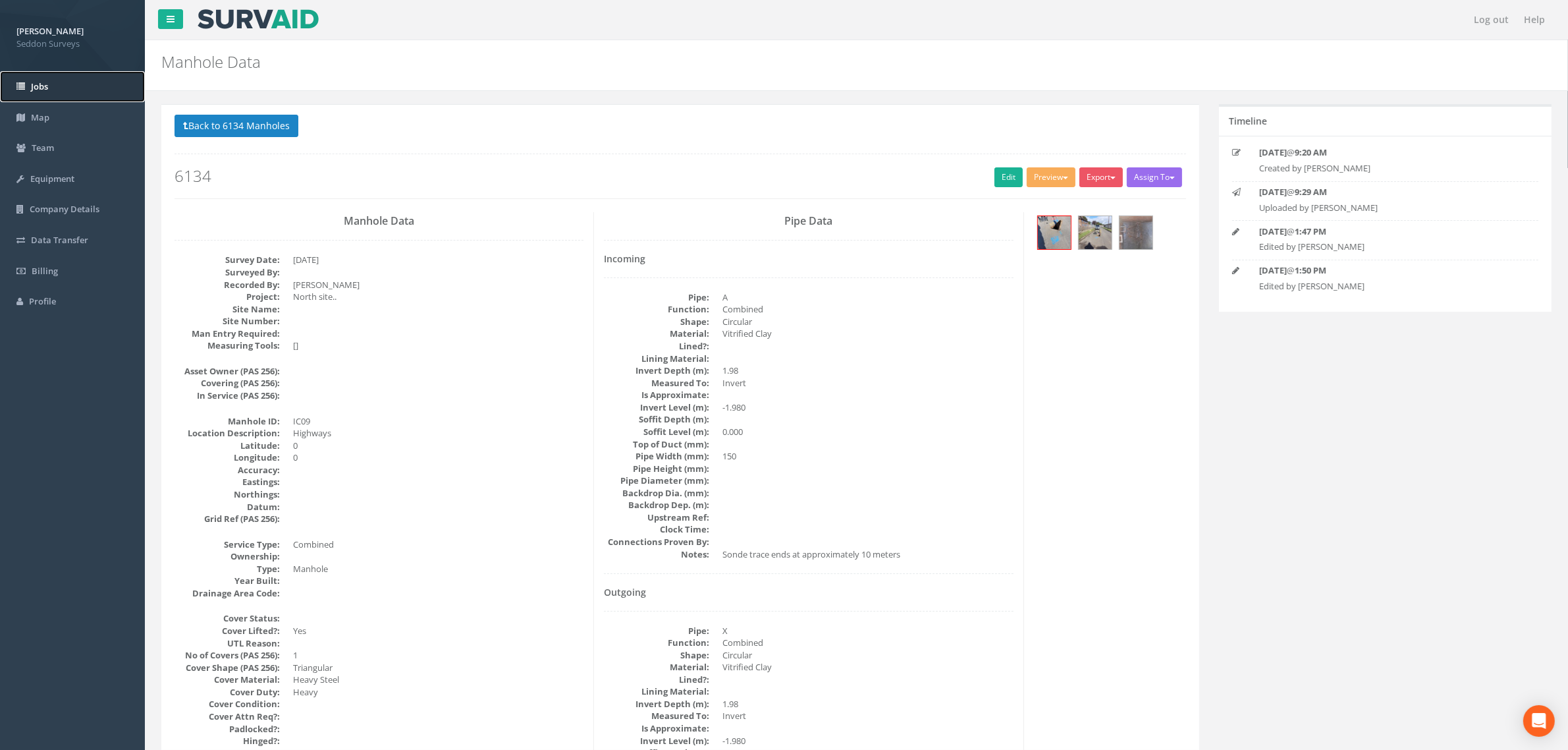
click at [43, 86] on span "Jobs" at bounding box center [40, 86] width 17 height 12
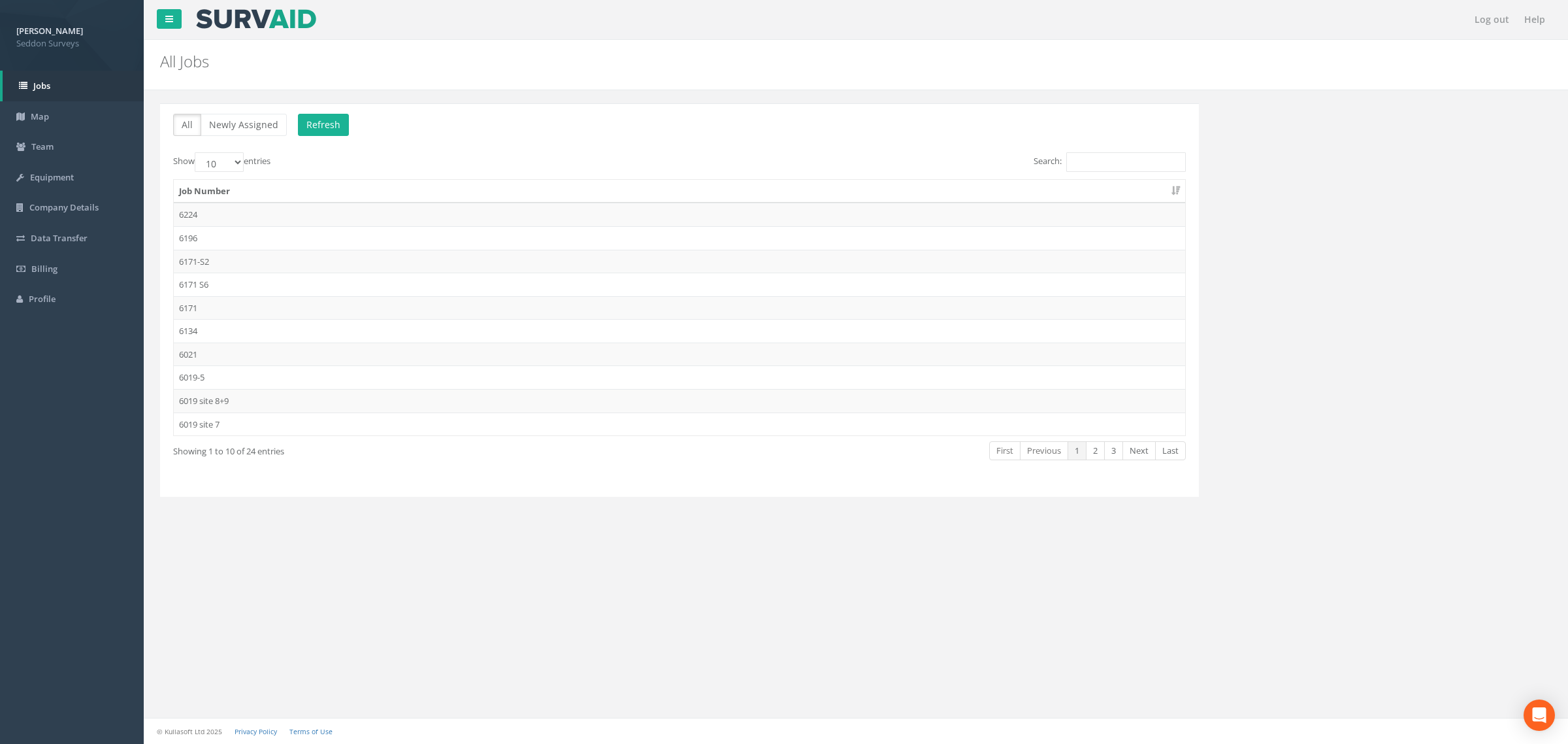
click at [206, 330] on td "6134" at bounding box center [679, 331] width 1011 height 24
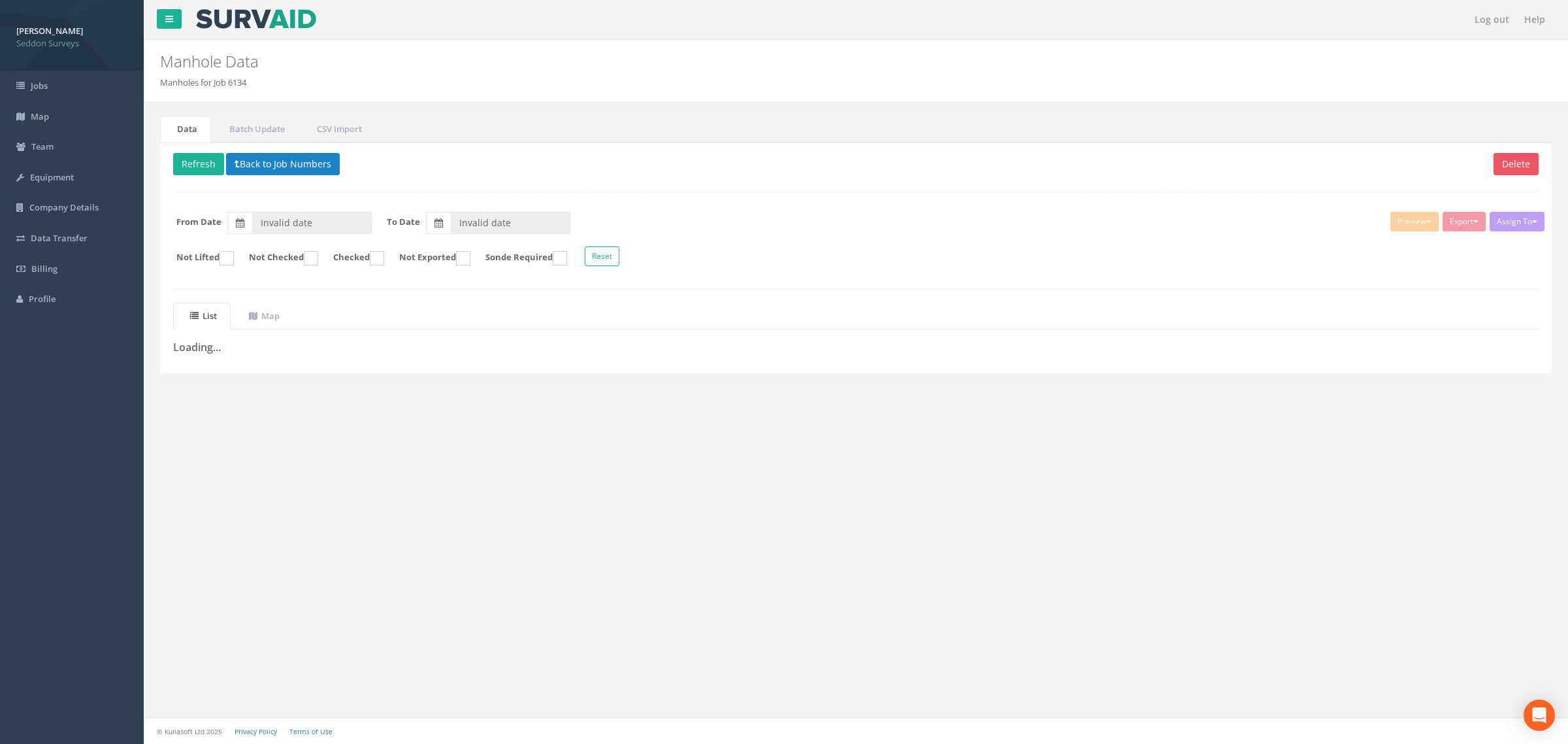
type input "[DATE]"
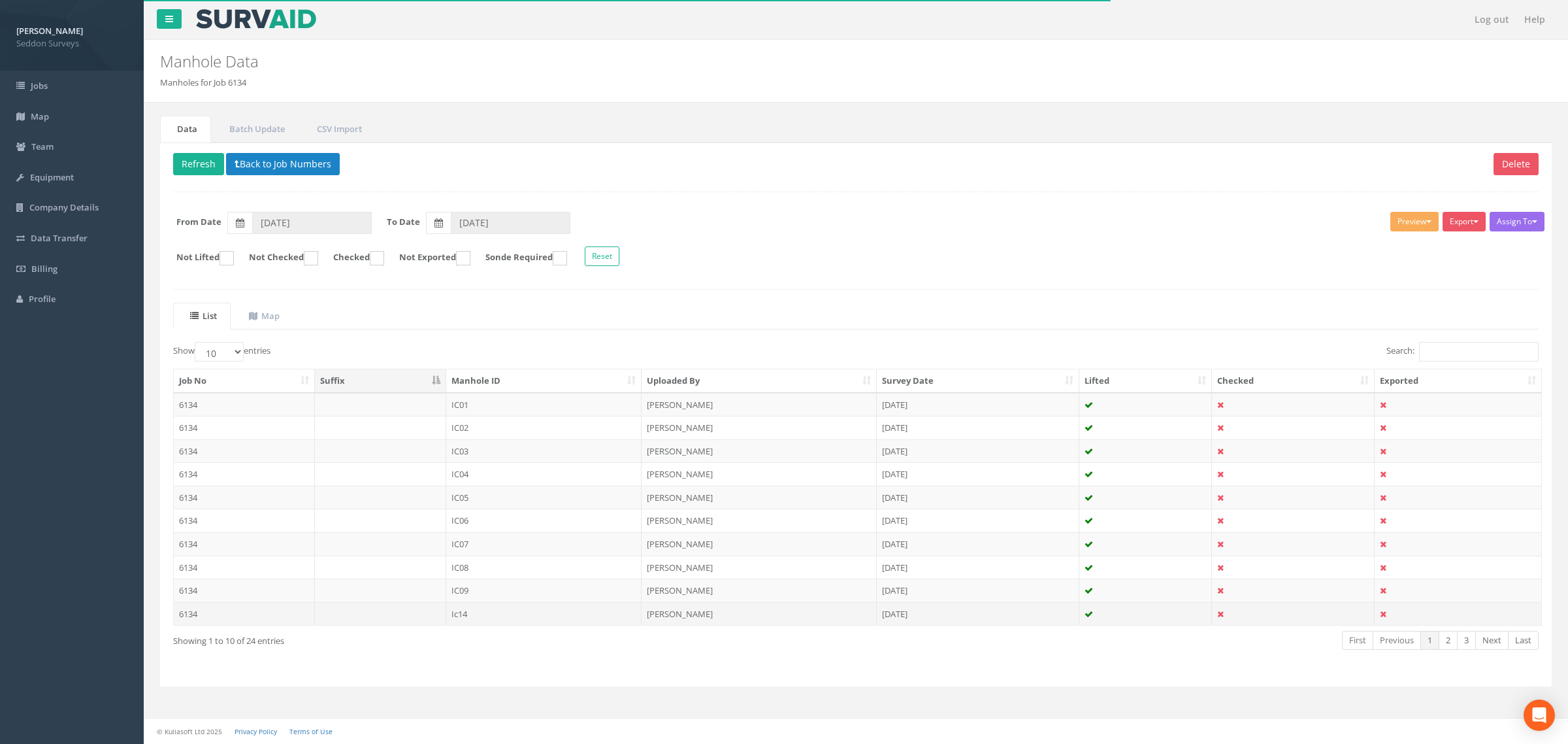
click at [240, 613] on td "6134" at bounding box center [244, 614] width 141 height 24
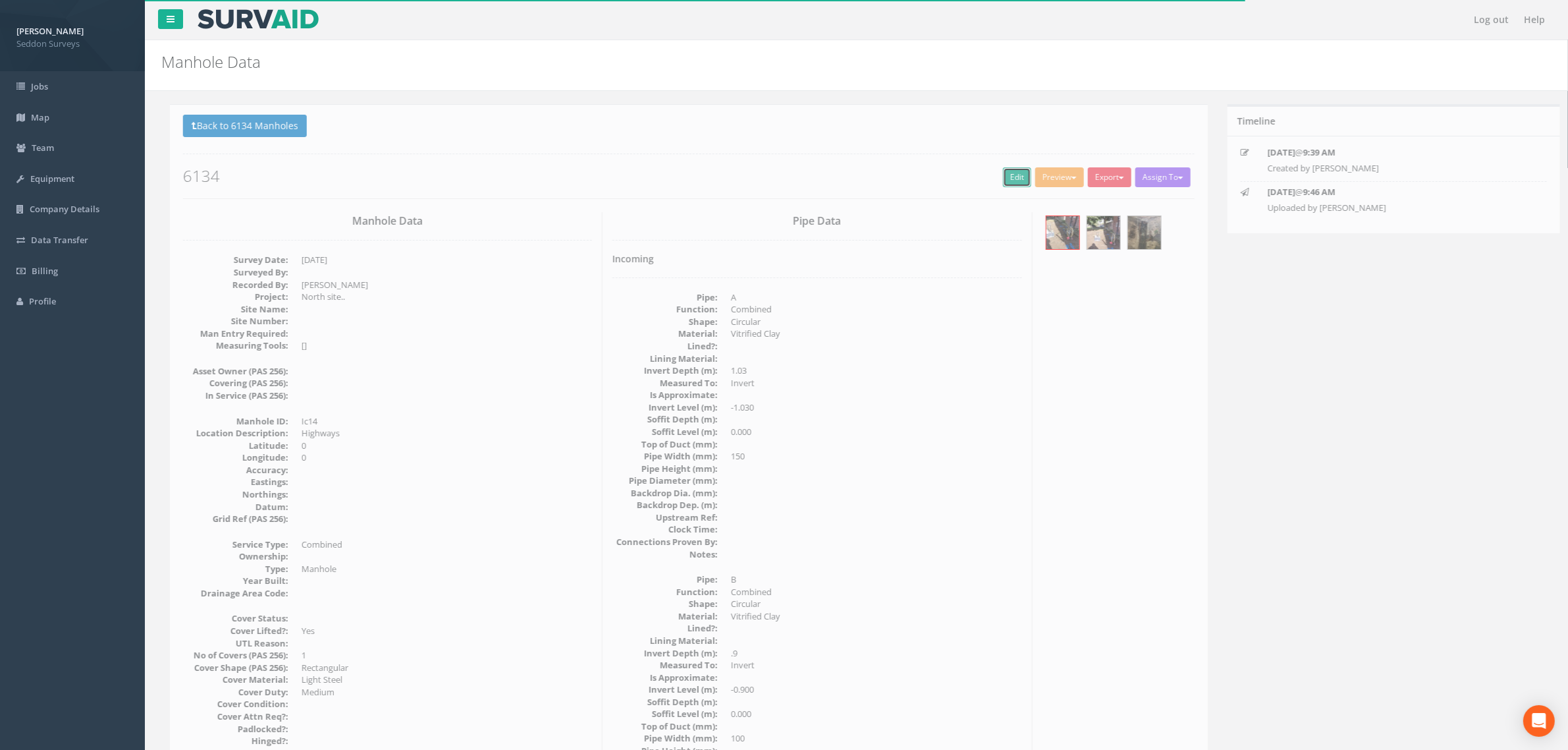
click at [996, 185] on link "Edit" at bounding box center [1008, 177] width 28 height 19
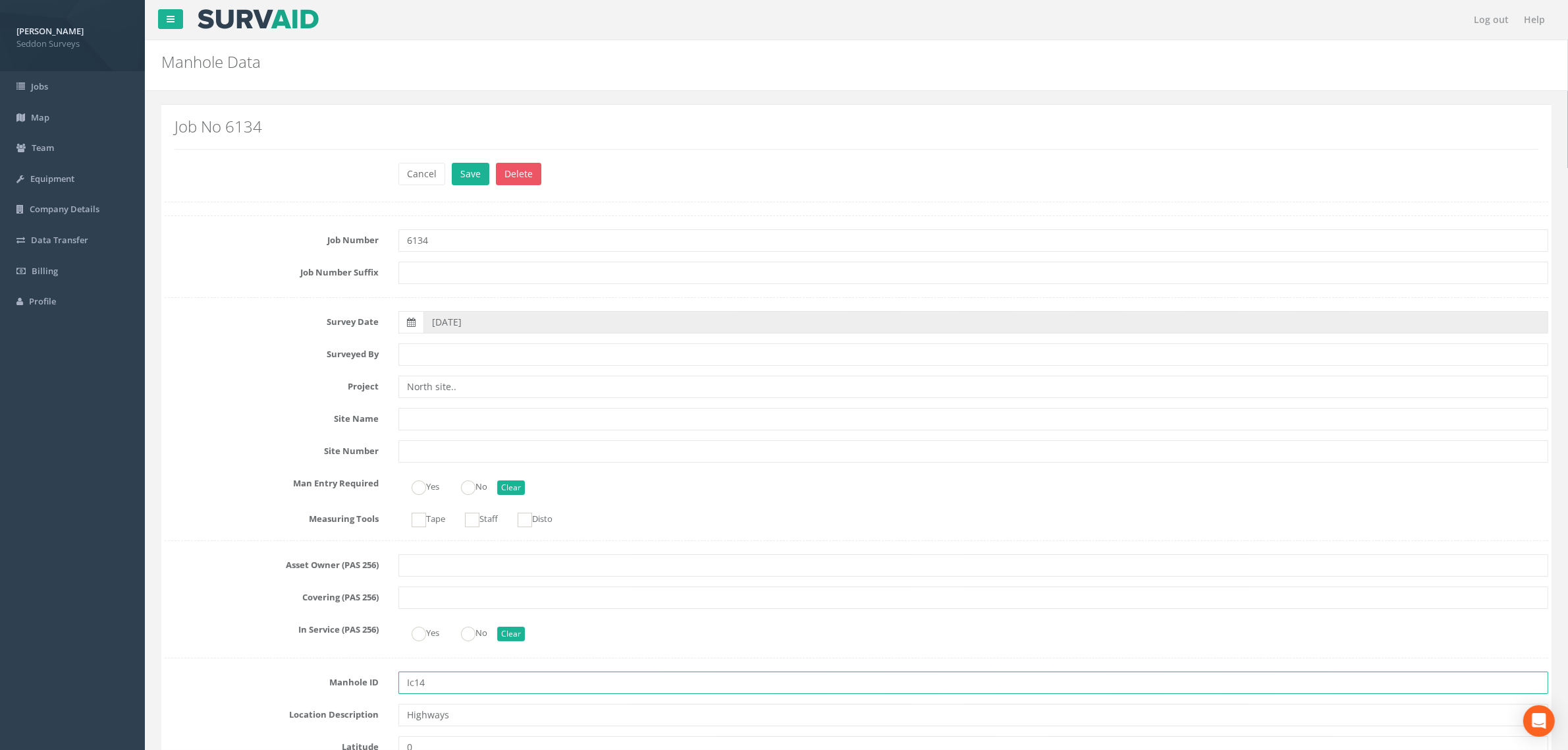
click at [415, 681] on input "Ic14" at bounding box center [973, 682] width 1150 height 22
type input "IC14"
click at [482, 177] on button "Save" at bounding box center [470, 174] width 37 height 22
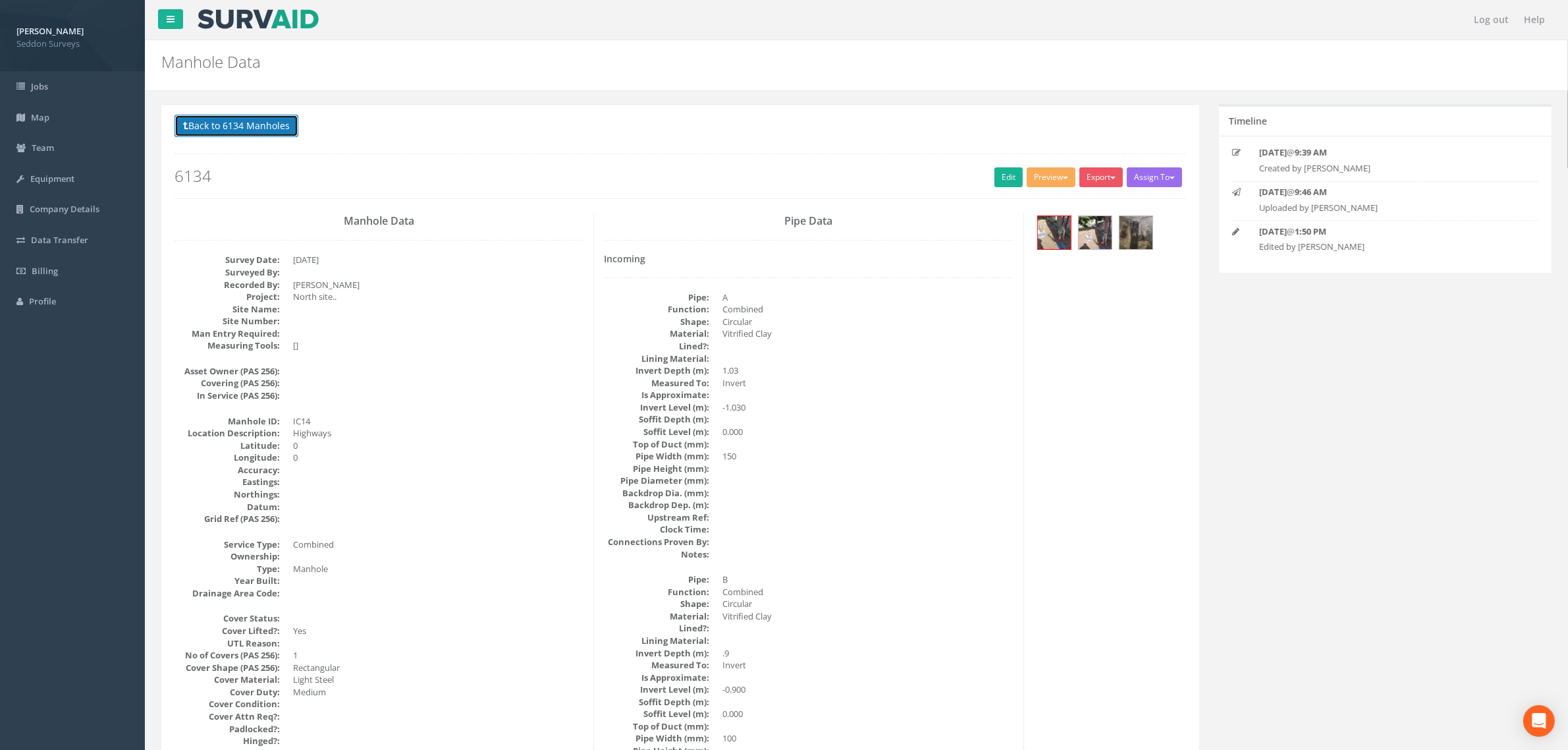
click at [201, 126] on button "Back to 6134 Manholes" at bounding box center [236, 125] width 124 height 22
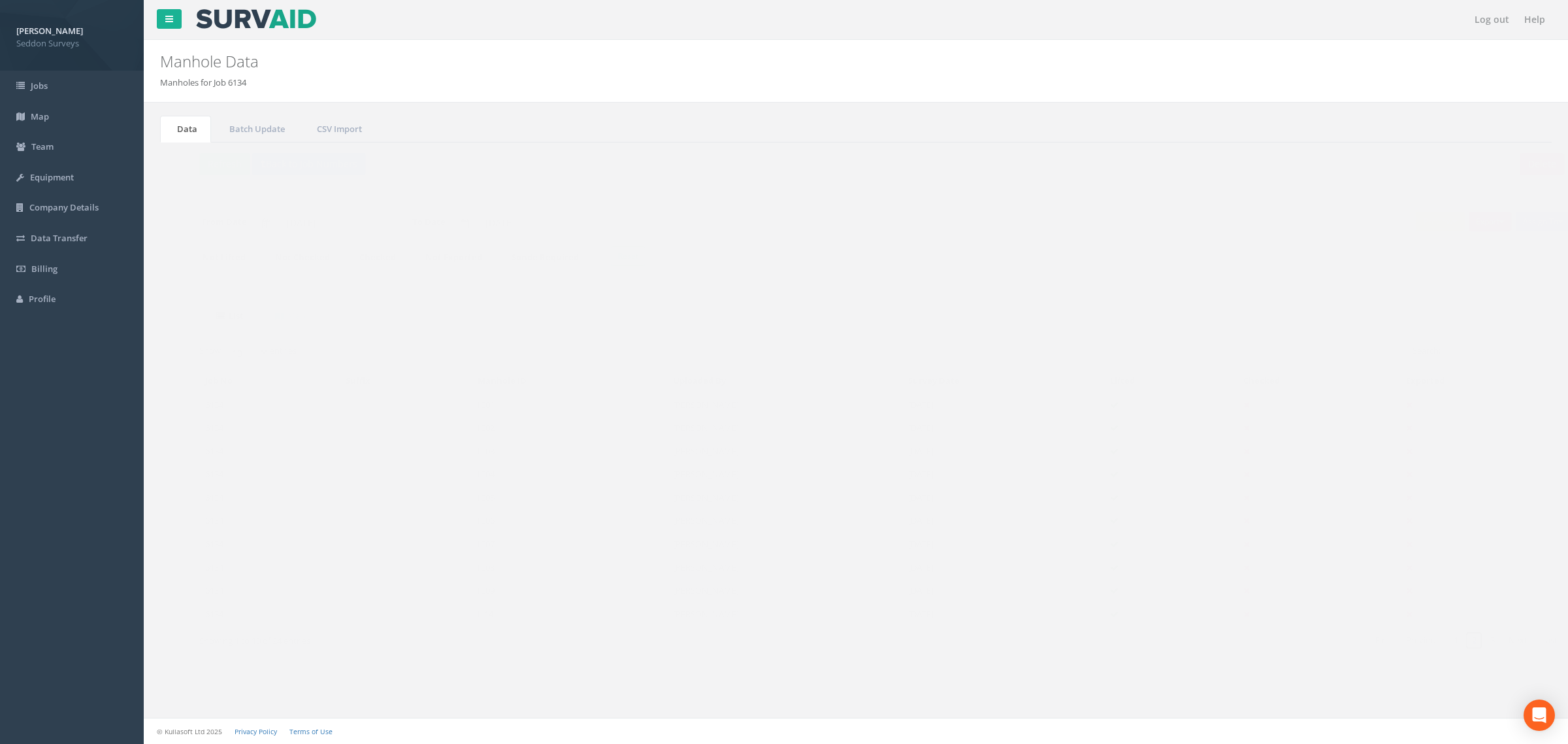
click at [1451, 650] on link "2" at bounding box center [1448, 640] width 19 height 19
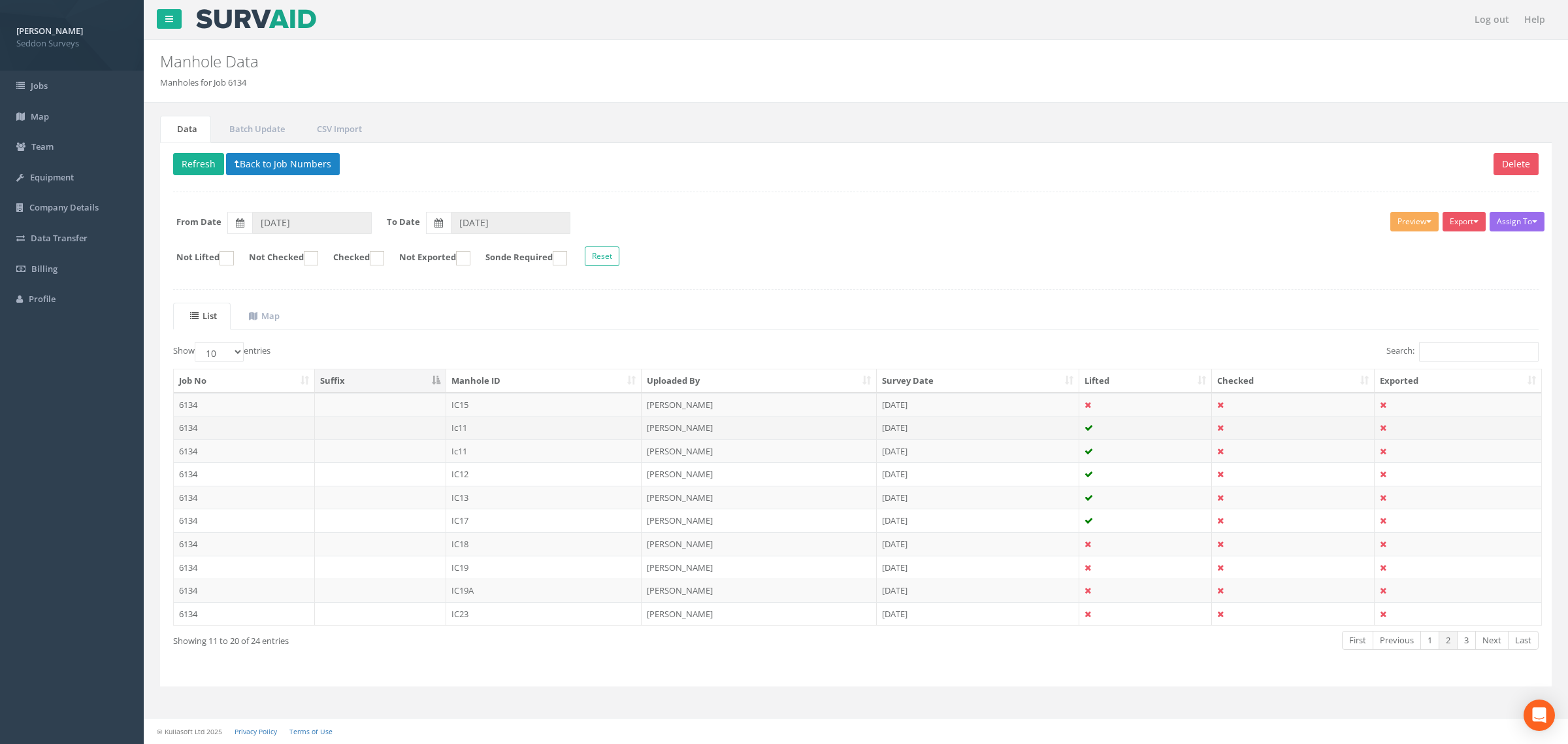
click at [242, 423] on td "6134" at bounding box center [244, 427] width 141 height 24
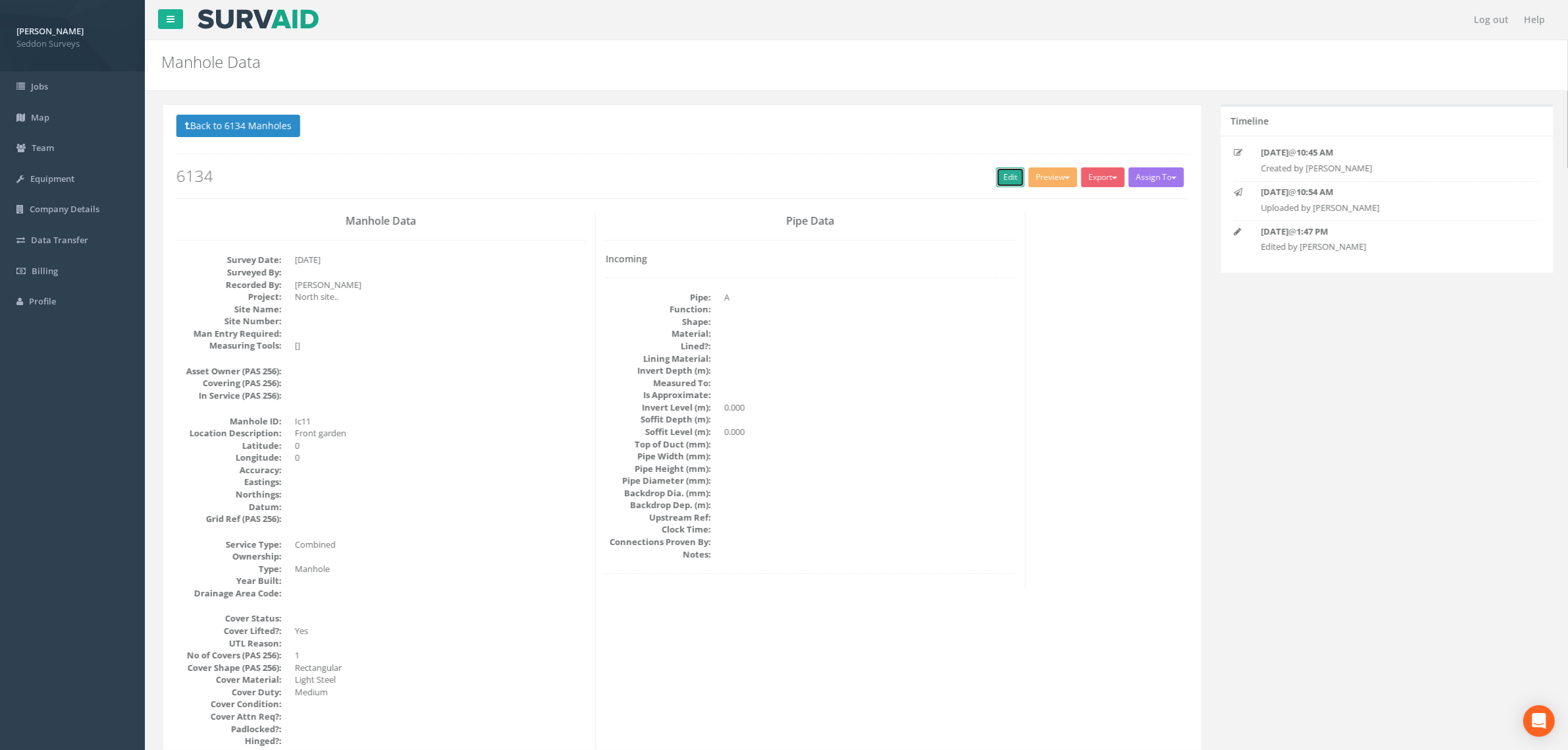
click at [997, 183] on link "Edit" at bounding box center [1008, 177] width 28 height 19
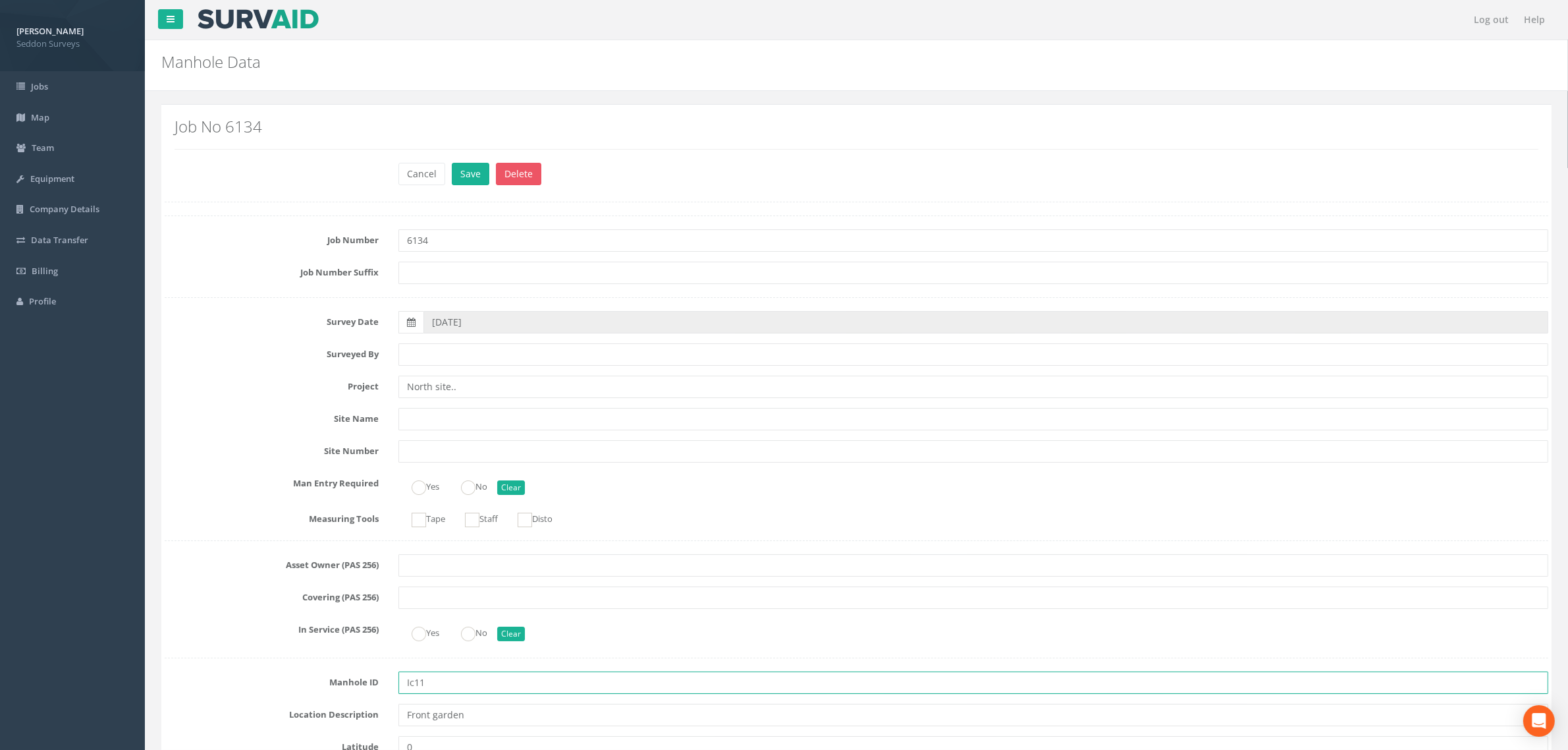
click at [411, 689] on input "Ic11" at bounding box center [973, 682] width 1150 height 22
type input "IC11"
click at [475, 162] on div "Job No 6134" at bounding box center [856, 138] width 1384 height 47
click at [471, 165] on button "Save" at bounding box center [470, 174] width 37 height 22
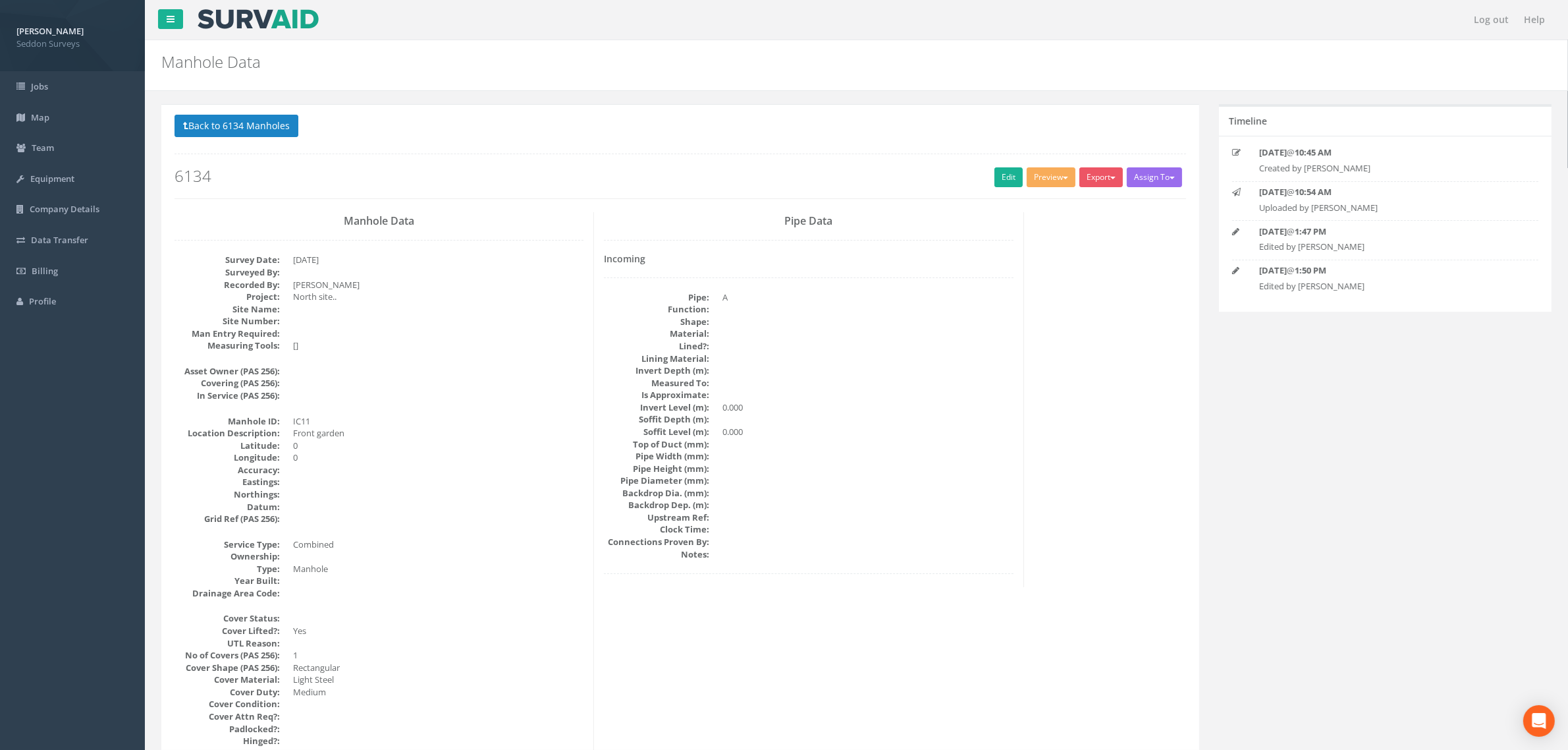
click at [250, 141] on div "Back to 6134 Manholes Back to Map Assign To No Companies Added Export Seddon Su…" at bounding box center [680, 156] width 1012 height 84
click at [245, 130] on button "Back to 6134 Manholes" at bounding box center [236, 125] width 124 height 22
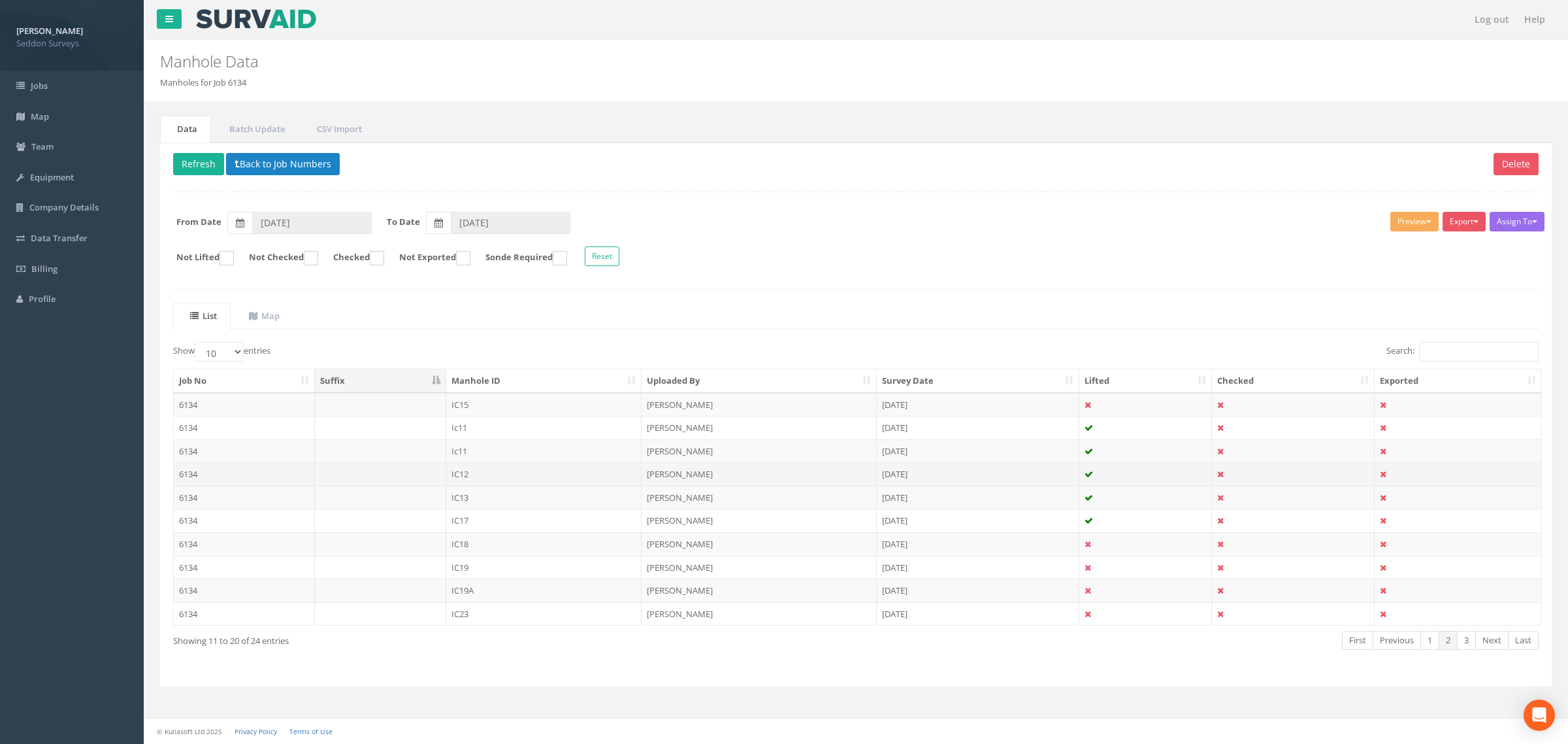
click at [463, 473] on td "IC12" at bounding box center [544, 474] width 196 height 24
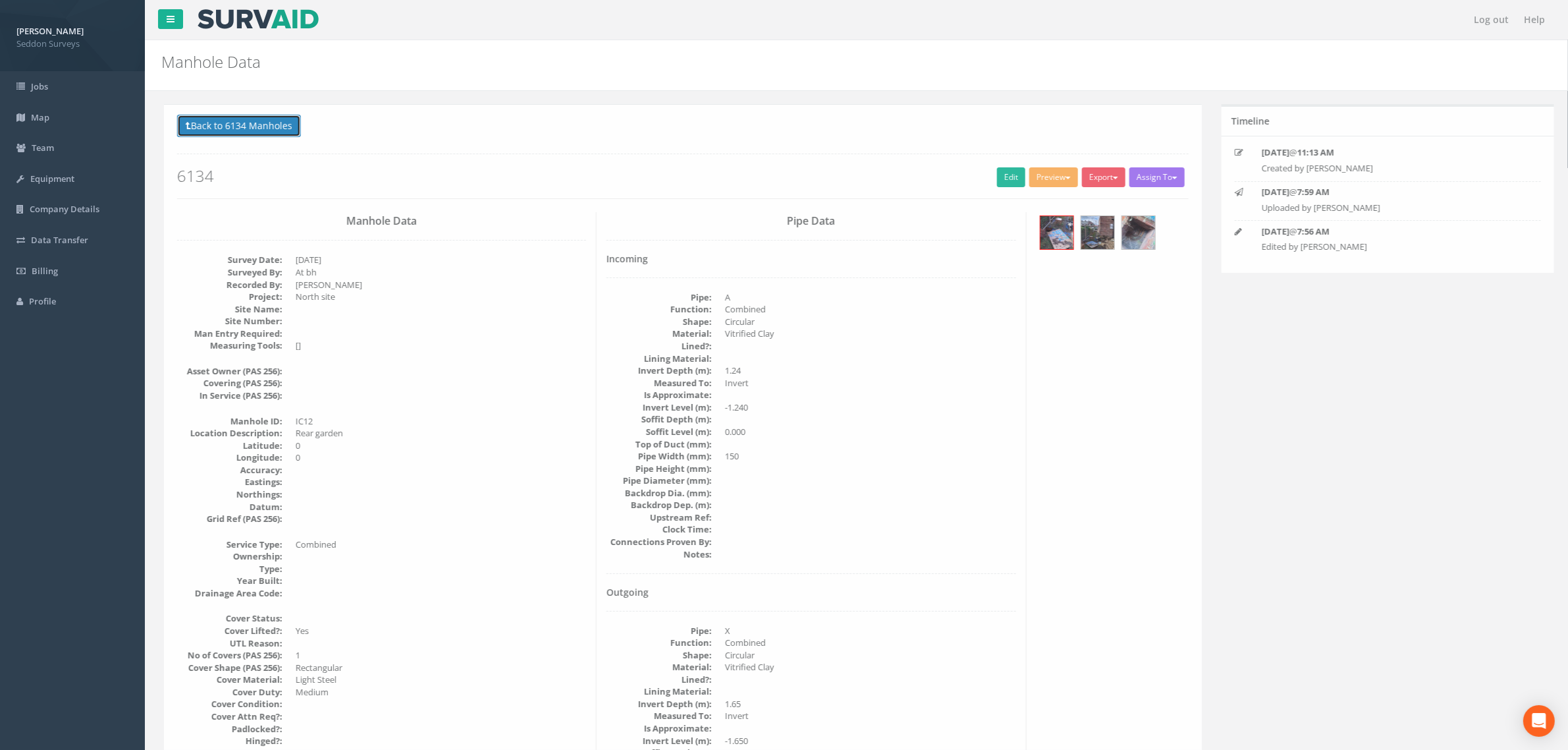
click at [221, 119] on button "Back to 6134 Manholes" at bounding box center [236, 125] width 124 height 22
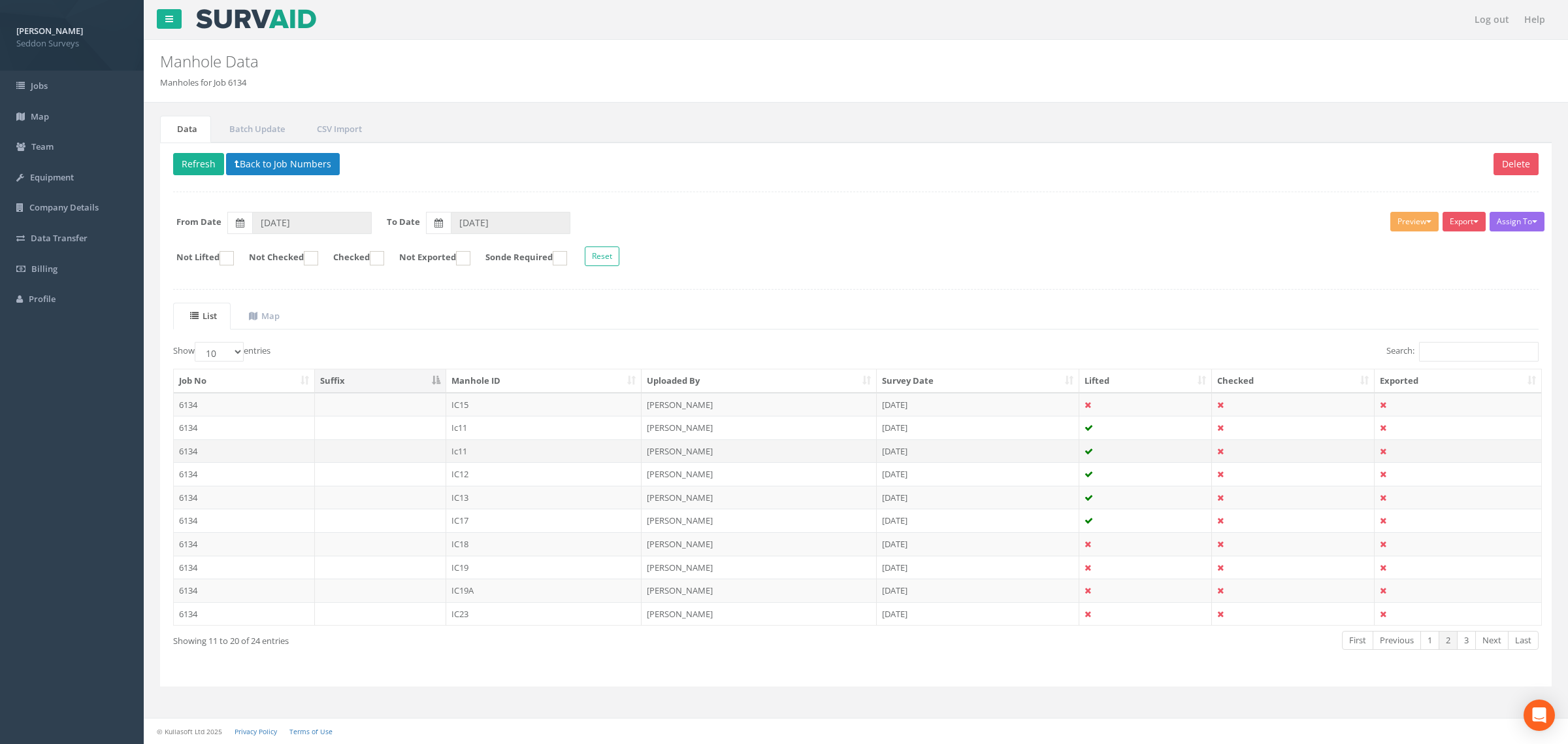
click at [462, 458] on td "Ic11" at bounding box center [544, 451] width 196 height 24
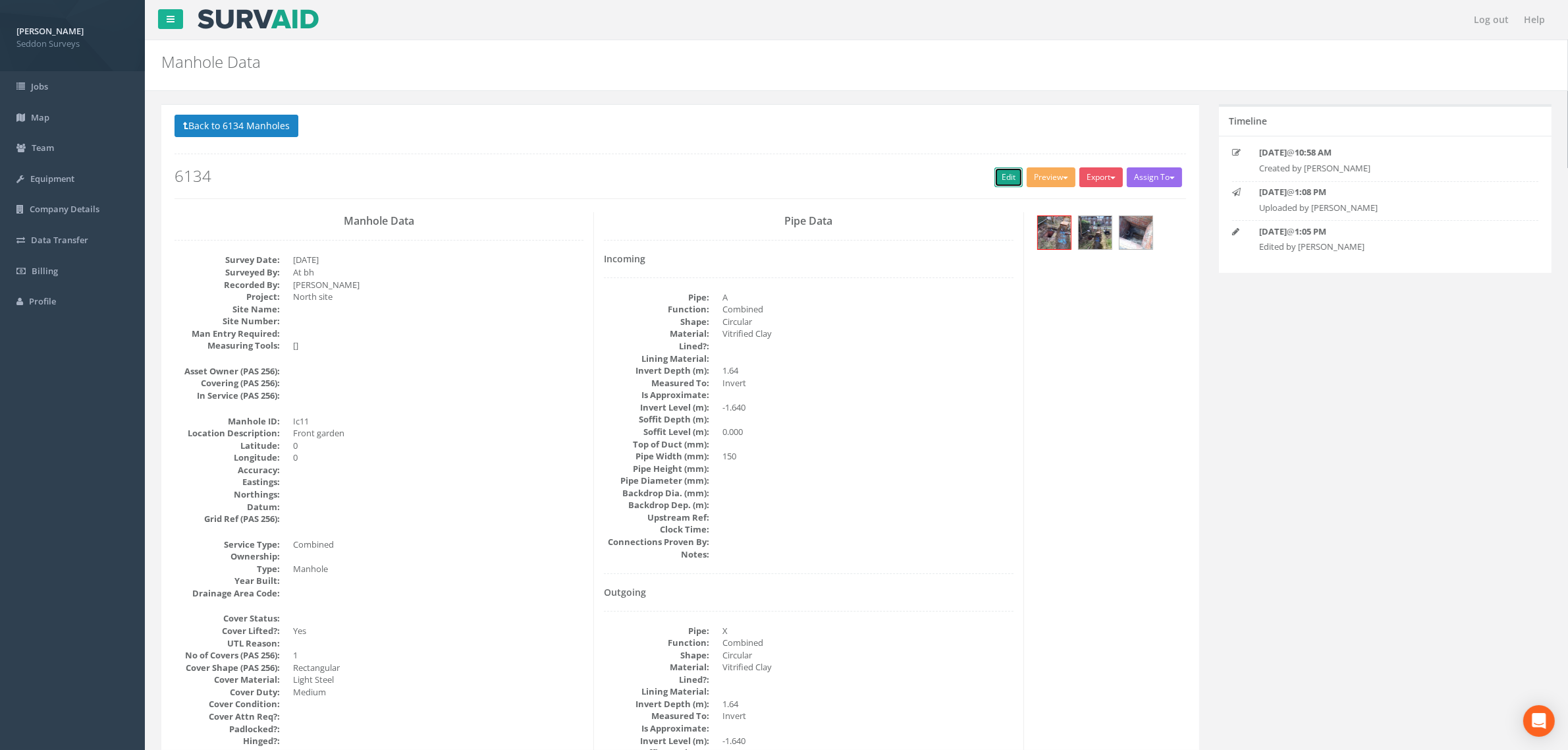
click at [1006, 186] on link "Edit" at bounding box center [1008, 177] width 28 height 19
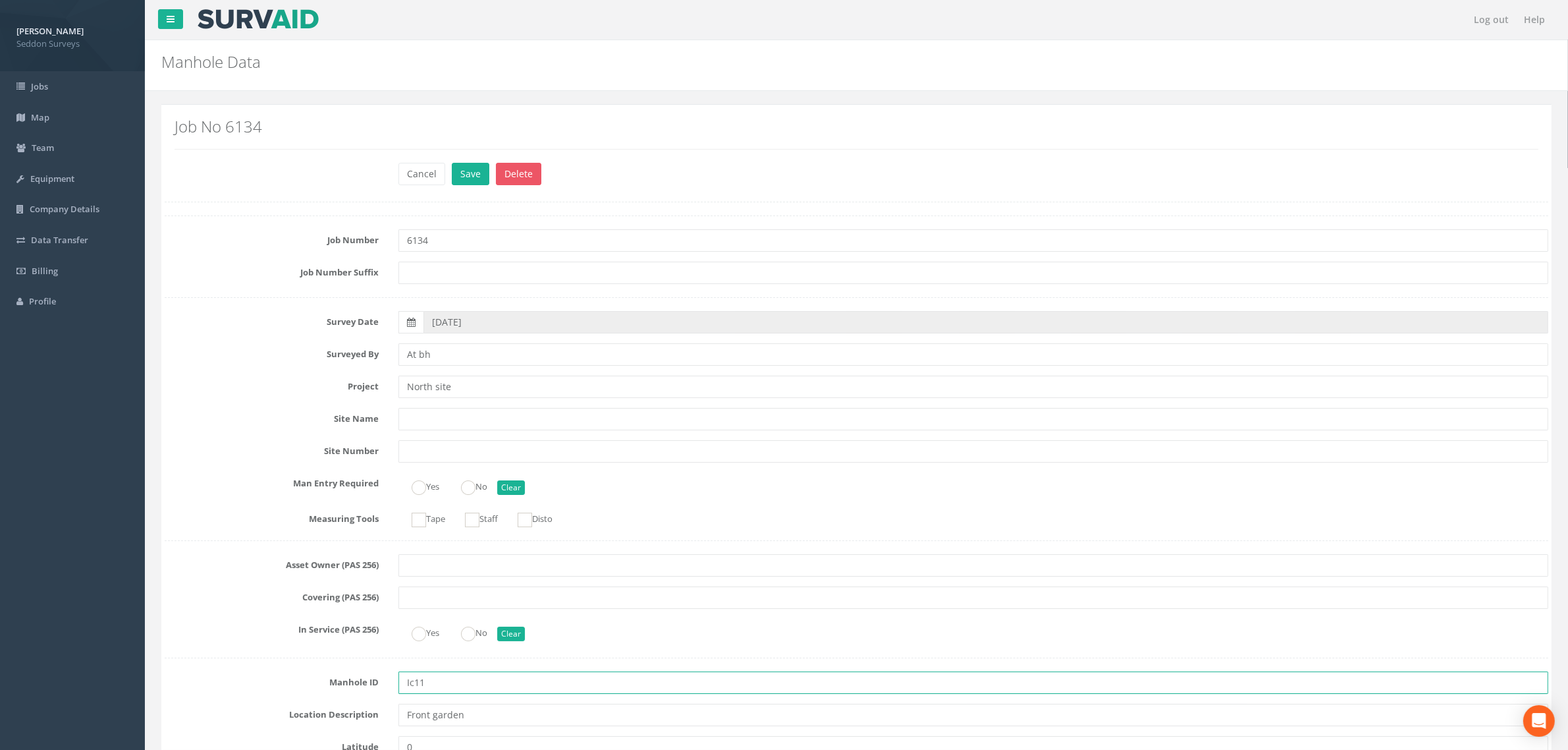
click at [415, 687] on input "Ic11" at bounding box center [973, 682] width 1150 height 22
type input "IC11"
click at [474, 185] on button "Save" at bounding box center [470, 174] width 37 height 22
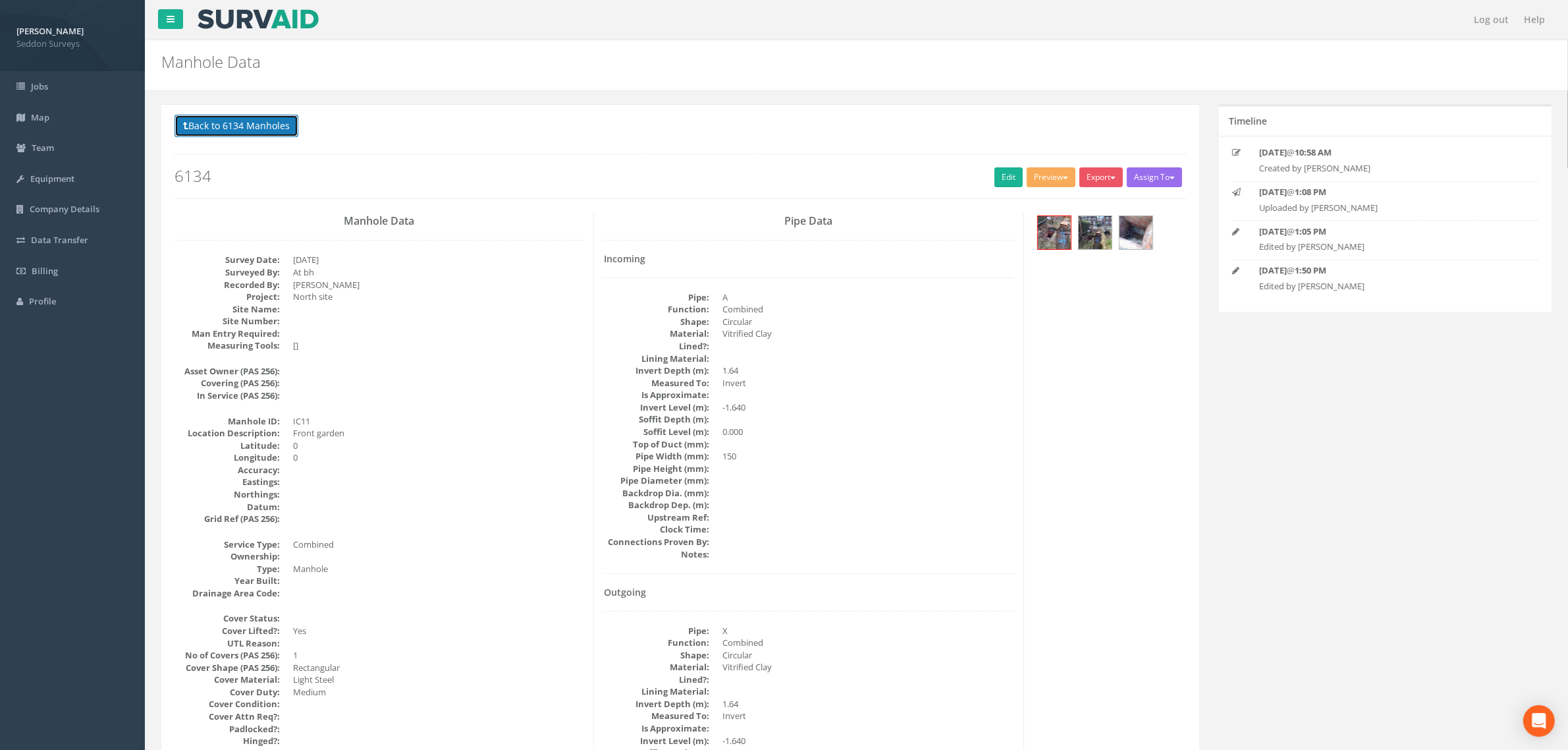
click at [202, 118] on button "Back to 6134 Manholes" at bounding box center [236, 125] width 124 height 22
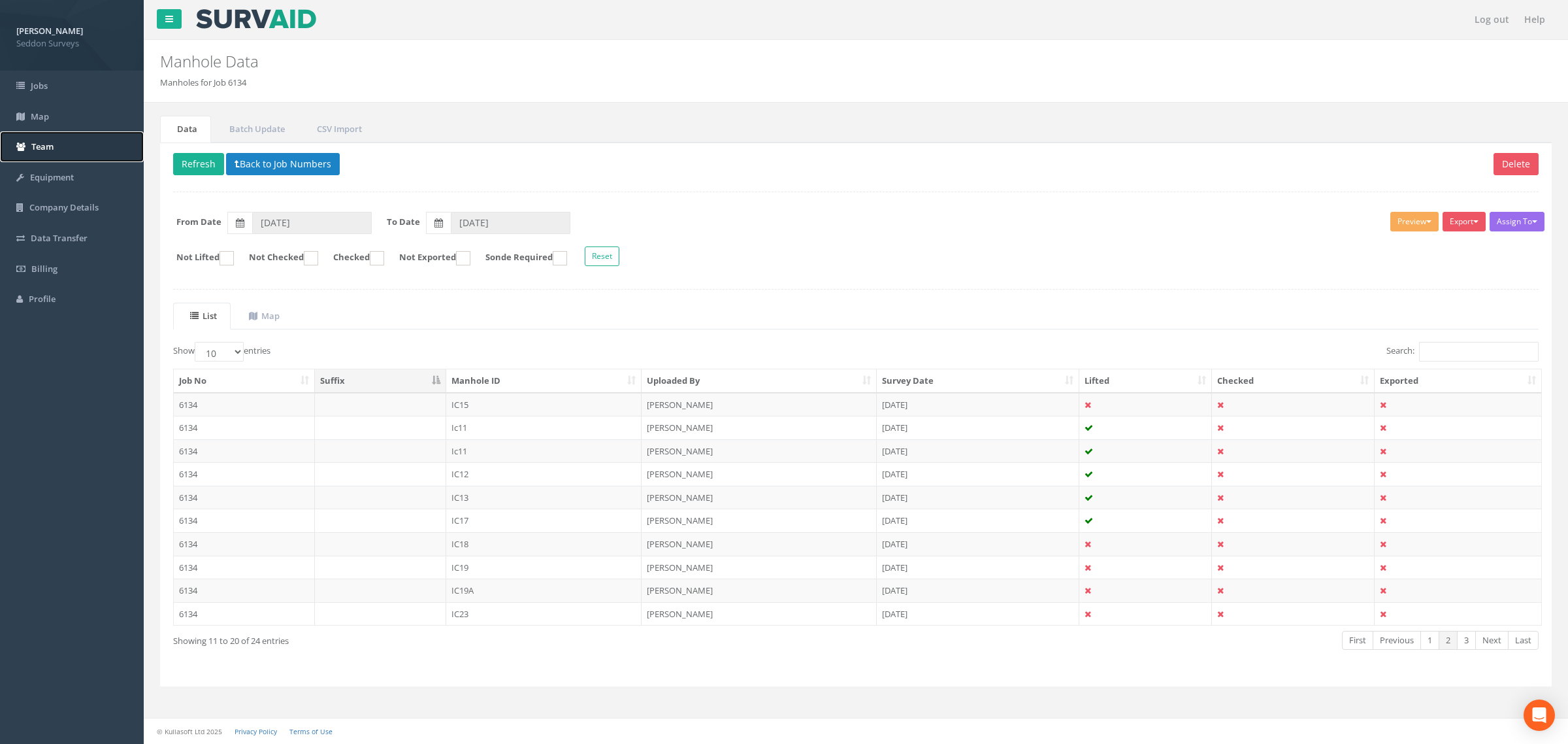
click at [57, 148] on link "Team" at bounding box center [71, 146] width 144 height 31
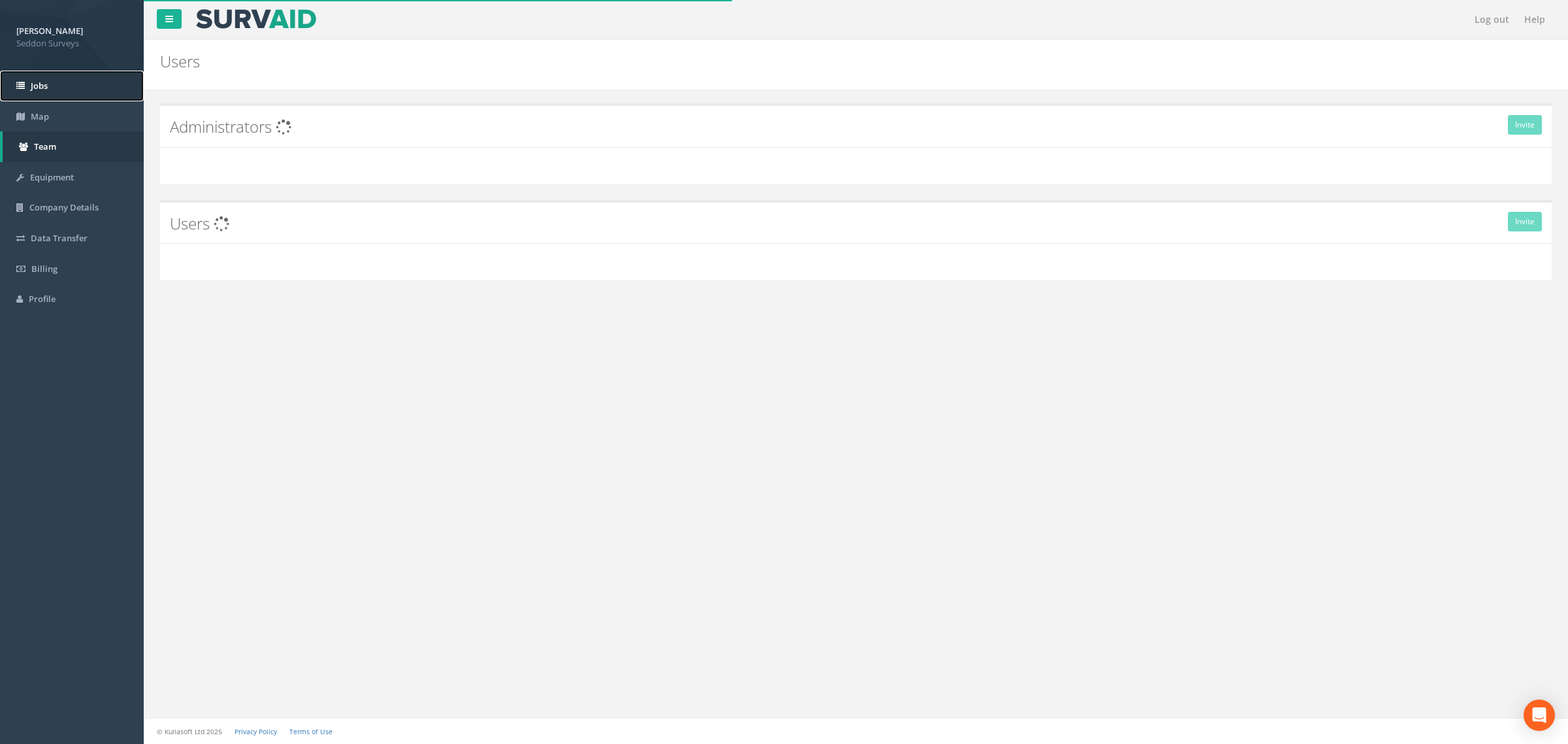
click at [50, 81] on link "Jobs" at bounding box center [71, 86] width 144 height 31
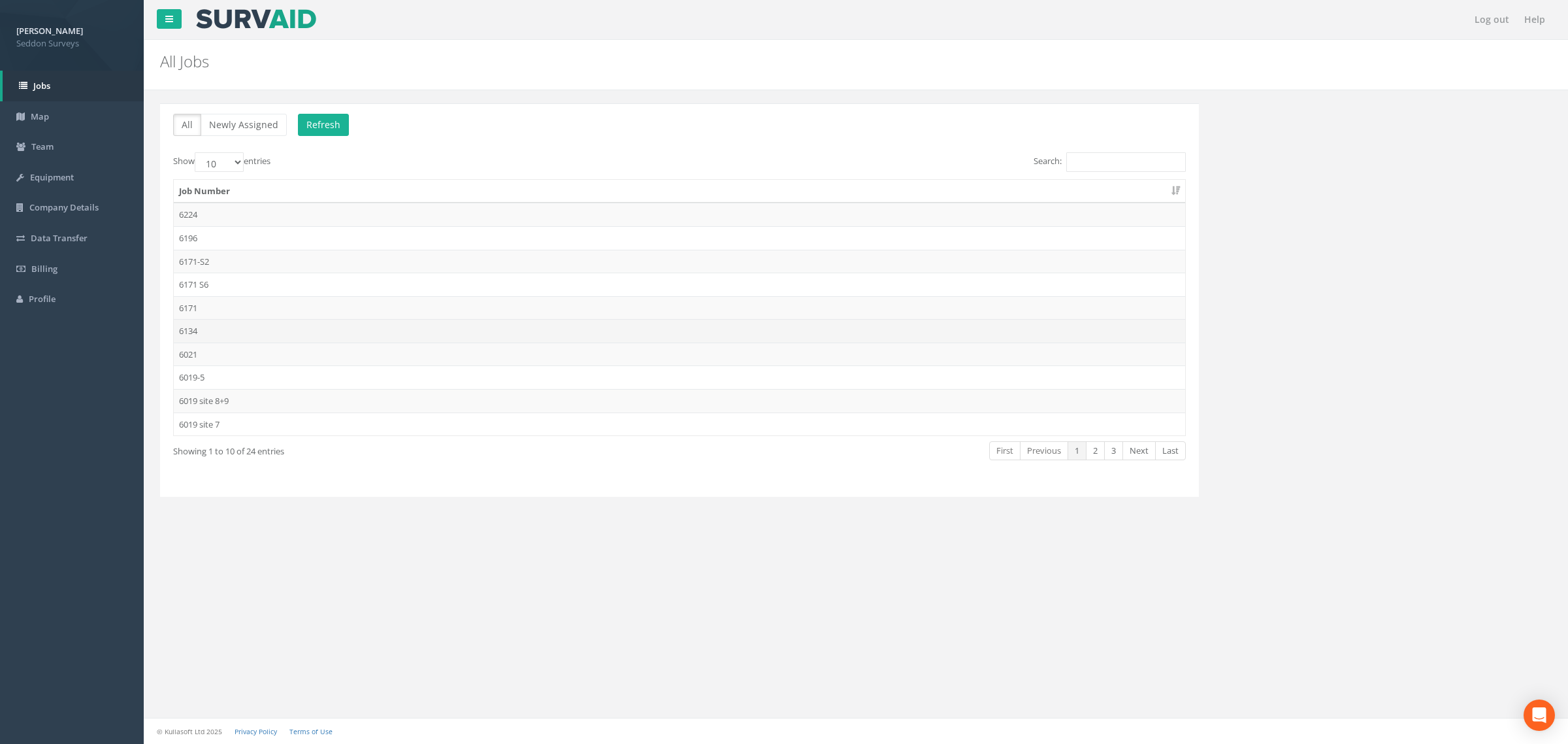
click at [202, 332] on td "6134" at bounding box center [679, 331] width 1011 height 24
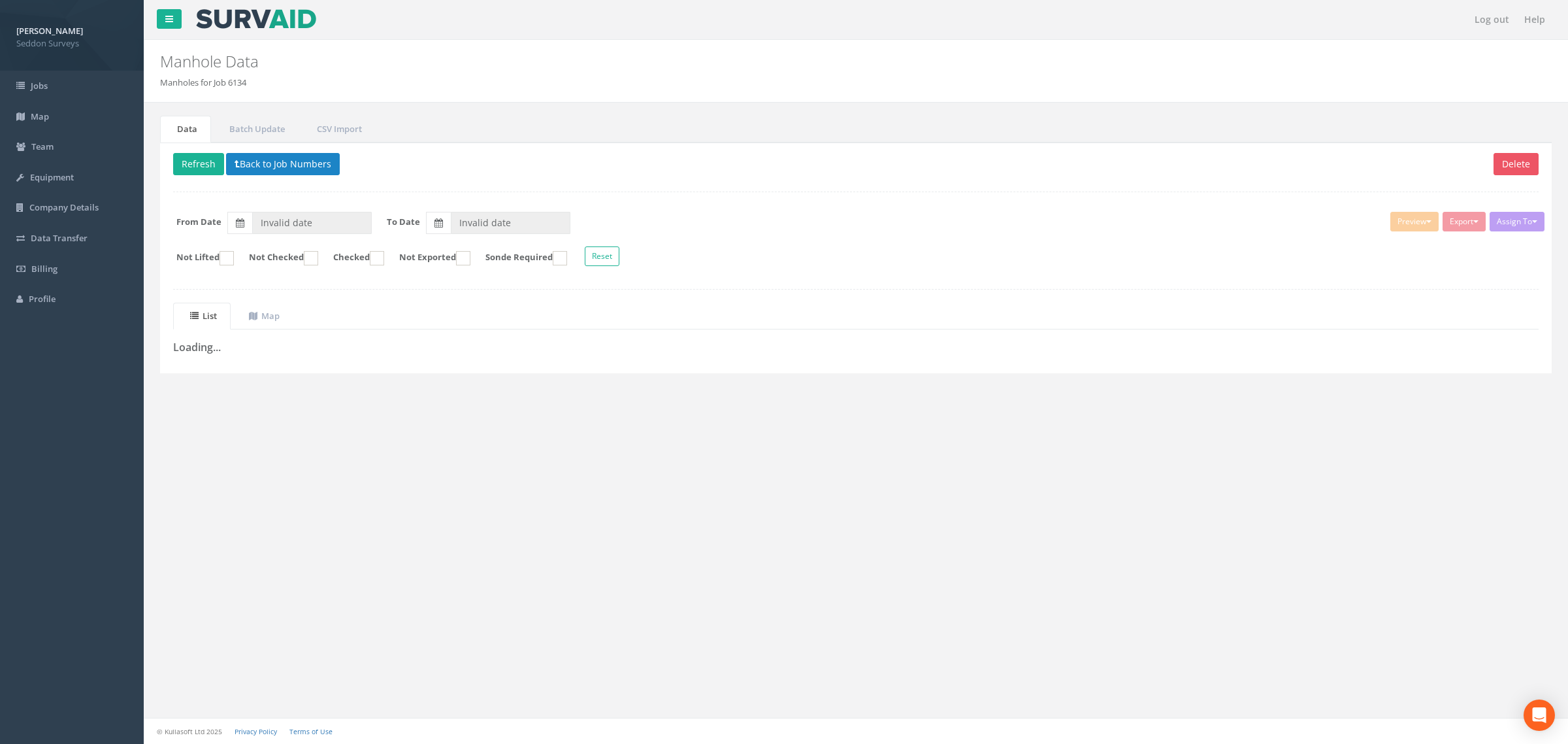
type input "[DATE]"
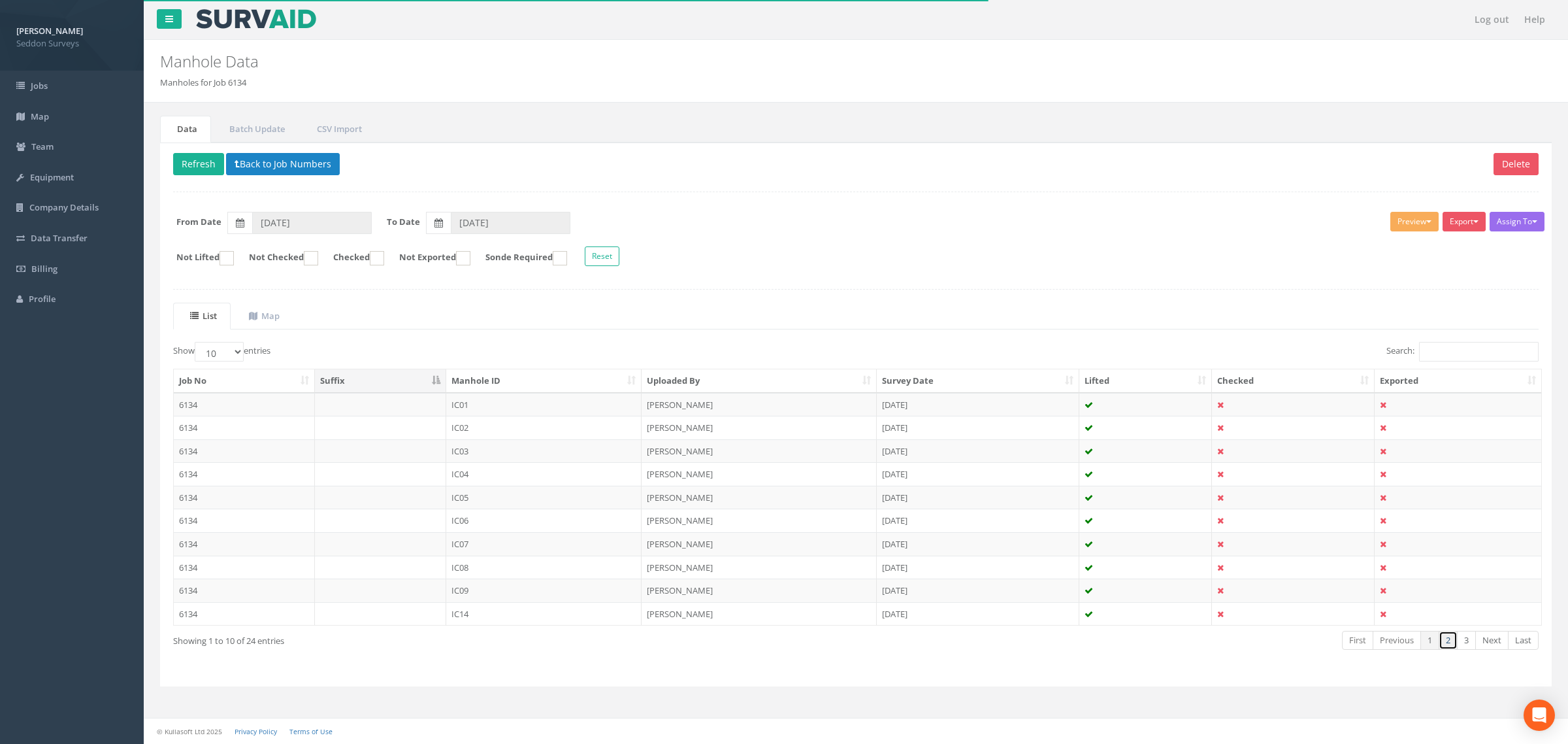
click at [1449, 647] on link "2" at bounding box center [1448, 640] width 19 height 19
click at [1471, 650] on link "3" at bounding box center [1466, 640] width 19 height 19
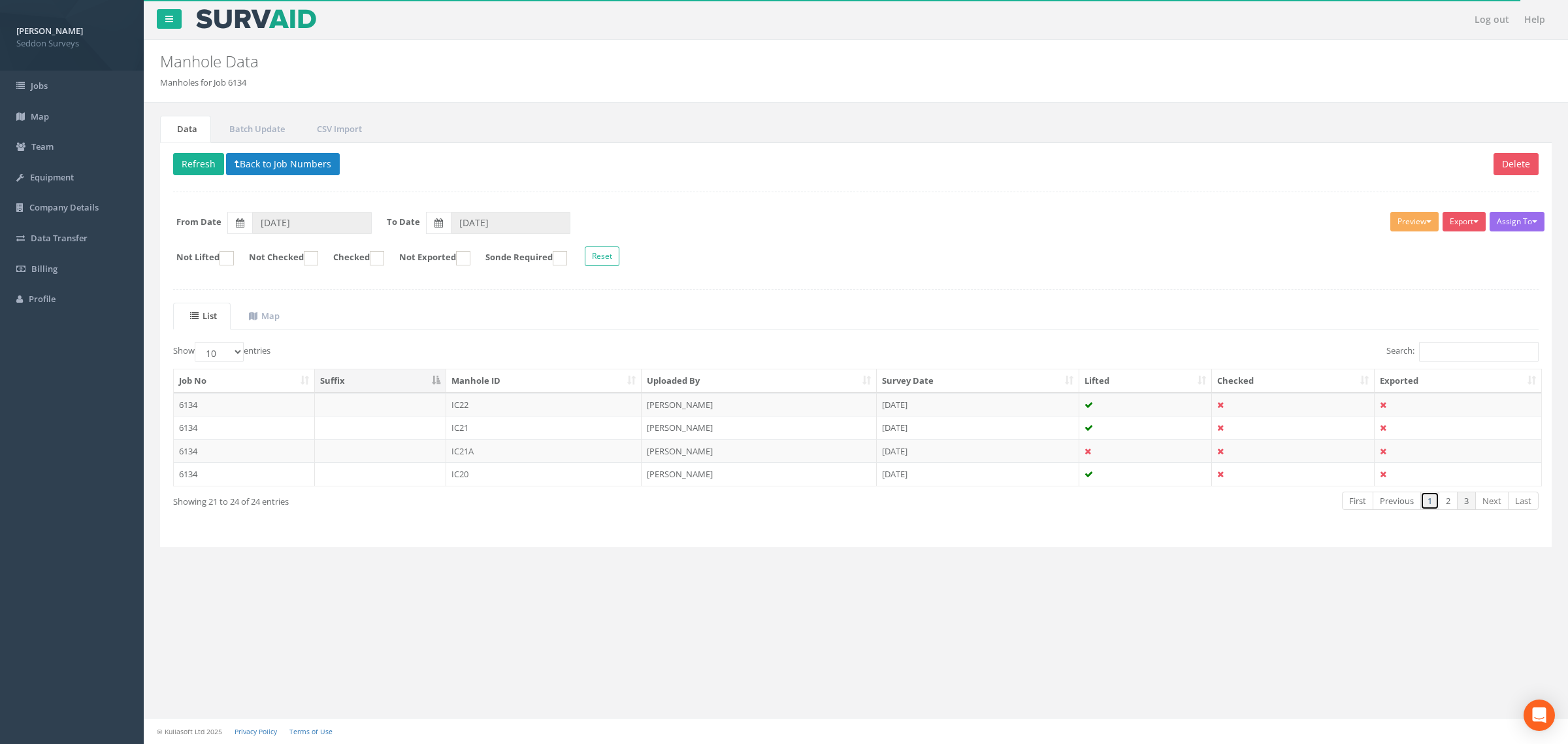
click at [1429, 502] on link "1" at bounding box center [1429, 500] width 19 height 19
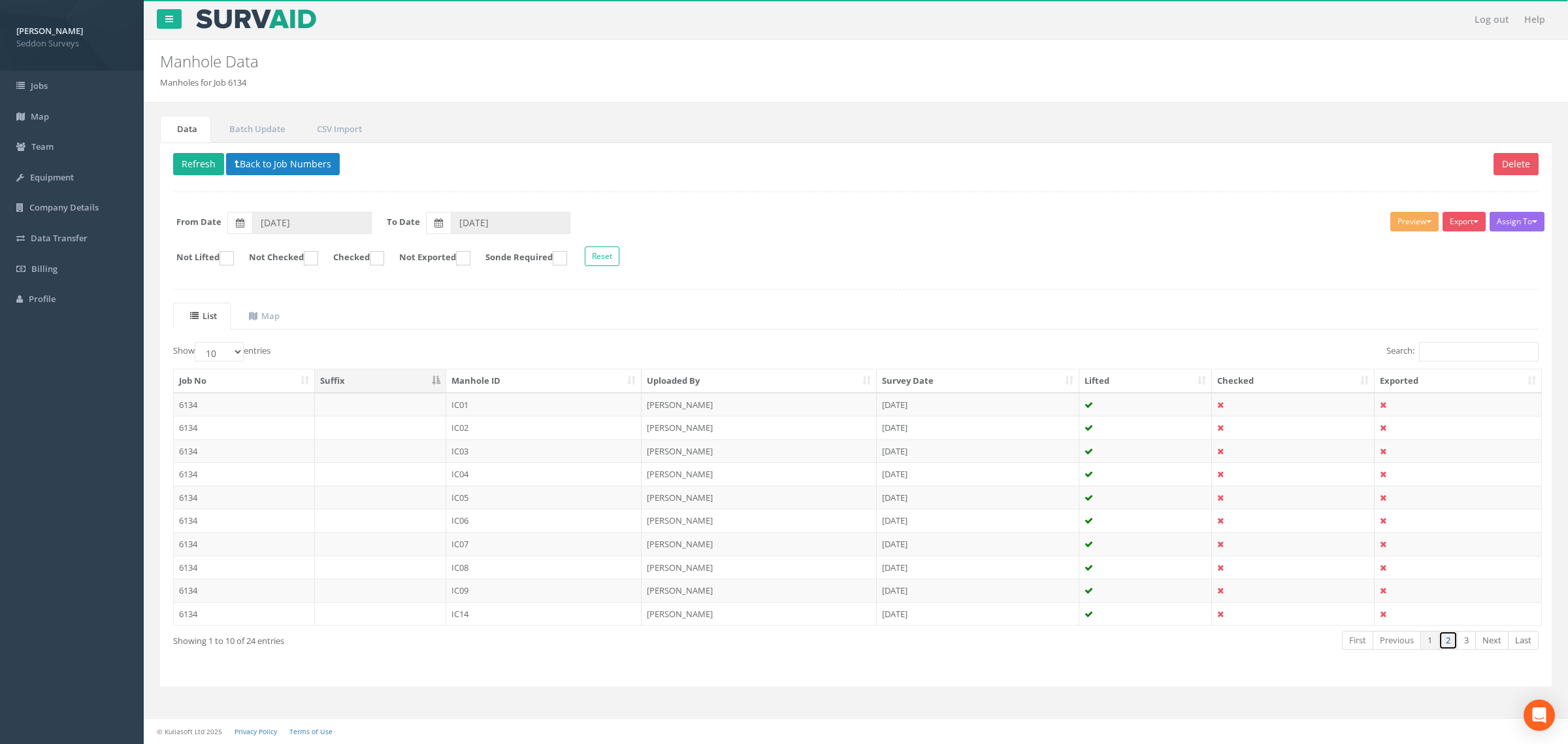
click at [1446, 649] on link "2" at bounding box center [1448, 640] width 19 height 19
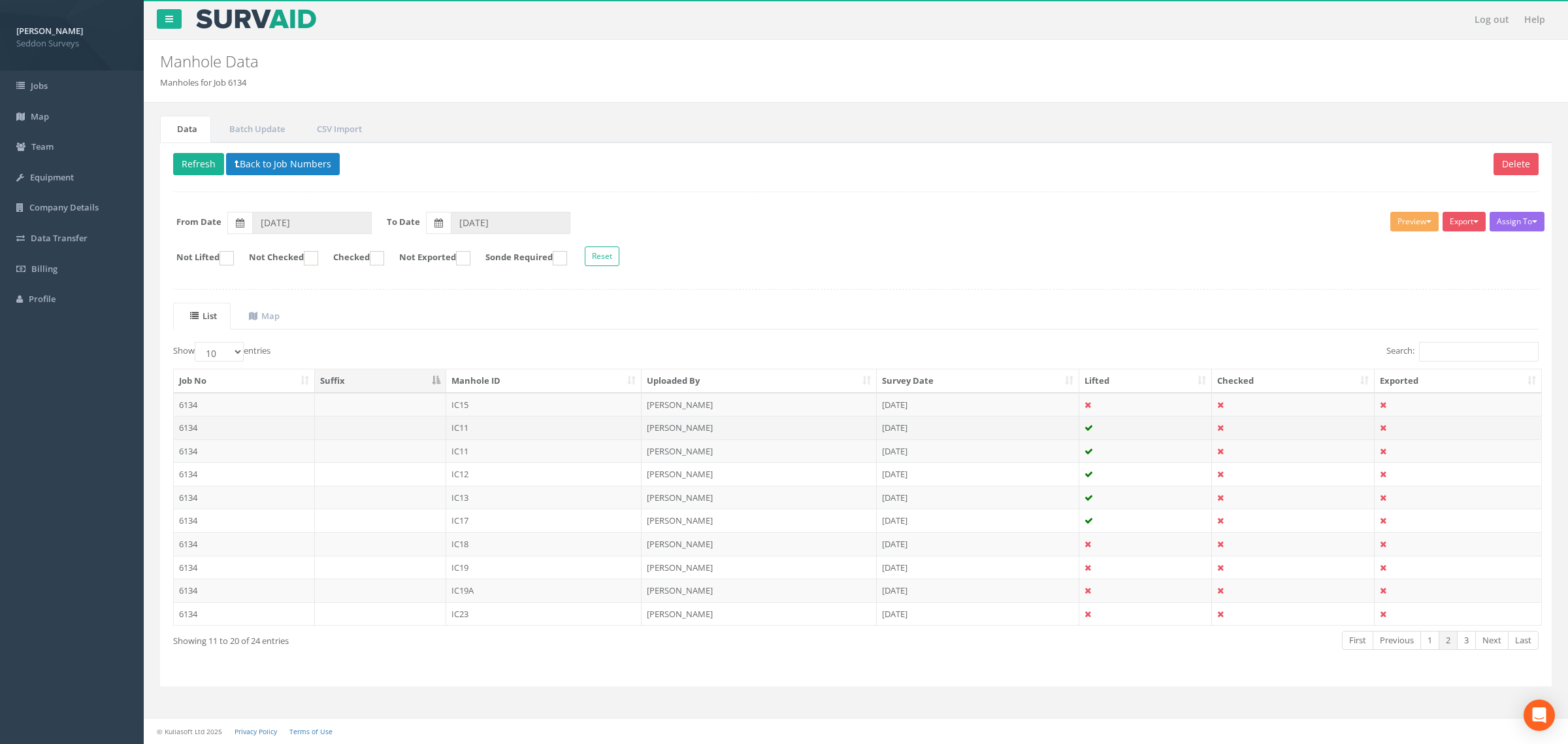
click at [253, 435] on td "6134" at bounding box center [244, 427] width 141 height 24
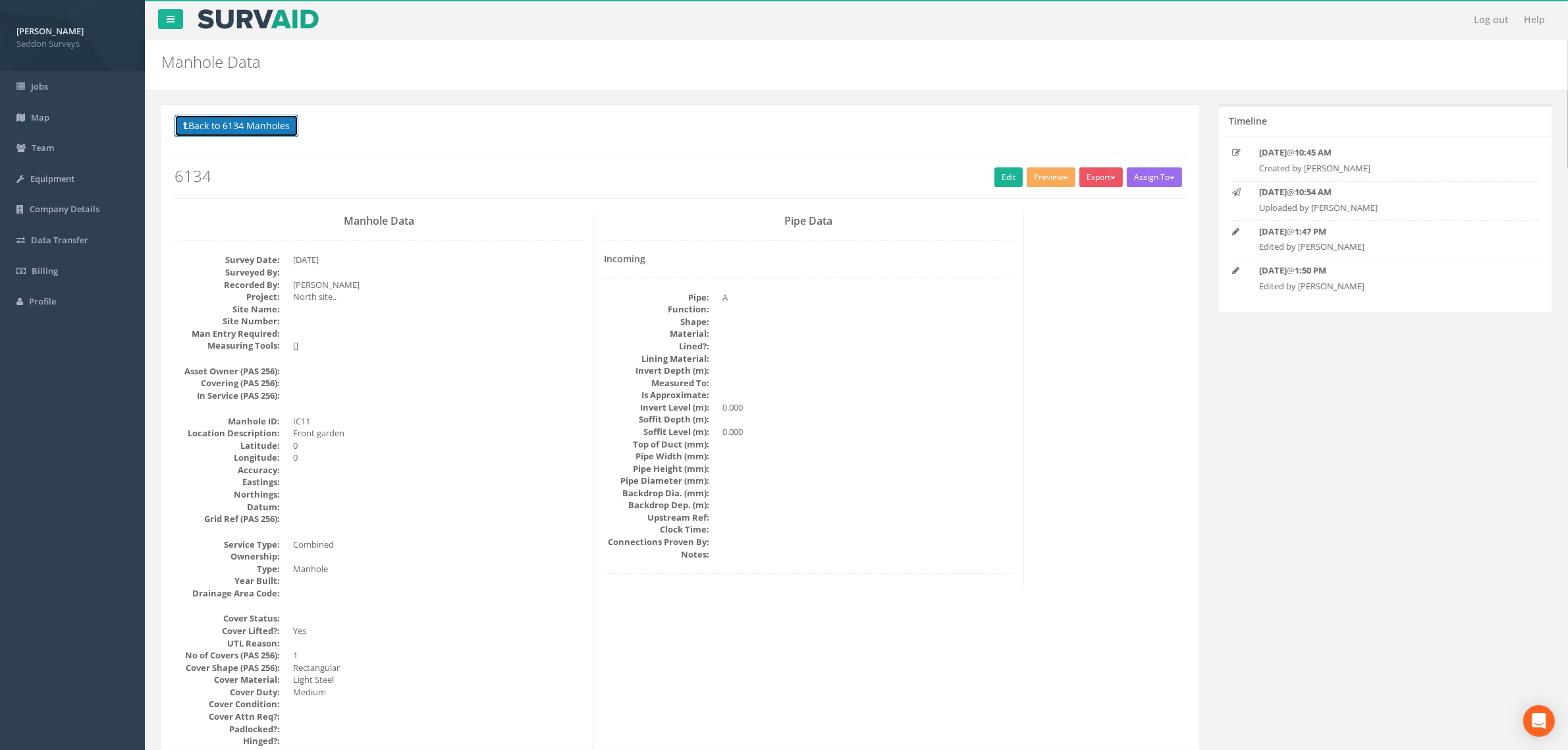
click at [215, 132] on button "Back to 6134 Manholes" at bounding box center [236, 125] width 124 height 22
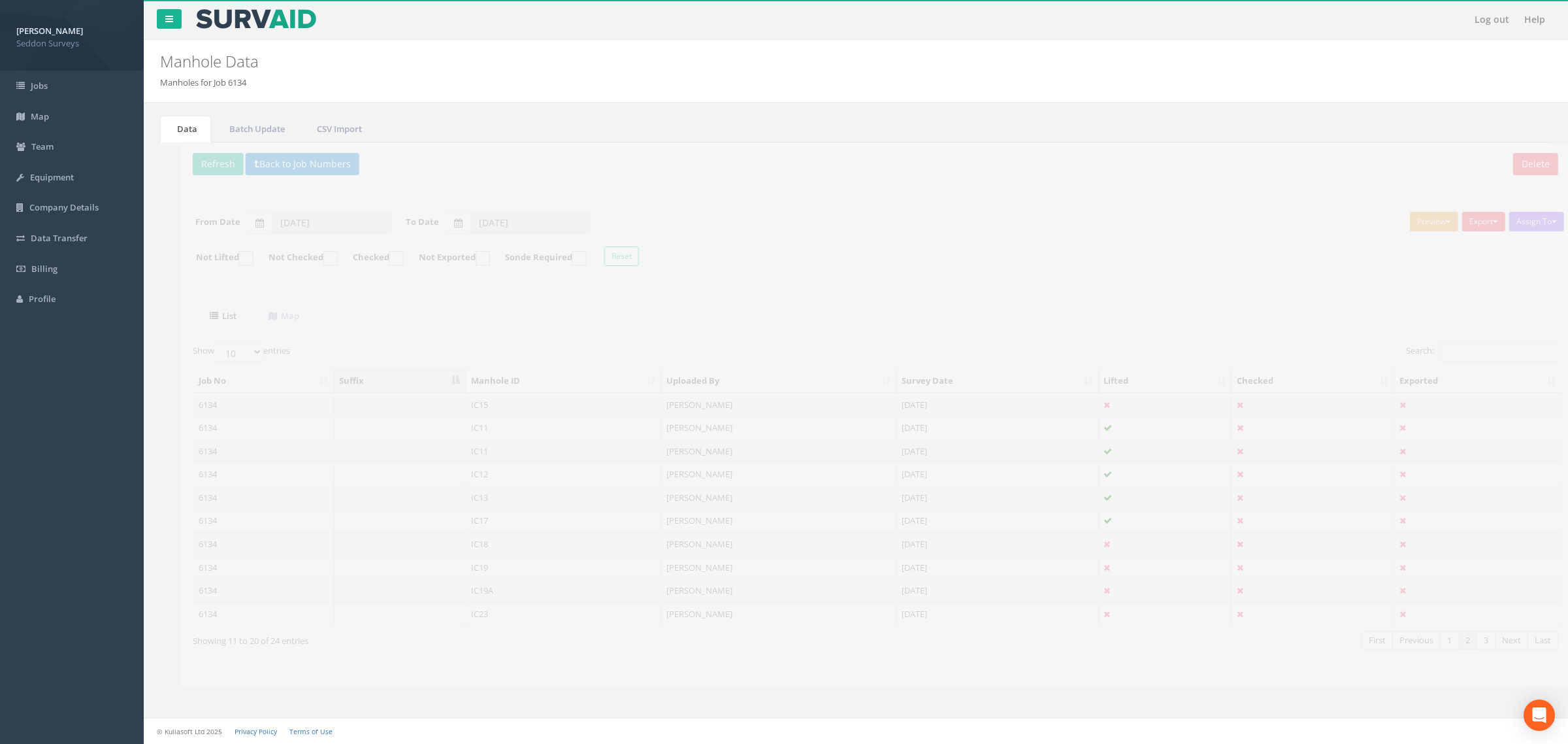
click at [476, 456] on td "IC11" at bounding box center [544, 451] width 196 height 24
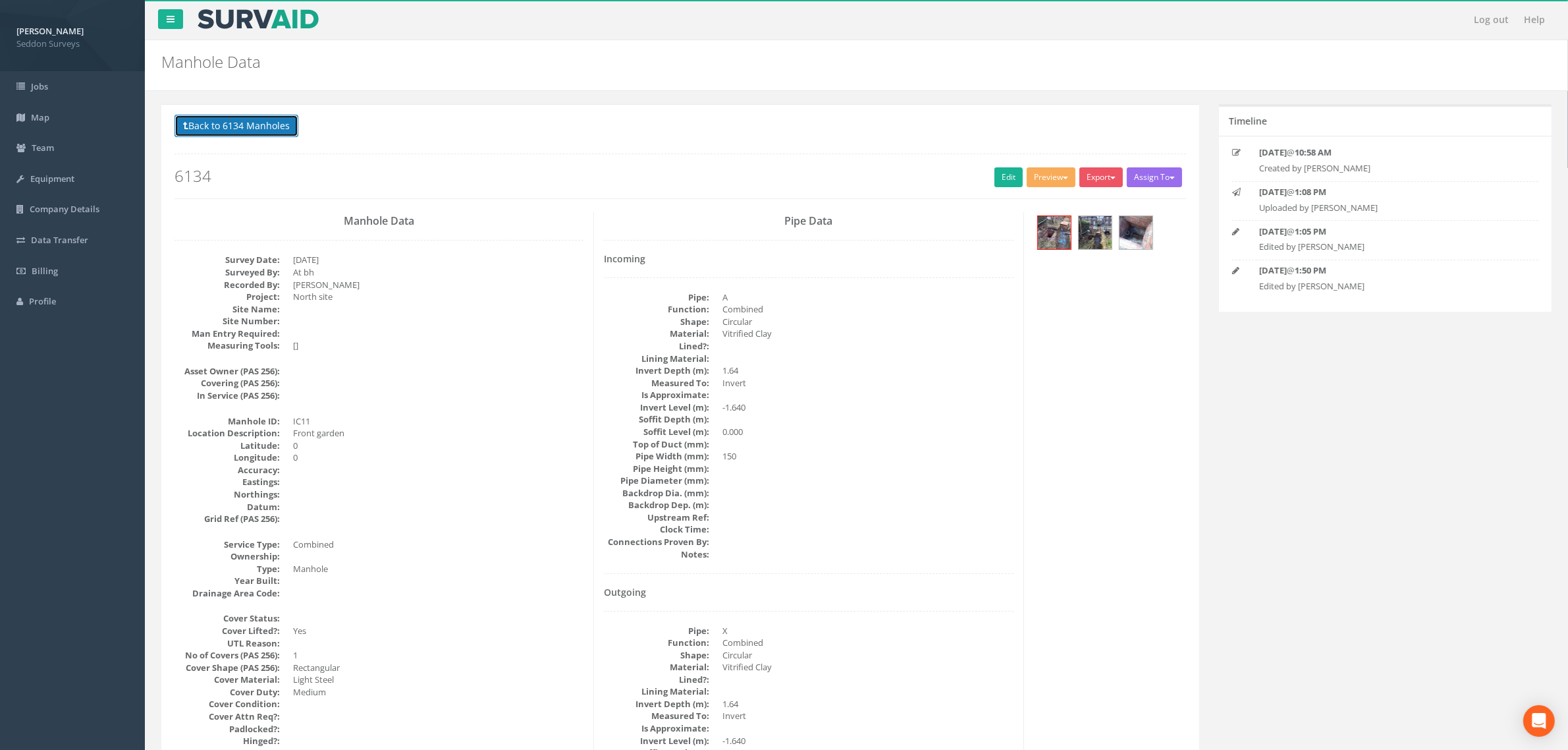
click at [202, 134] on button "Back to 6134 Manholes" at bounding box center [236, 125] width 124 height 22
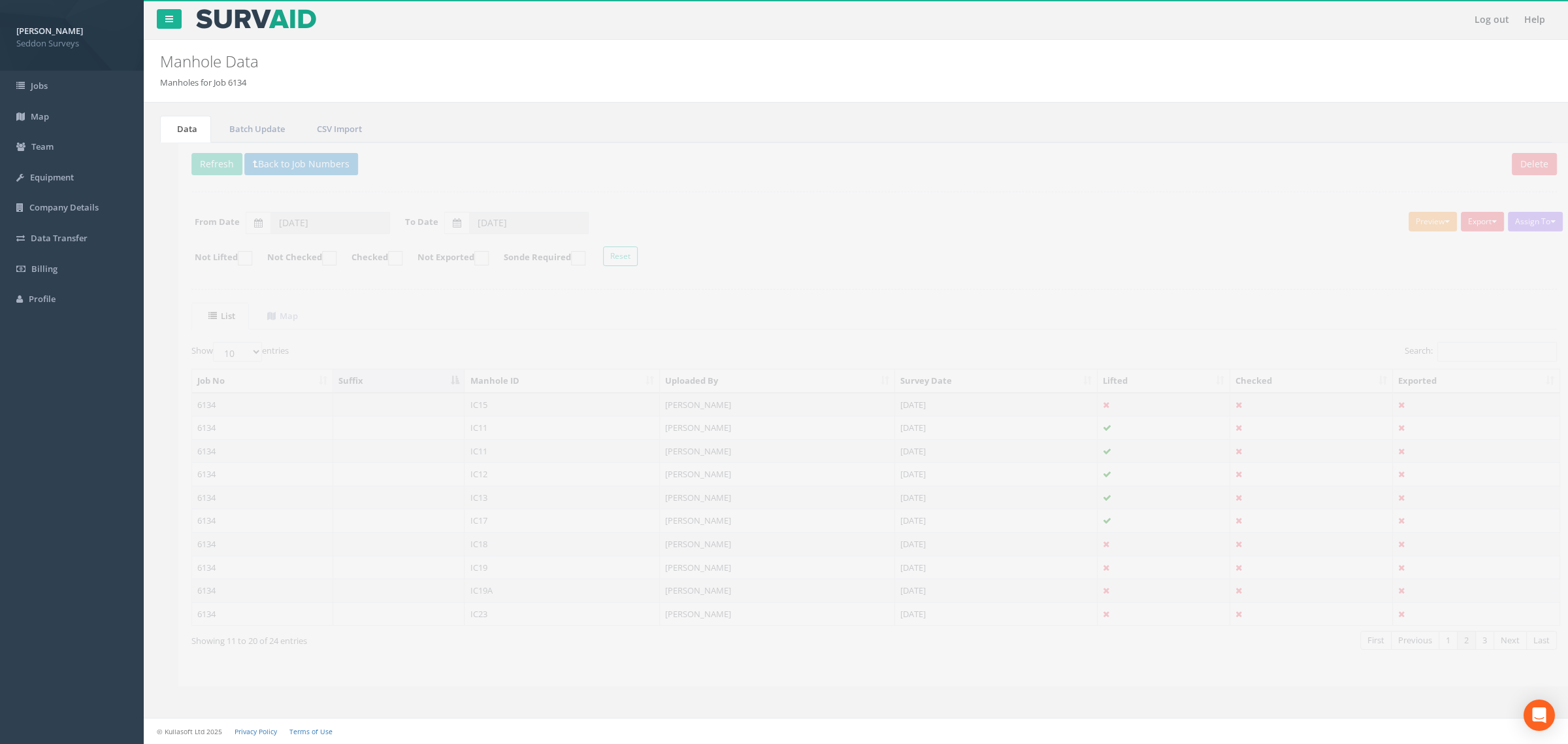
click at [1414, 220] on button "Preview" at bounding box center [1414, 221] width 49 height 19
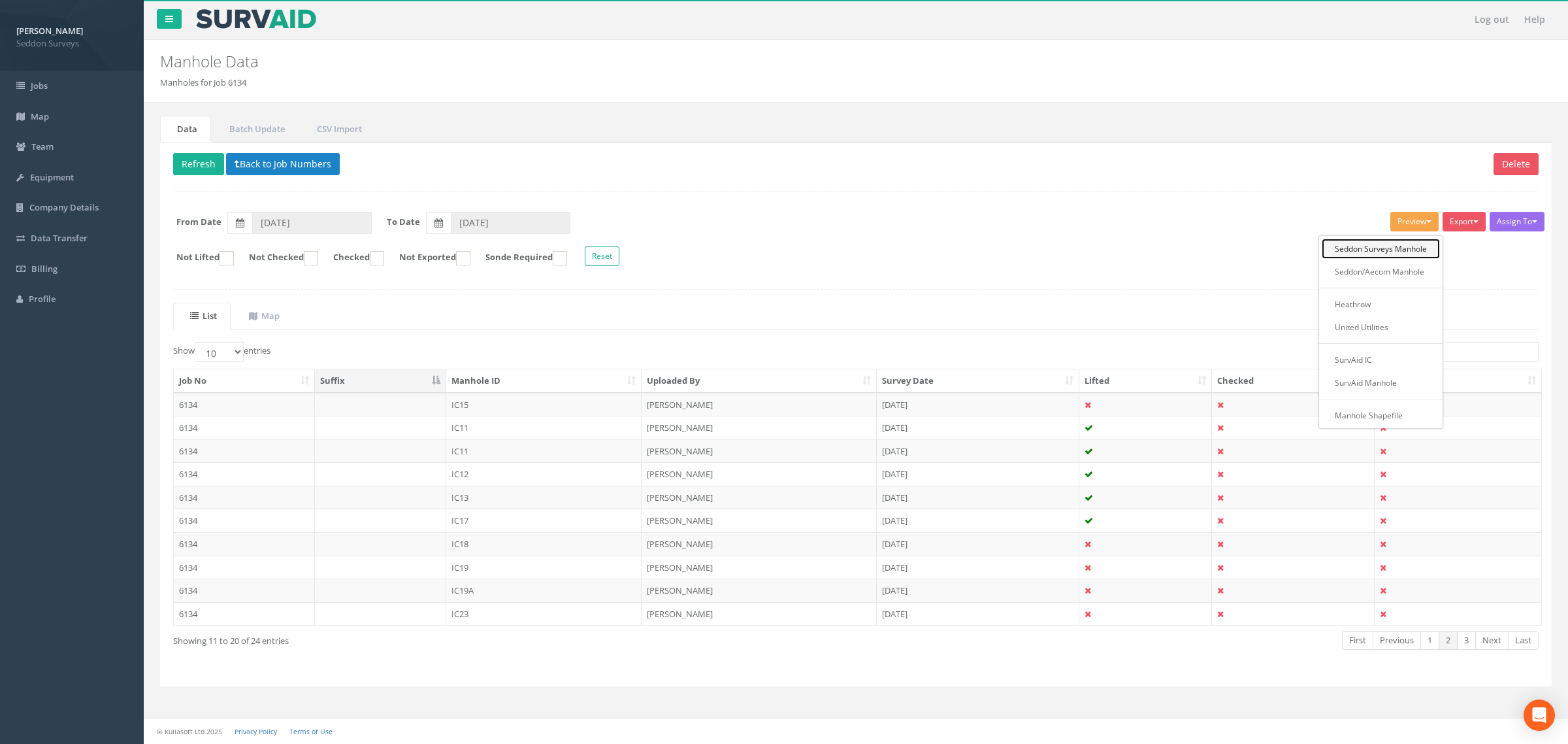
click at [1396, 246] on link "Seddon Surveys Manhole" at bounding box center [1381, 249] width 118 height 20
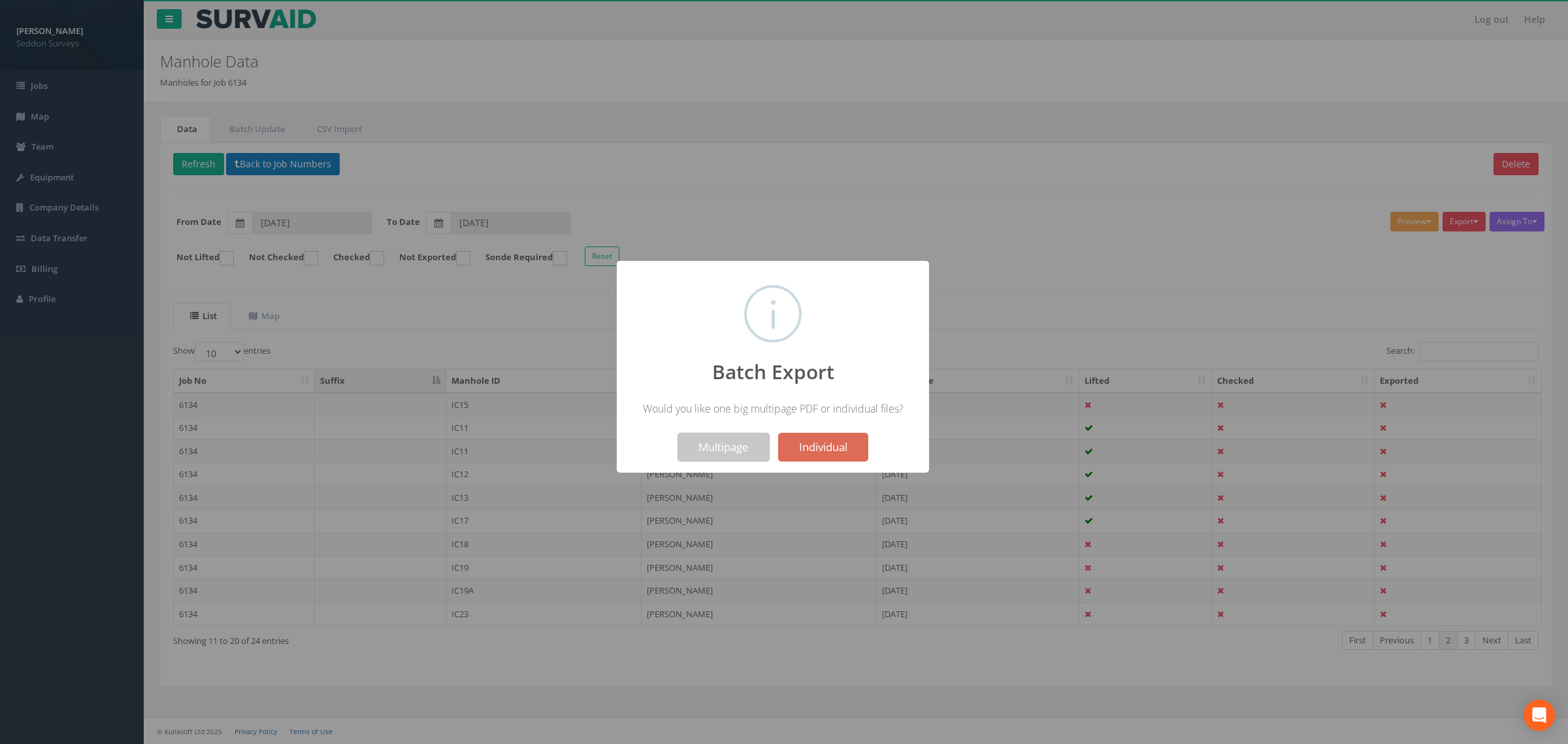
click at [737, 450] on button "Multipage" at bounding box center [724, 447] width 92 height 29
